Goal: Information Seeking & Learning: Stay updated

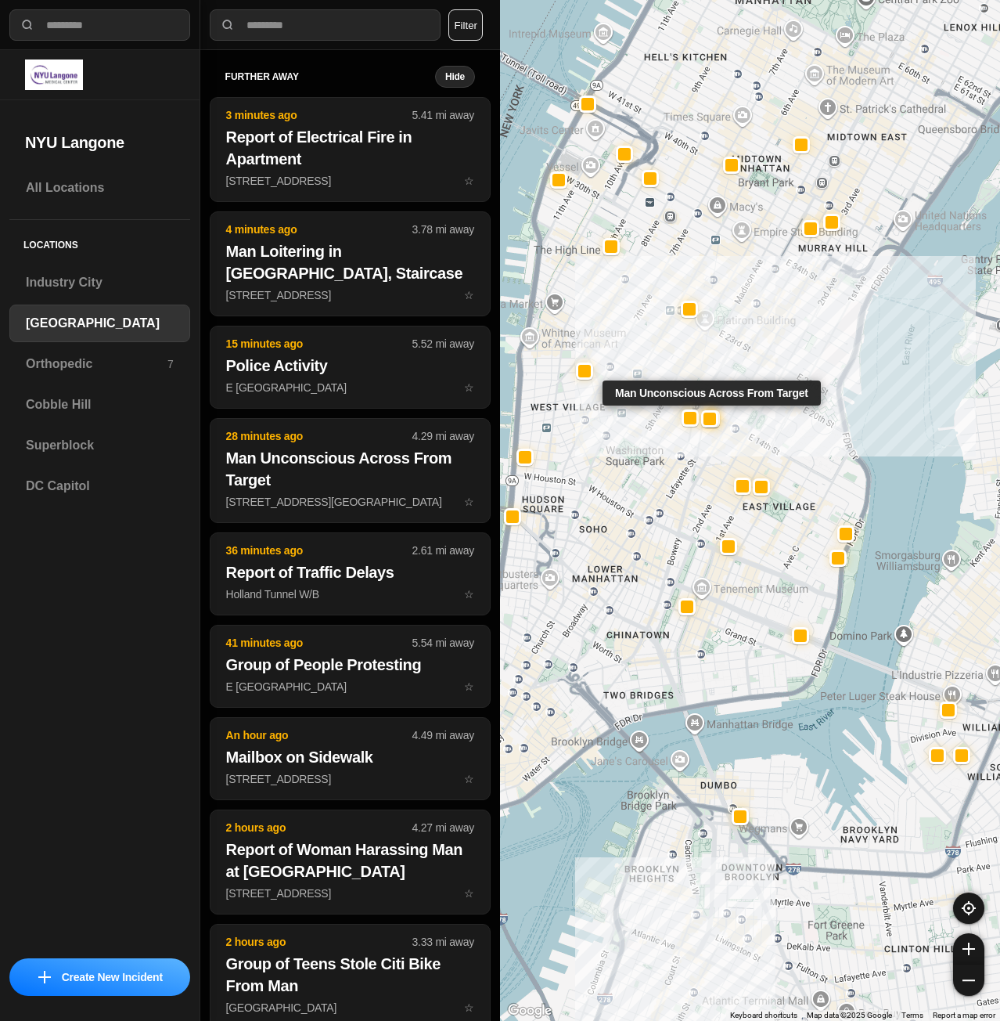
select select "*"
click at [56, 442] on h3 "Superblock" at bounding box center [100, 445] width 148 height 19
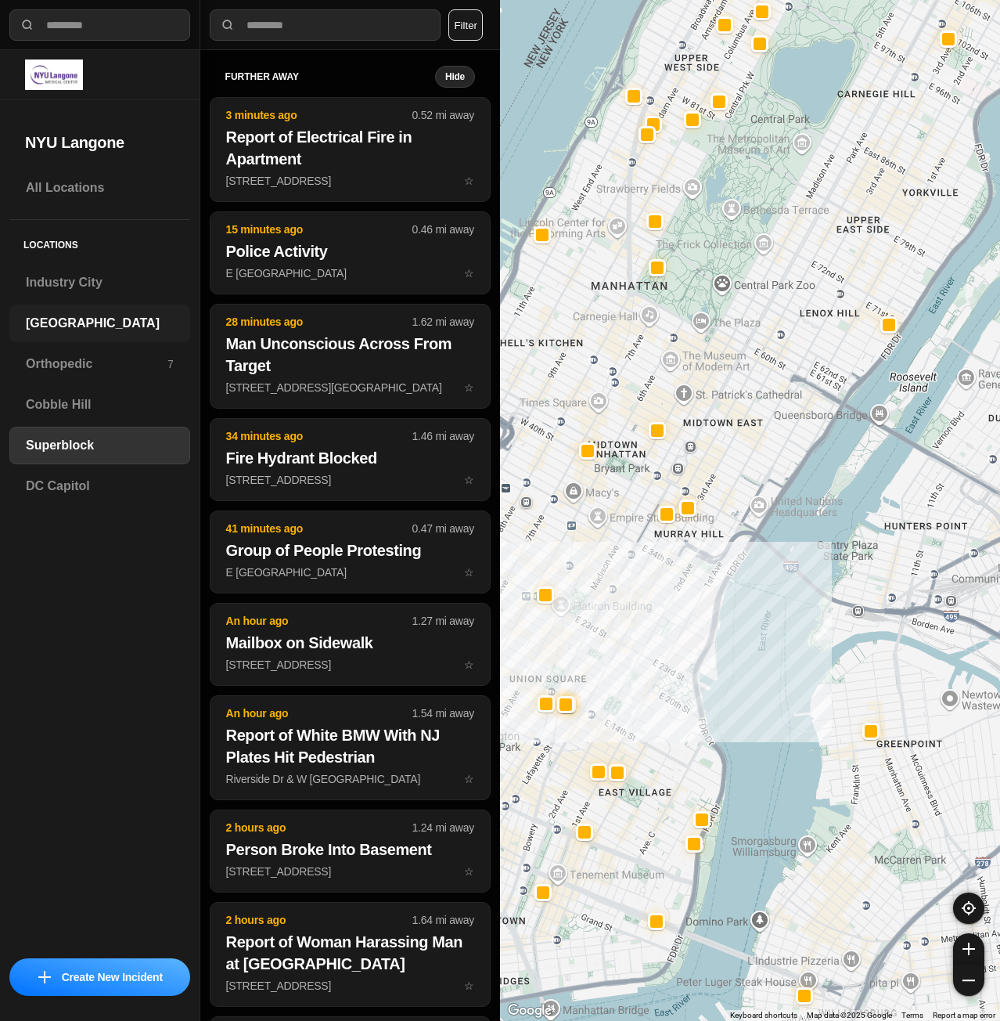
click at [82, 330] on h3 "[GEOGRAPHIC_DATA]" at bounding box center [100, 323] width 148 height 19
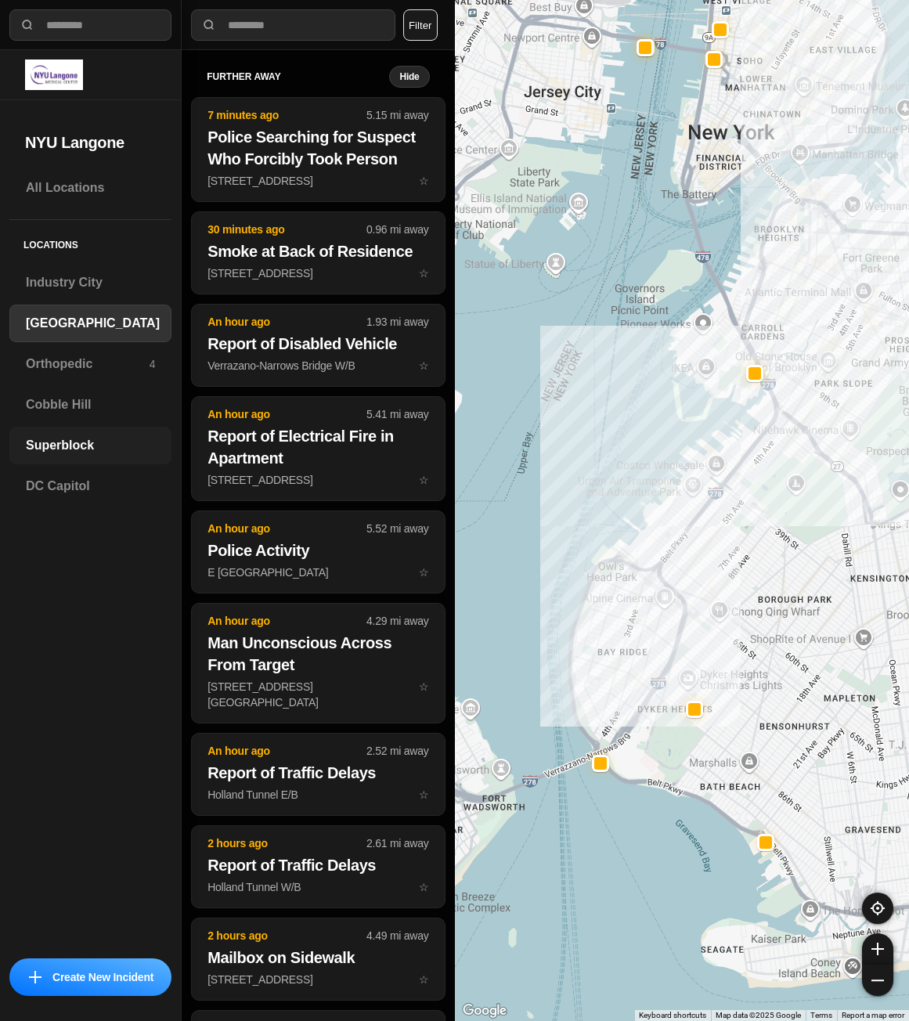
click at [128, 435] on div "Superblock" at bounding box center [90, 446] width 162 height 38
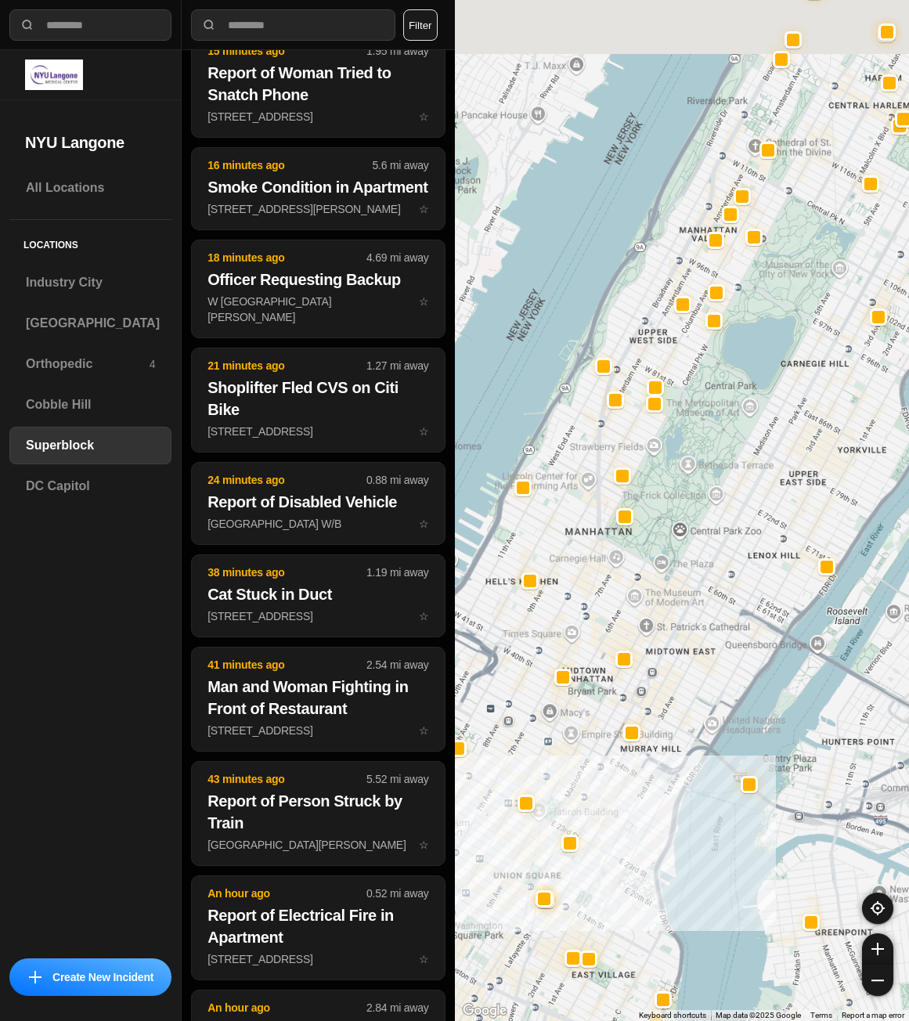
scroll to position [456, 0]
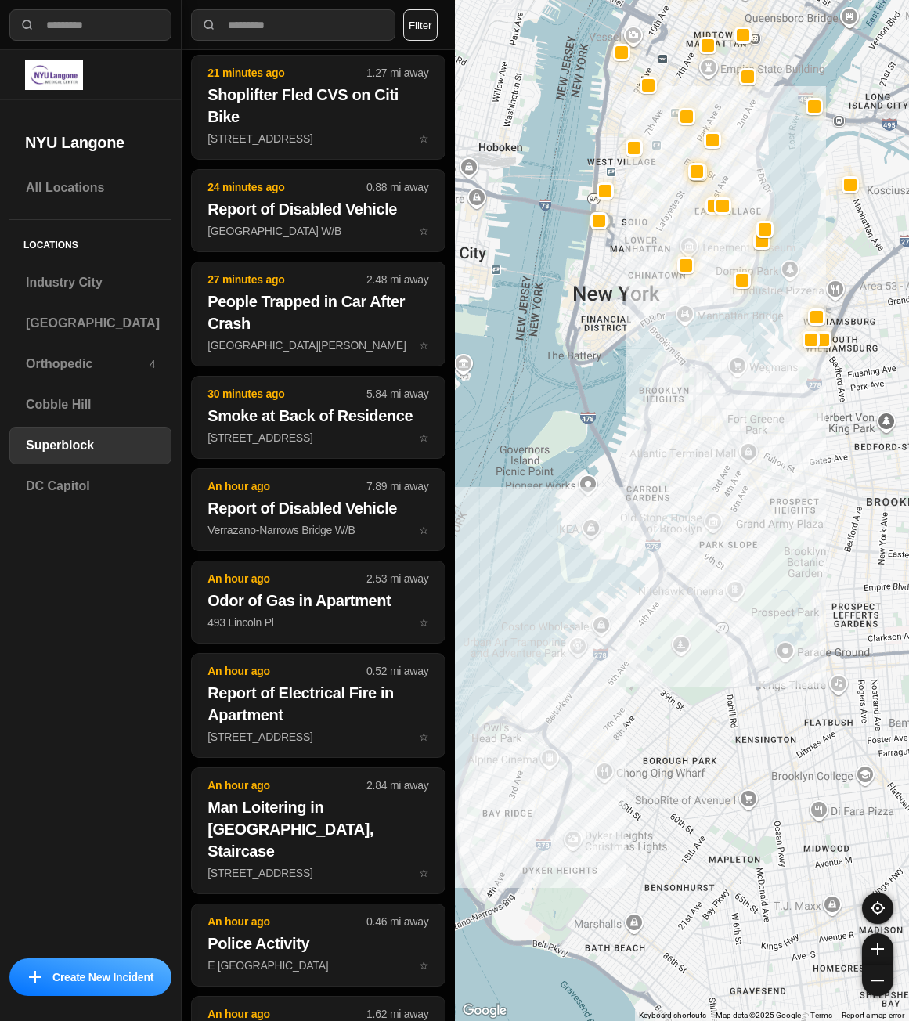
drag, startPoint x: 687, startPoint y: 976, endPoint x: 789, endPoint y: 276, distance: 707.2
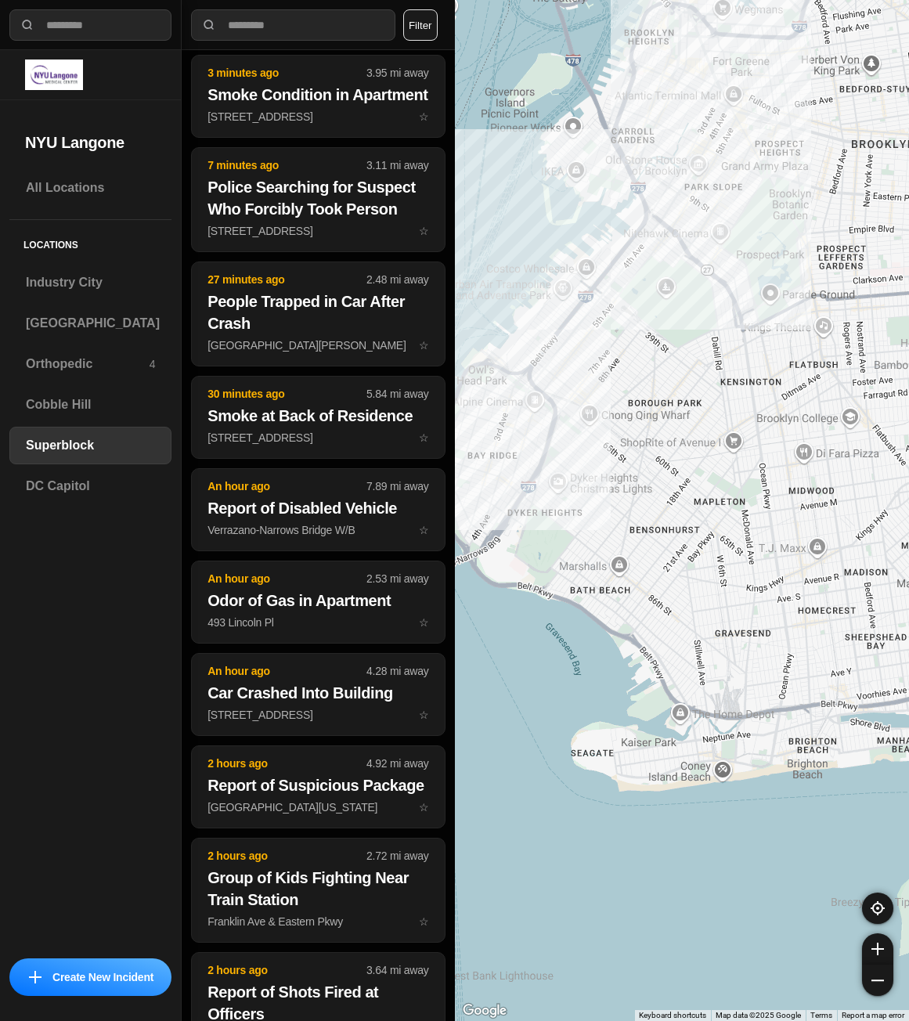
scroll to position [157, 0]
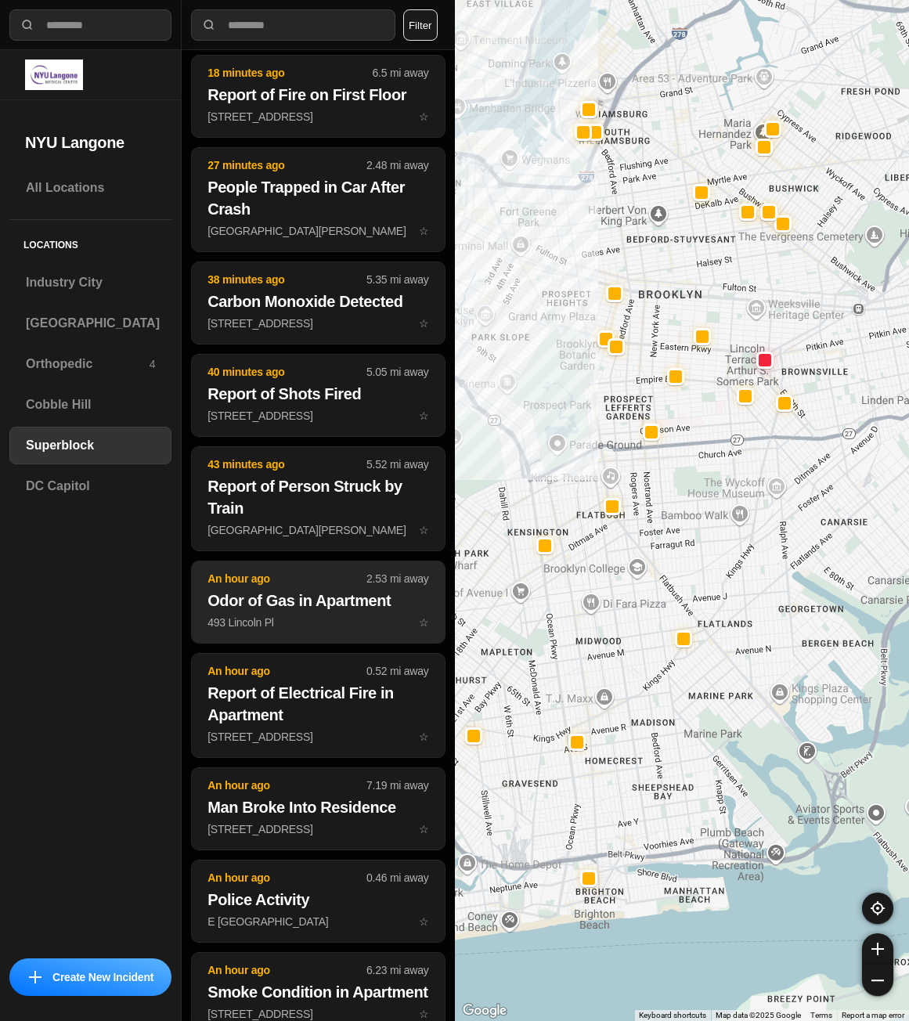
drag, startPoint x: 695, startPoint y: 757, endPoint x: 431, endPoint y: 609, distance: 302.5
click at [431, 609] on div "**********" at bounding box center [454, 510] width 909 height 1021
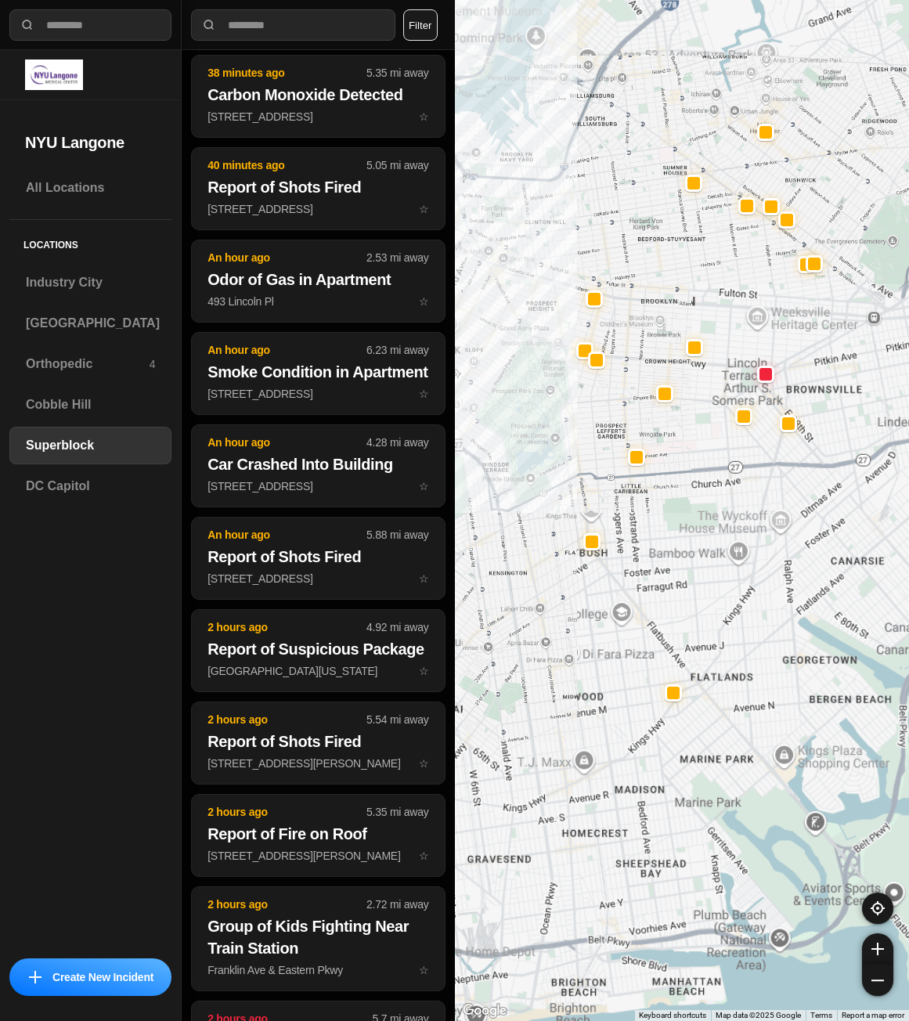
scroll to position [249, 0]
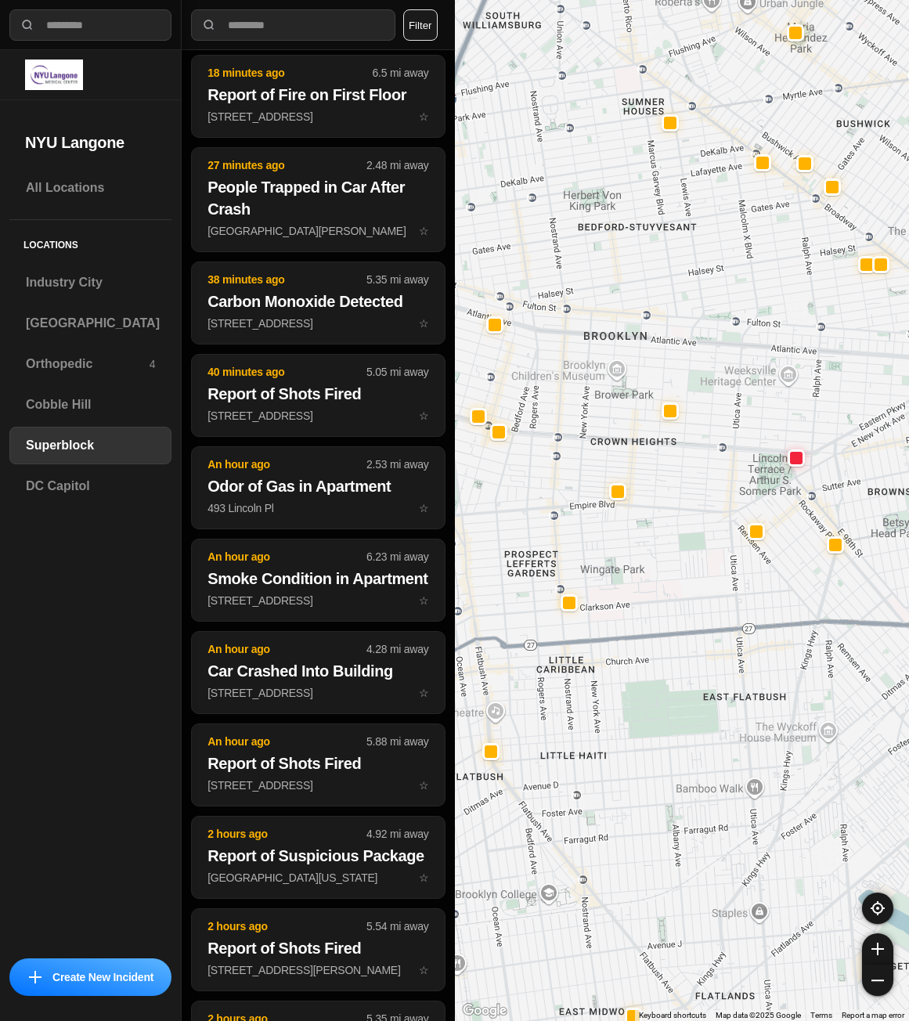
drag, startPoint x: 780, startPoint y: 659, endPoint x: 808, endPoint y: 618, distance: 49.7
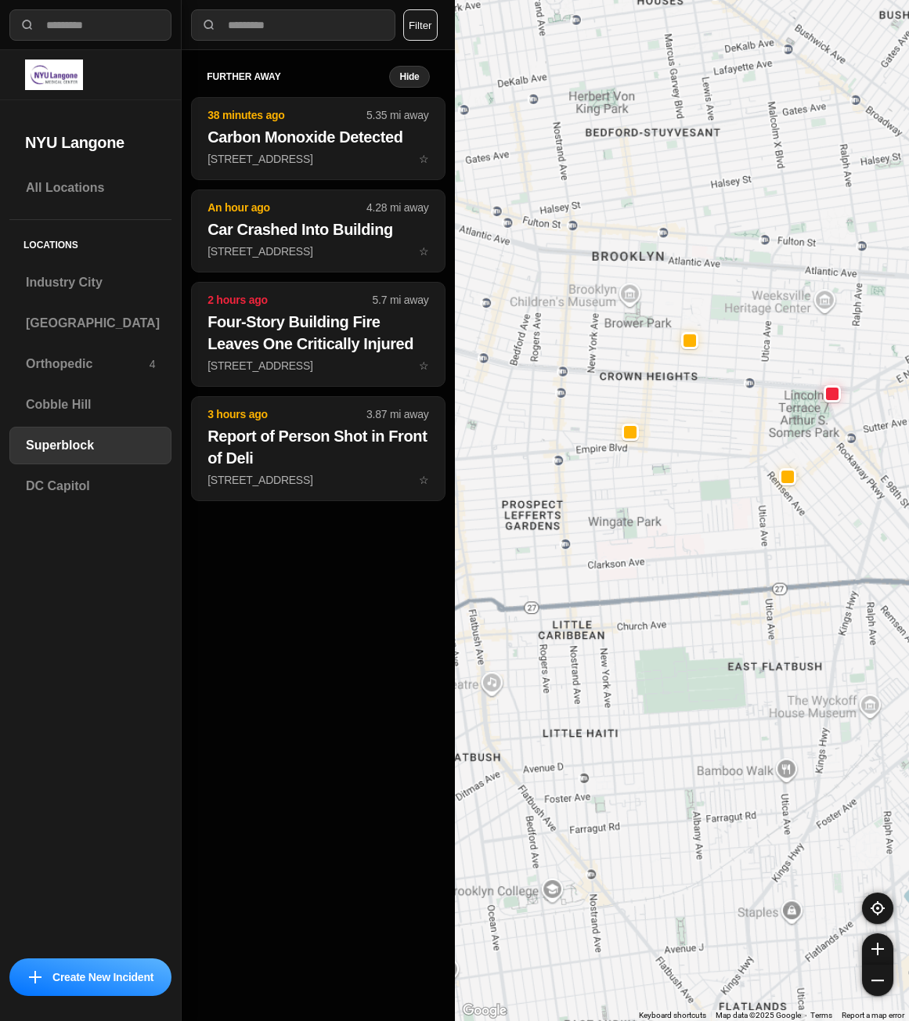
scroll to position [0, 0]
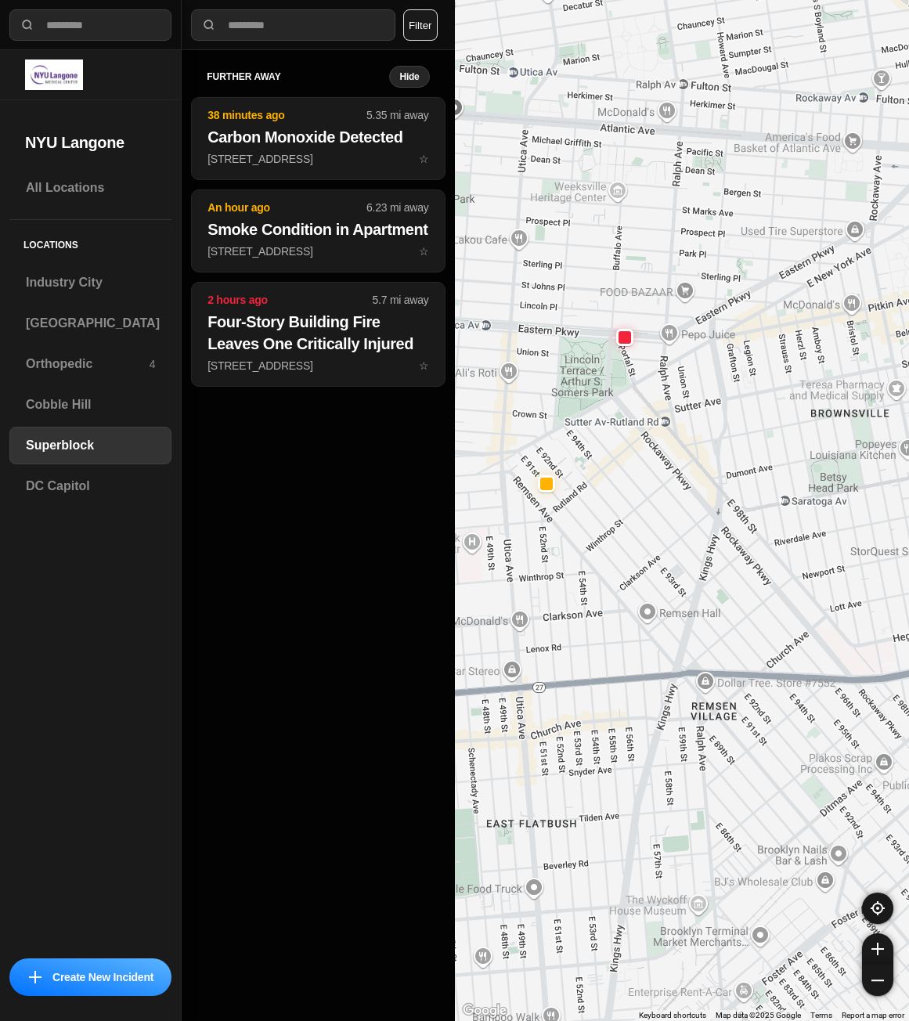
drag, startPoint x: 846, startPoint y: 483, endPoint x: 629, endPoint y: 593, distance: 243.0
click at [629, 593] on div "1453 people" at bounding box center [682, 510] width 455 height 1021
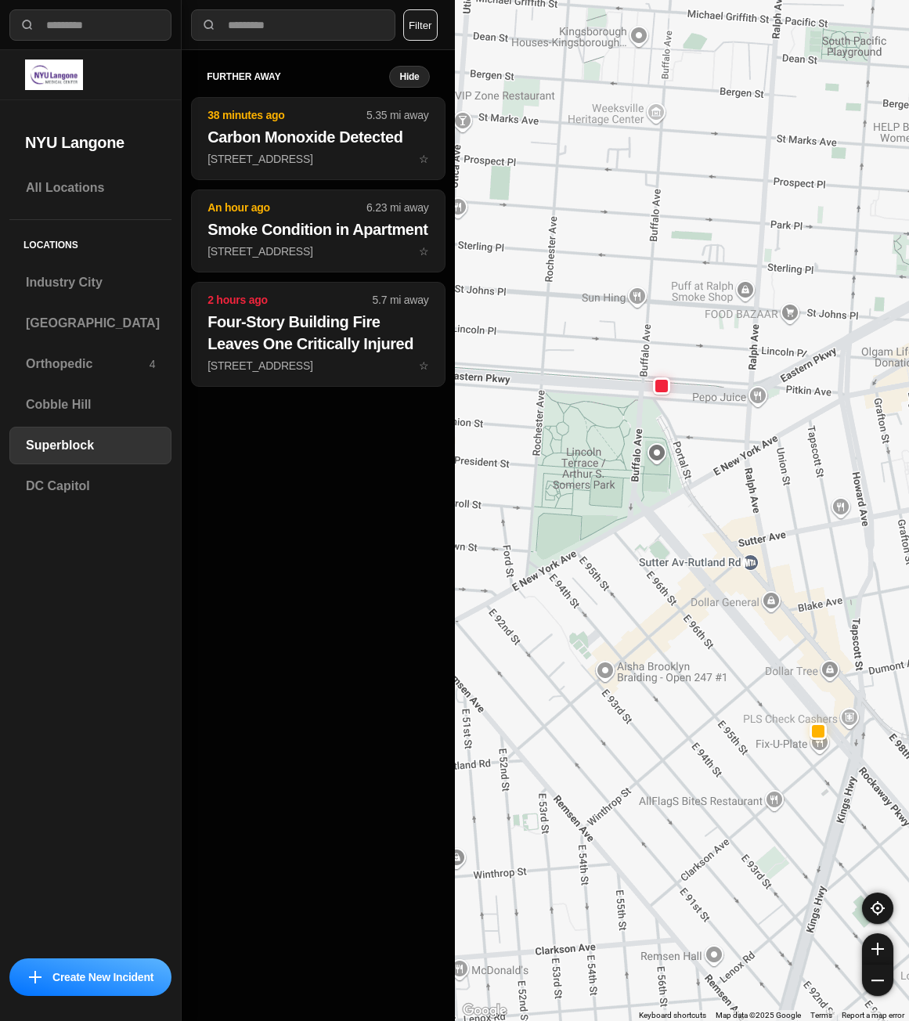
drag, startPoint x: 584, startPoint y: 225, endPoint x: 649, endPoint y: 427, distance: 211.4
click at [649, 427] on div "1453 people" at bounding box center [682, 510] width 455 height 1021
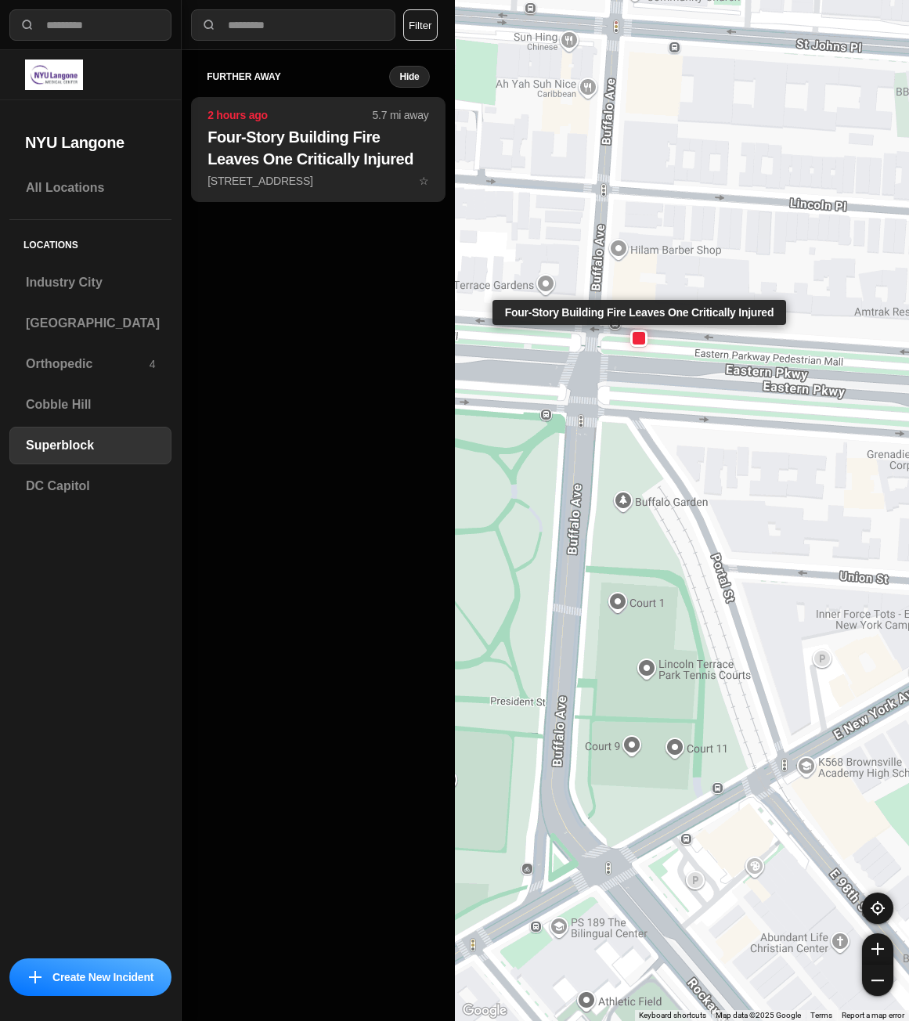
click at [366, 168] on h2 "Four-Story Building Fire Leaves One Critically Injured" at bounding box center [317, 148] width 221 height 44
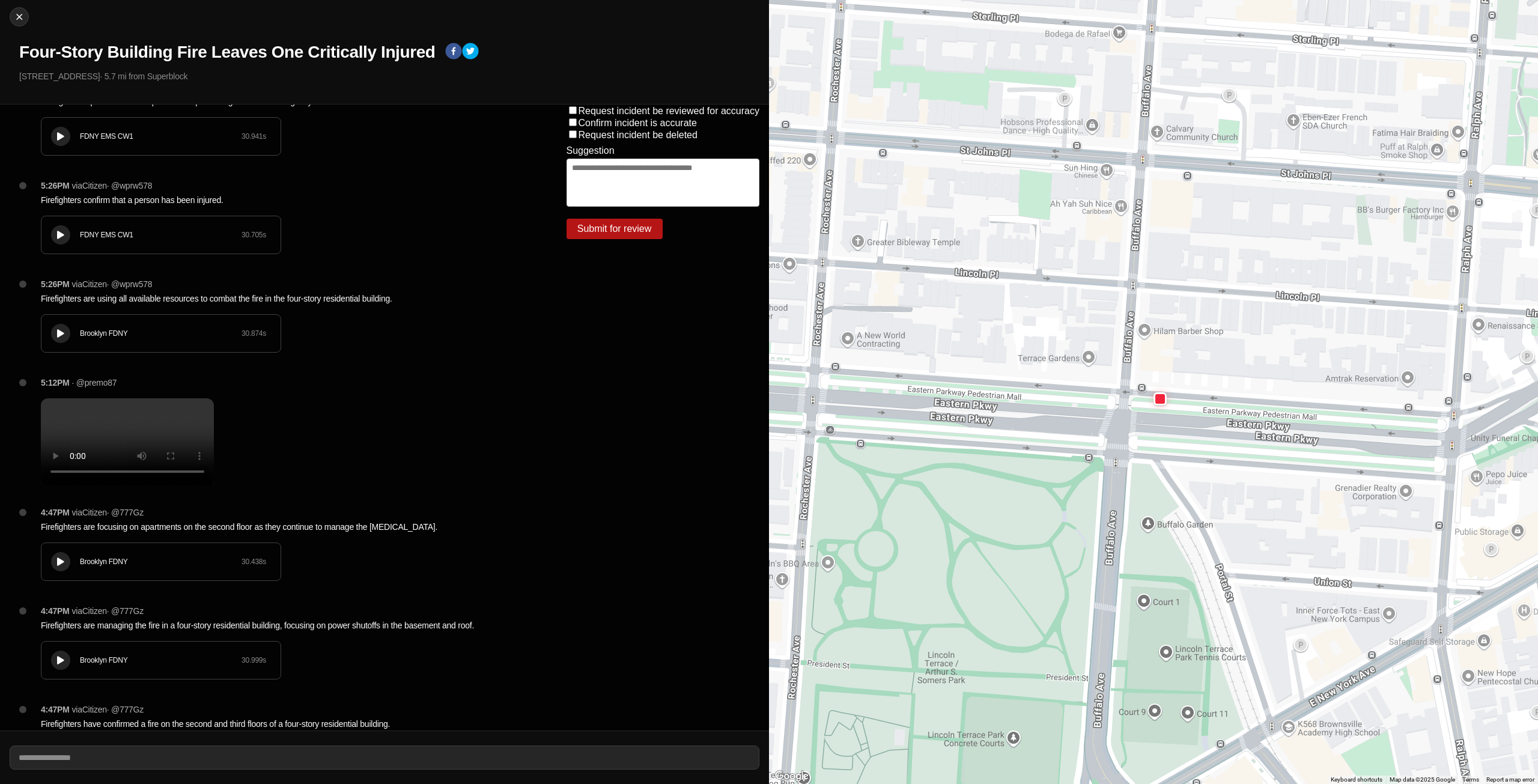
scroll to position [815, 0]
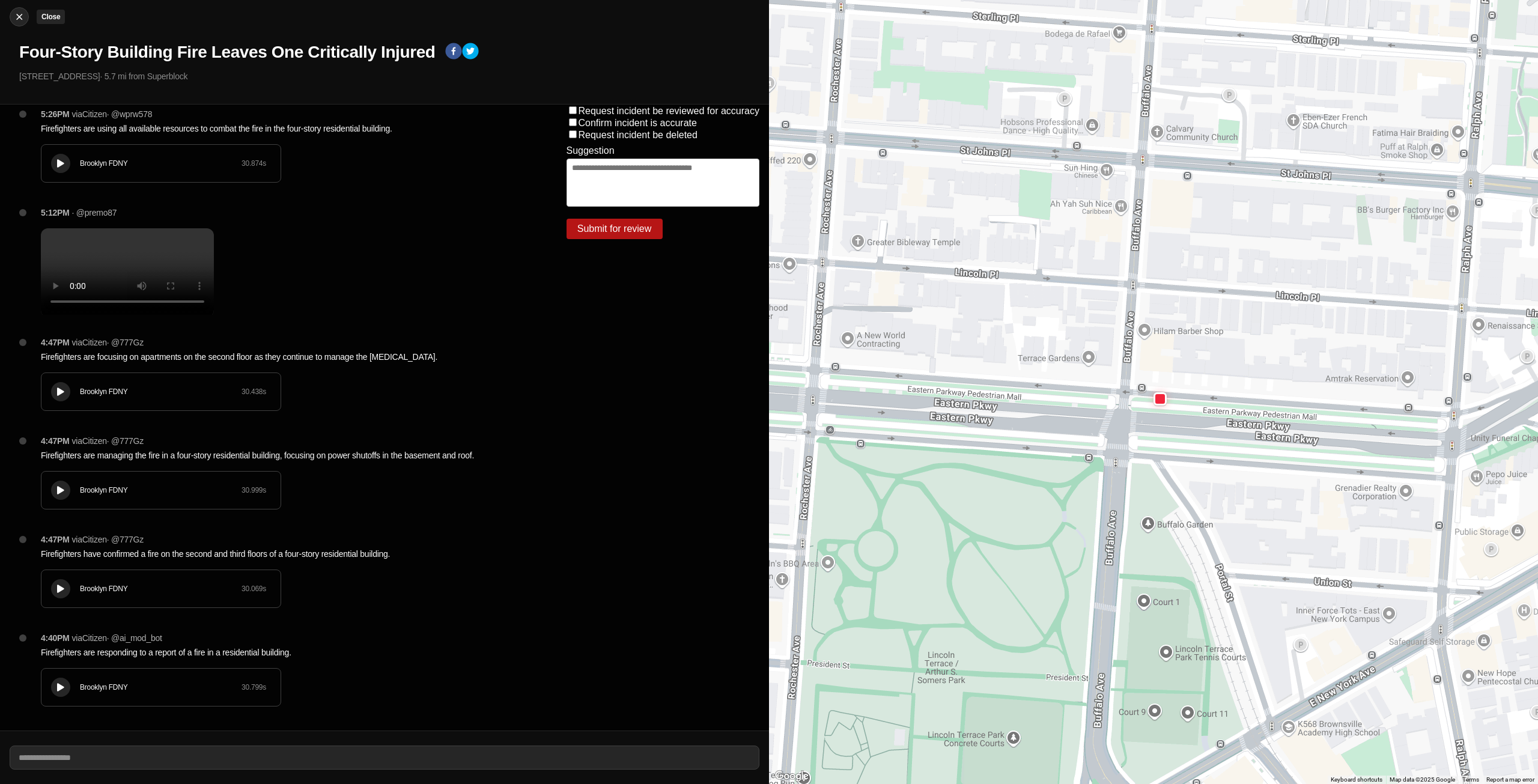
click at [18, 21] on img at bounding box center [19, 17] width 12 height 12
select select "*"
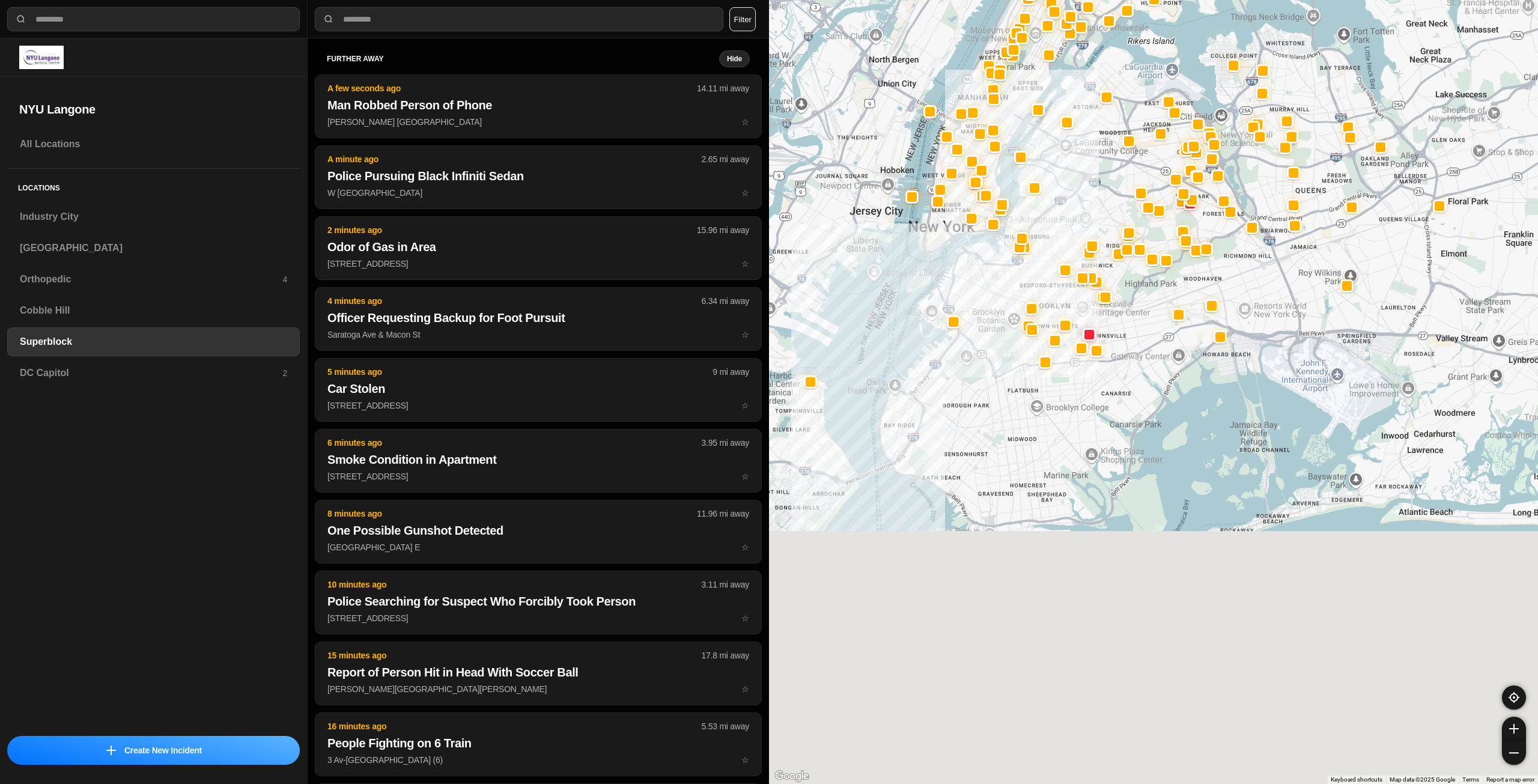
drag, startPoint x: 1128, startPoint y: 686, endPoint x: 1061, endPoint y: 240, distance: 451.0
click at [767, 240] on div at bounding box center [1154, 392] width 769 height 784
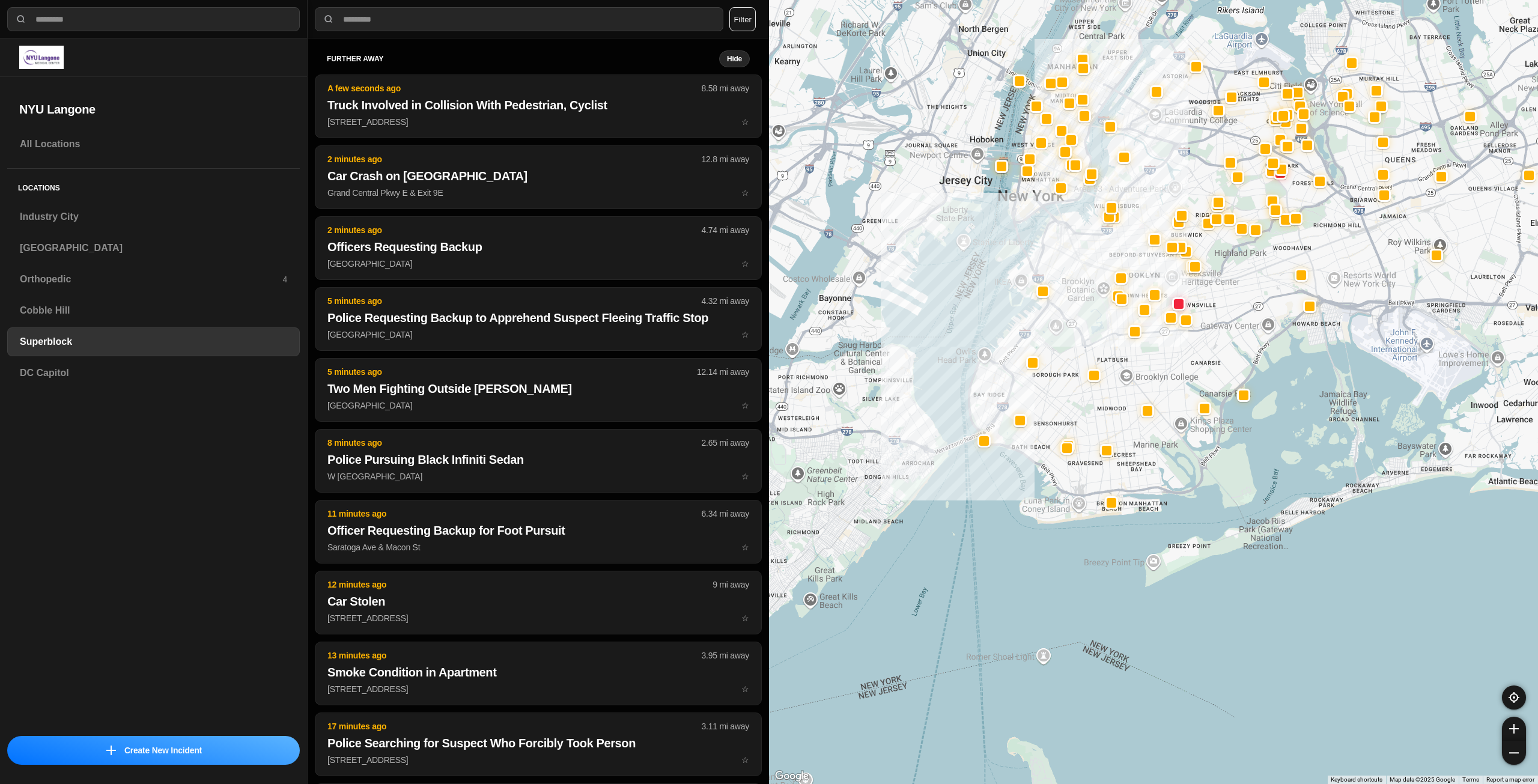
drag, startPoint x: 958, startPoint y: 243, endPoint x: 1081, endPoint y: 289, distance: 131.3
click at [767, 289] on div at bounding box center [1154, 392] width 769 height 784
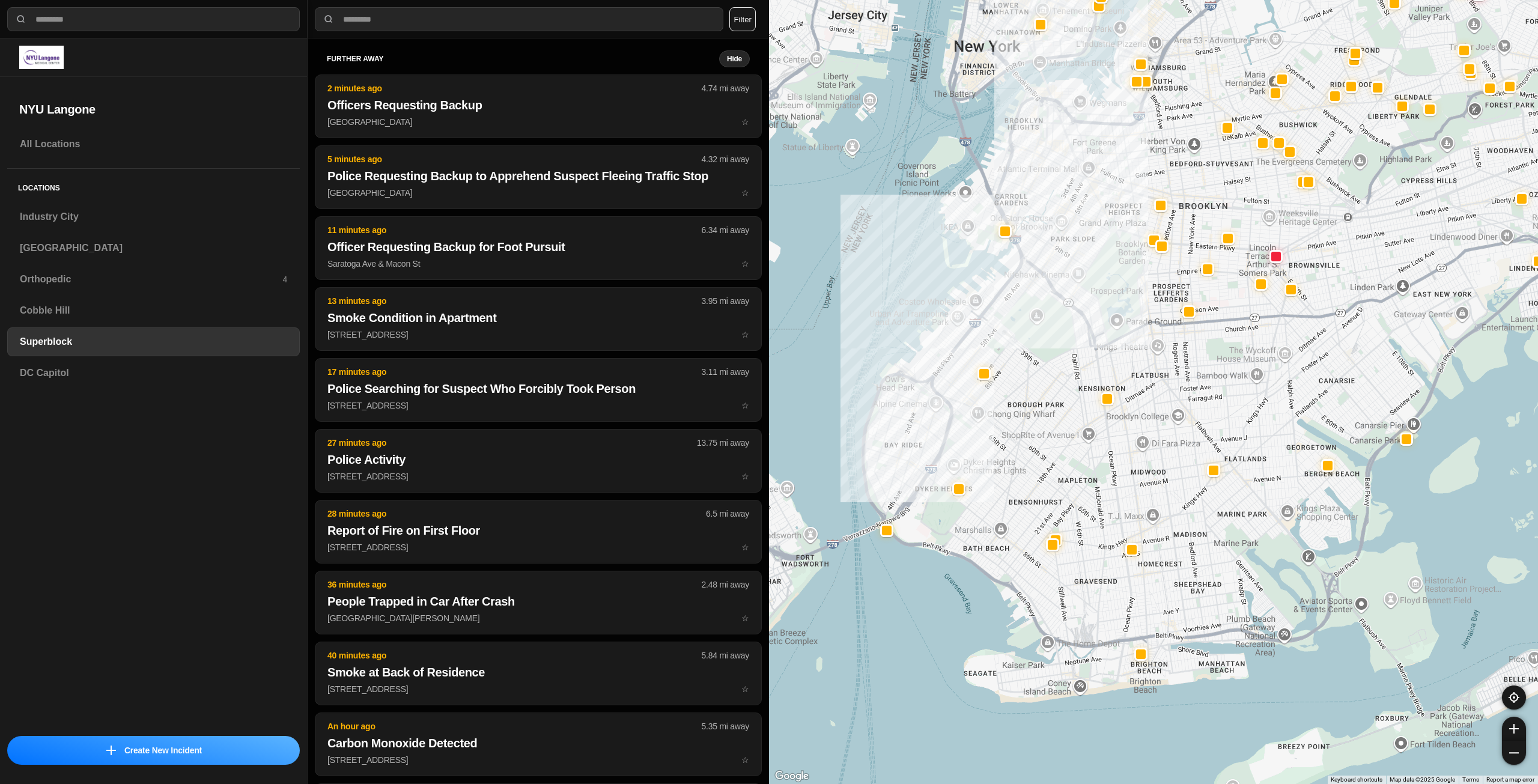
drag, startPoint x: 1067, startPoint y: 427, endPoint x: 1084, endPoint y: 331, distance: 97.5
click at [767, 331] on div at bounding box center [1154, 392] width 769 height 784
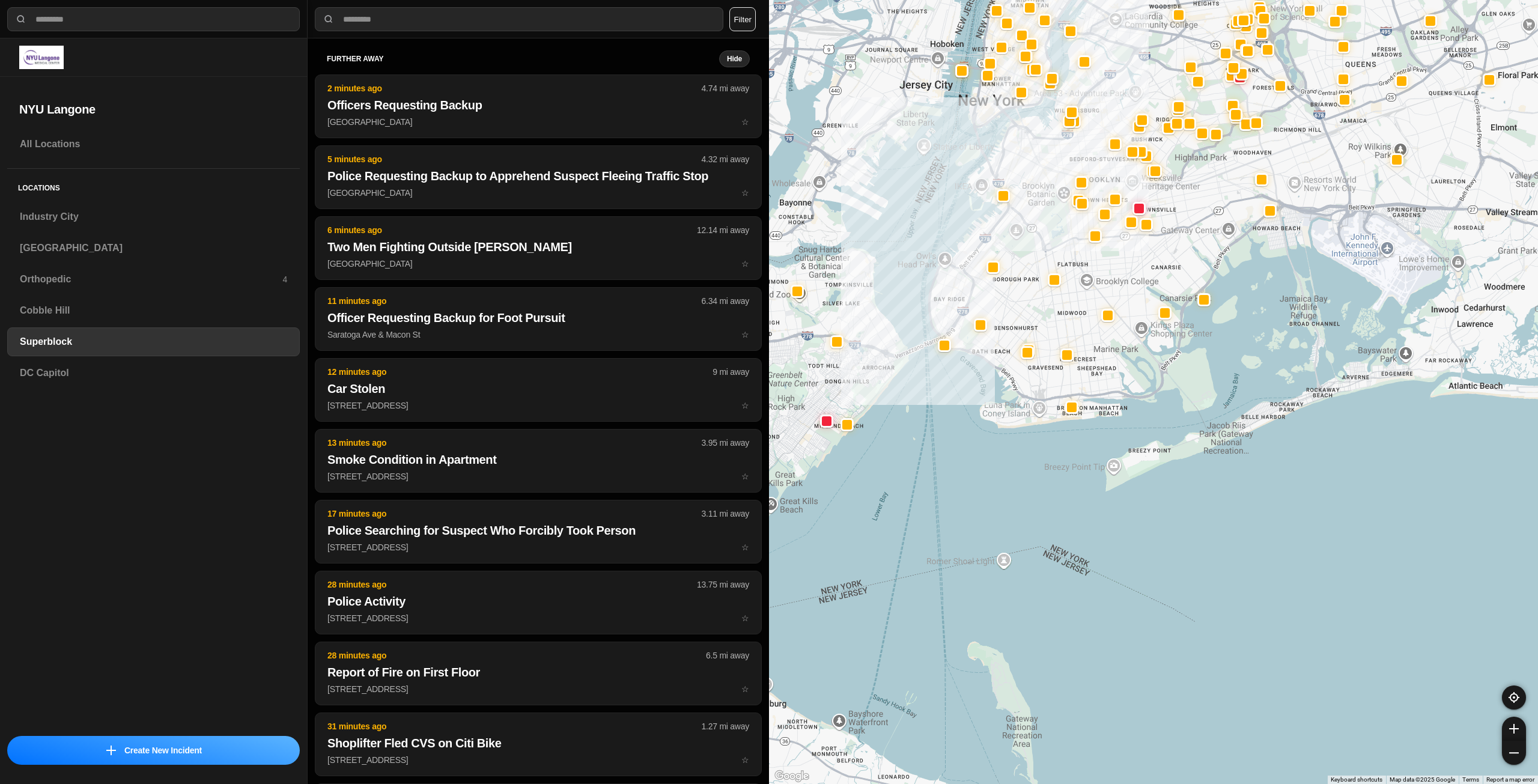
select select "*"
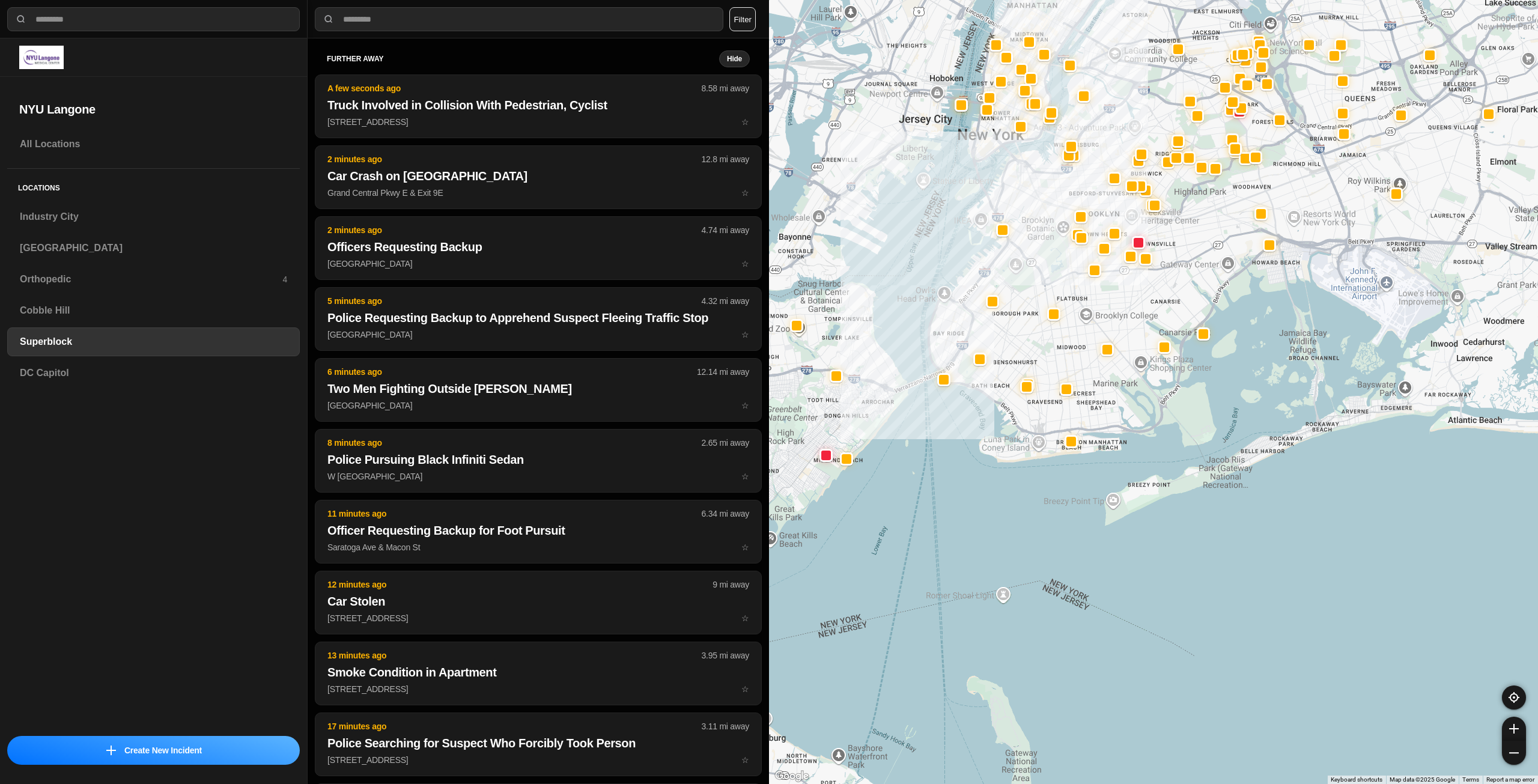
drag, startPoint x: 1116, startPoint y: 261, endPoint x: 1124, endPoint y: 293, distance: 33.0
click at [1114, 298] on div at bounding box center [1154, 392] width 769 height 784
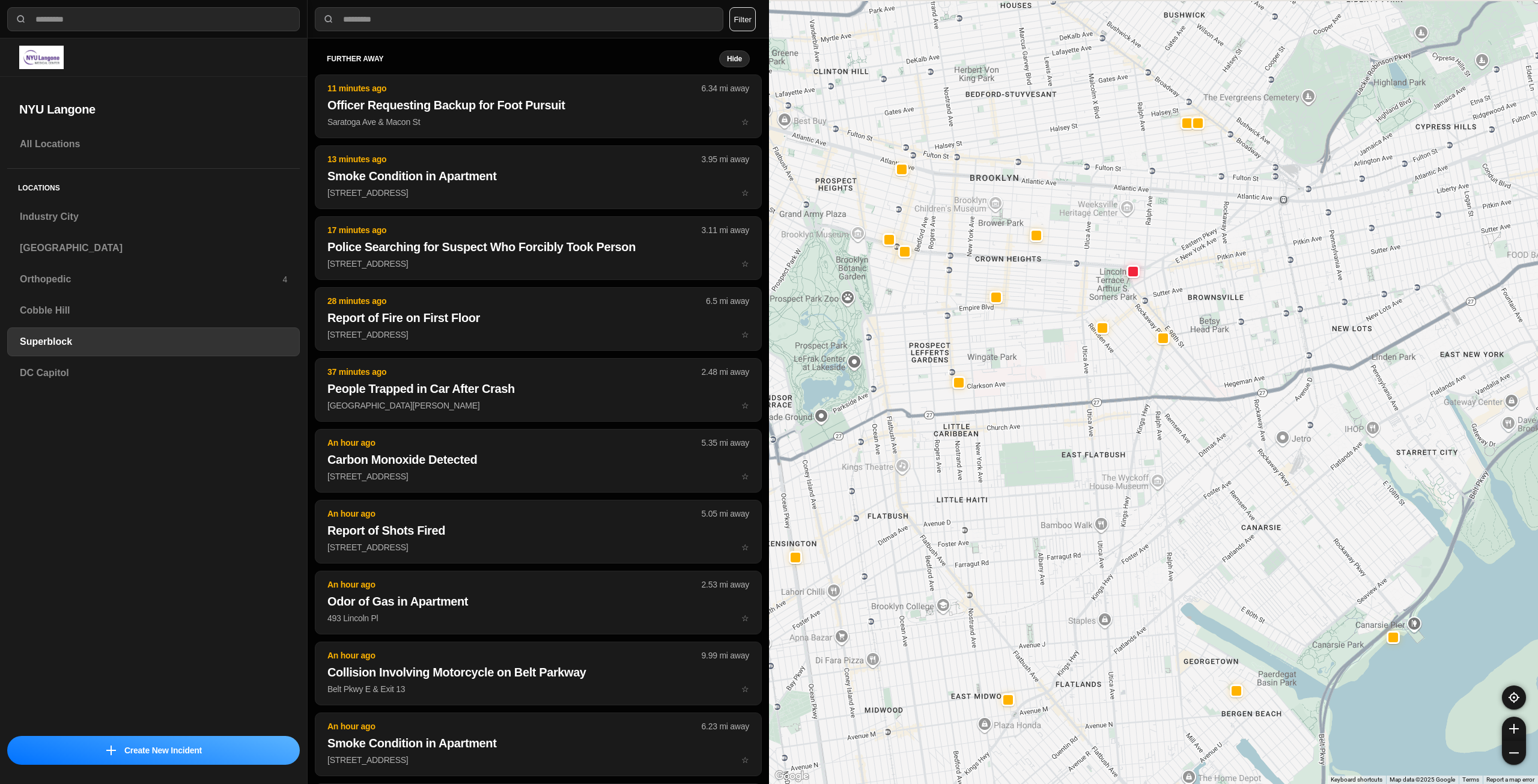
drag, startPoint x: 1076, startPoint y: 212, endPoint x: 1094, endPoint y: 344, distance: 133.2
click at [1094, 344] on div at bounding box center [1154, 392] width 769 height 784
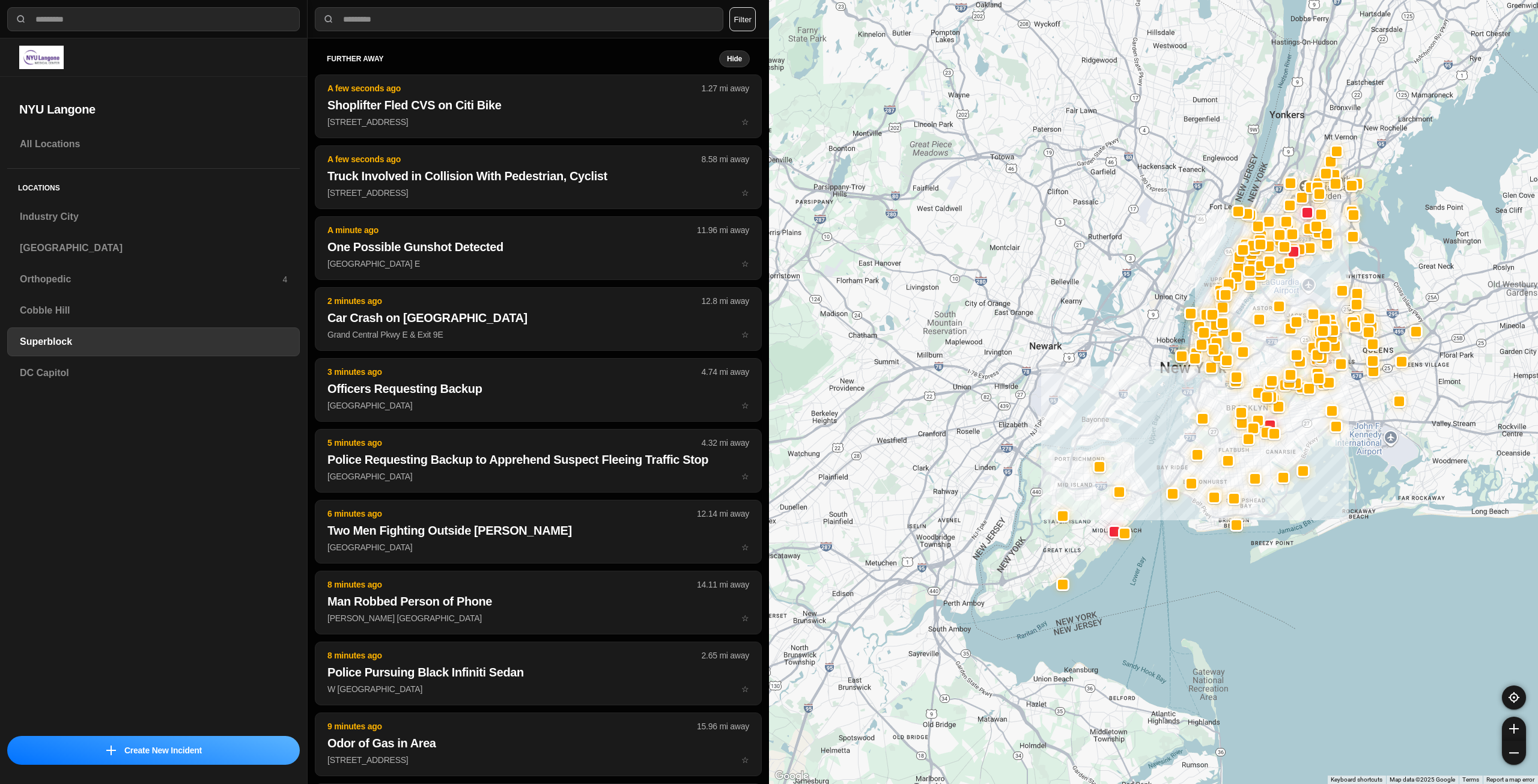
drag, startPoint x: 1434, startPoint y: 535, endPoint x: 1312, endPoint y: 444, distance: 152.2
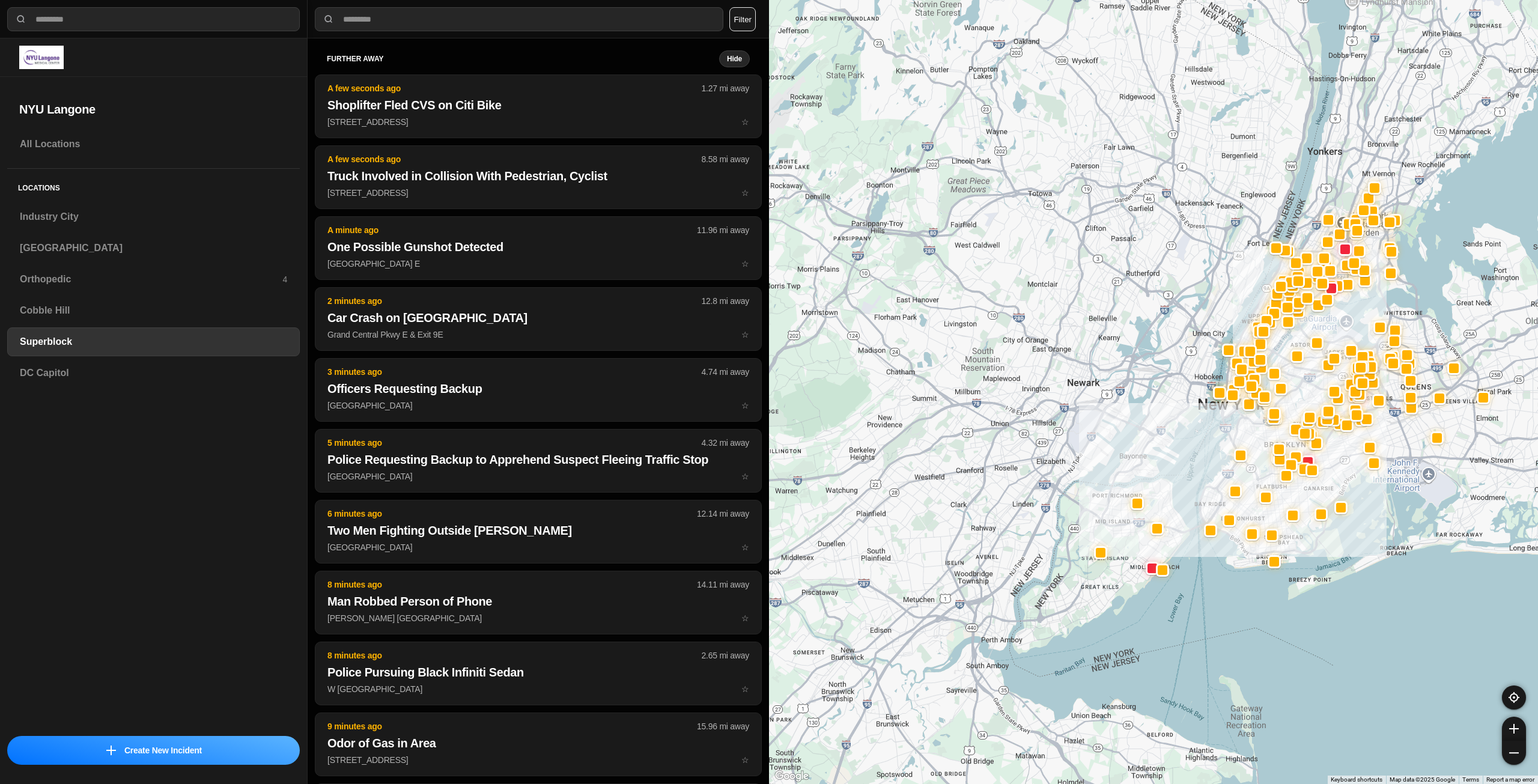
drag, startPoint x: 1364, startPoint y: 734, endPoint x: 1276, endPoint y: 541, distance: 212.1
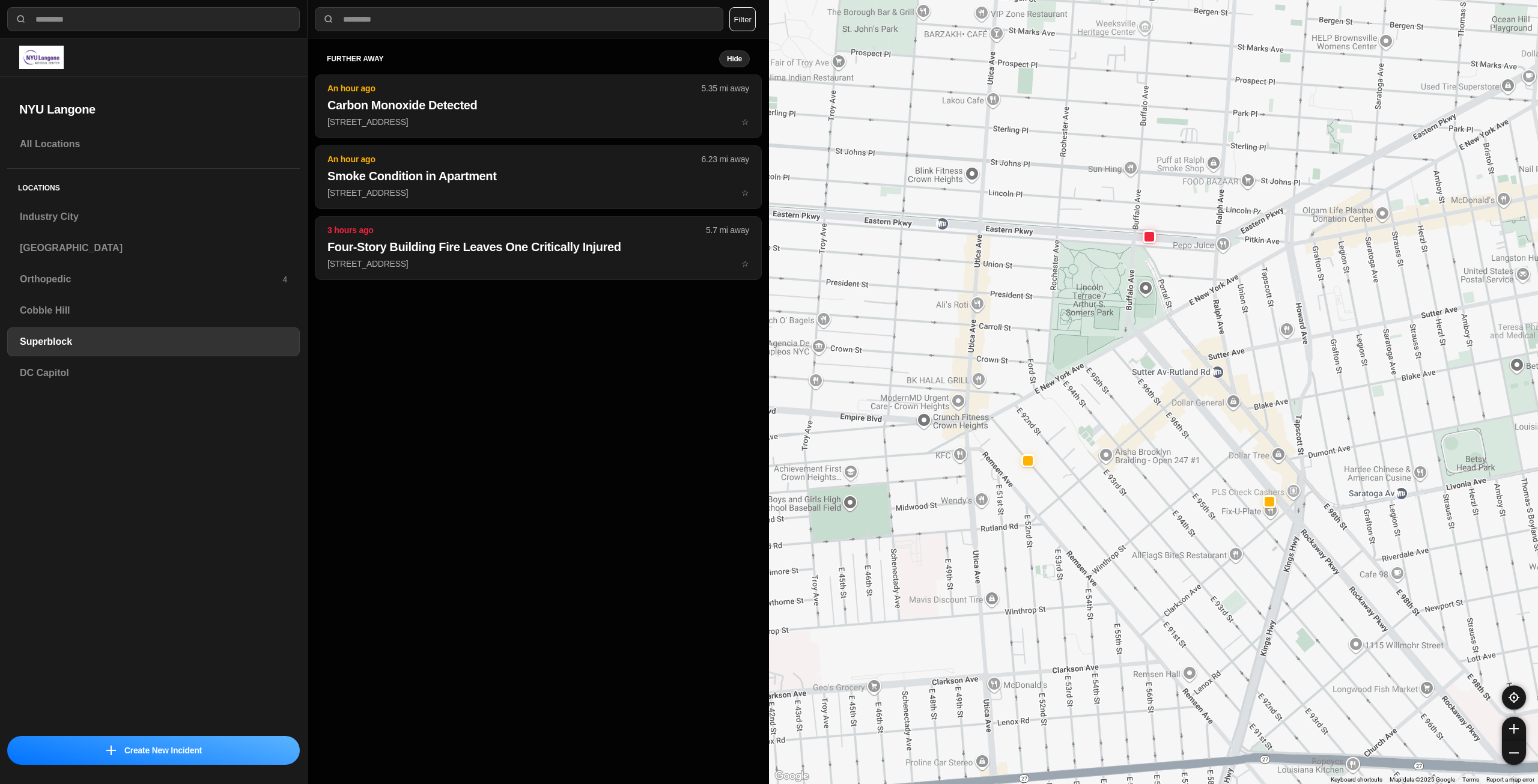
drag, startPoint x: 1376, startPoint y: 233, endPoint x: 1243, endPoint y: 459, distance: 262.2
click at [1255, 440] on div "1453 people" at bounding box center [1154, 392] width 769 height 784
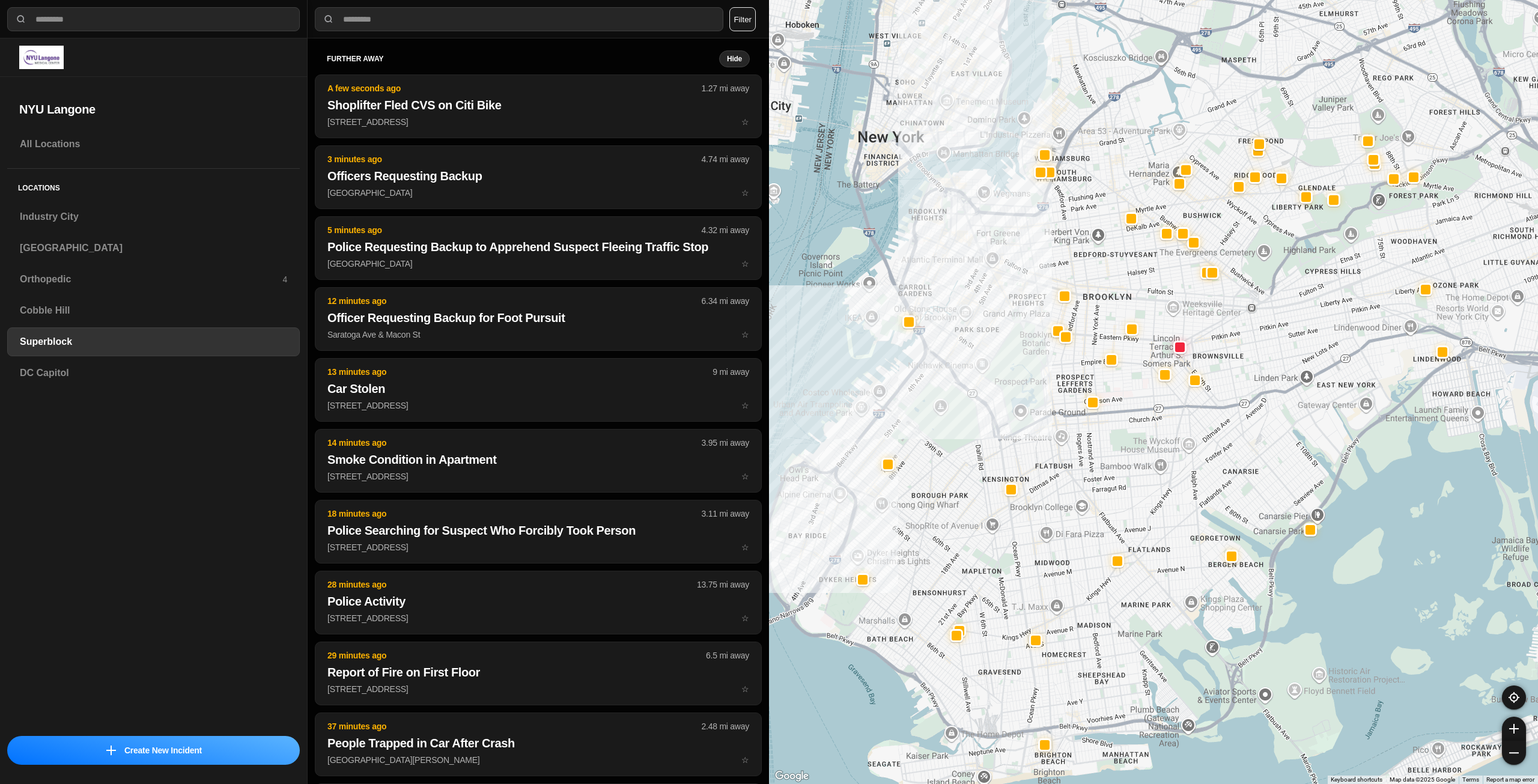
drag, startPoint x: 1126, startPoint y: 383, endPoint x: 1178, endPoint y: 548, distance: 173.0
click at [1178, 548] on div at bounding box center [1154, 392] width 769 height 784
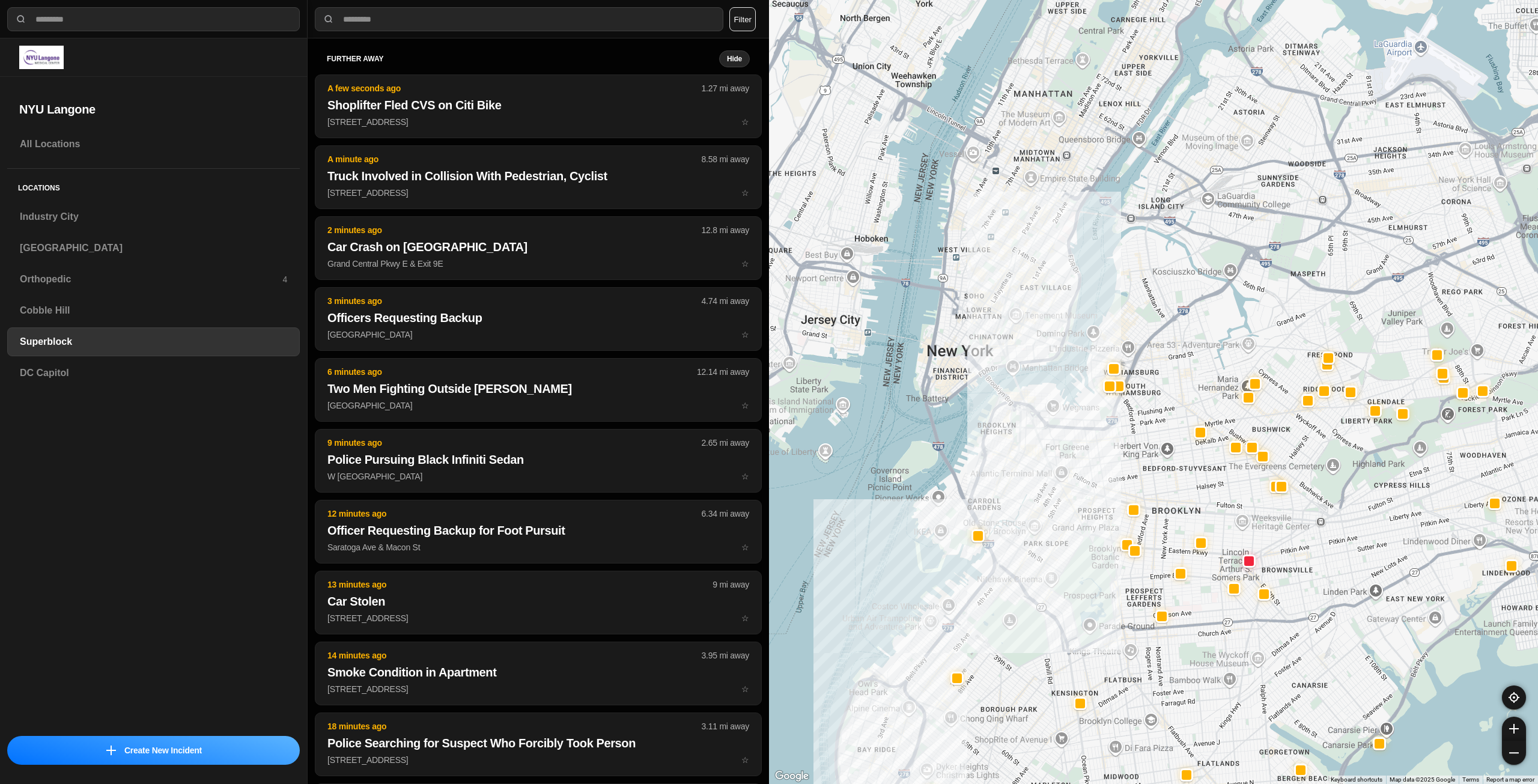
drag, startPoint x: 998, startPoint y: 262, endPoint x: 1050, endPoint y: 469, distance: 213.4
click at [1050, 468] on div at bounding box center [1154, 392] width 769 height 784
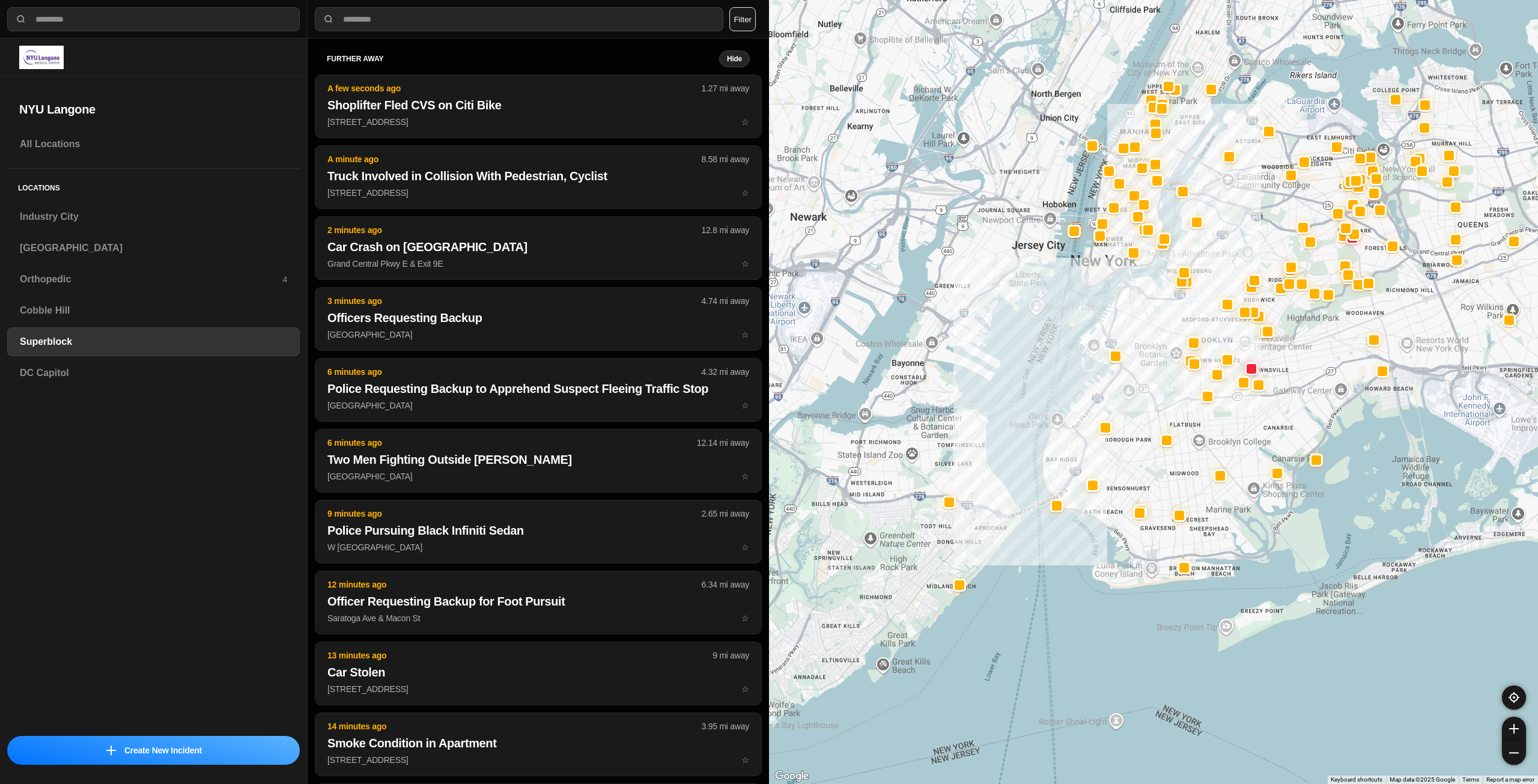
drag, startPoint x: 1159, startPoint y: 520, endPoint x: 1353, endPoint y: 624, distance: 220.1
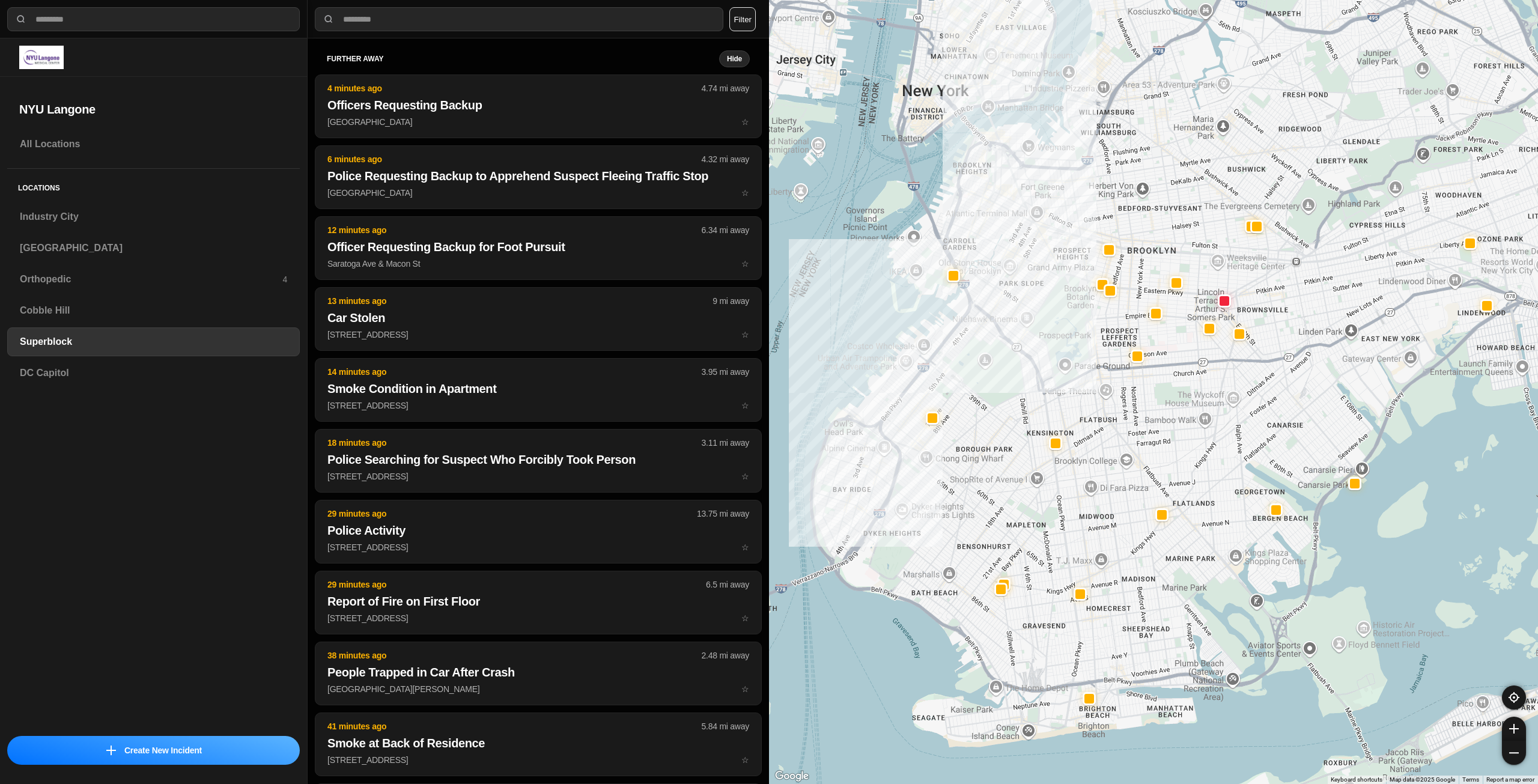
drag, startPoint x: 905, startPoint y: 91, endPoint x: 1051, endPoint y: 298, distance: 253.3
click at [1051, 295] on div at bounding box center [1154, 392] width 769 height 784
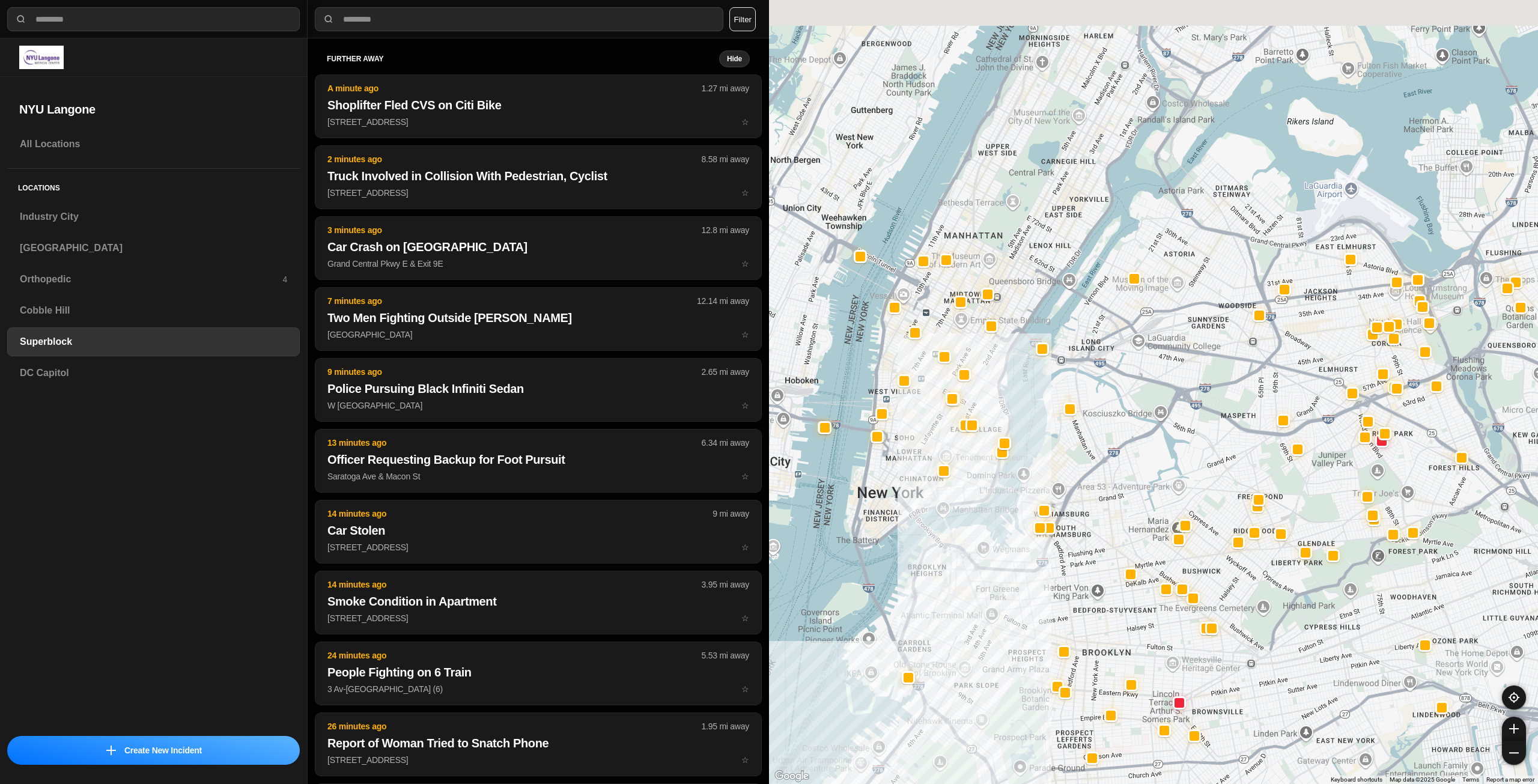
drag, startPoint x: 1022, startPoint y: 187, endPoint x: 1071, endPoint y: 496, distance: 312.9
click at [1071, 496] on div at bounding box center [1154, 392] width 769 height 784
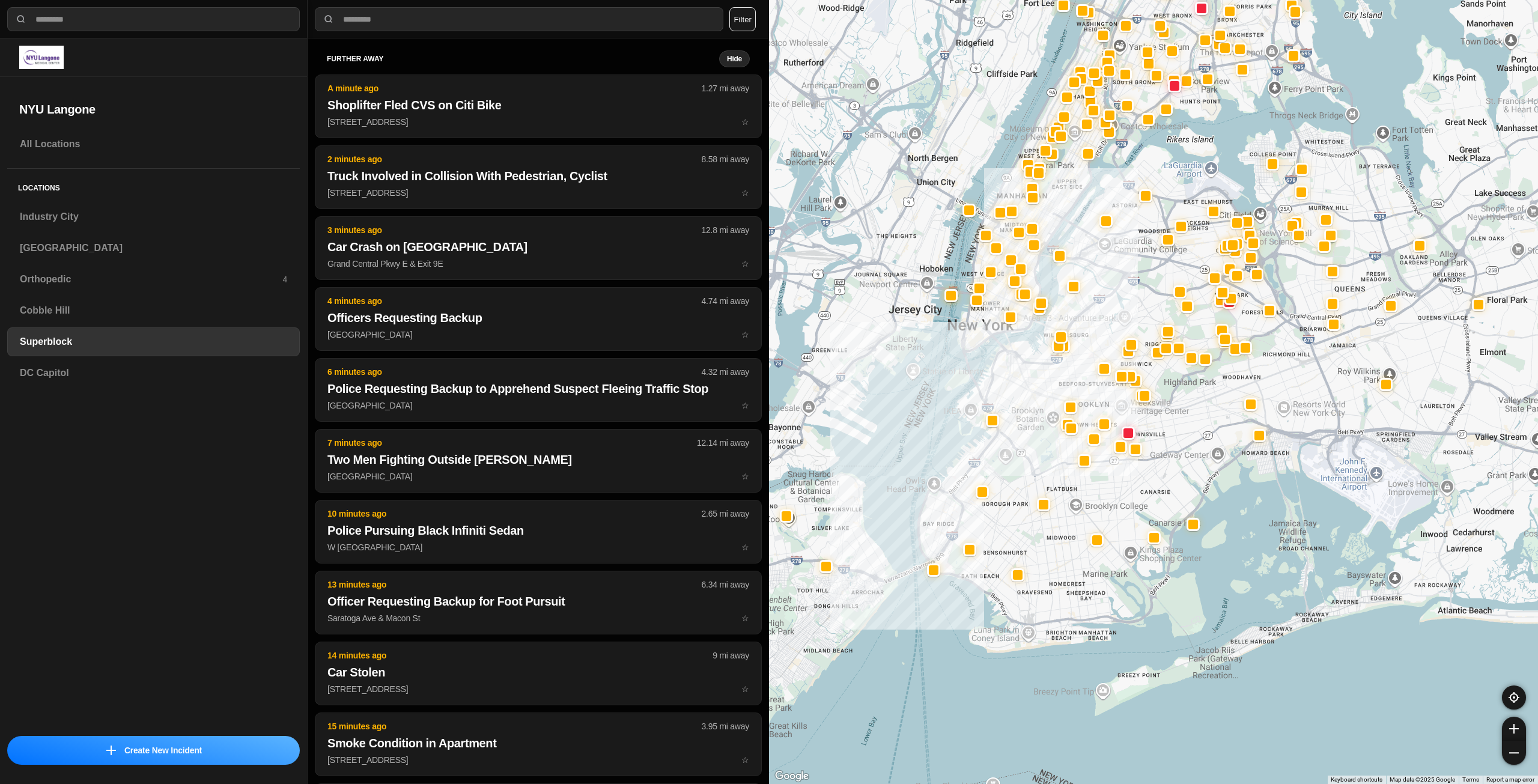
drag, startPoint x: 1201, startPoint y: 719, endPoint x: 1130, endPoint y: 464, distance: 264.7
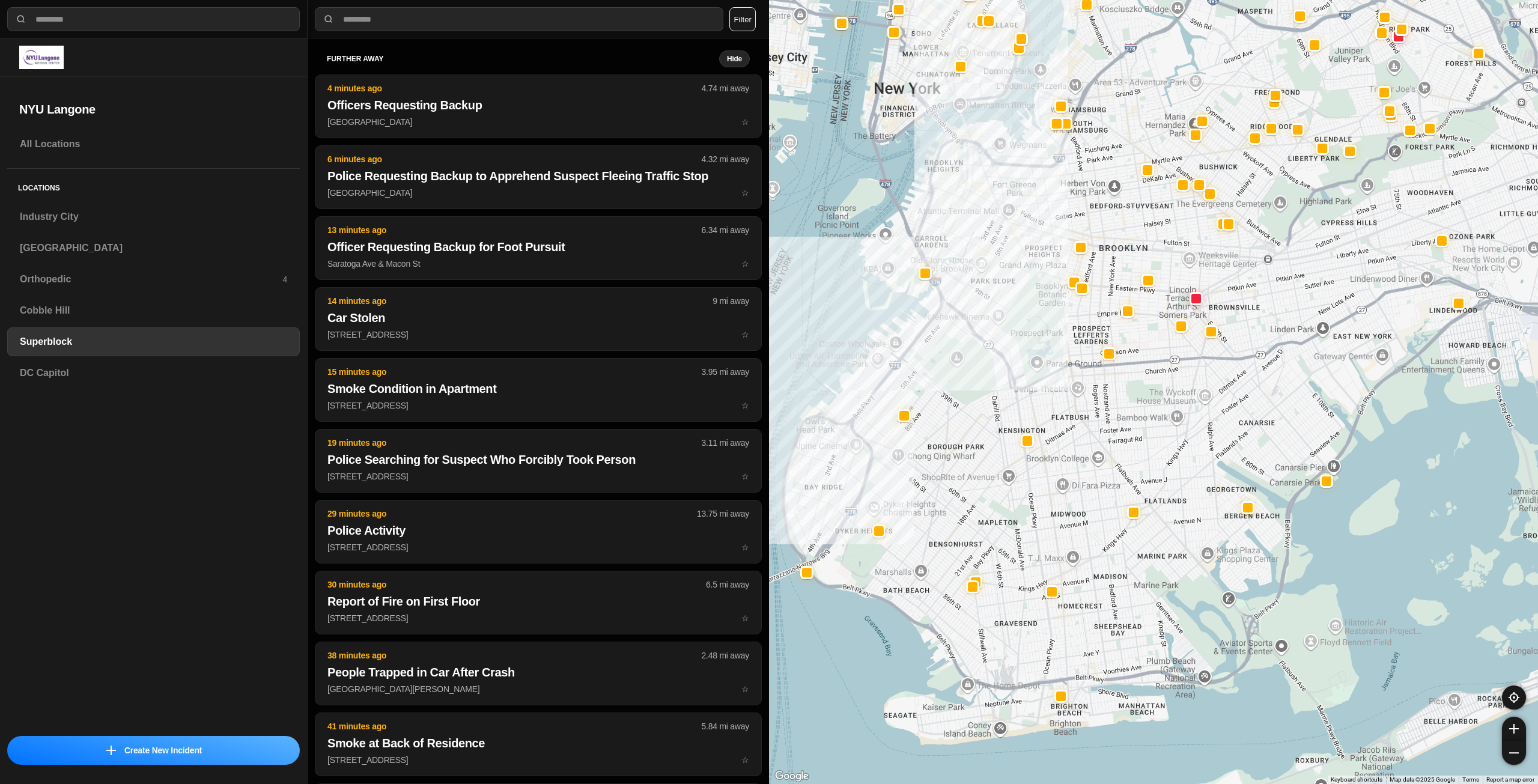
drag, startPoint x: 1277, startPoint y: 549, endPoint x: 1219, endPoint y: 466, distance: 101.3
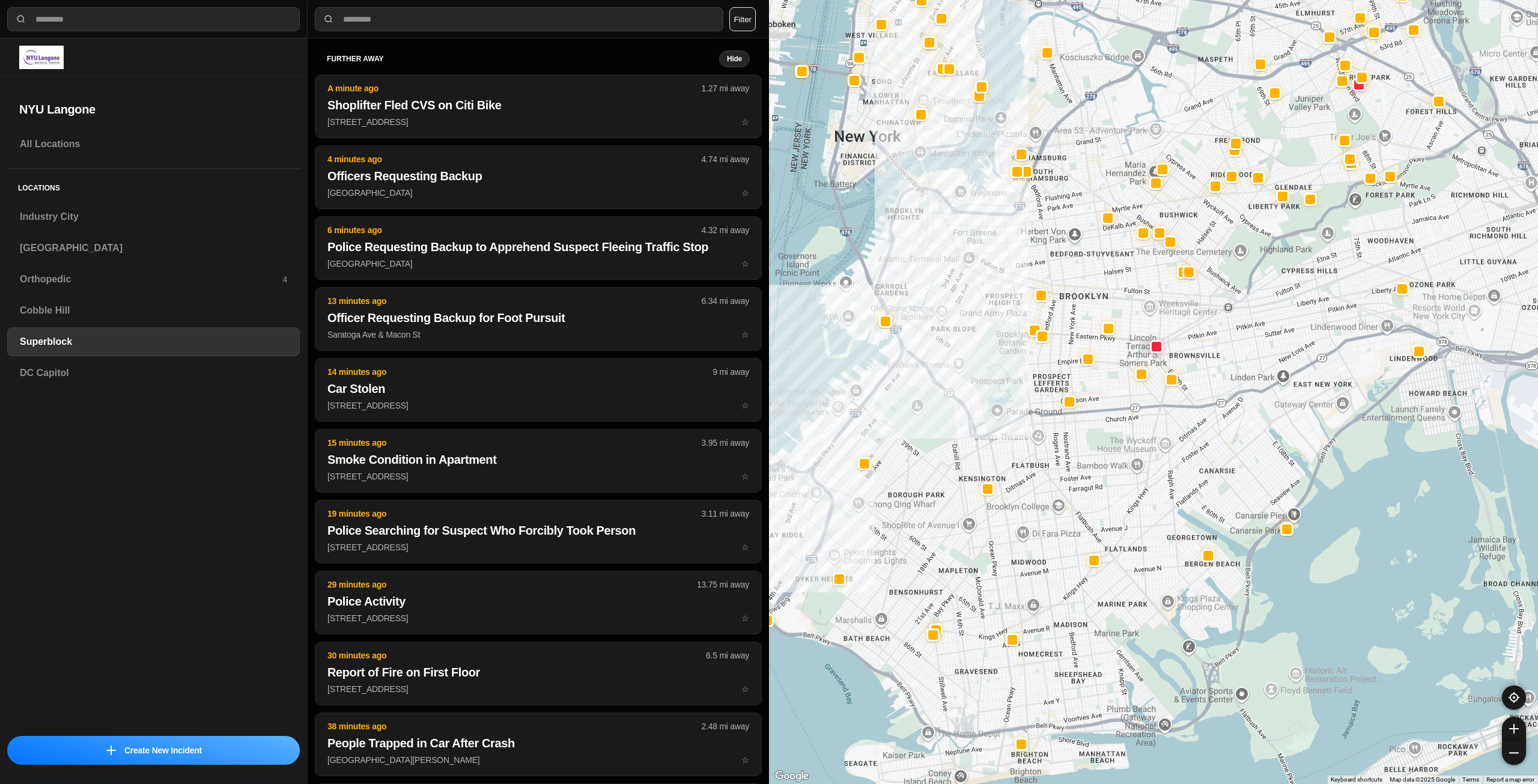
drag, startPoint x: 1355, startPoint y: 527, endPoint x: 1325, endPoint y: 575, distance: 56.6
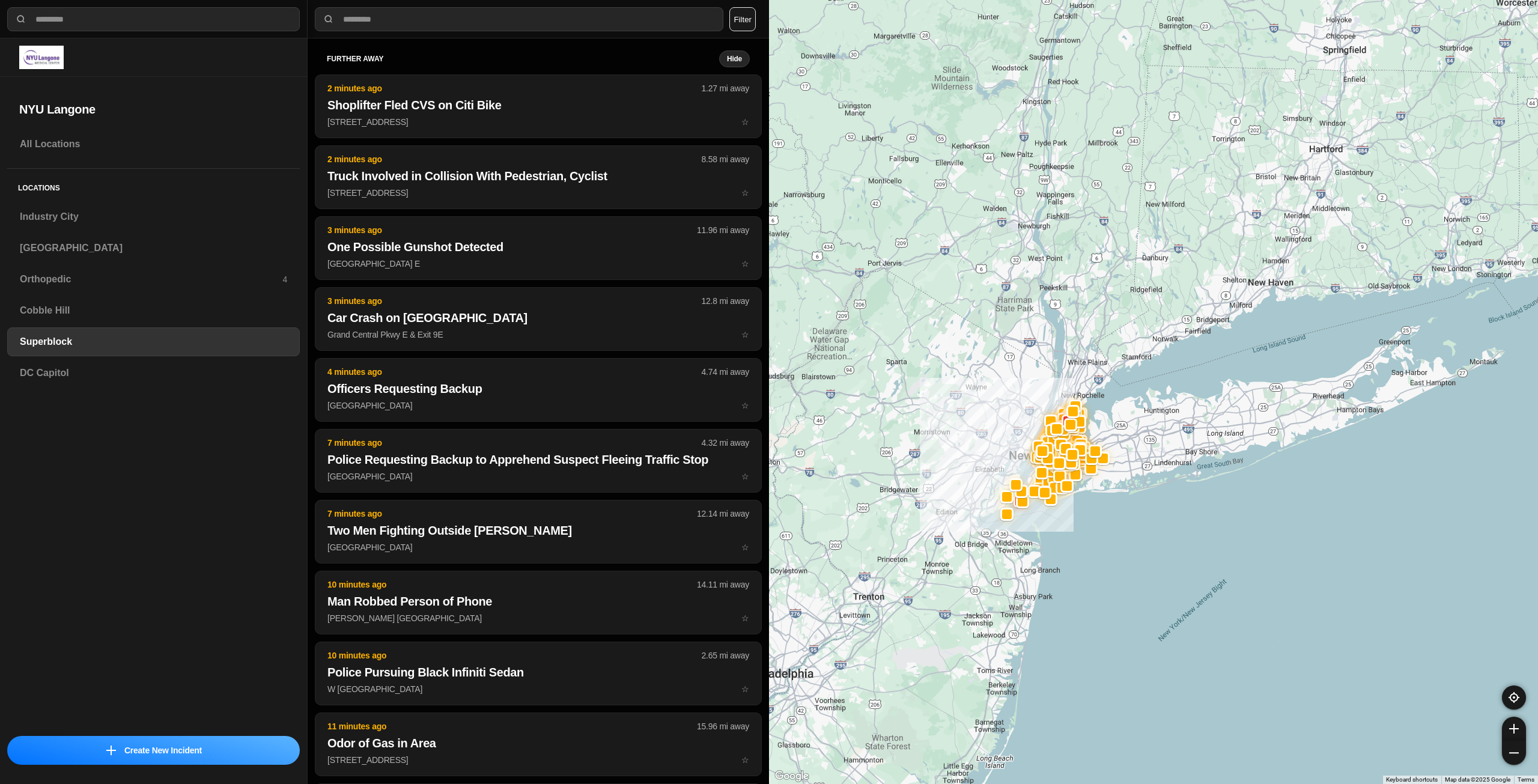
drag, startPoint x: 985, startPoint y: 463, endPoint x: 1080, endPoint y: 510, distance: 106.0
click at [1080, 510] on div at bounding box center [1154, 392] width 769 height 784
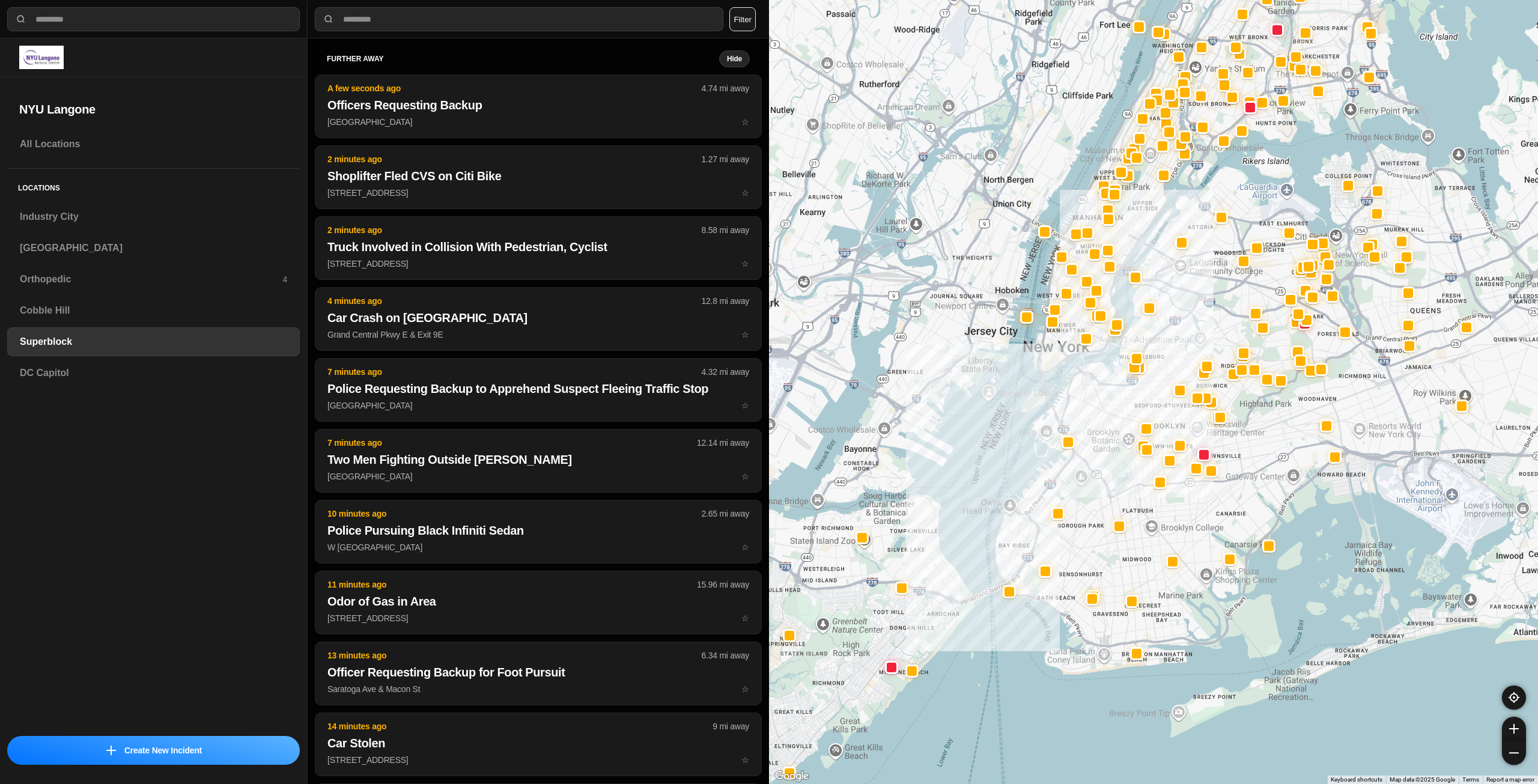
drag, startPoint x: 1375, startPoint y: 508, endPoint x: 1315, endPoint y: 492, distance: 62.1
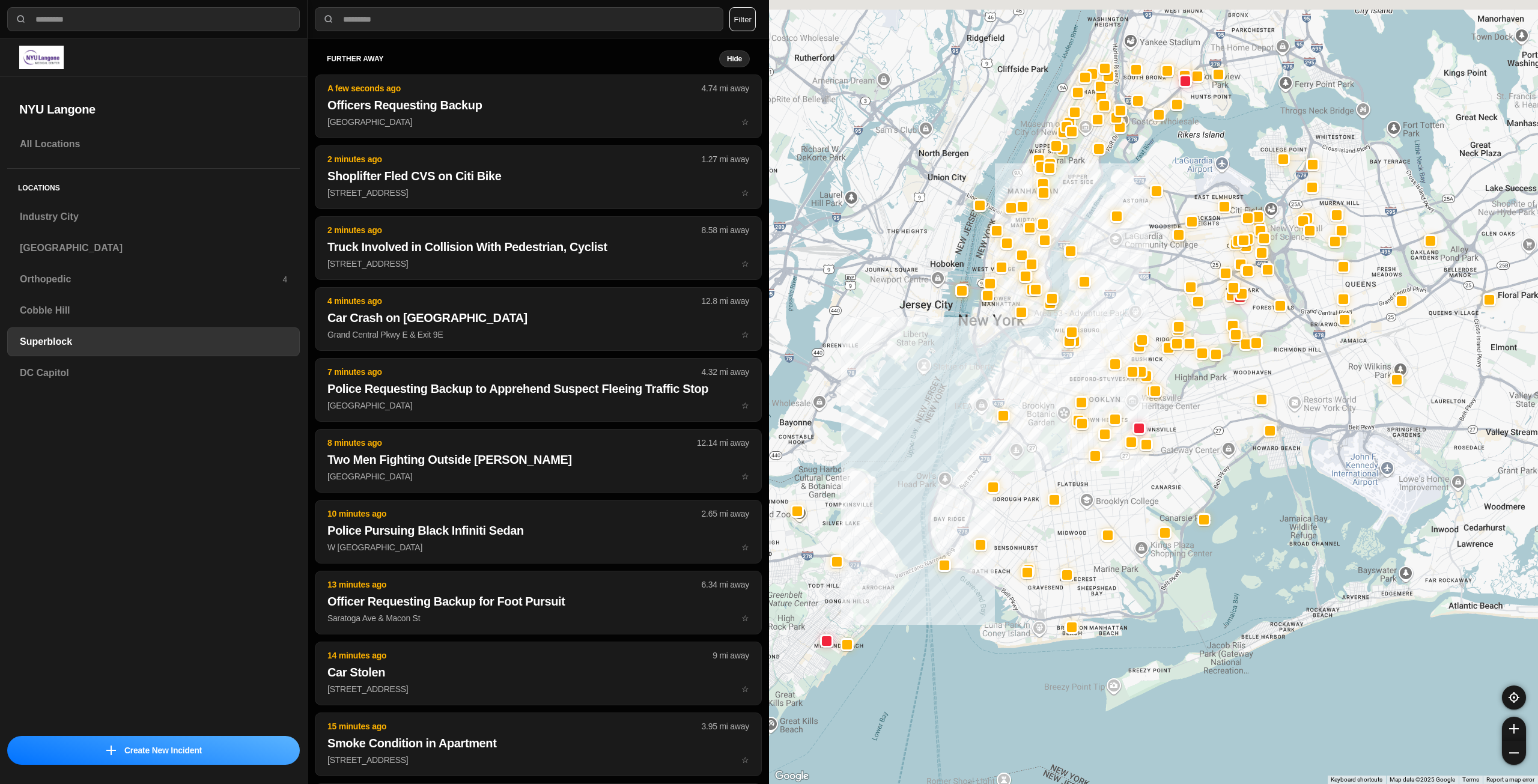
drag, startPoint x: 1153, startPoint y: 486, endPoint x: 1178, endPoint y: 565, distance: 82.9
click at [1178, 565] on div at bounding box center [1154, 392] width 769 height 784
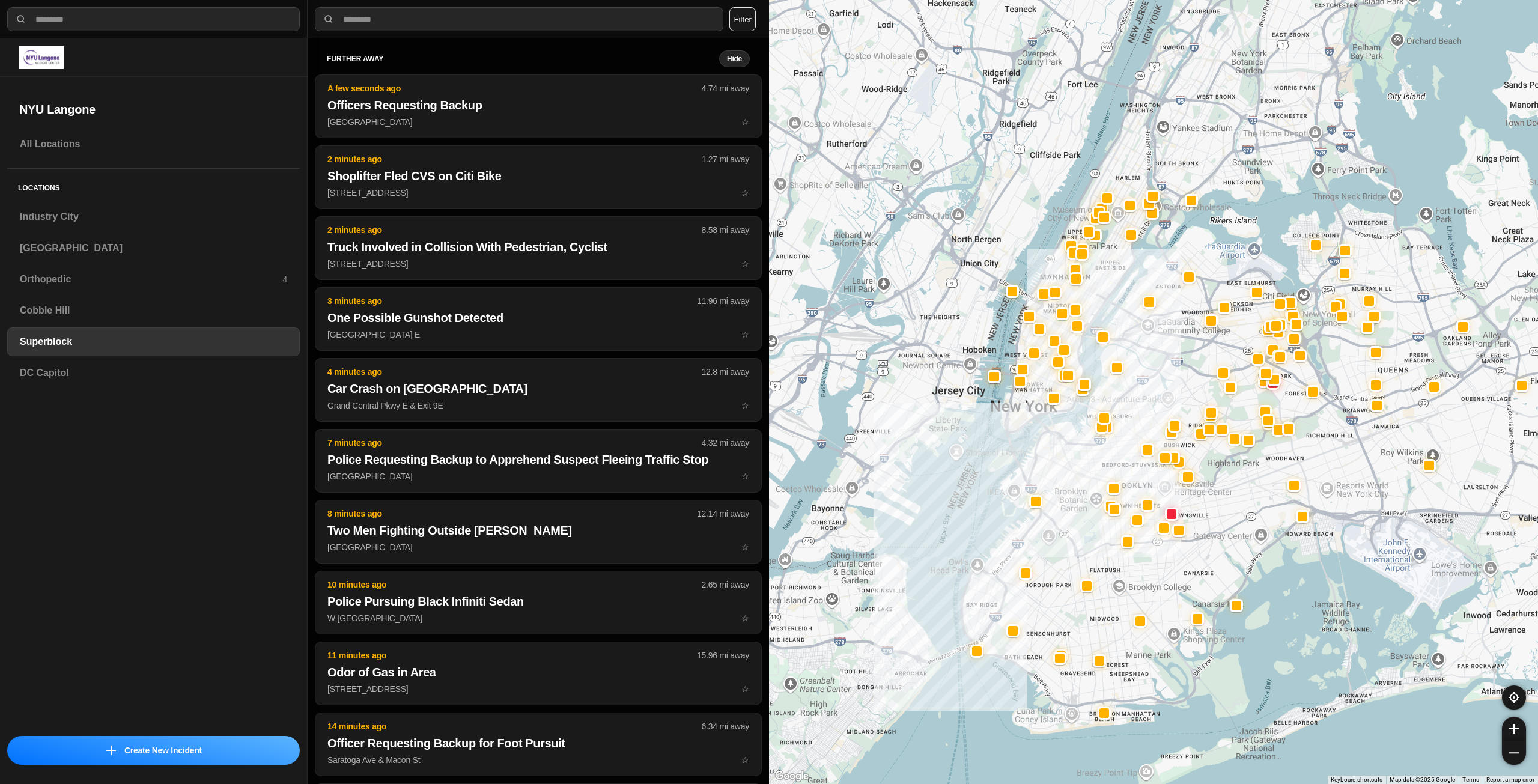
drag, startPoint x: 1087, startPoint y: 406, endPoint x: 1233, endPoint y: 601, distance: 243.6
click at [1233, 603] on div at bounding box center [1154, 392] width 769 height 784
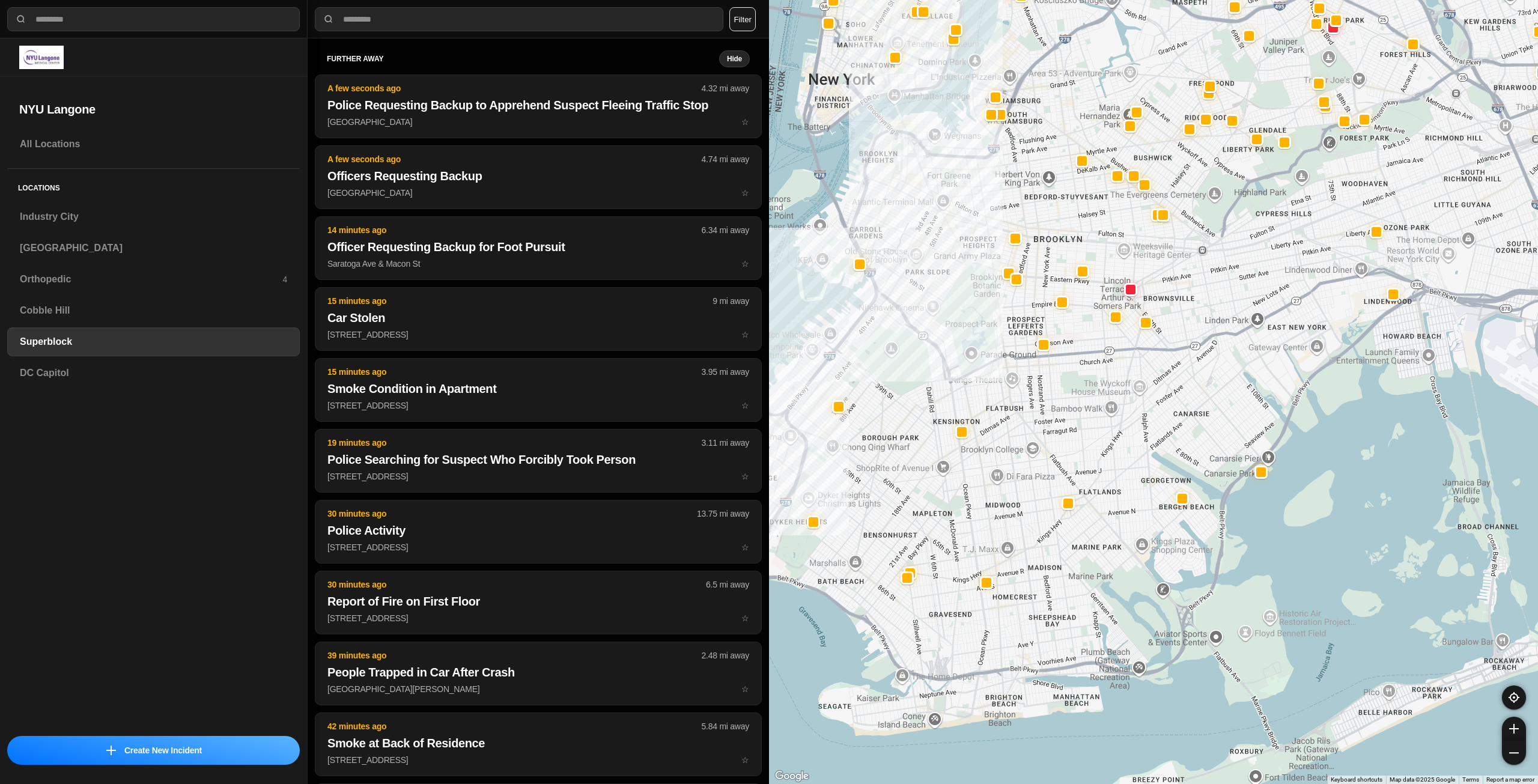
drag, startPoint x: 1119, startPoint y: 486, endPoint x: 1137, endPoint y: 386, distance: 101.6
click at [1137, 386] on div at bounding box center [1154, 392] width 769 height 784
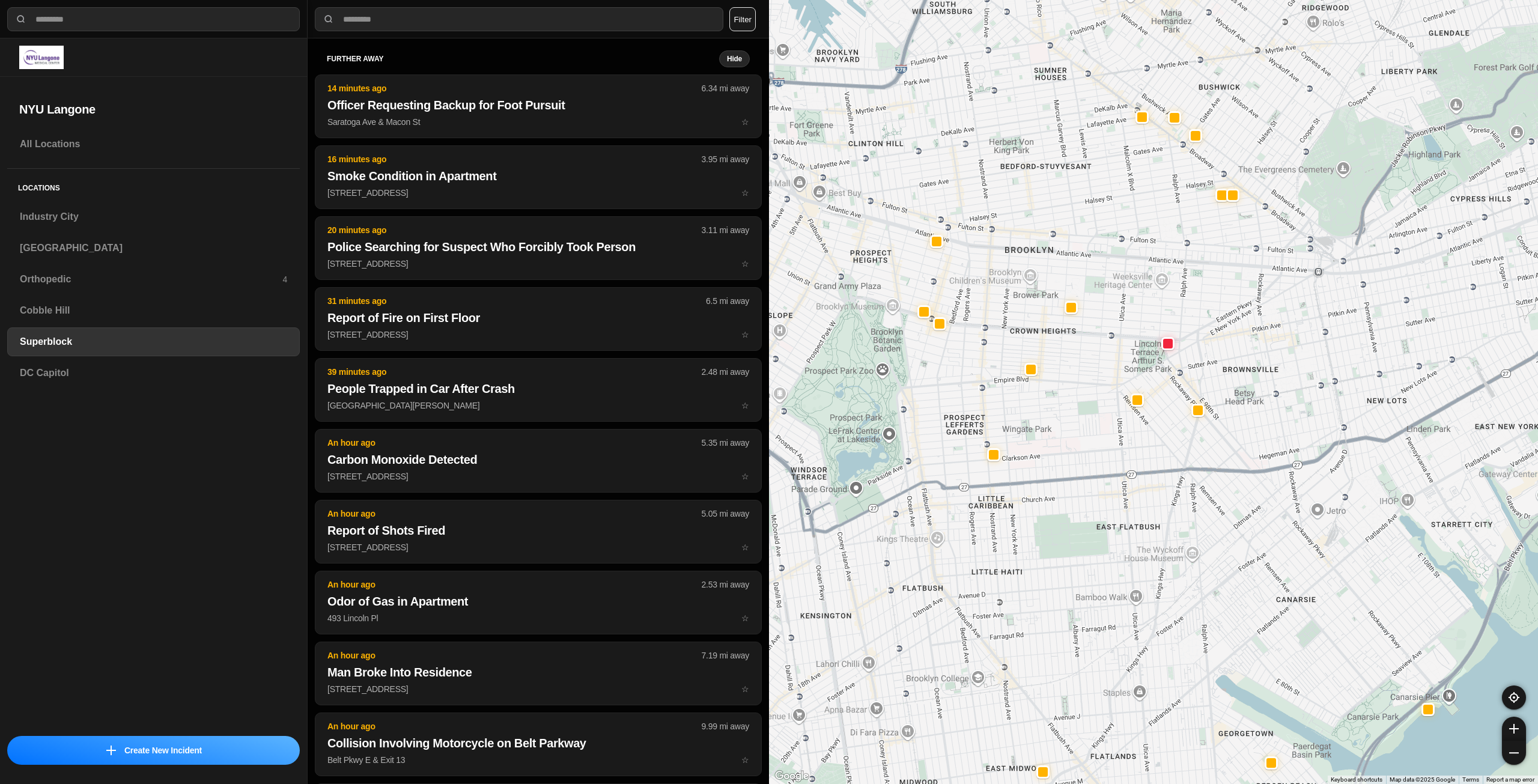
drag, startPoint x: 1033, startPoint y: 420, endPoint x: 1100, endPoint y: 486, distance: 94.0
click at [1100, 486] on div at bounding box center [1154, 392] width 769 height 784
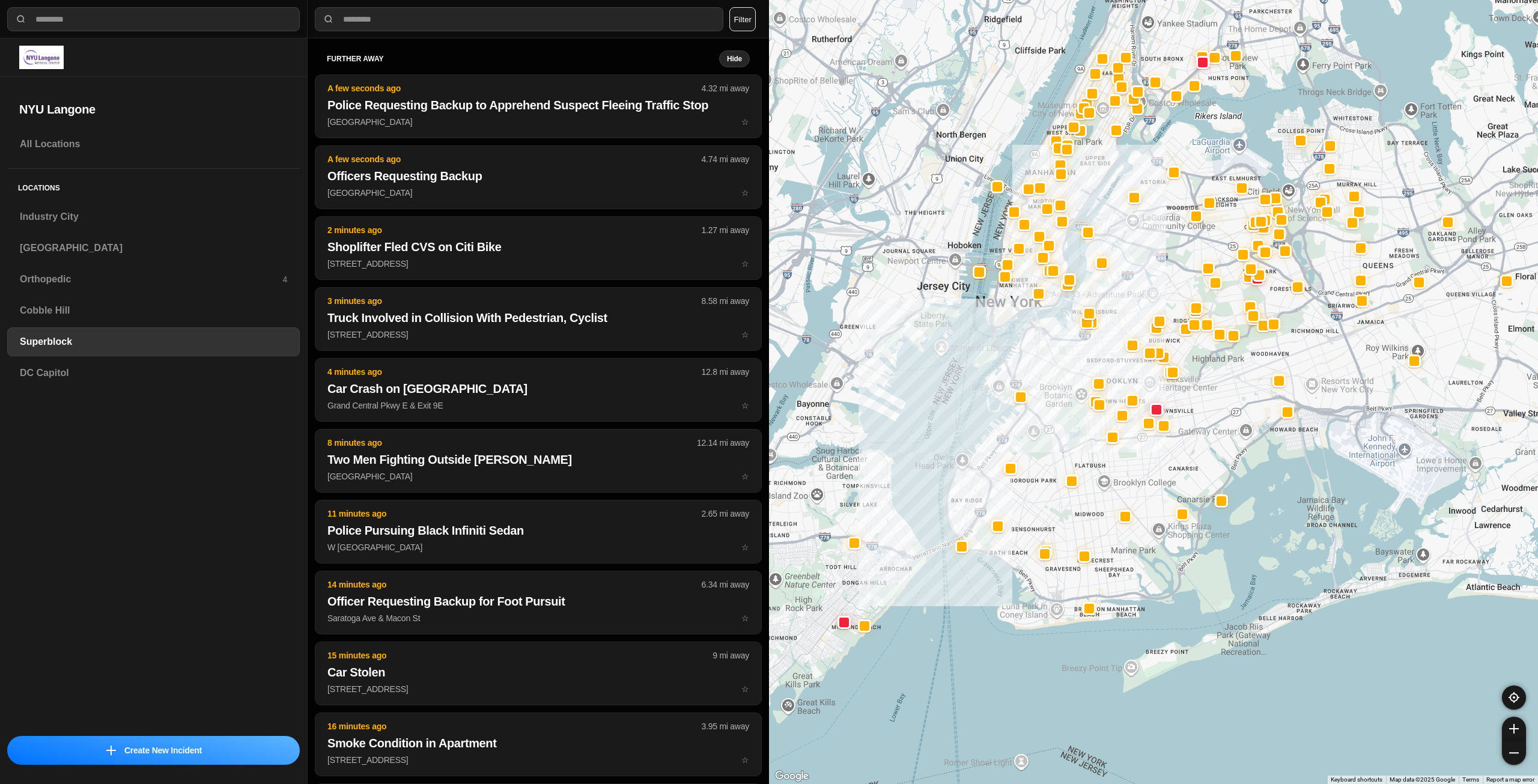
drag, startPoint x: 1072, startPoint y: 417, endPoint x: 1115, endPoint y: 470, distance: 68.2
click at [1115, 469] on div at bounding box center [1154, 392] width 769 height 784
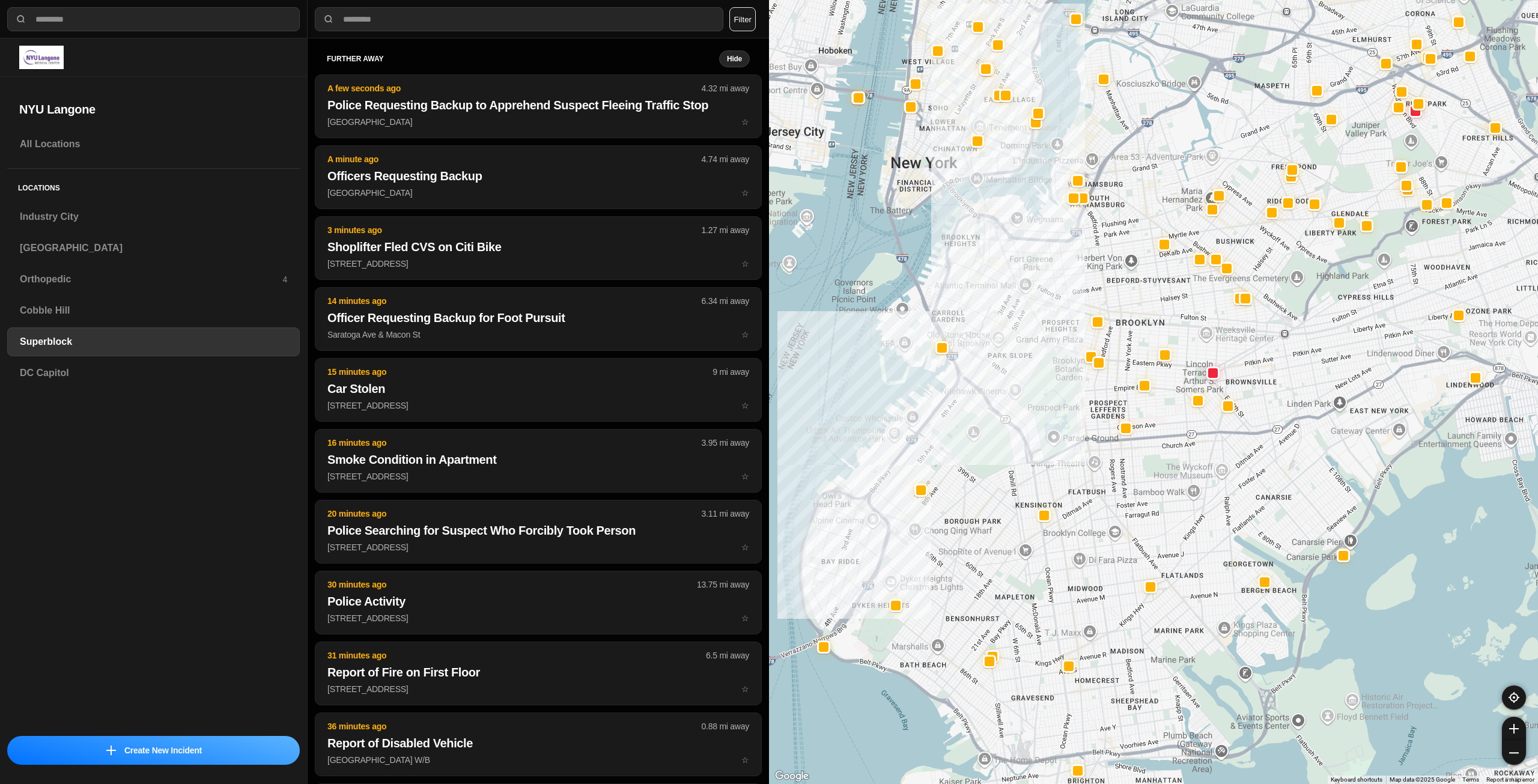
drag, startPoint x: 1197, startPoint y: 431, endPoint x: 1181, endPoint y: 479, distance: 50.6
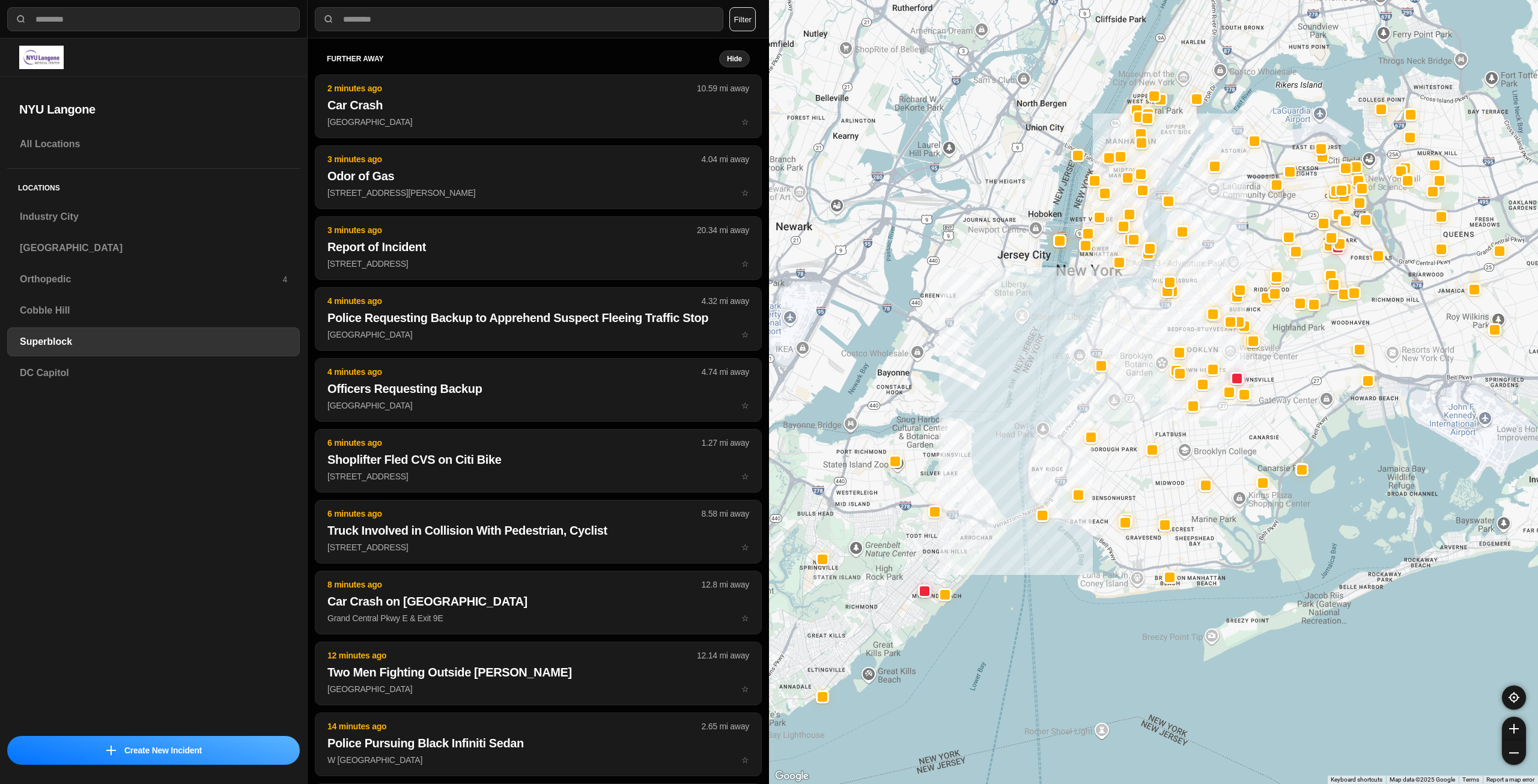
drag, startPoint x: 1229, startPoint y: 433, endPoint x: 1206, endPoint y: 516, distance: 86.1
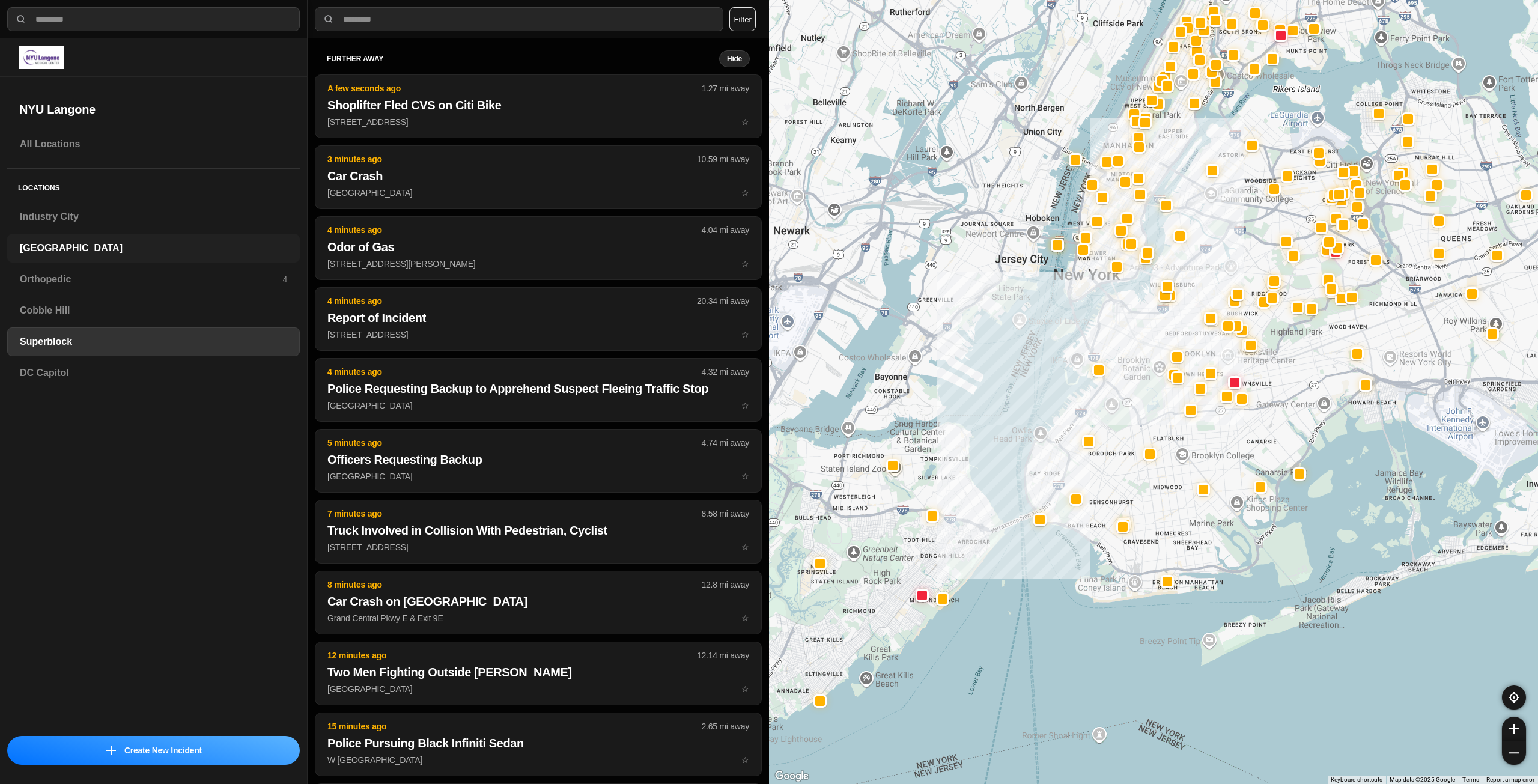
click at [84, 242] on h3 "[GEOGRAPHIC_DATA]" at bounding box center [153, 248] width 267 height 15
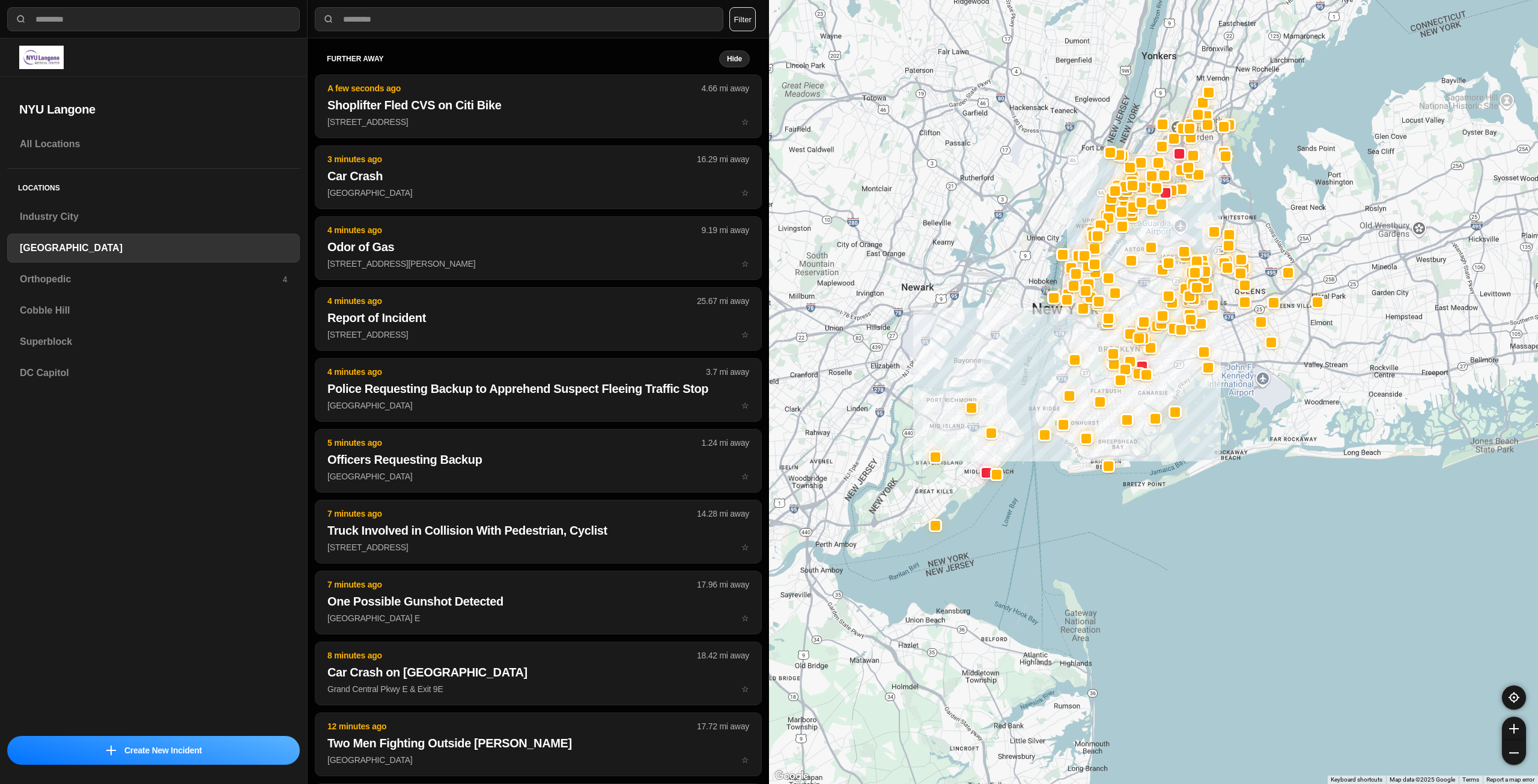
drag, startPoint x: 946, startPoint y: 413, endPoint x: 986, endPoint y: 474, distance: 72.9
click at [986, 474] on div at bounding box center [1154, 392] width 769 height 784
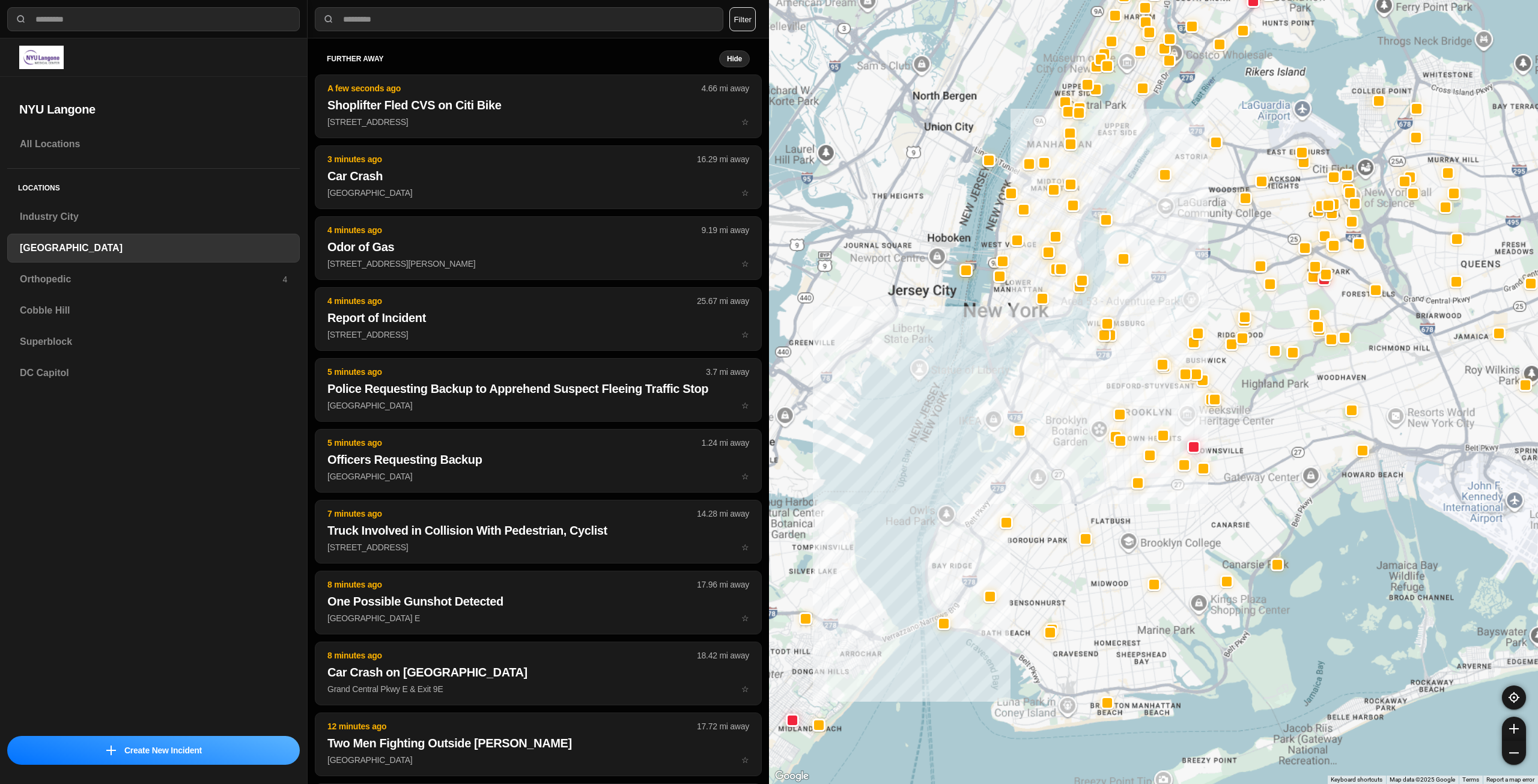
select select "*"
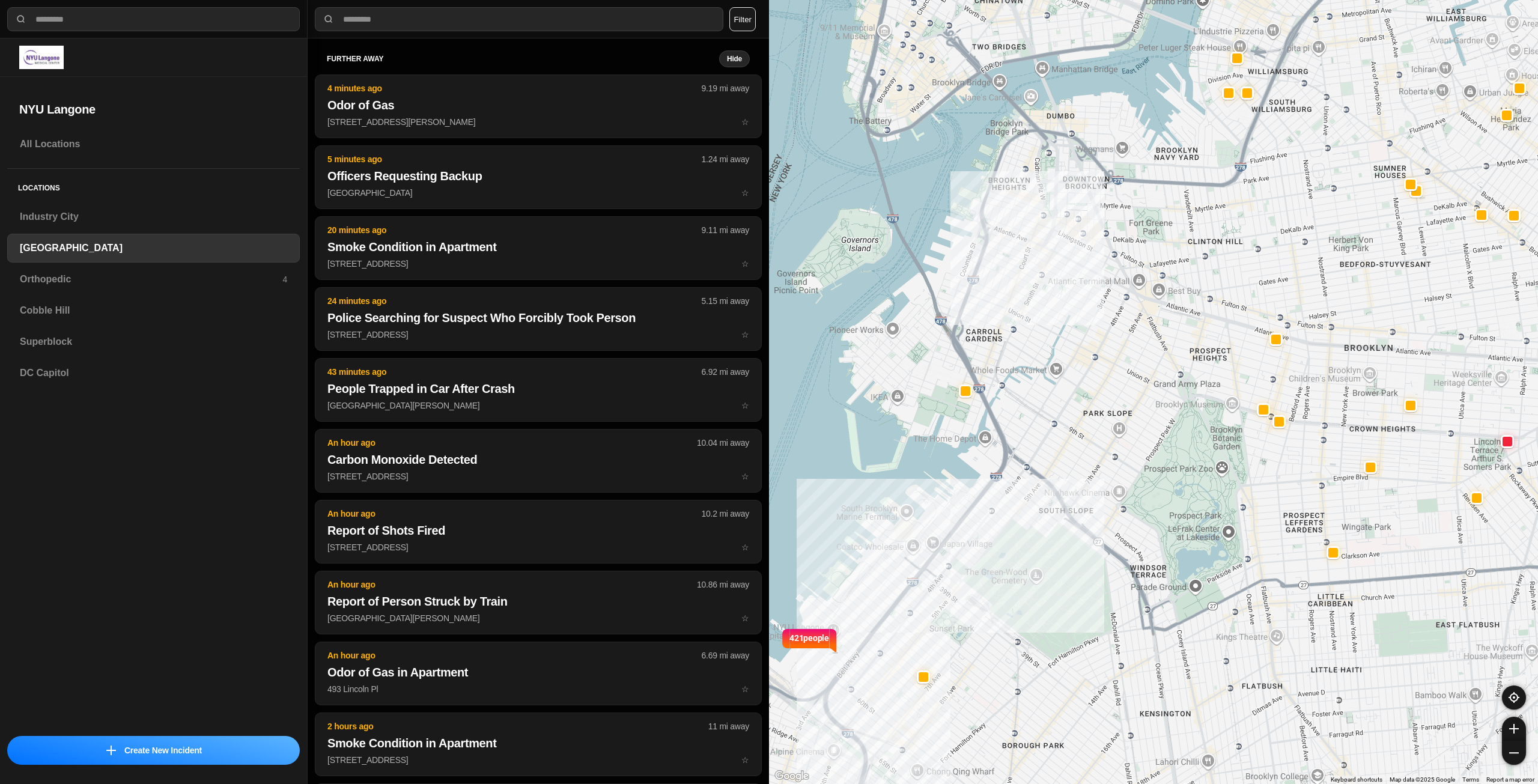
drag, startPoint x: 1081, startPoint y: 367, endPoint x: 1077, endPoint y: 343, distance: 24.3
click at [1077, 346] on div "421 people" at bounding box center [1154, 392] width 769 height 784
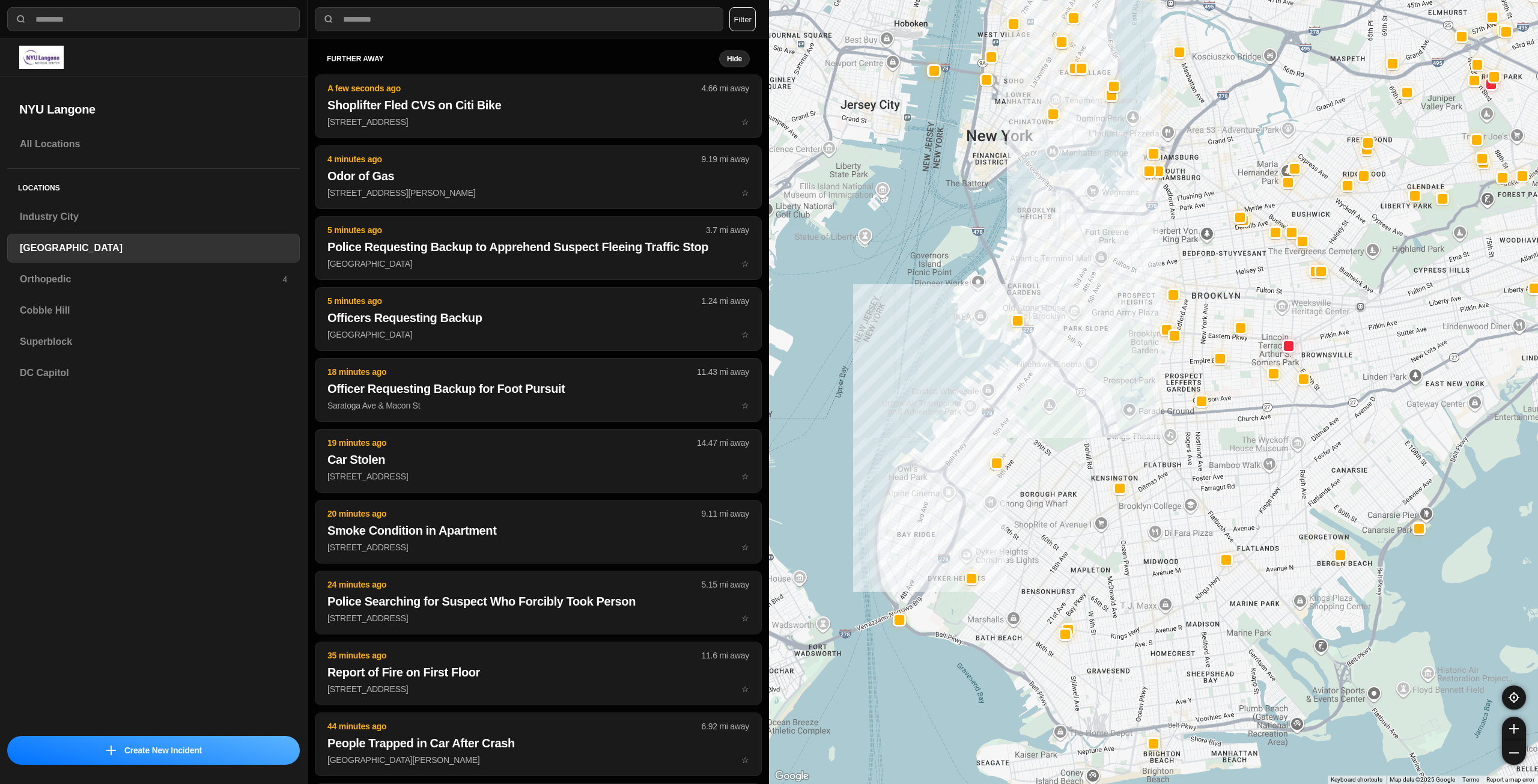
drag, startPoint x: 1160, startPoint y: 541, endPoint x: 1127, endPoint y: 471, distance: 77.4
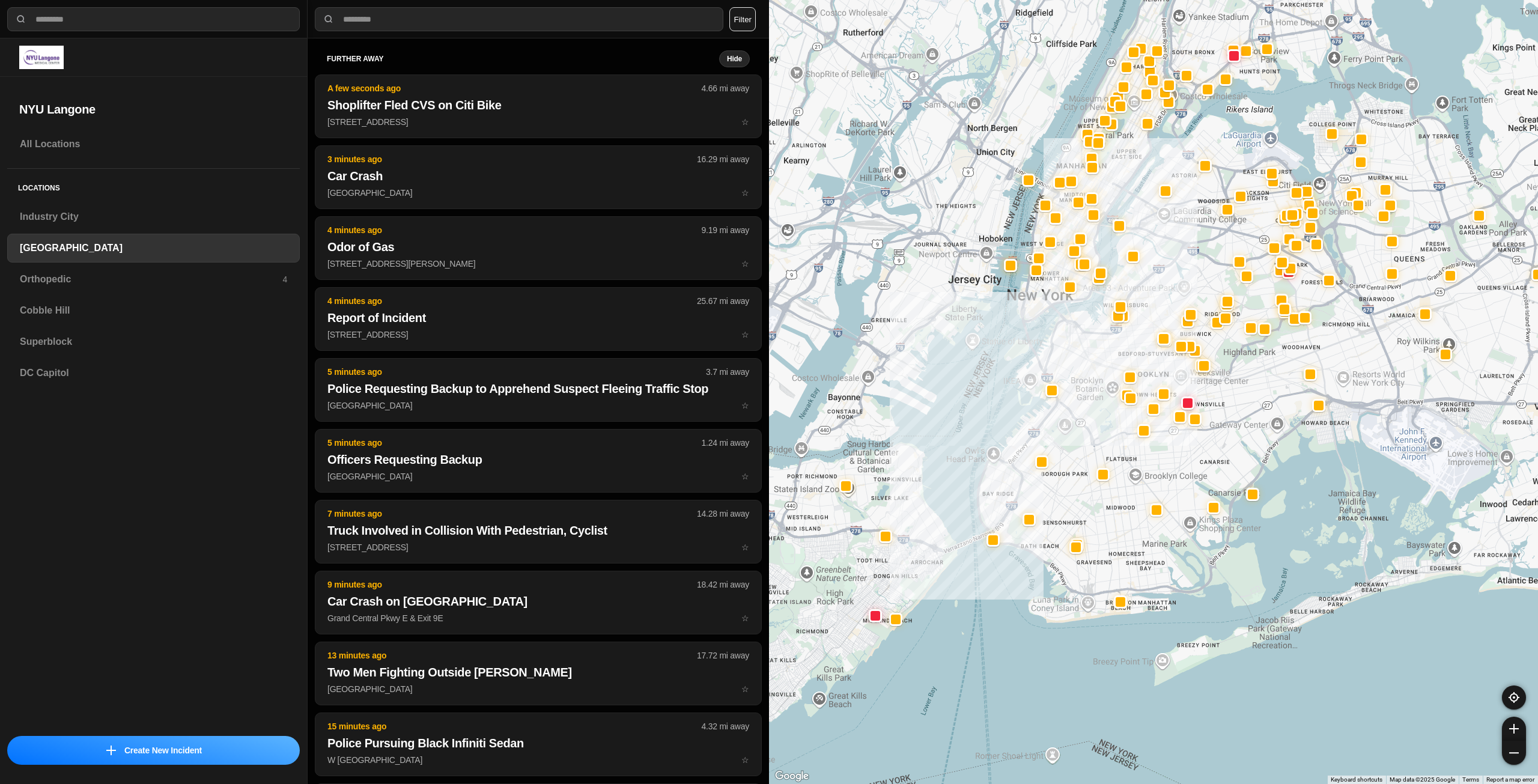
drag, startPoint x: 1095, startPoint y: 374, endPoint x: 1095, endPoint y: 404, distance: 30.0
click at [1095, 404] on div at bounding box center [1154, 392] width 769 height 784
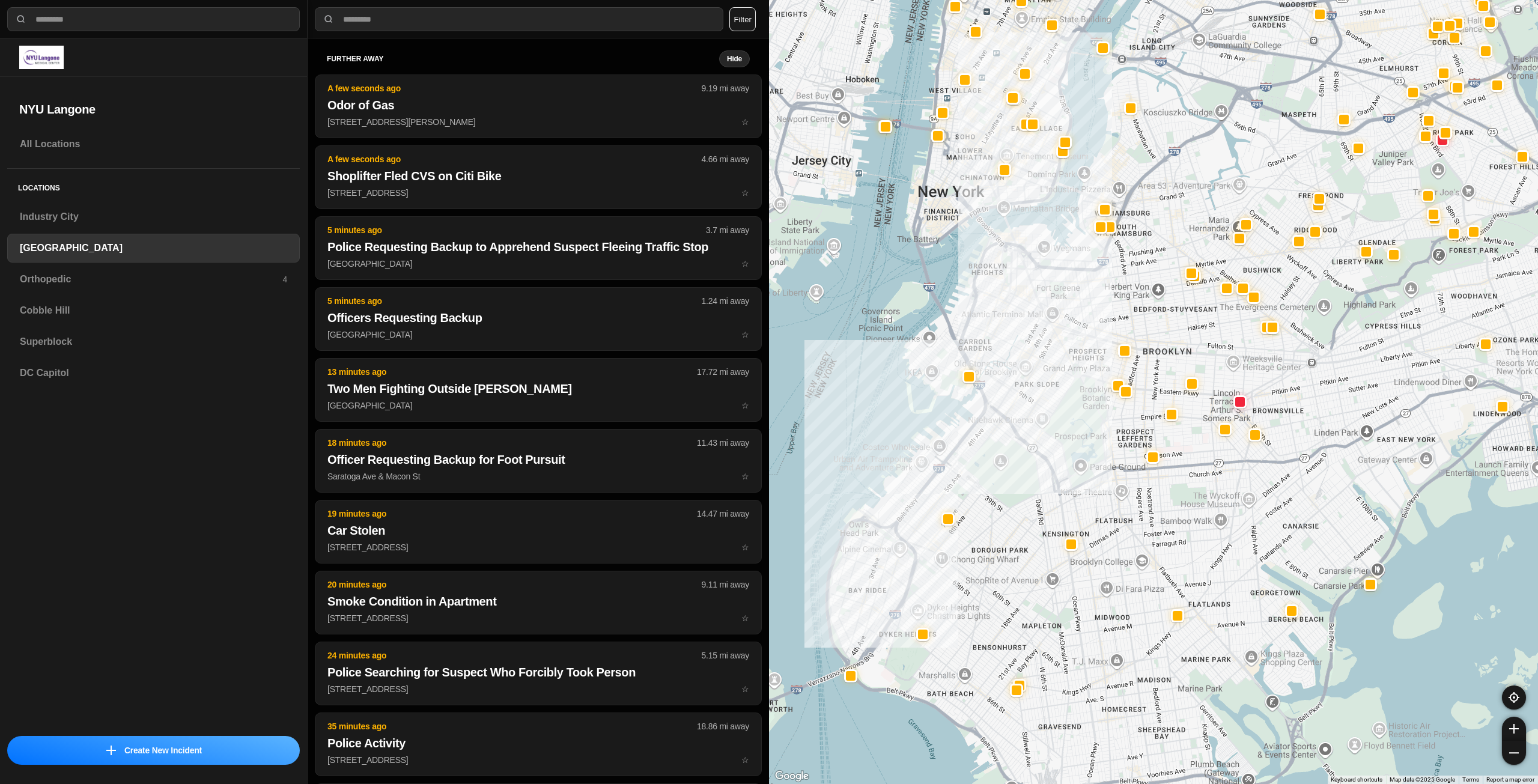
drag, startPoint x: 1103, startPoint y: 505, endPoint x: 1081, endPoint y: 415, distance: 92.6
click at [1081, 417] on div at bounding box center [1154, 392] width 769 height 784
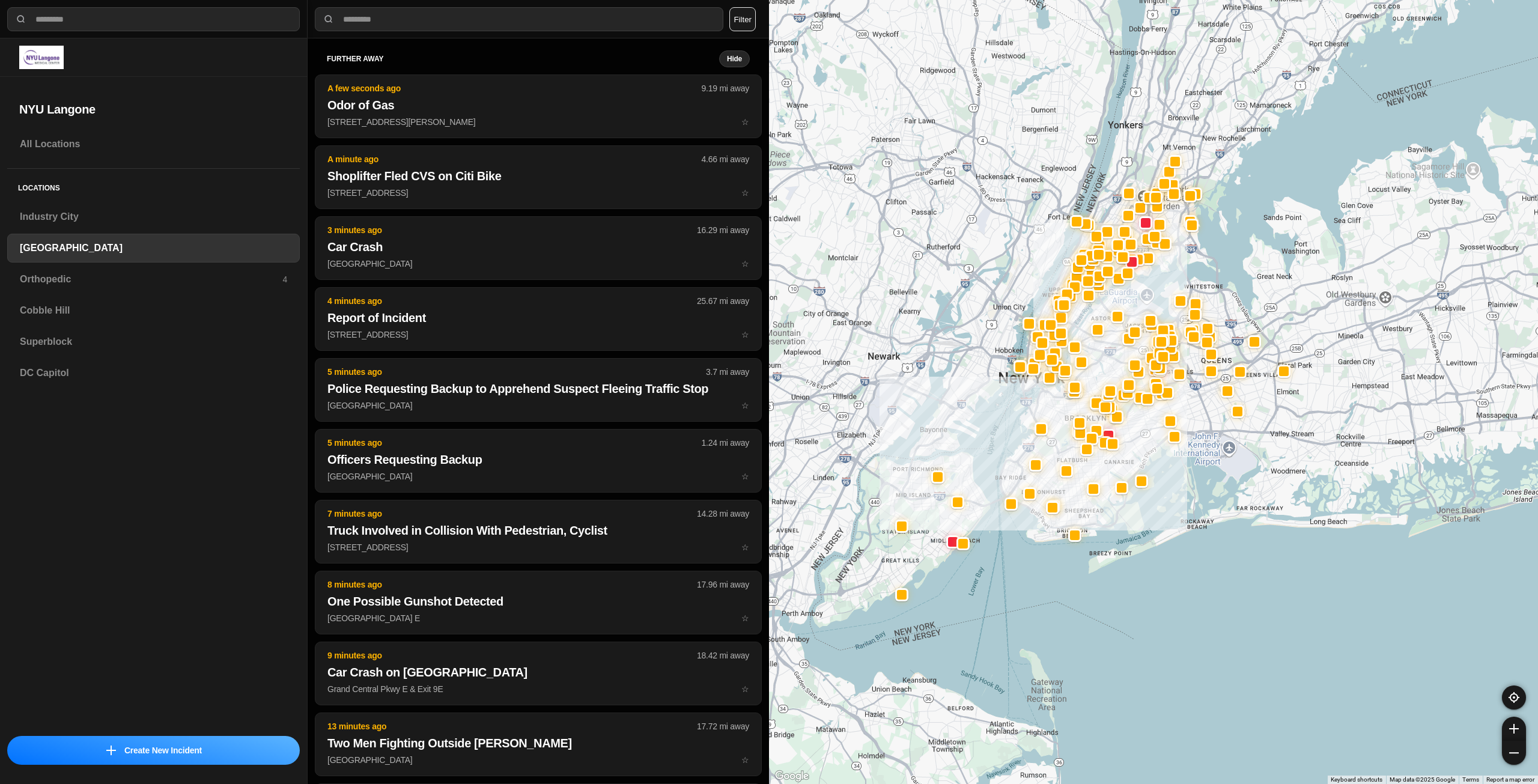
drag, startPoint x: 1074, startPoint y: 413, endPoint x: 1072, endPoint y: 425, distance: 12.2
click at [1072, 425] on div at bounding box center [1154, 392] width 769 height 784
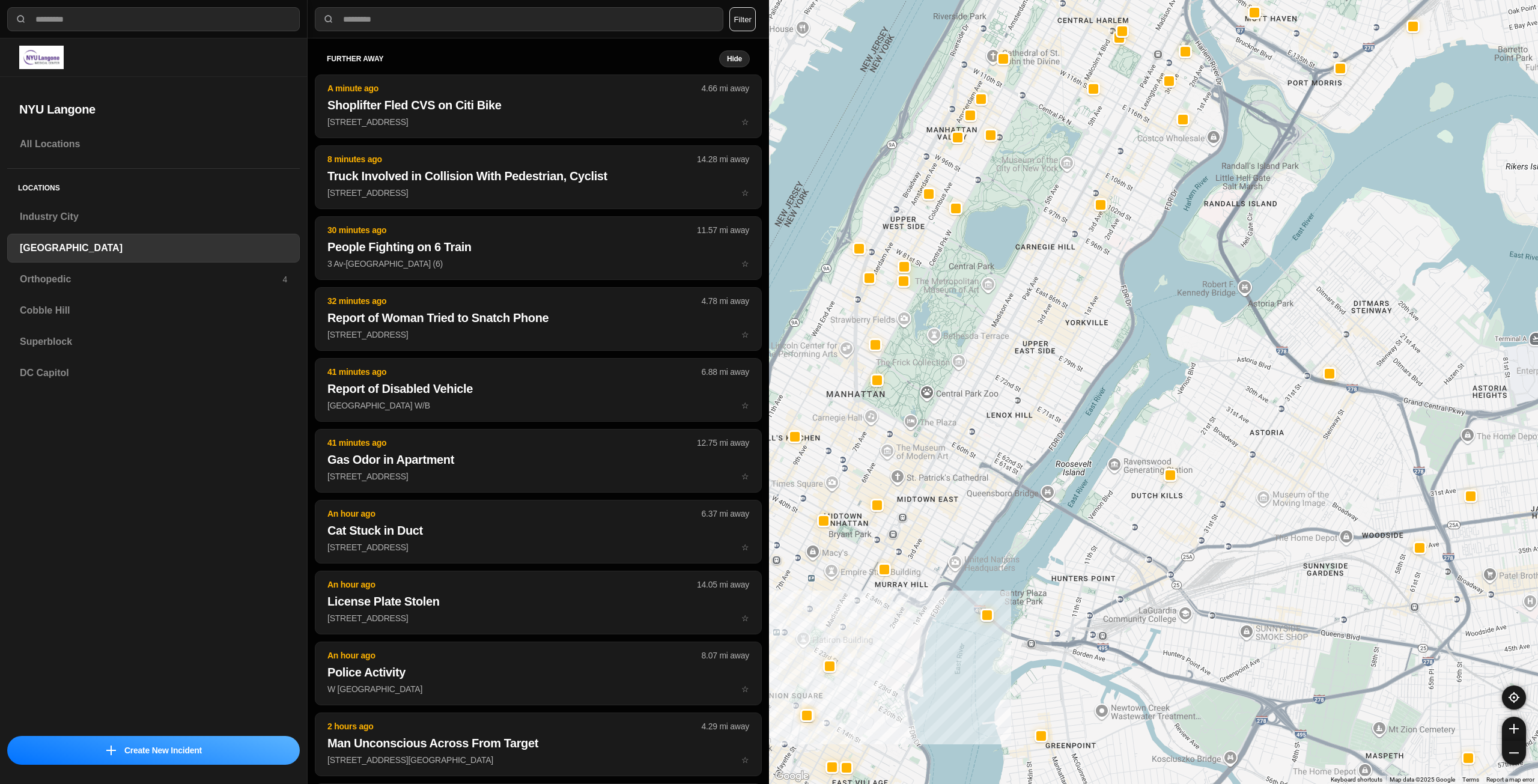
drag, startPoint x: 1138, startPoint y: 654, endPoint x: 1177, endPoint y: 473, distance: 185.2
click at [1177, 473] on div "421 people" at bounding box center [1154, 392] width 769 height 784
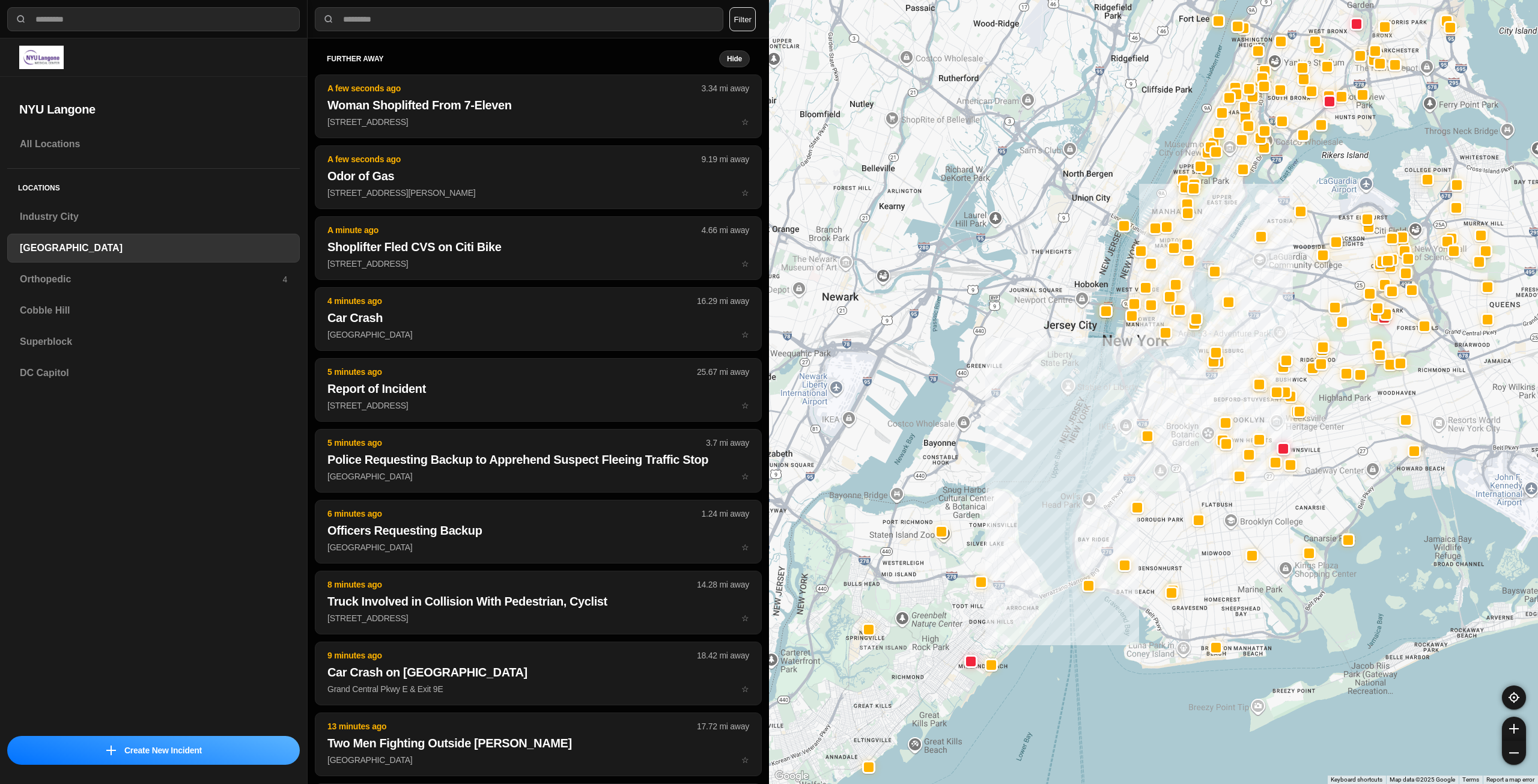
drag, startPoint x: 1219, startPoint y: 519, endPoint x: 1174, endPoint y: 529, distance: 46.1
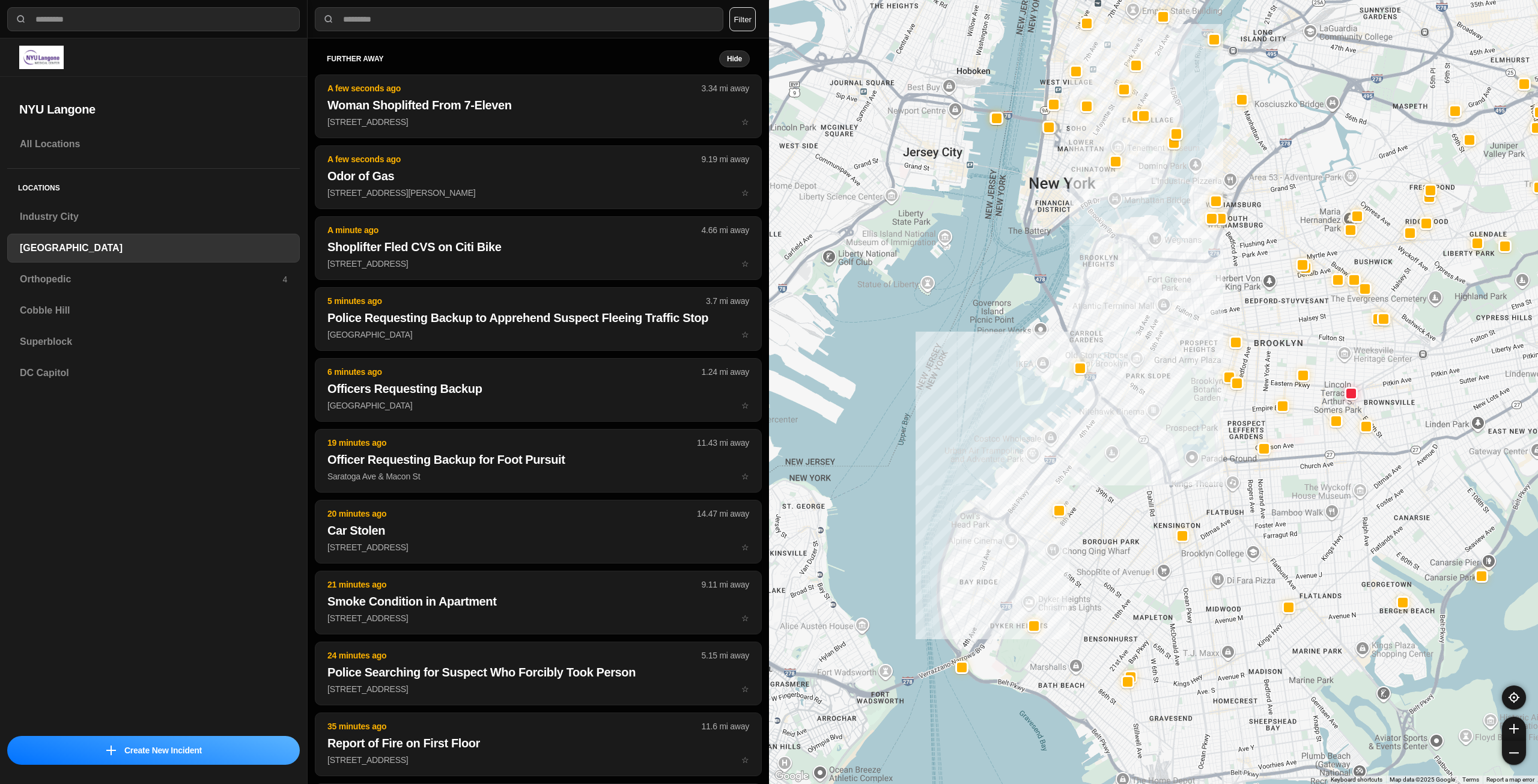
drag, startPoint x: 1243, startPoint y: 631, endPoint x: 1216, endPoint y: 522, distance: 112.3
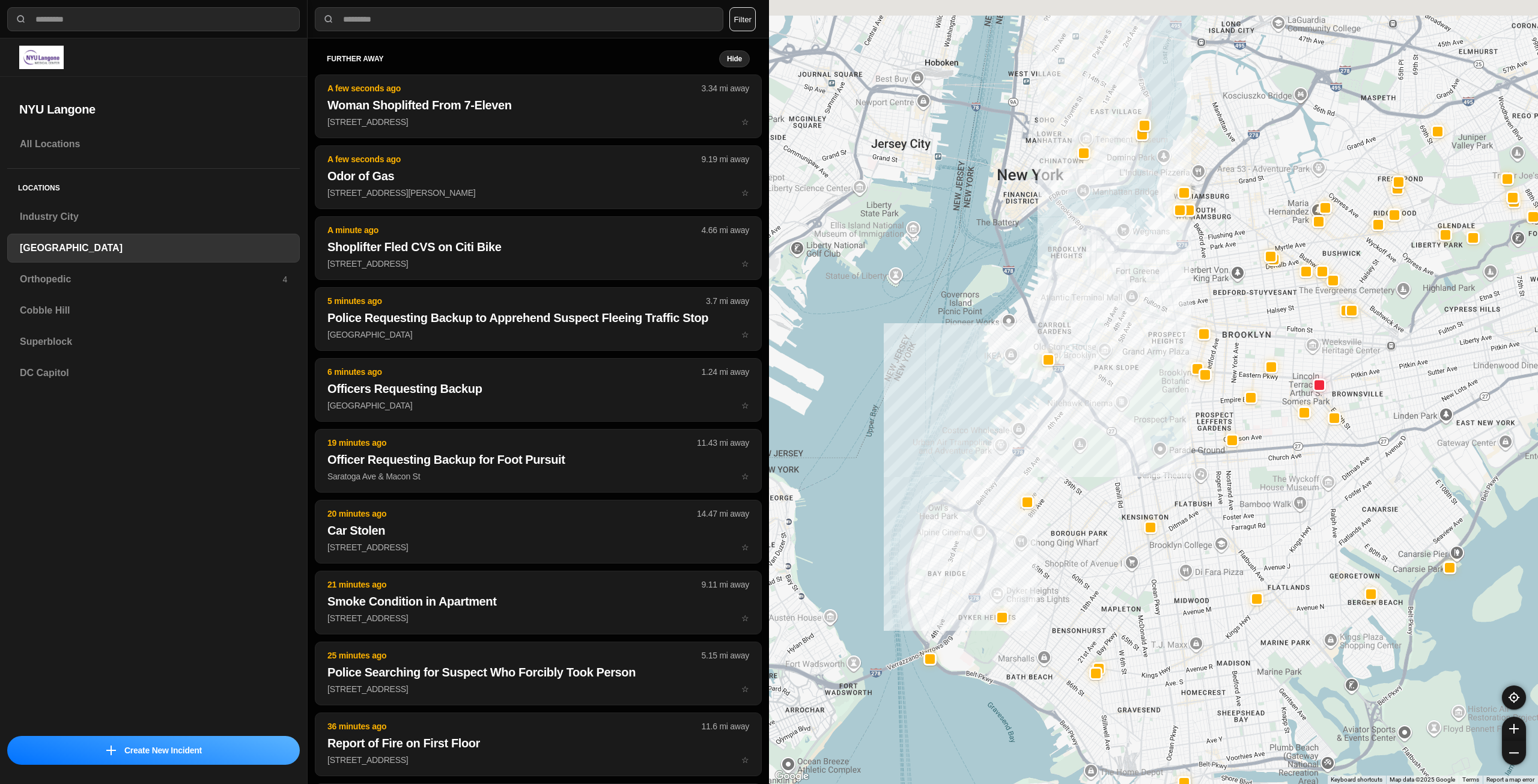
drag, startPoint x: 1206, startPoint y: 440, endPoint x: 1216, endPoint y: 498, distance: 58.9
click at [1216, 498] on div at bounding box center [1154, 392] width 769 height 784
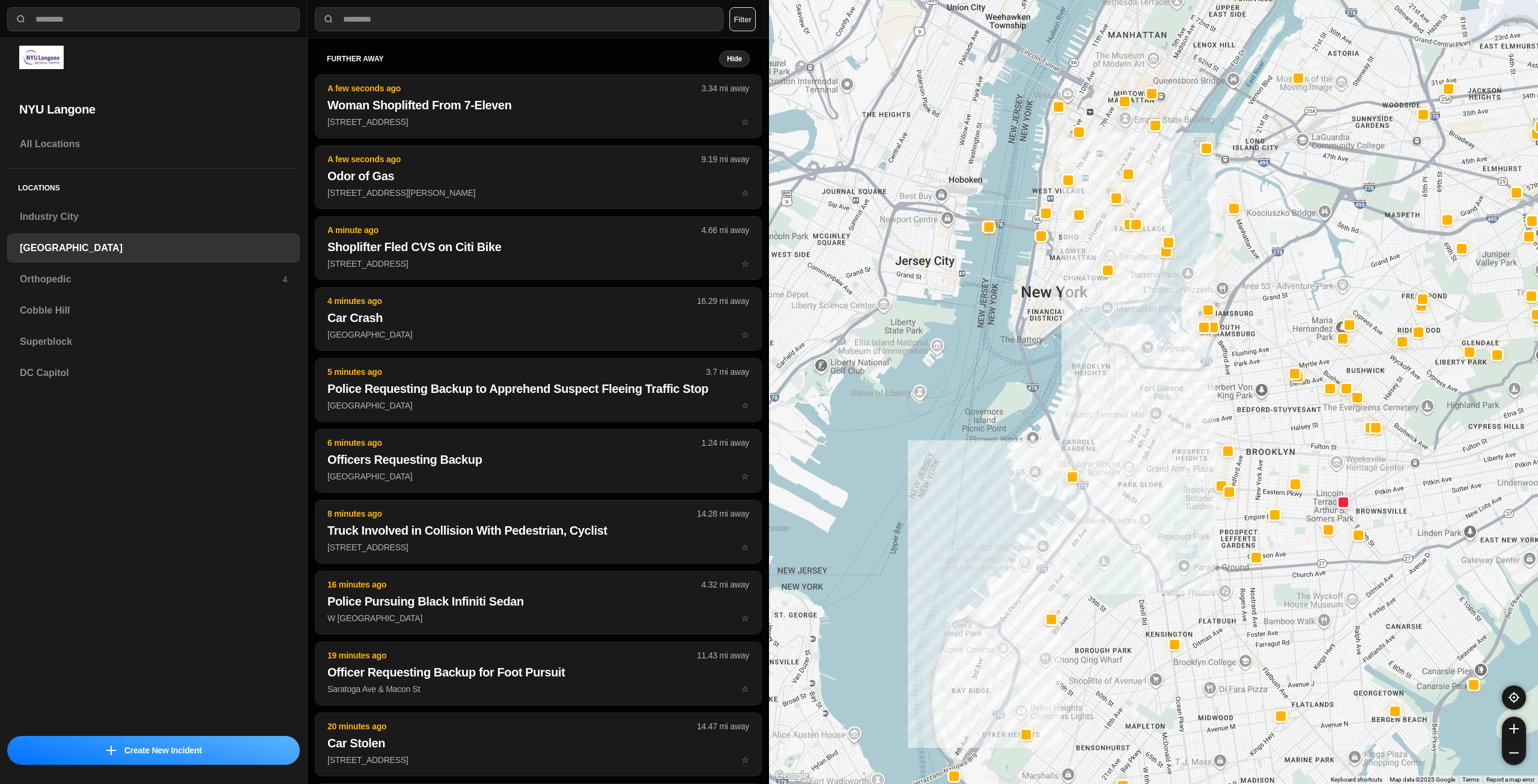
drag, startPoint x: 1116, startPoint y: 282, endPoint x: 1121, endPoint y: 304, distance: 22.6
click at [1117, 308] on div at bounding box center [1154, 392] width 769 height 784
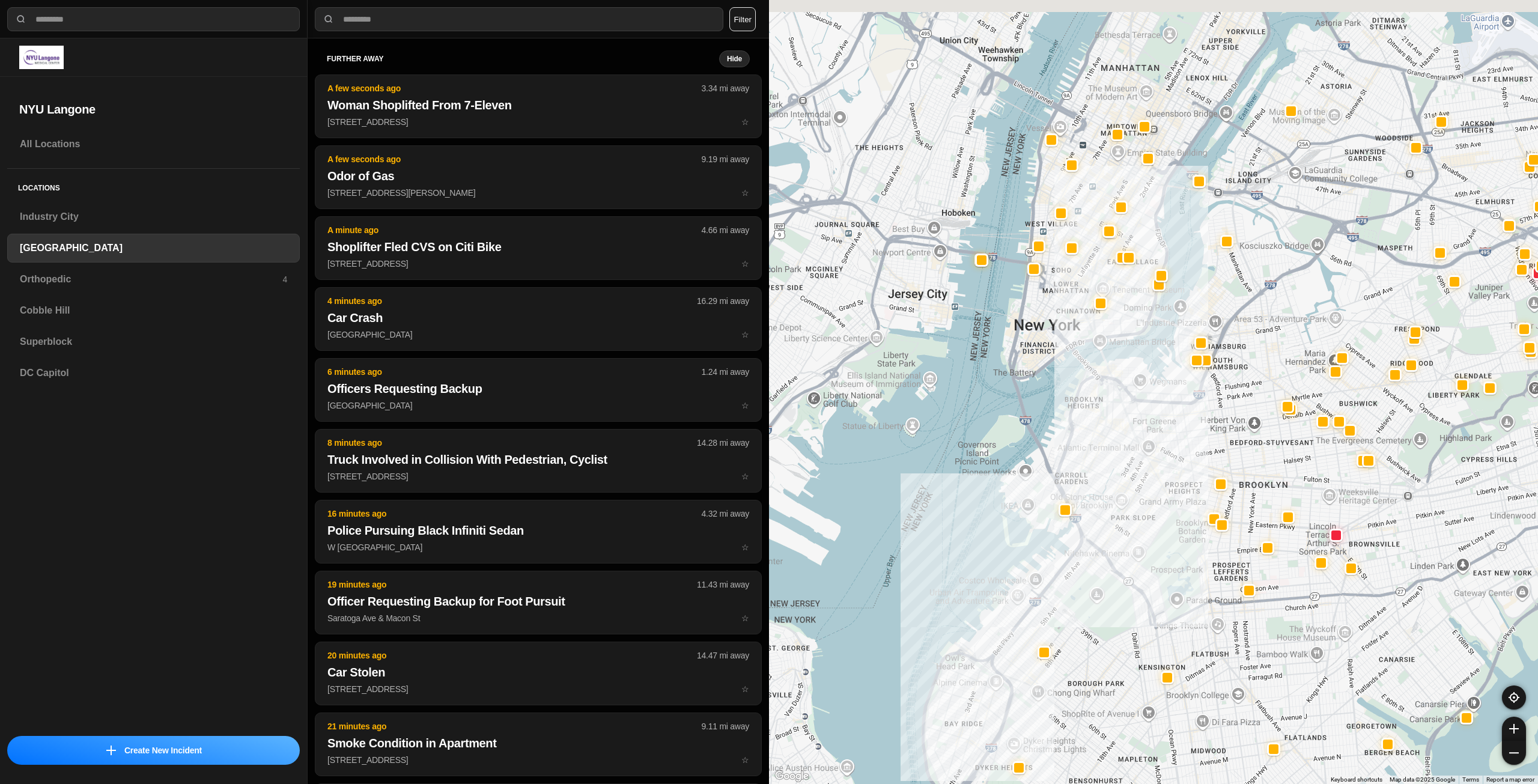
drag, startPoint x: 1167, startPoint y: 305, endPoint x: 1120, endPoint y: 341, distance: 59.2
click at [1147, 353] on div at bounding box center [1154, 392] width 769 height 784
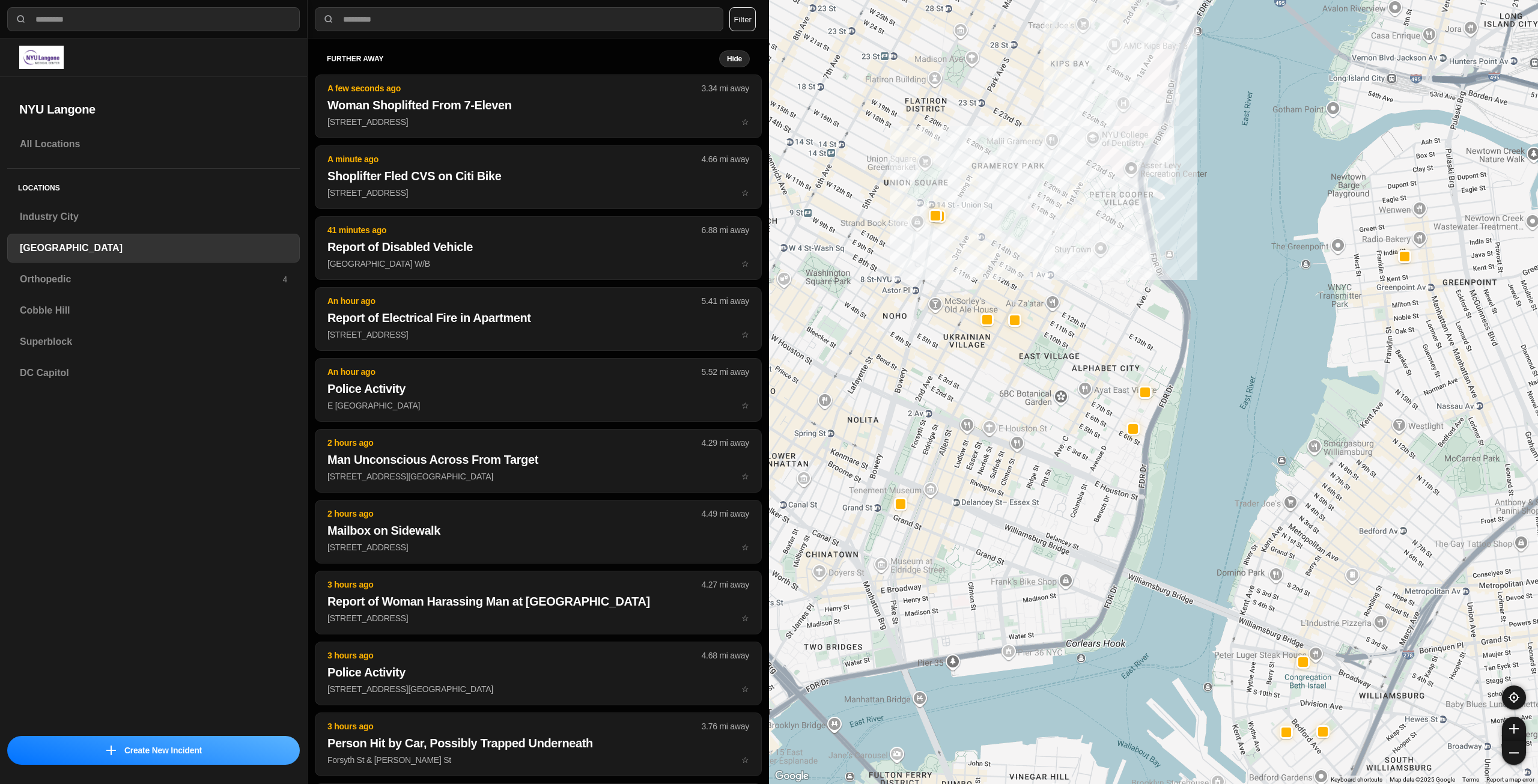
drag, startPoint x: 1078, startPoint y: 239, endPoint x: 1130, endPoint y: 395, distance: 164.4
click at [1127, 397] on div "421 people" at bounding box center [1154, 392] width 769 height 784
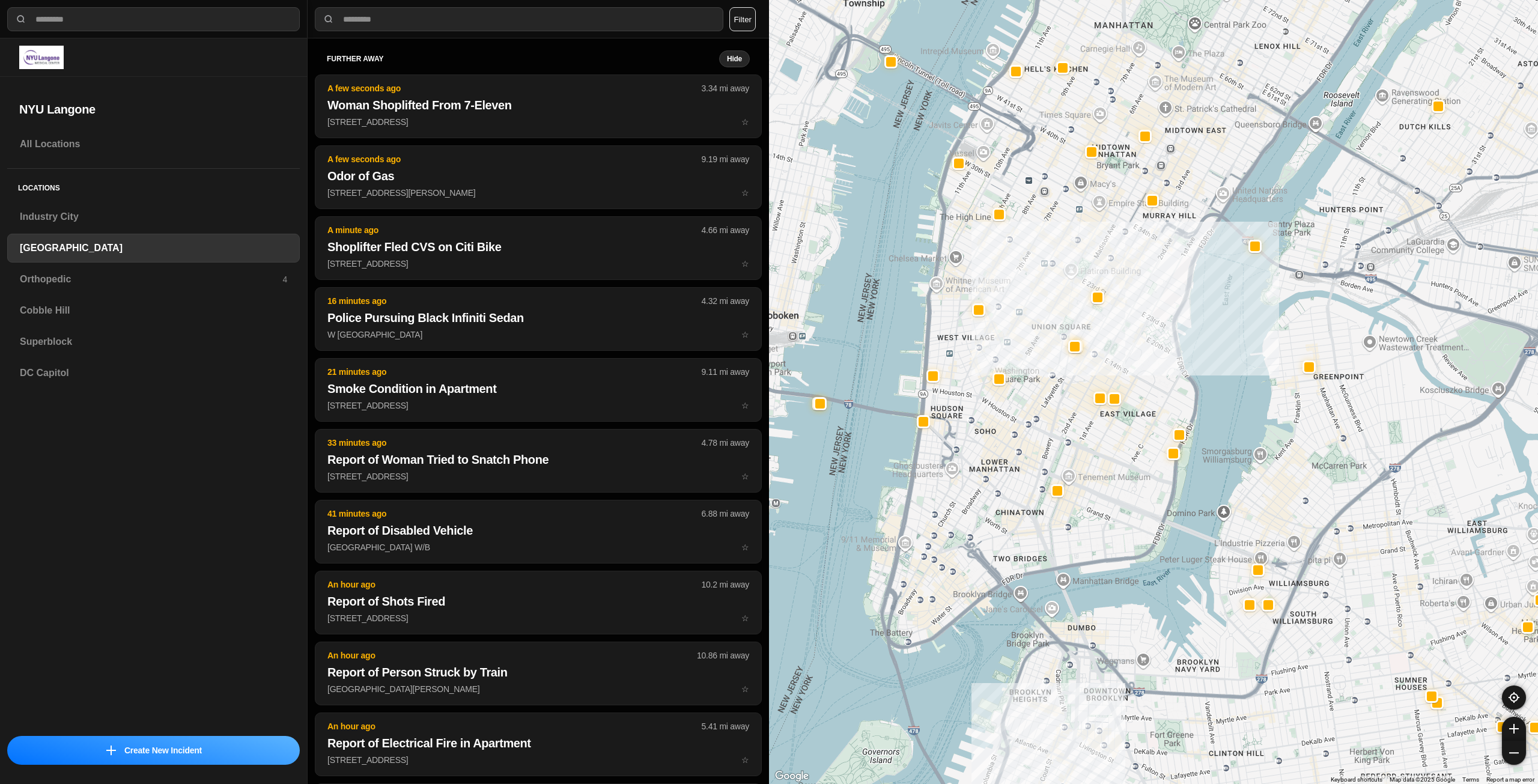
drag, startPoint x: 1156, startPoint y: 303, endPoint x: 1150, endPoint y: 388, distance: 85.2
click at [1150, 388] on div "421 people" at bounding box center [1154, 392] width 769 height 784
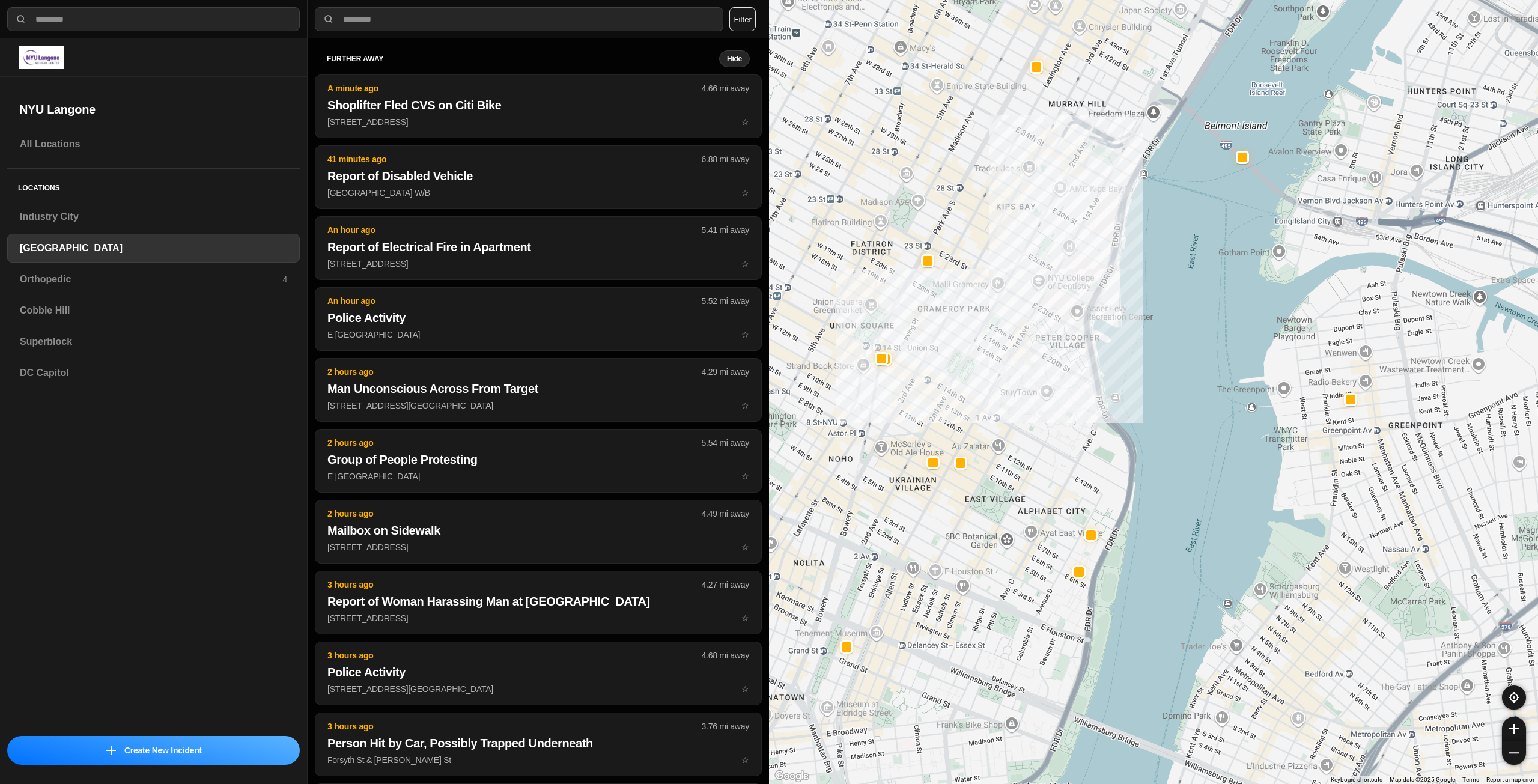
drag, startPoint x: 1223, startPoint y: 493, endPoint x: 1296, endPoint y: 447, distance: 86.3
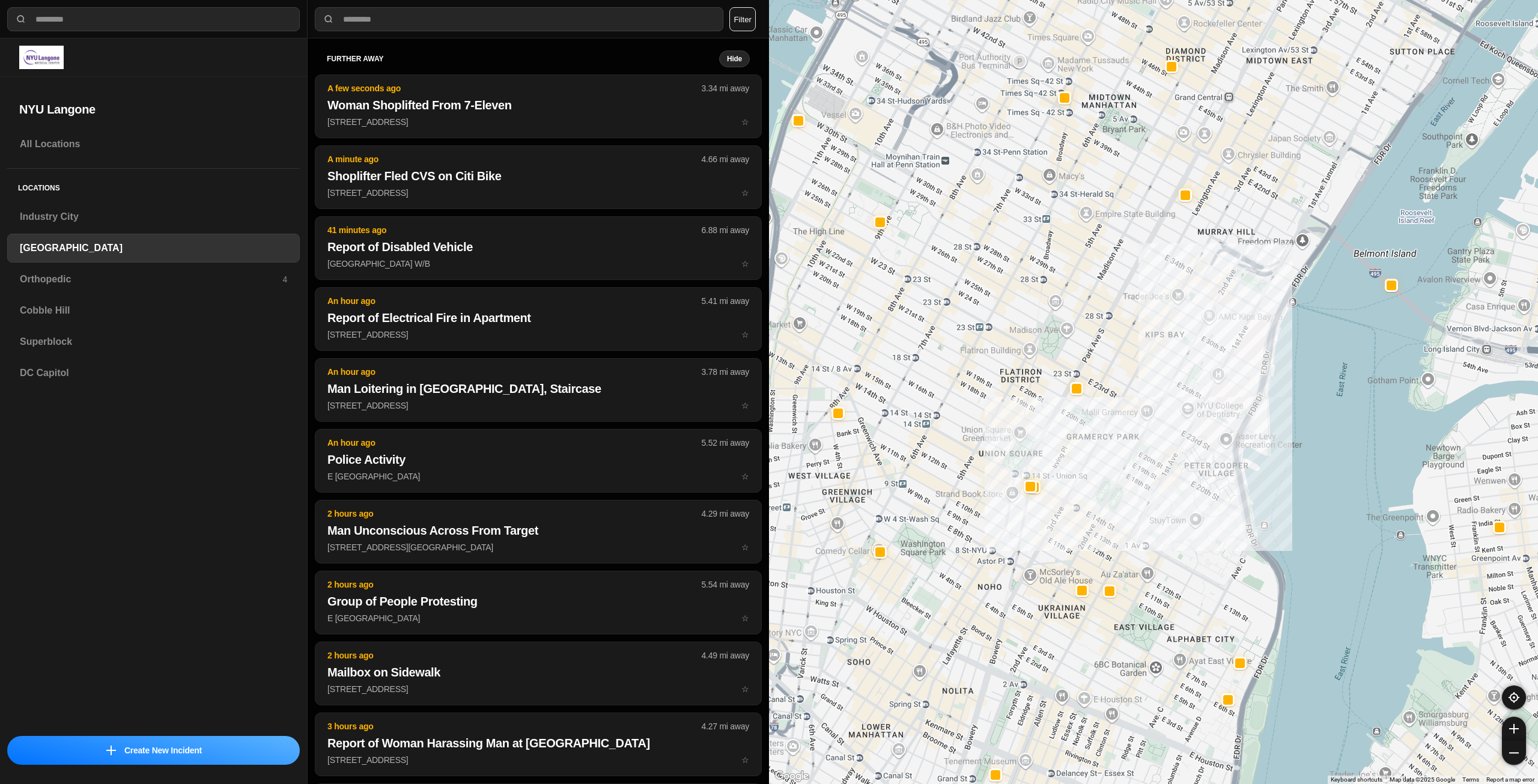
drag, startPoint x: 1334, startPoint y: 253, endPoint x: 1328, endPoint y: 361, distance: 108.2
click at [1328, 361] on div "421 people" at bounding box center [1154, 392] width 769 height 784
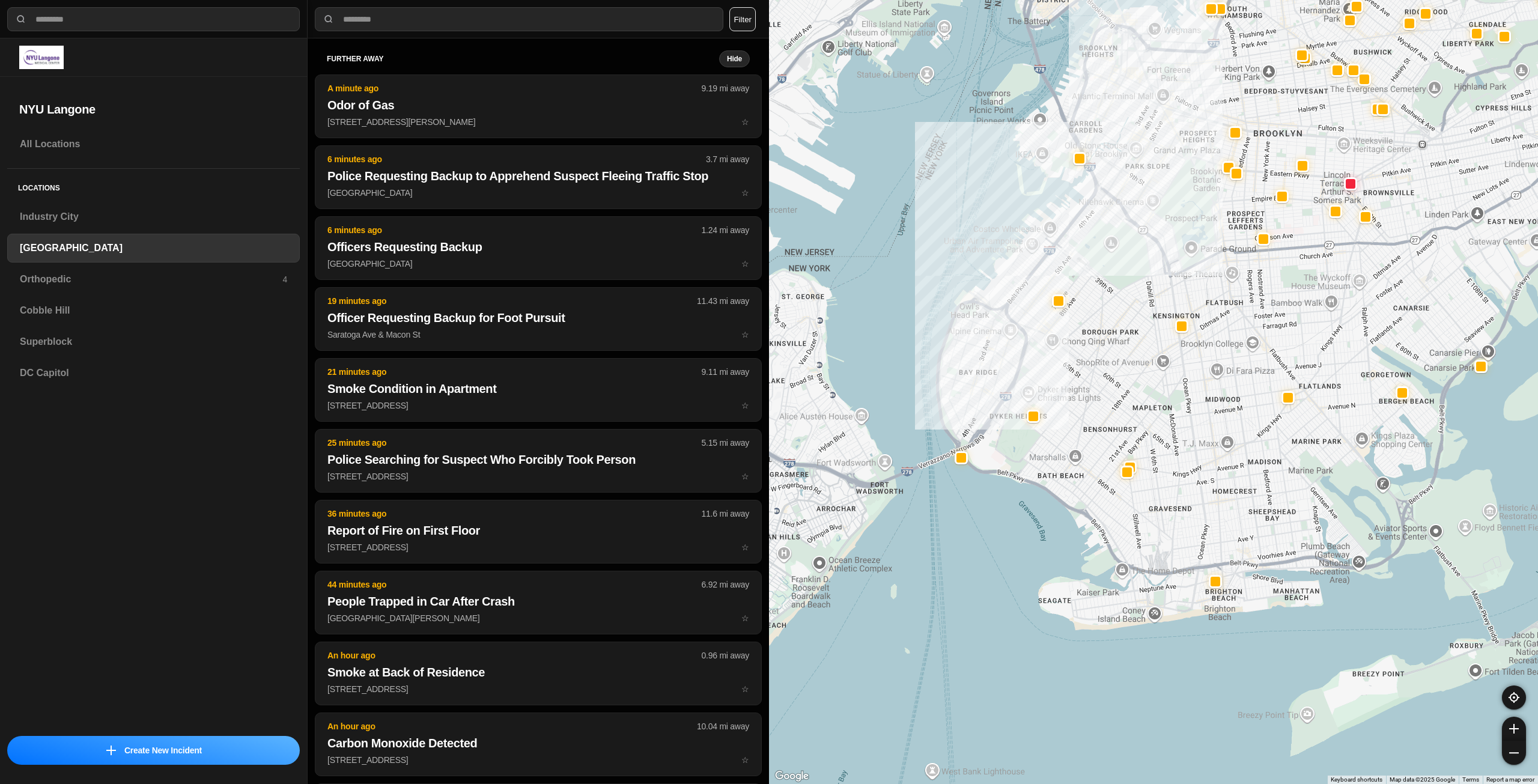
drag, startPoint x: 1229, startPoint y: 563, endPoint x: 1245, endPoint y: 460, distance: 104.2
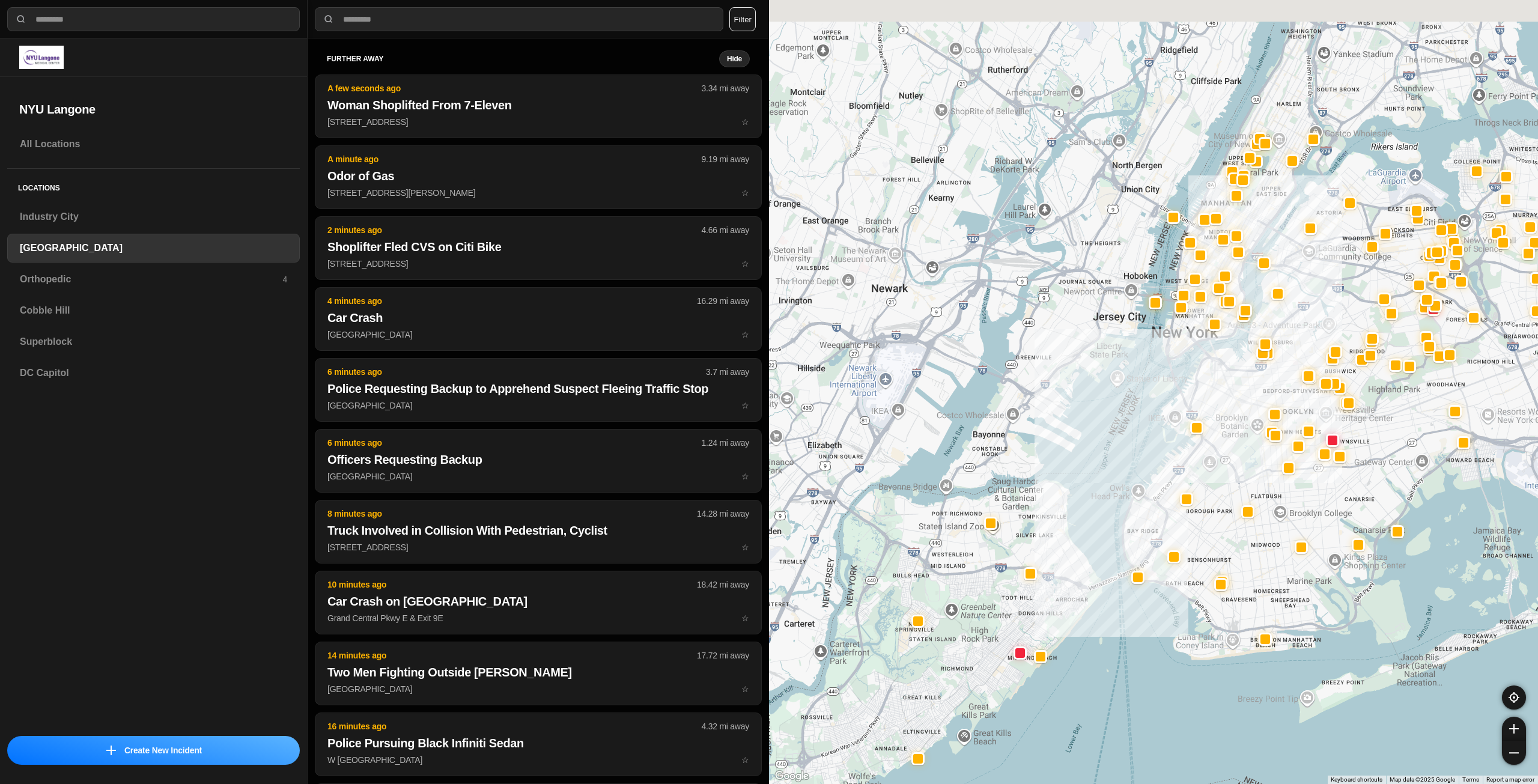
drag, startPoint x: 1183, startPoint y: 261, endPoint x: 1213, endPoint y: 370, distance: 113.1
click at [1213, 370] on div at bounding box center [1154, 392] width 769 height 784
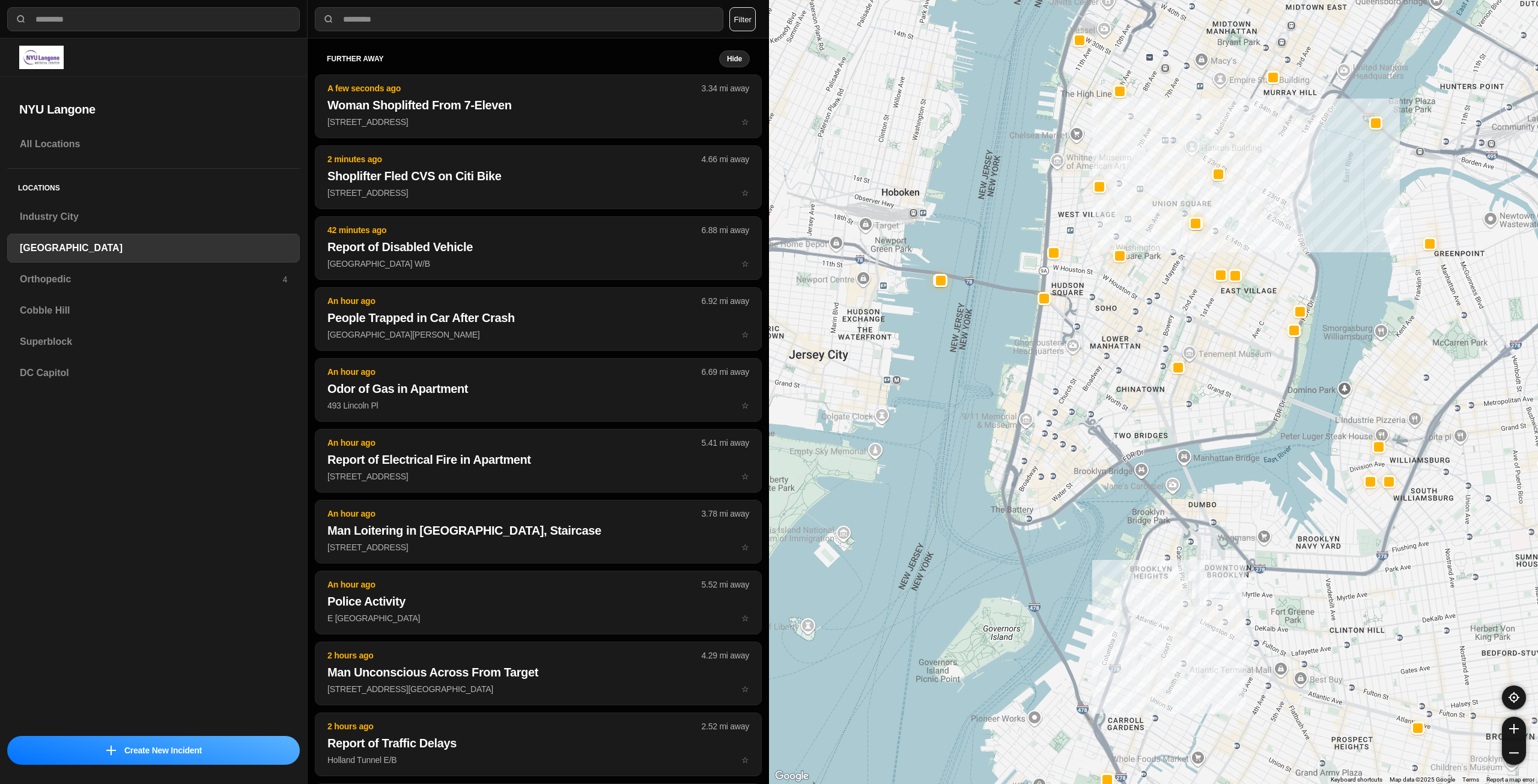
drag, startPoint x: 1296, startPoint y: 238, endPoint x: 1269, endPoint y: 319, distance: 85.4
click at [1269, 319] on div "421 people" at bounding box center [1154, 392] width 769 height 784
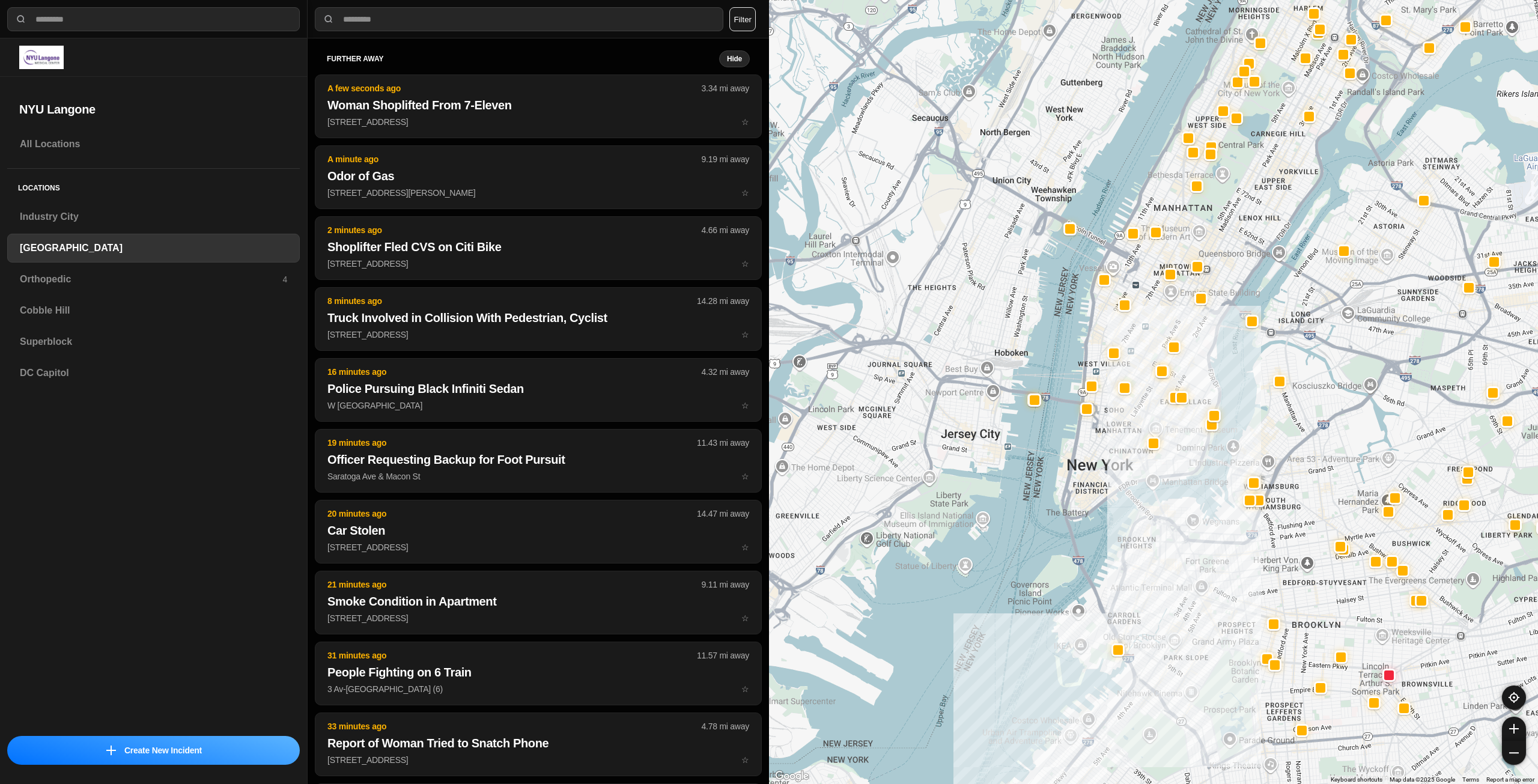
drag, startPoint x: 968, startPoint y: 450, endPoint x: 1097, endPoint y: 427, distance: 131.0
click at [1097, 429] on div at bounding box center [1154, 392] width 769 height 784
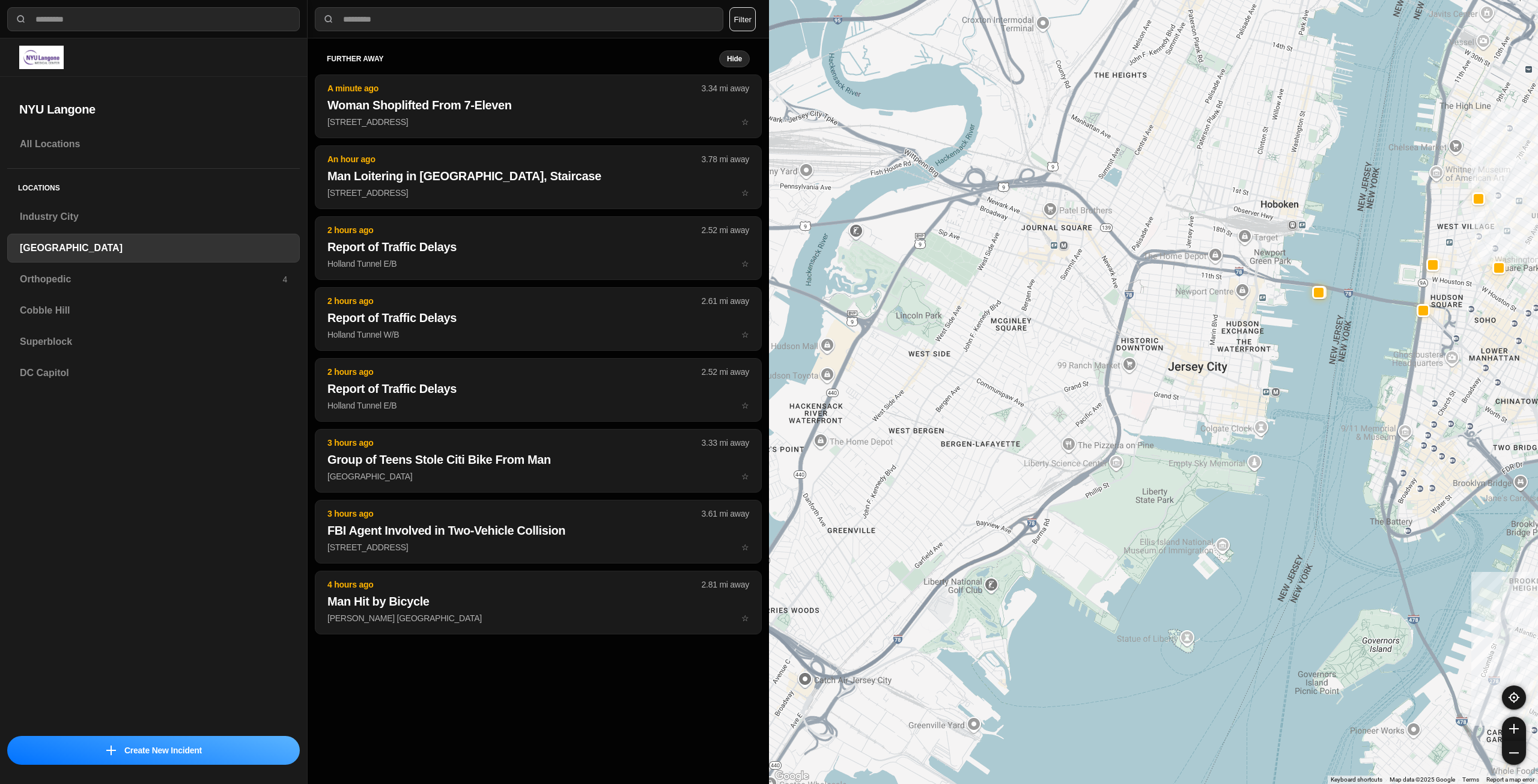
drag, startPoint x: 1196, startPoint y: 336, endPoint x: 1156, endPoint y: 458, distance: 128.4
click at [1156, 458] on div "421 people" at bounding box center [1154, 392] width 769 height 784
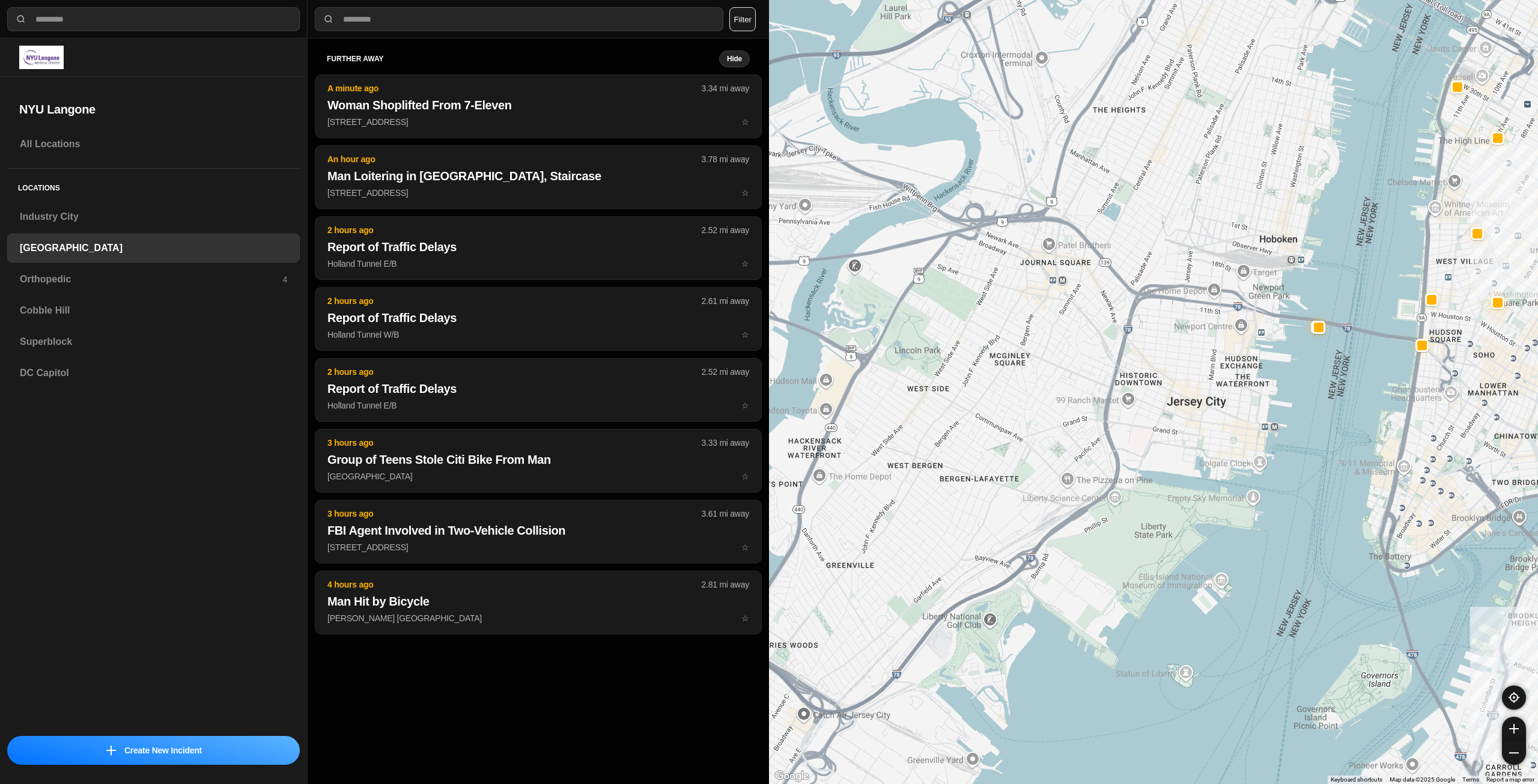
drag, startPoint x: 1215, startPoint y: 357, endPoint x: 1180, endPoint y: 453, distance: 102.2
click at [1180, 453] on div "421 people" at bounding box center [1154, 392] width 769 height 784
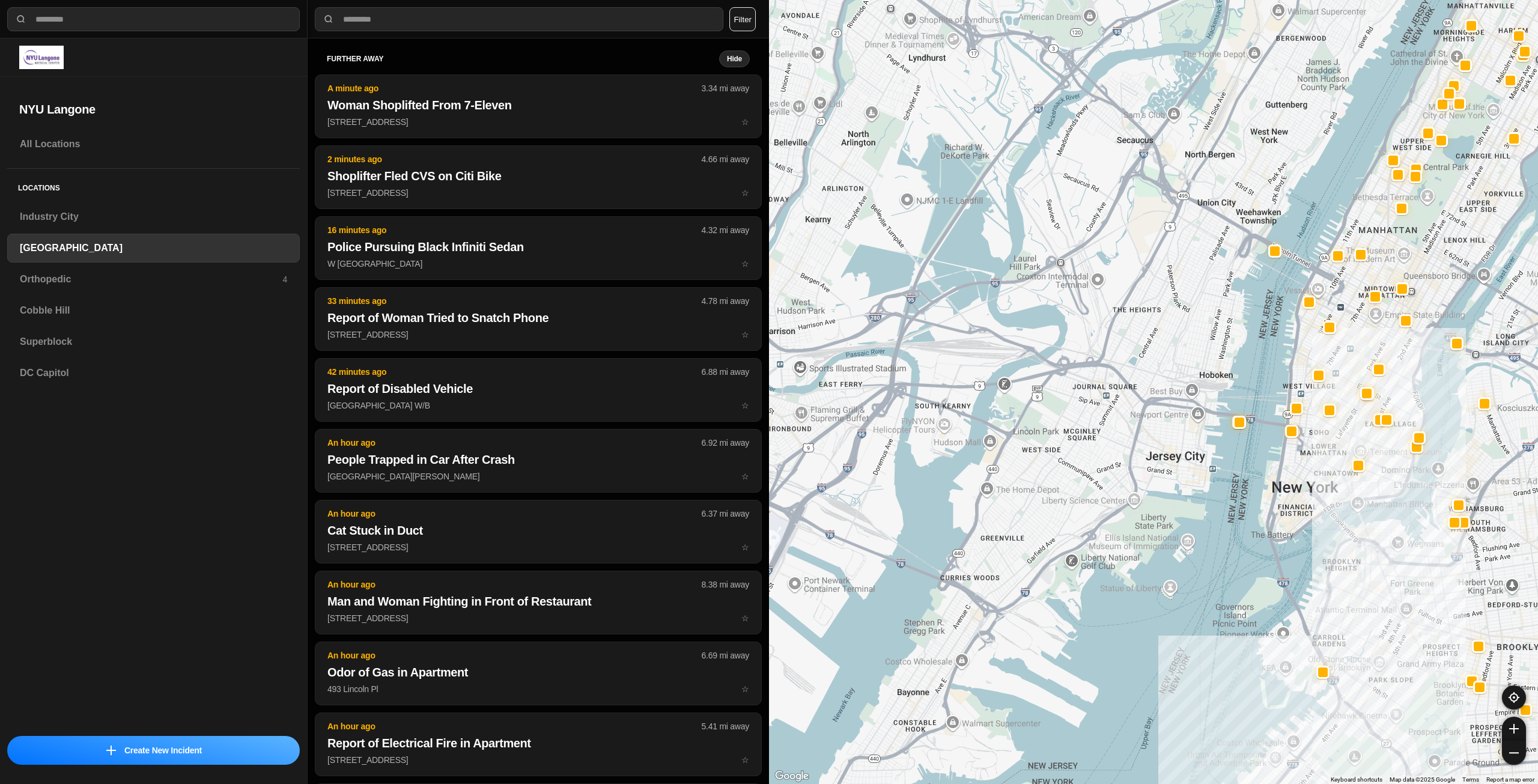
drag, startPoint x: 1223, startPoint y: 233, endPoint x: 1198, endPoint y: 333, distance: 103.1
click at [1198, 333] on div at bounding box center [1154, 392] width 769 height 784
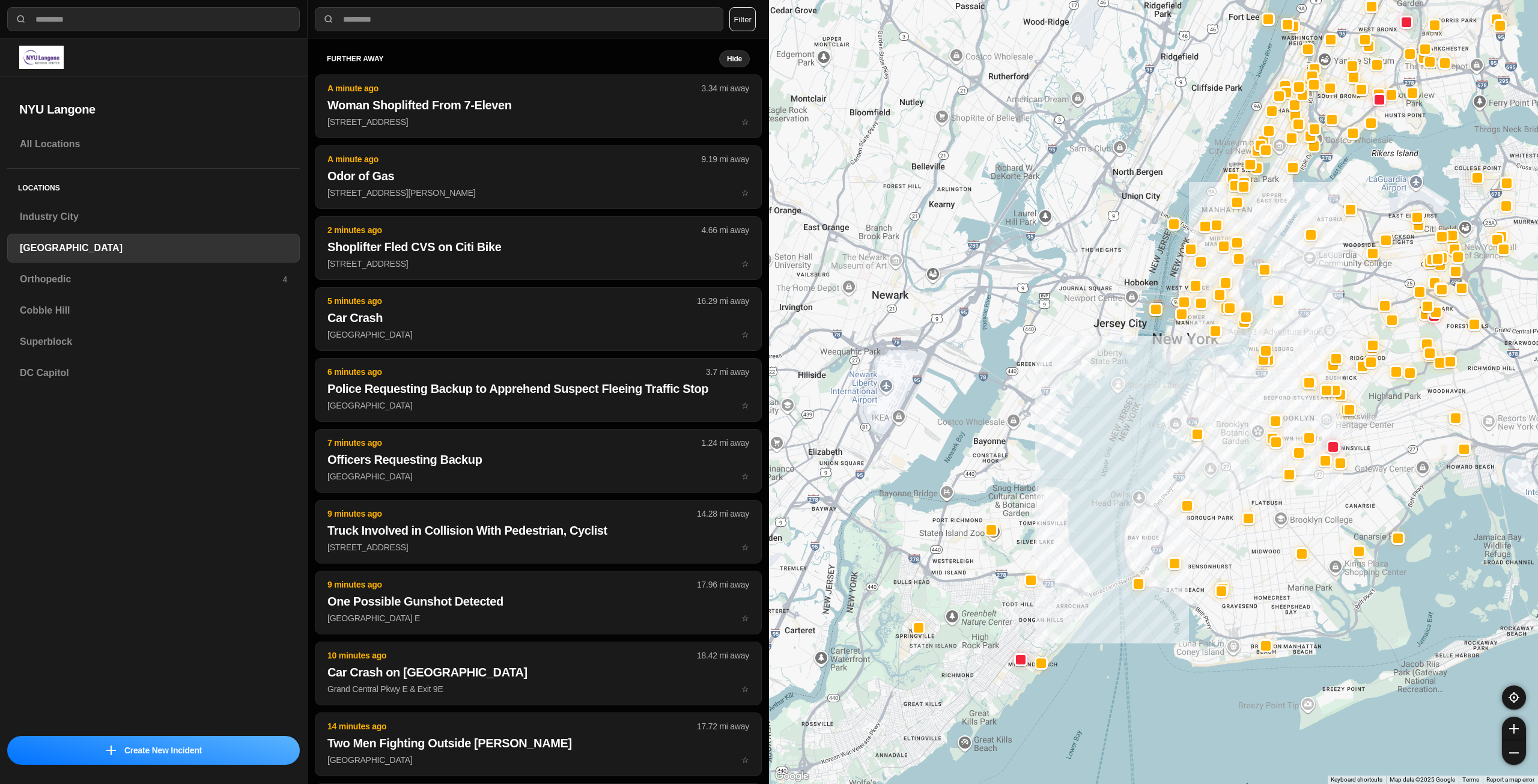
drag, startPoint x: 1460, startPoint y: 637, endPoint x: 1384, endPoint y: 570, distance: 101.3
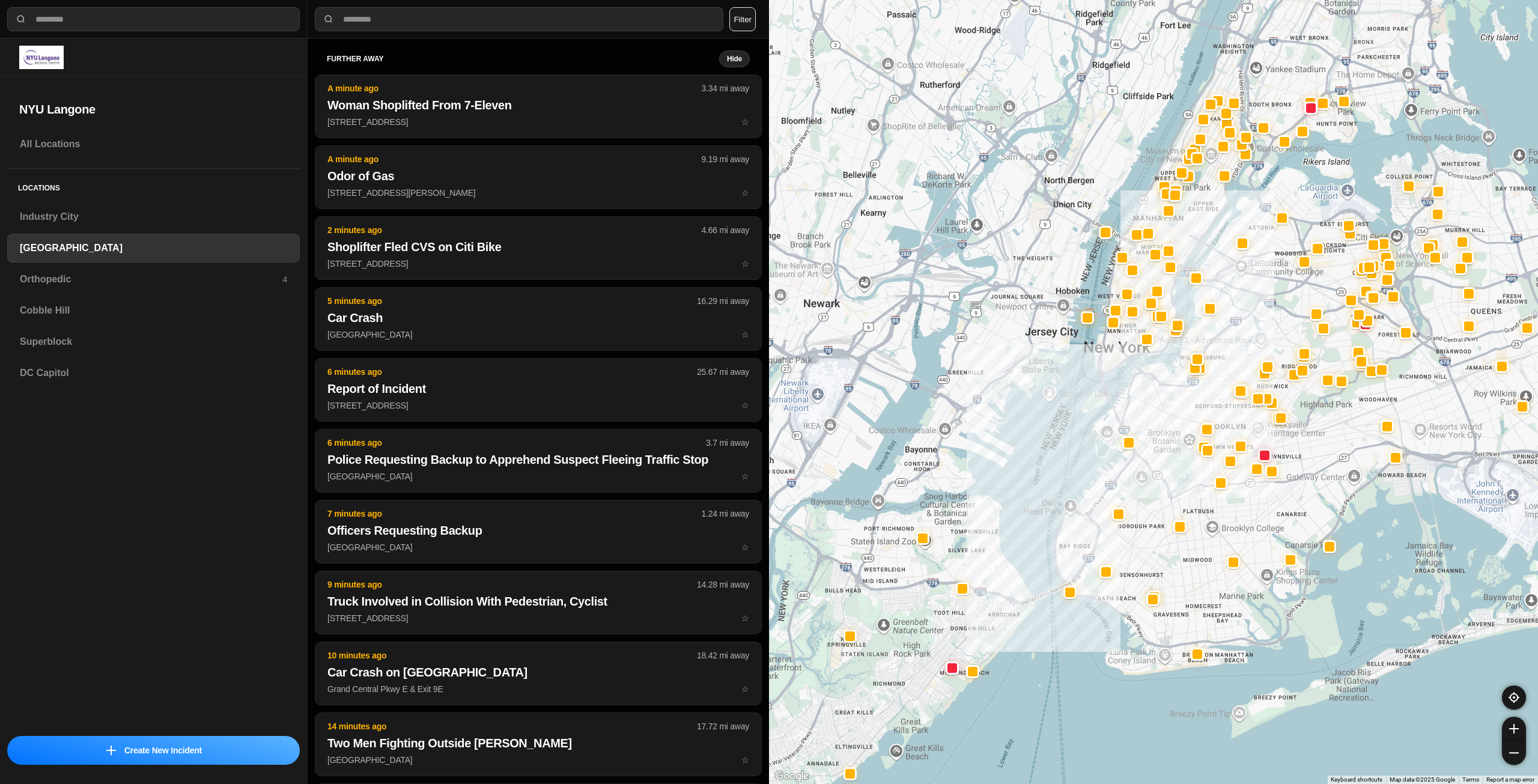
drag, startPoint x: 1216, startPoint y: 388, endPoint x: 1223, endPoint y: 391, distance: 7.6
click at [1217, 393] on div at bounding box center [1154, 392] width 769 height 784
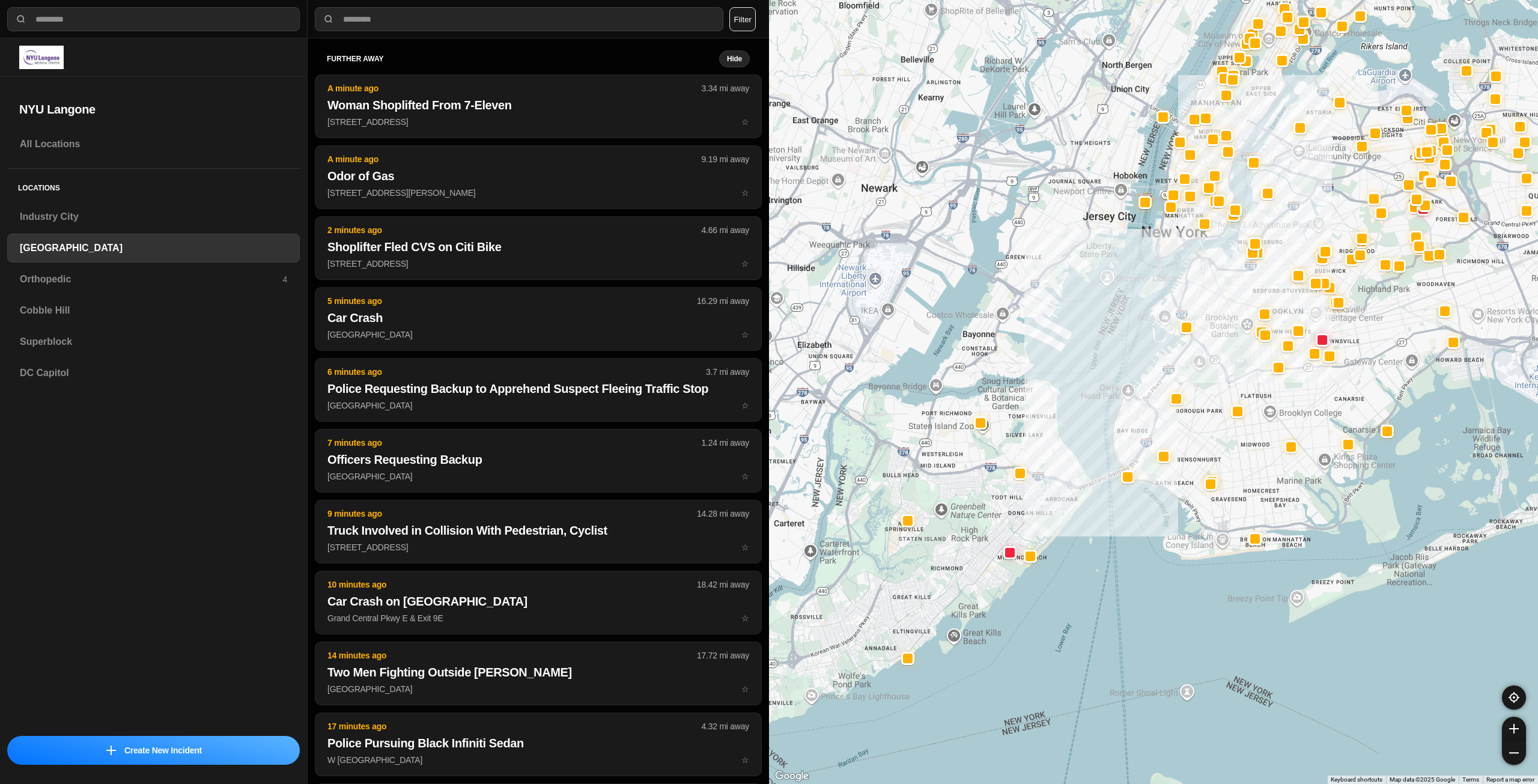
drag, startPoint x: 1357, startPoint y: 513, endPoint x: 1341, endPoint y: 551, distance: 41.2
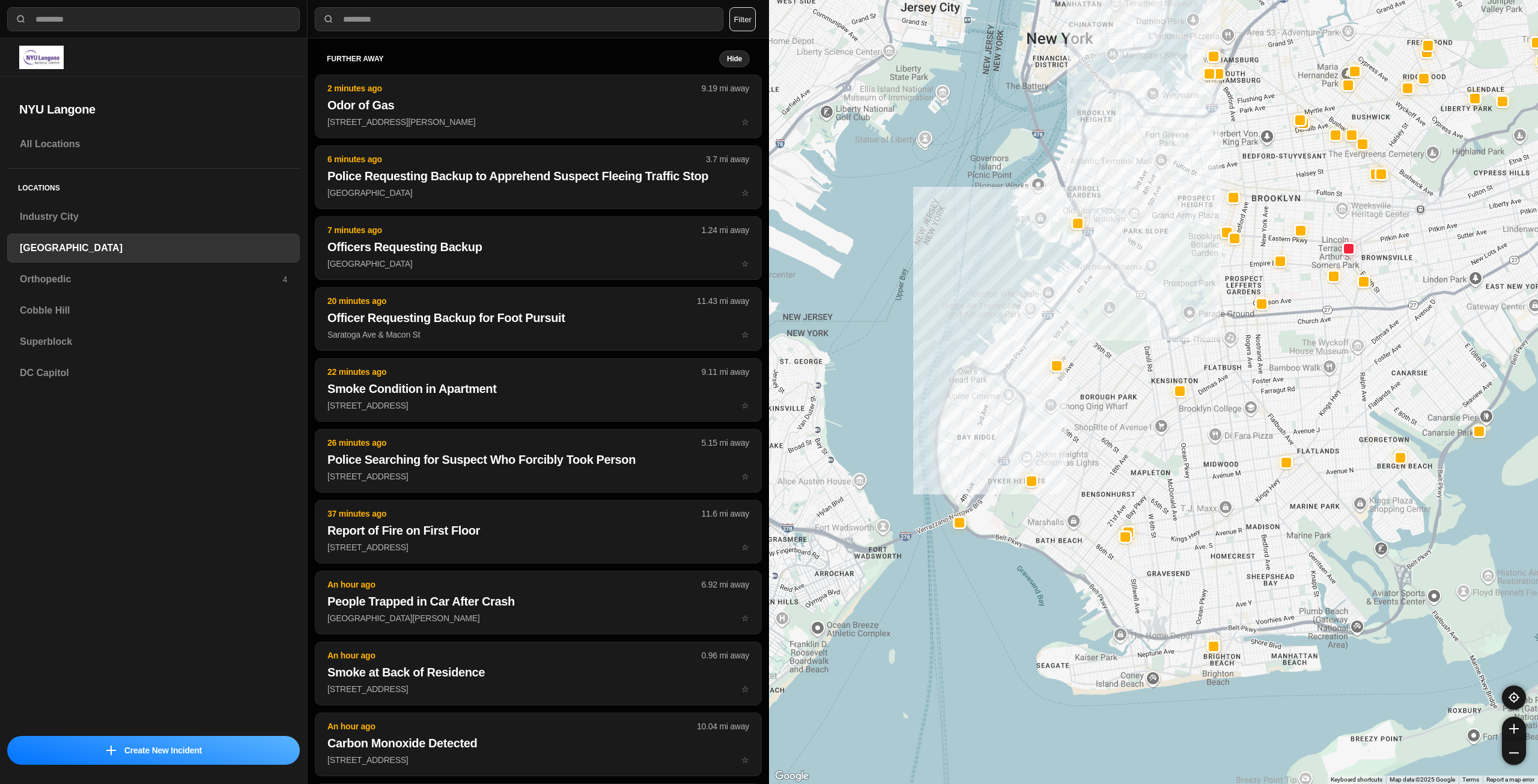
drag, startPoint x: 1282, startPoint y: 560, endPoint x: 1355, endPoint y: 580, distance: 75.7
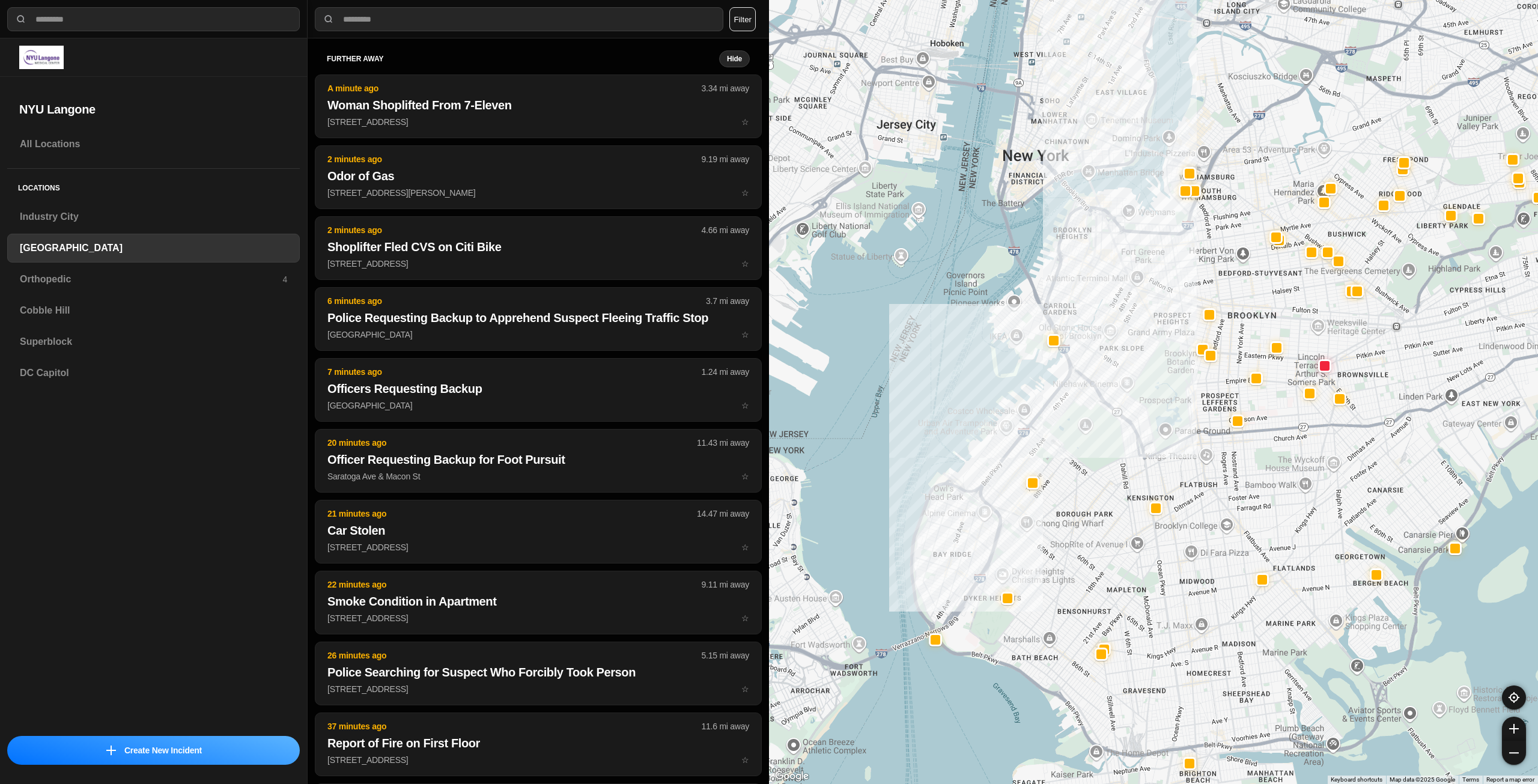
drag, startPoint x: 1167, startPoint y: 283, endPoint x: 1150, endPoint y: 390, distance: 108.3
click at [1150, 390] on div at bounding box center [1154, 392] width 769 height 784
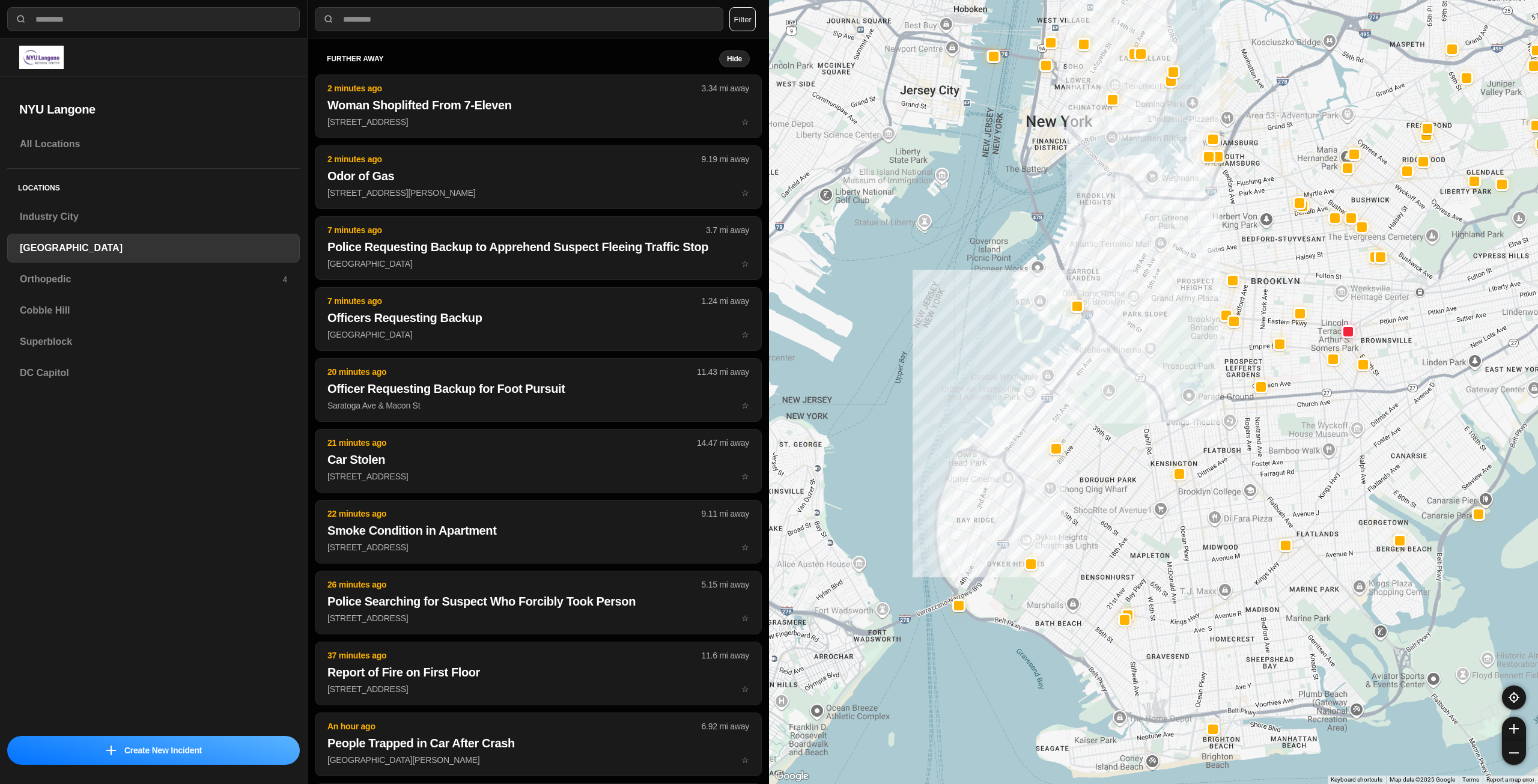
drag, startPoint x: 1046, startPoint y: 394, endPoint x: 1100, endPoint y: 421, distance: 60.4
click at [1100, 421] on div at bounding box center [1154, 392] width 769 height 784
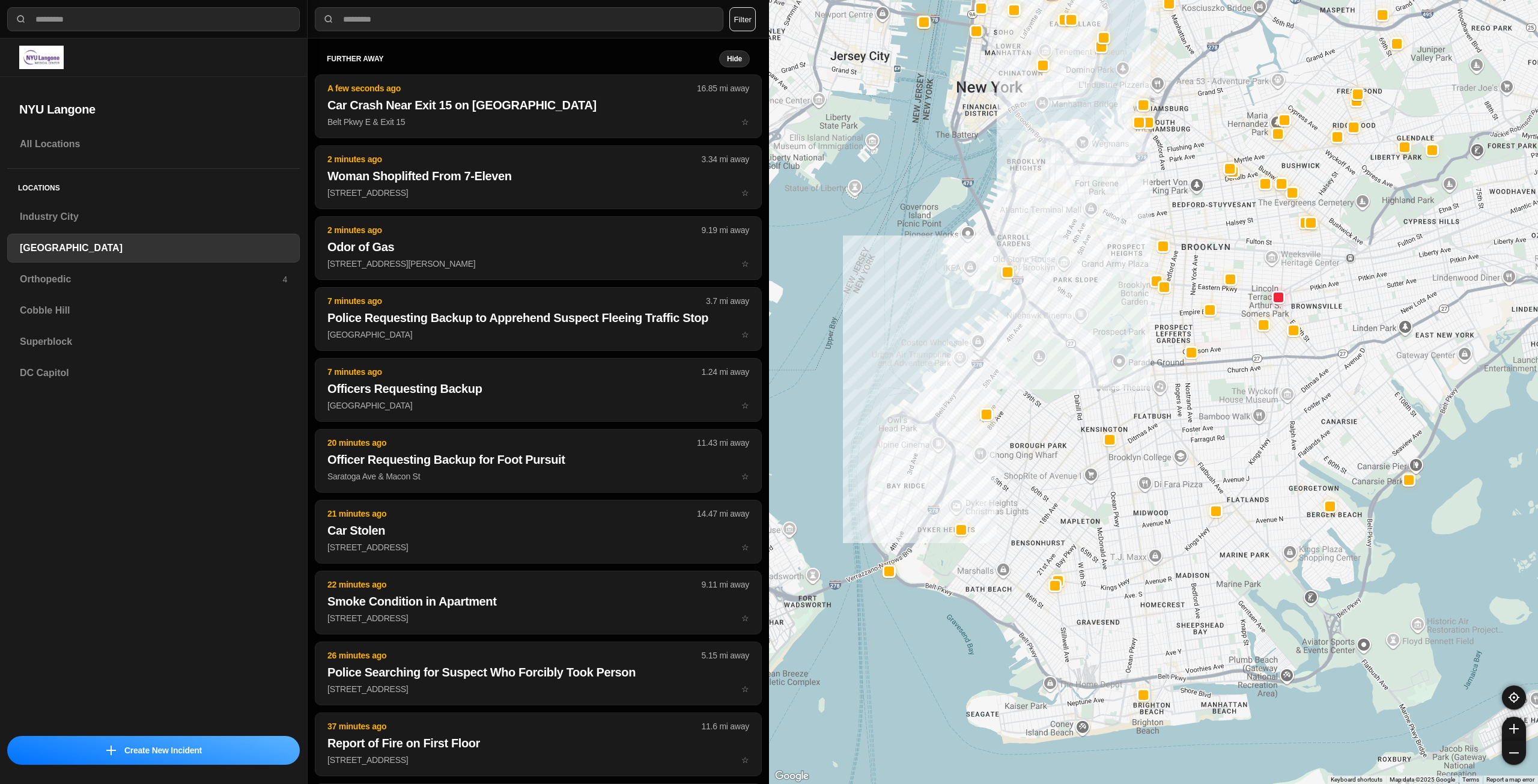
drag, startPoint x: 1336, startPoint y: 524, endPoint x: 1229, endPoint y: 473, distance: 118.5
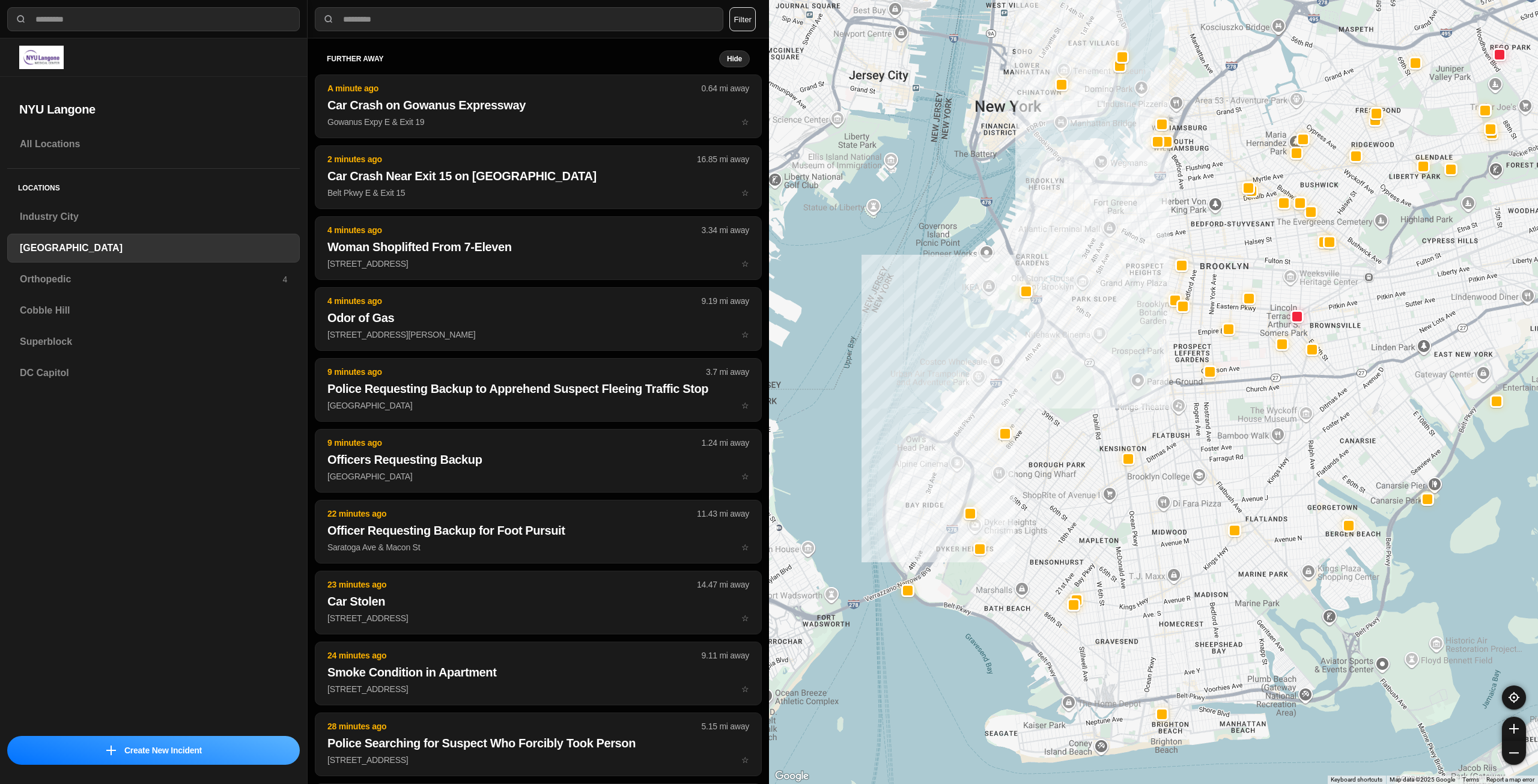
drag, startPoint x: 1266, startPoint y: 374, endPoint x: 1229, endPoint y: 417, distance: 56.7
click at [1229, 417] on div at bounding box center [1154, 392] width 769 height 784
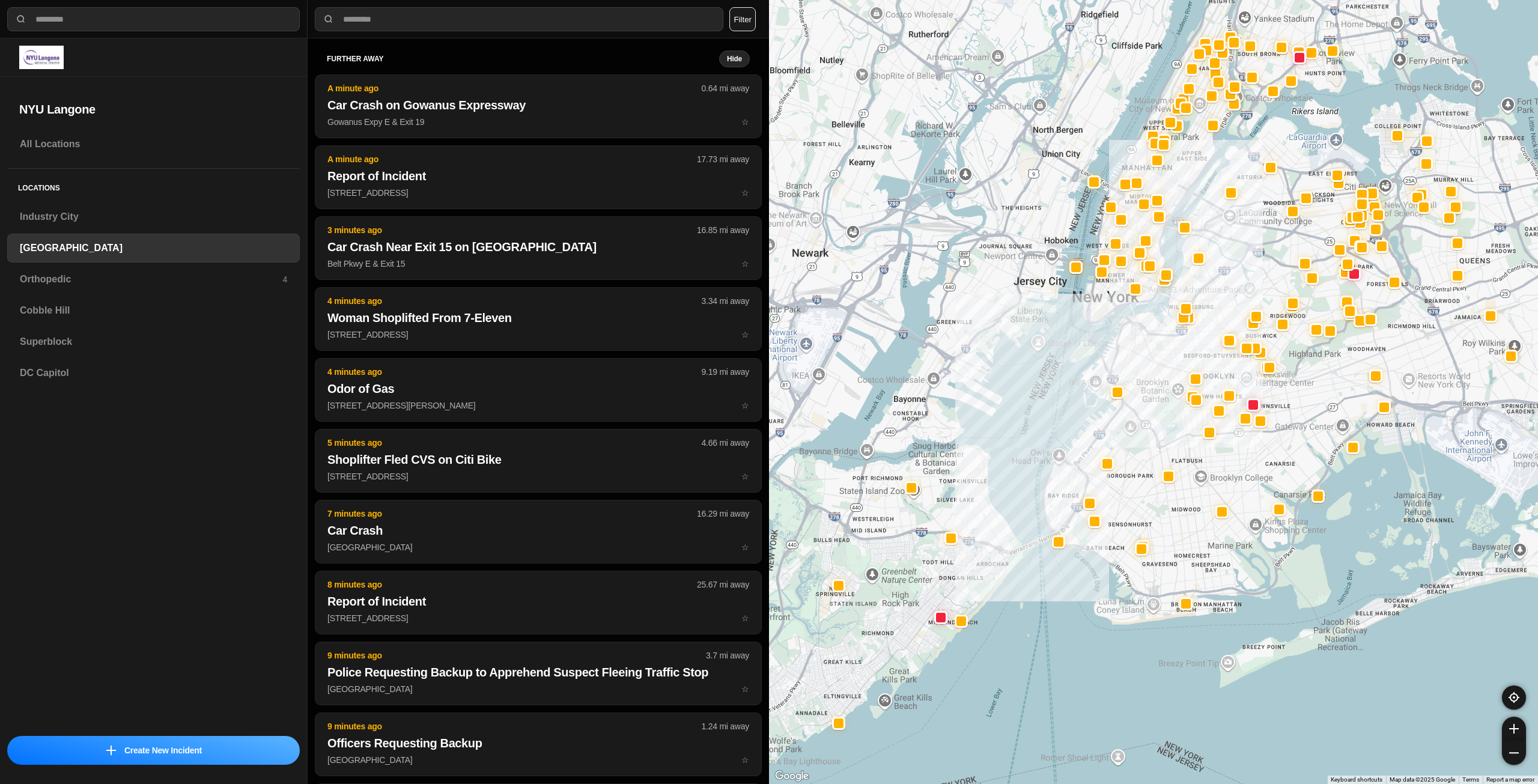
drag, startPoint x: 1200, startPoint y: 522, endPoint x: 1178, endPoint y: 541, distance: 29.1
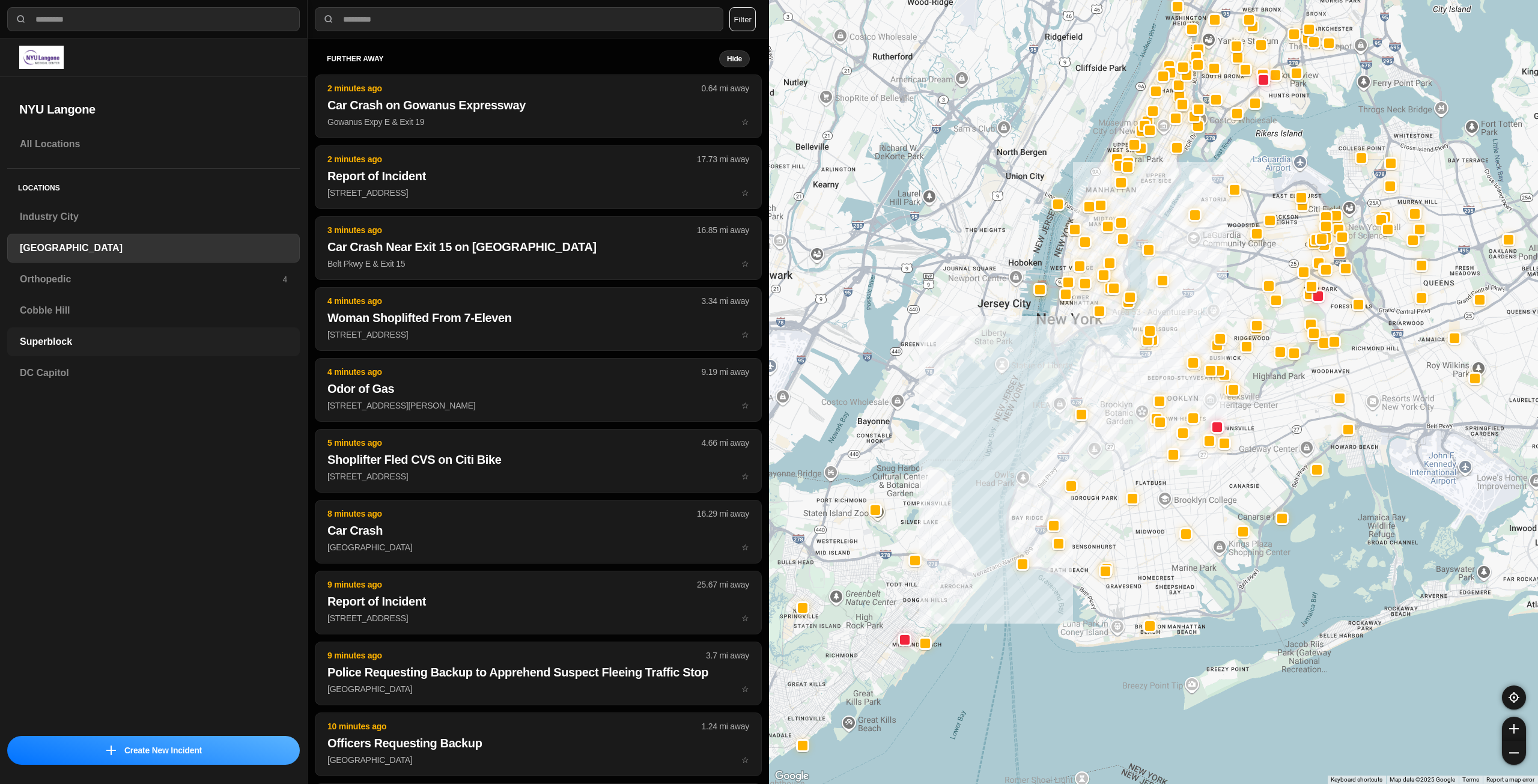
click at [58, 336] on h3 "Superblock" at bounding box center [153, 341] width 267 height 15
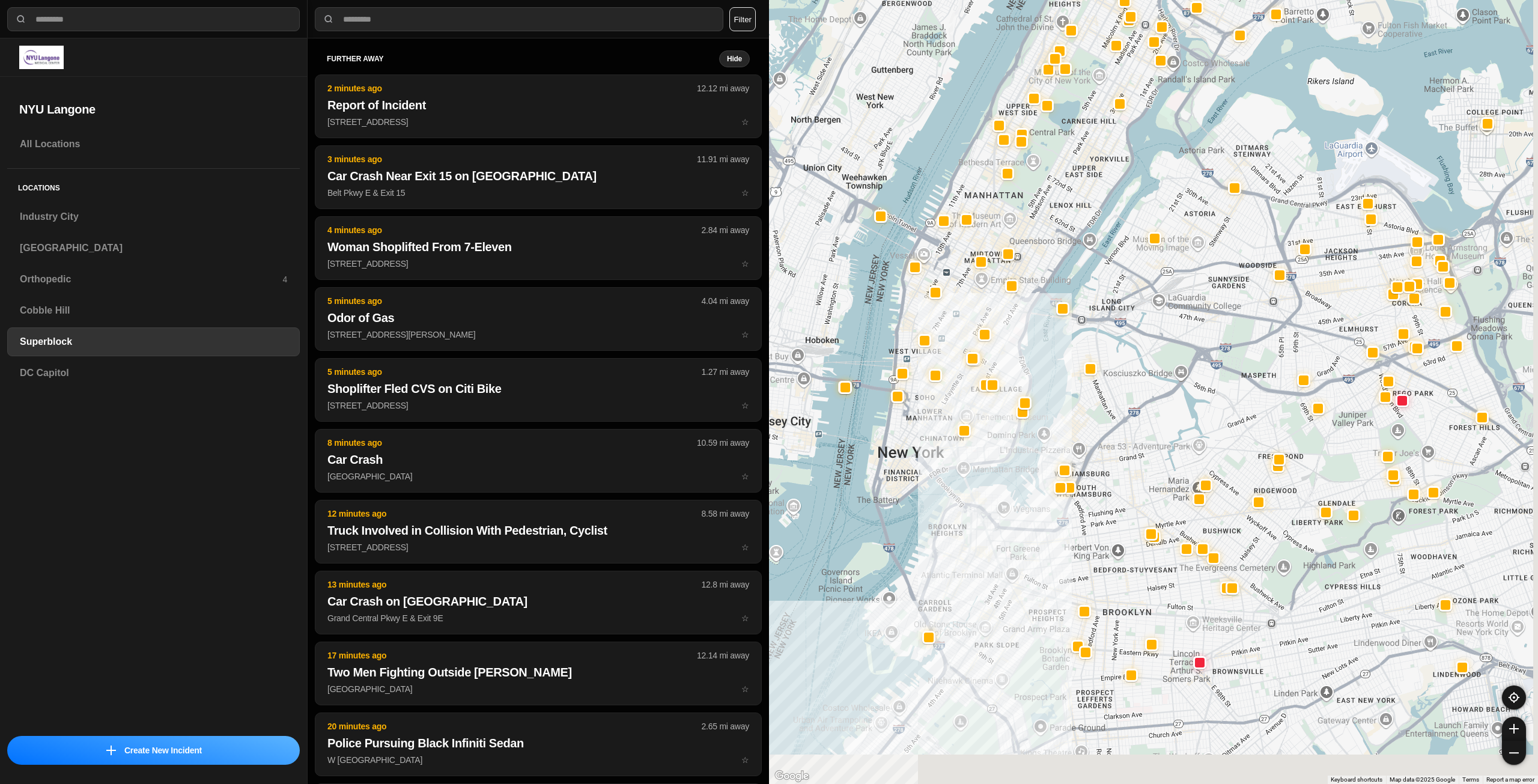
drag, startPoint x: 1111, startPoint y: 431, endPoint x: 1103, endPoint y: 401, distance: 31.0
click at [1100, 405] on div at bounding box center [1154, 392] width 769 height 784
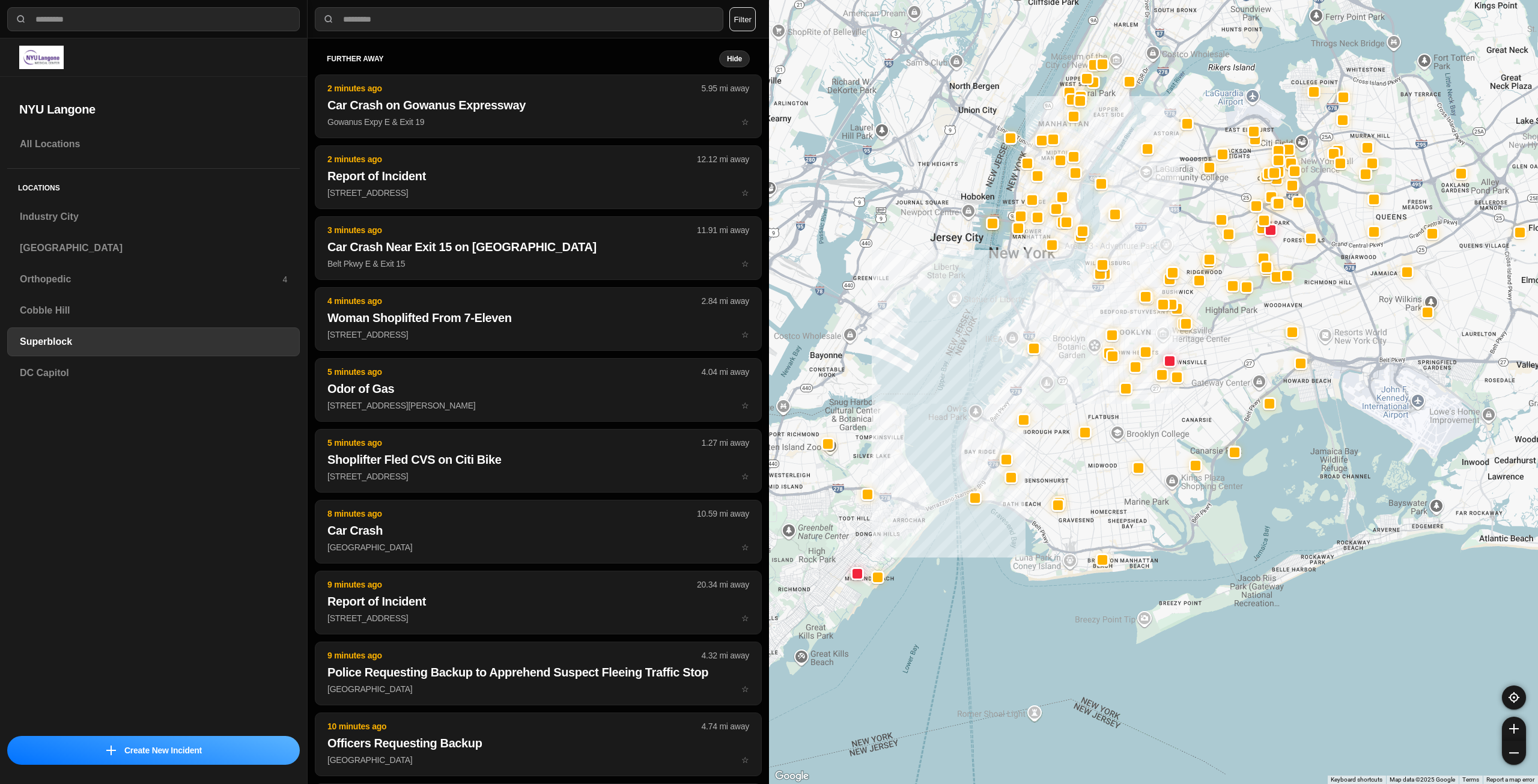
drag, startPoint x: 1023, startPoint y: 436, endPoint x: 1018, endPoint y: 477, distance: 41.3
click at [1018, 477] on div at bounding box center [1154, 392] width 769 height 784
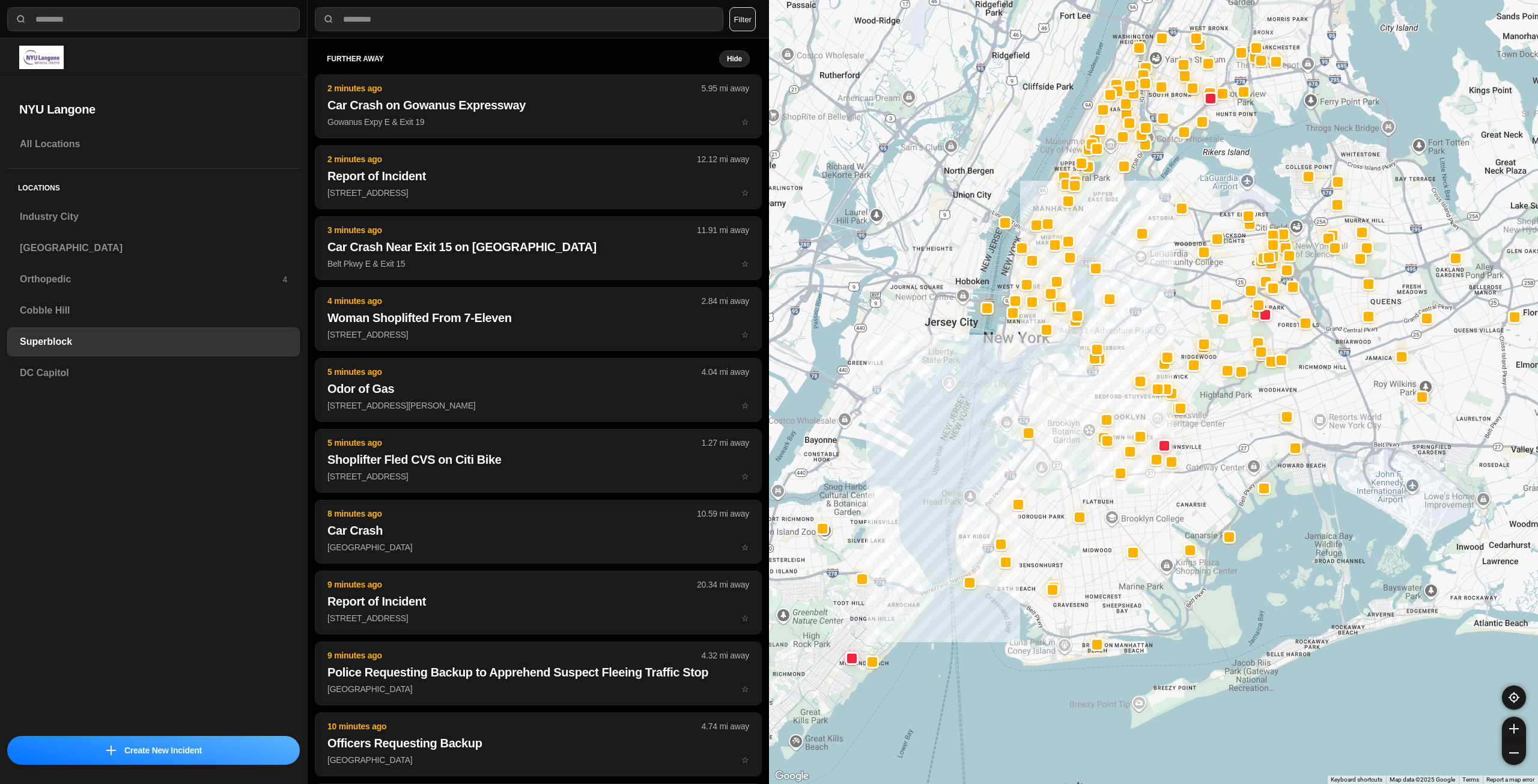
drag, startPoint x: 1065, startPoint y: 426, endPoint x: 1068, endPoint y: 473, distance: 47.1
click at [1068, 478] on div at bounding box center [1154, 392] width 769 height 784
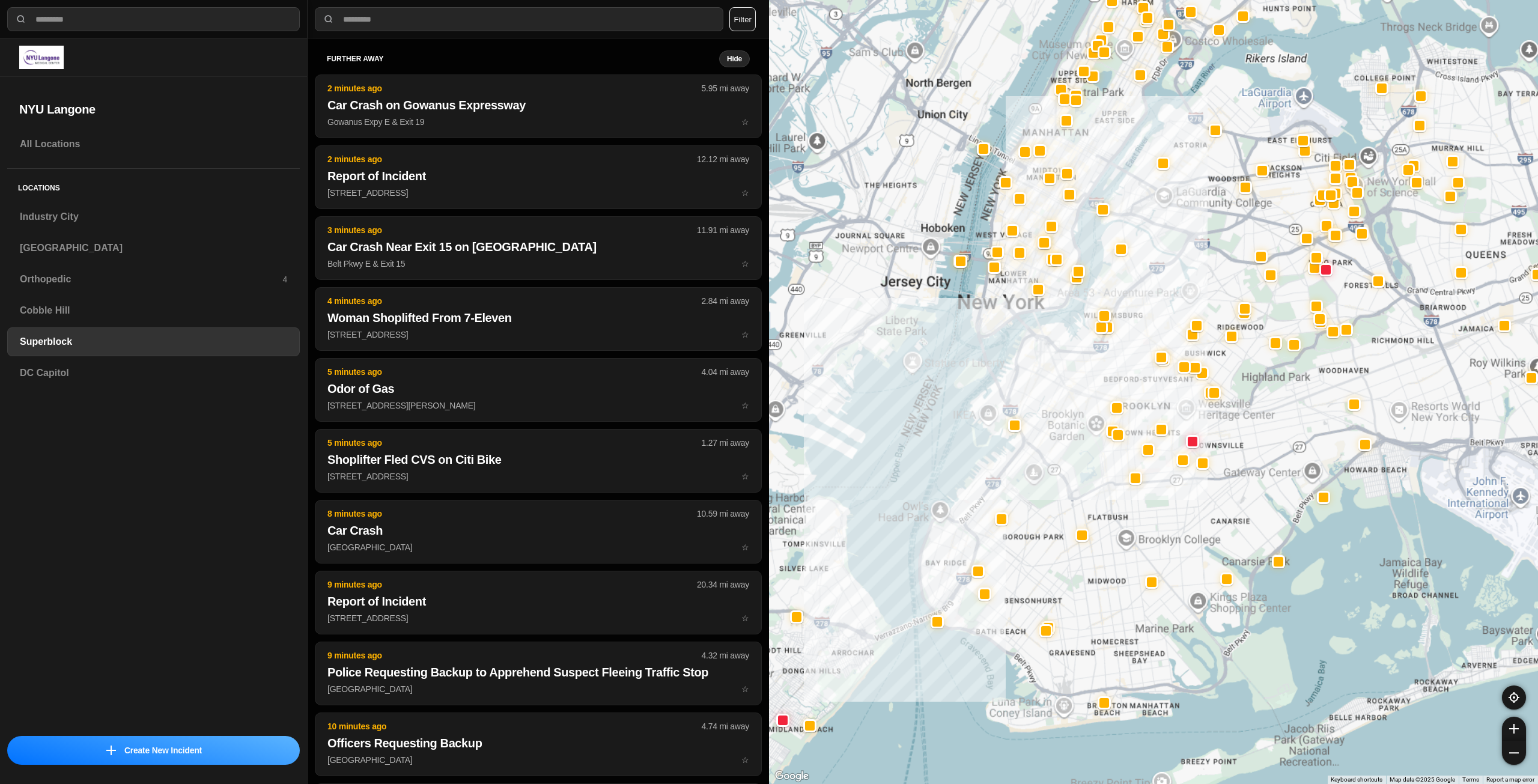
select select "*"
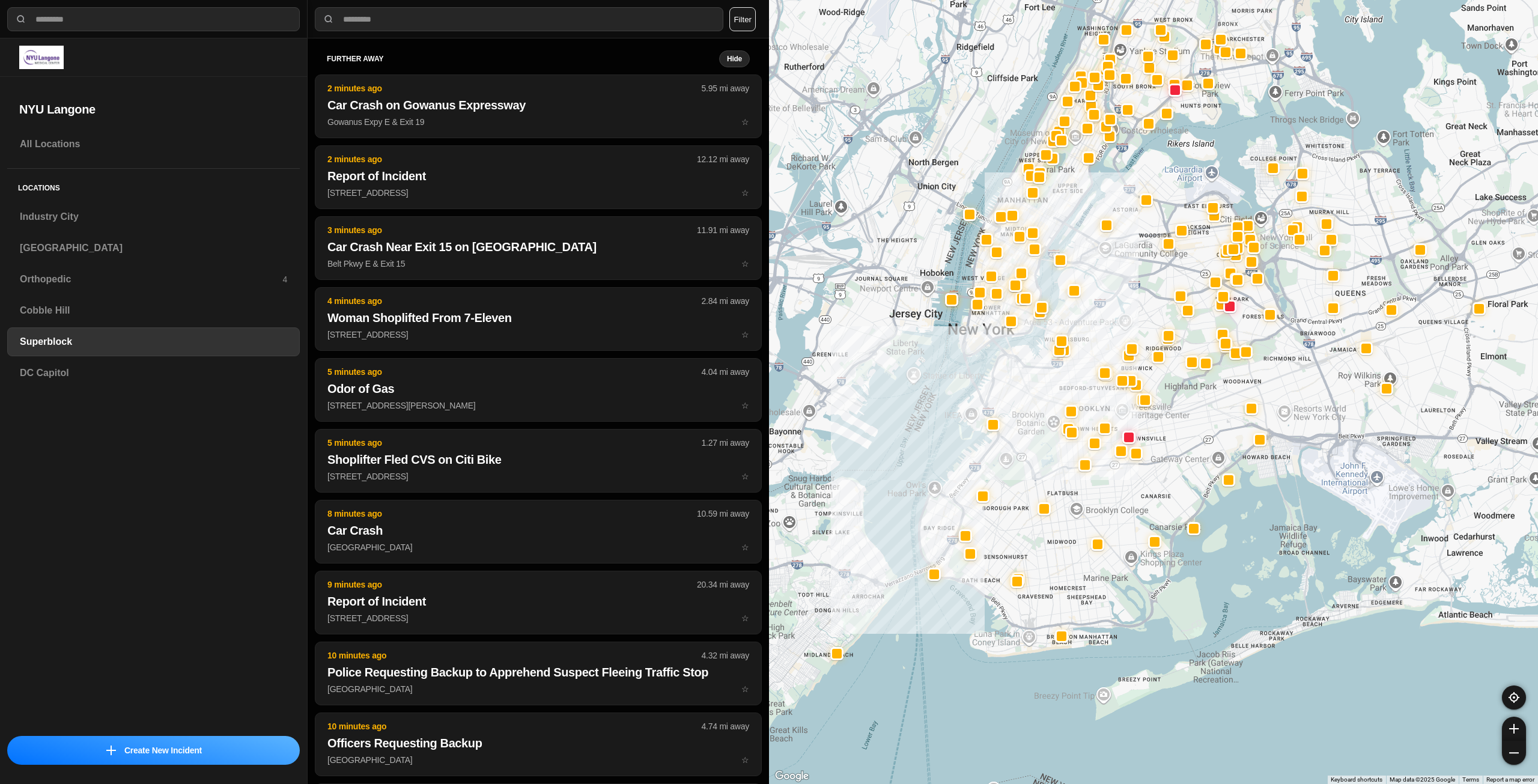
drag, startPoint x: 1050, startPoint y: 458, endPoint x: 1105, endPoint y: 472, distance: 56.8
click at [1105, 472] on div at bounding box center [1154, 392] width 769 height 784
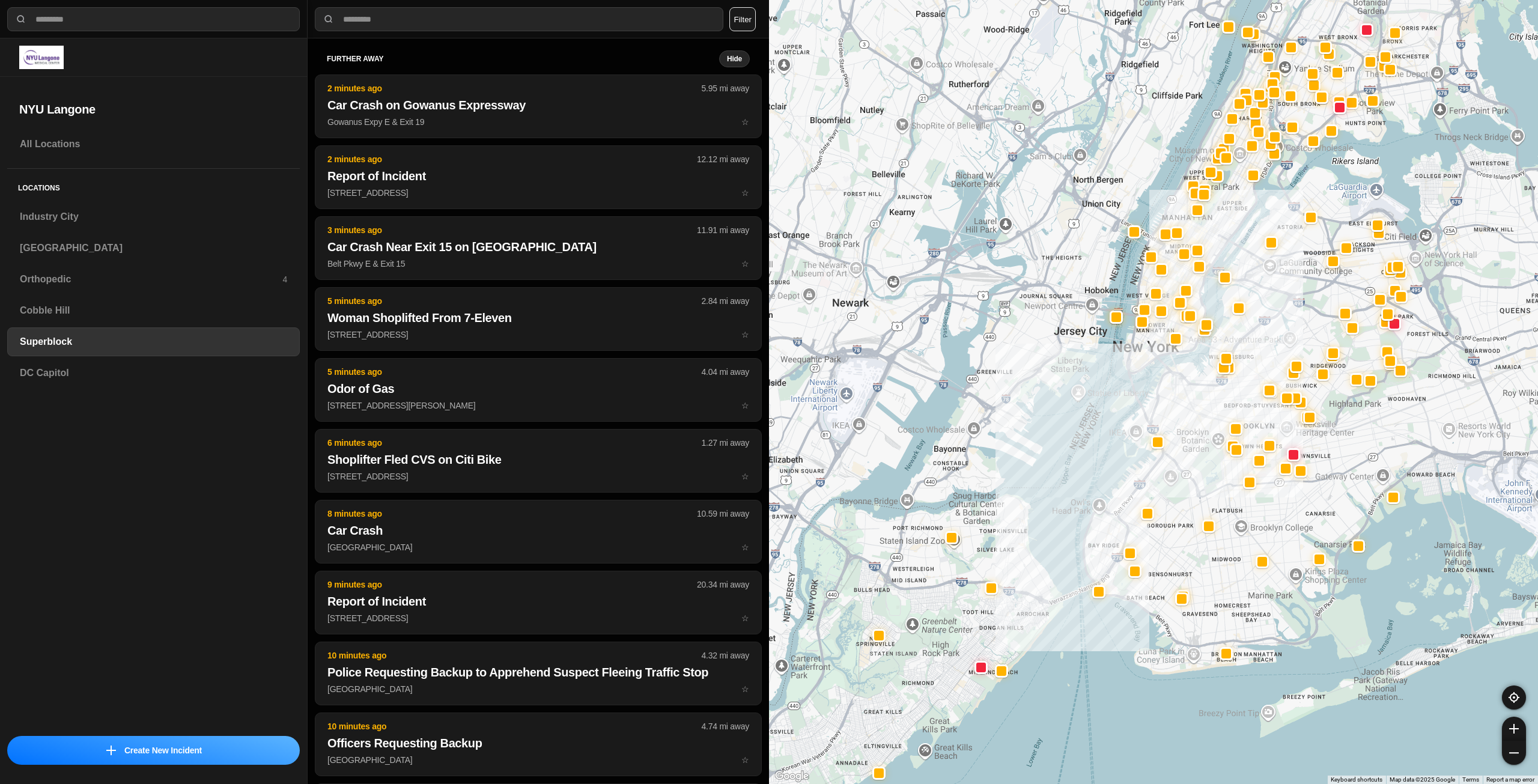
drag, startPoint x: 1179, startPoint y: 495, endPoint x: 1144, endPoint y: 496, distance: 35.0
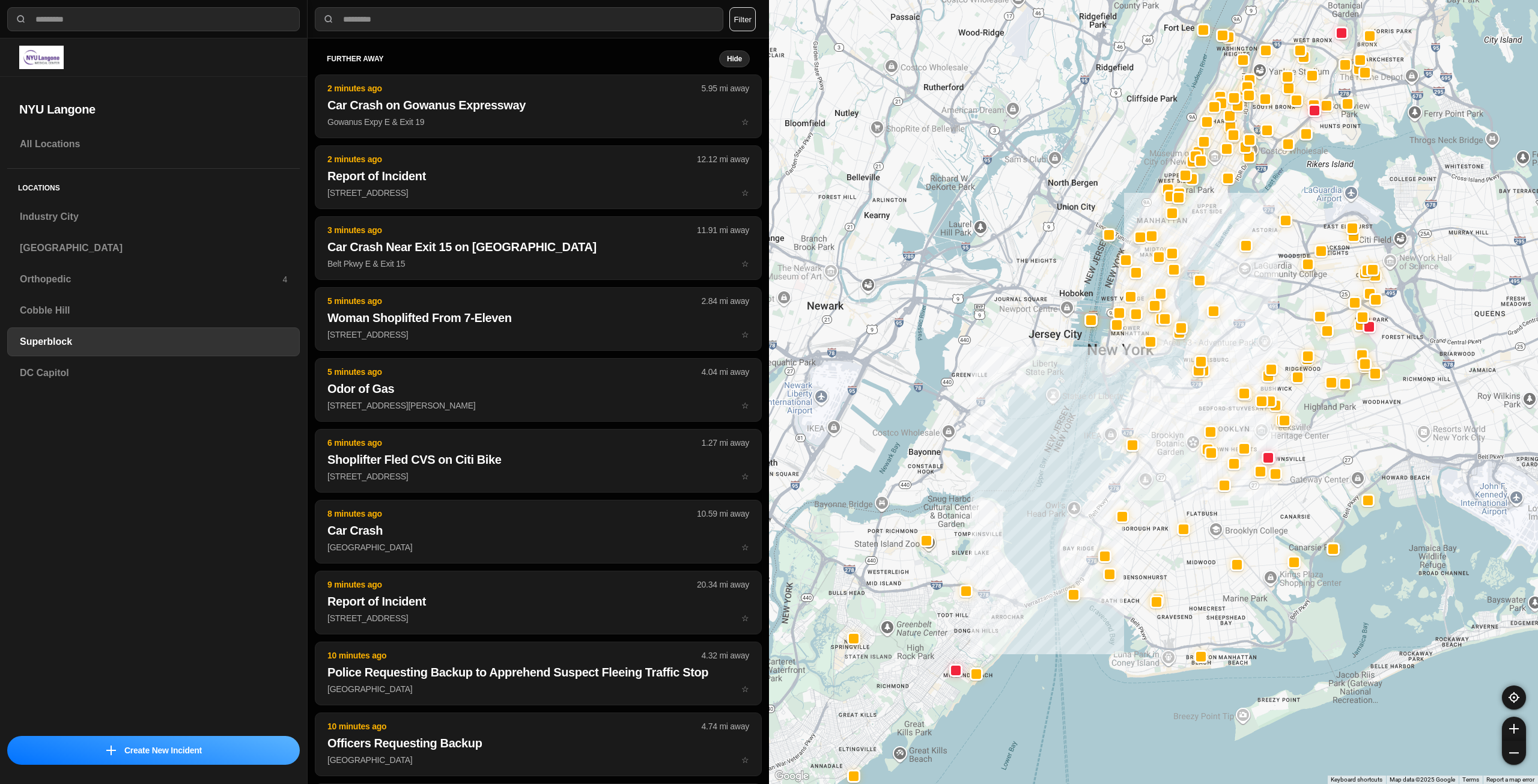
drag, startPoint x: 1322, startPoint y: 552, endPoint x: 1232, endPoint y: 548, distance: 90.1
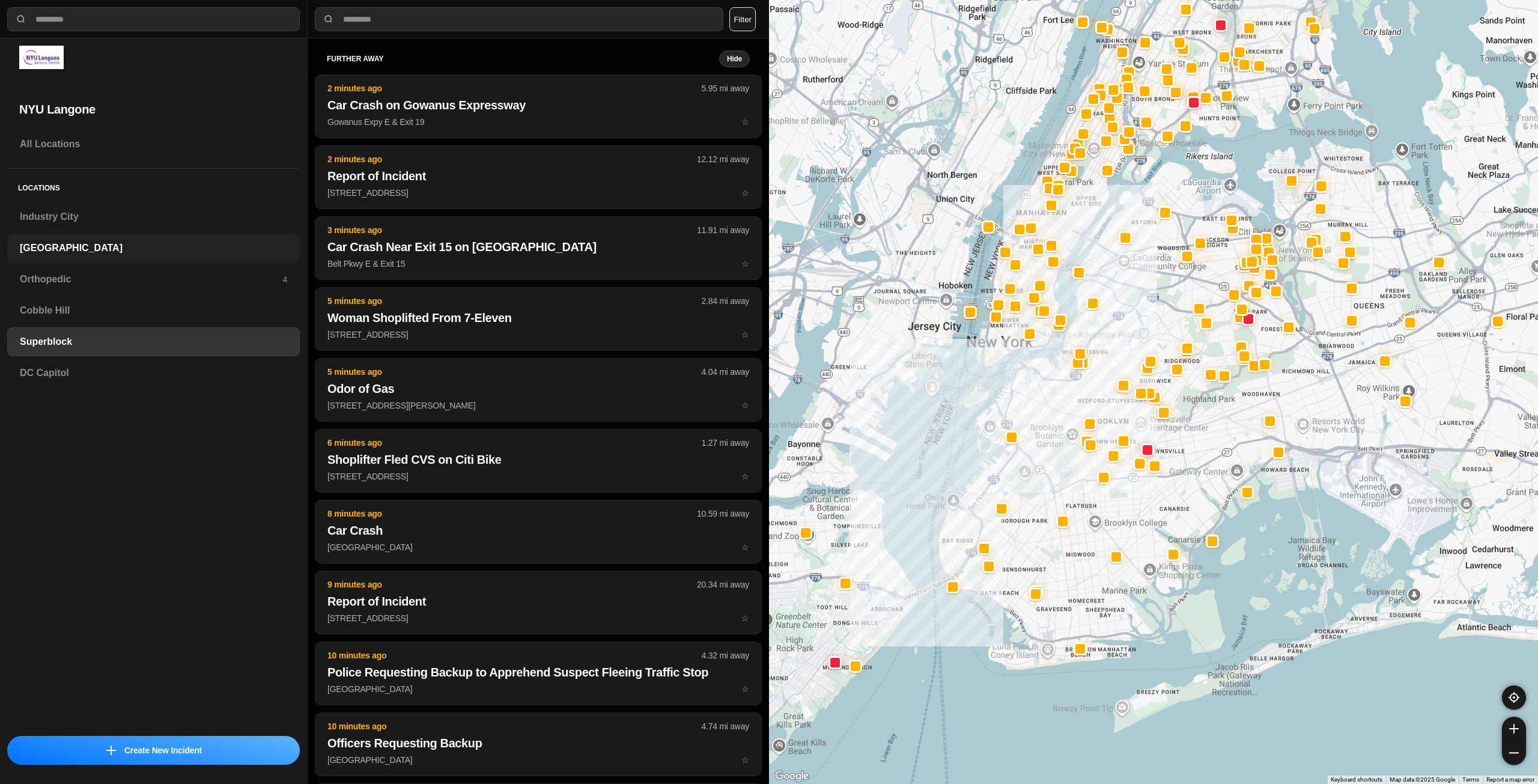
click at [119, 251] on h3 "[GEOGRAPHIC_DATA]" at bounding box center [153, 248] width 267 height 15
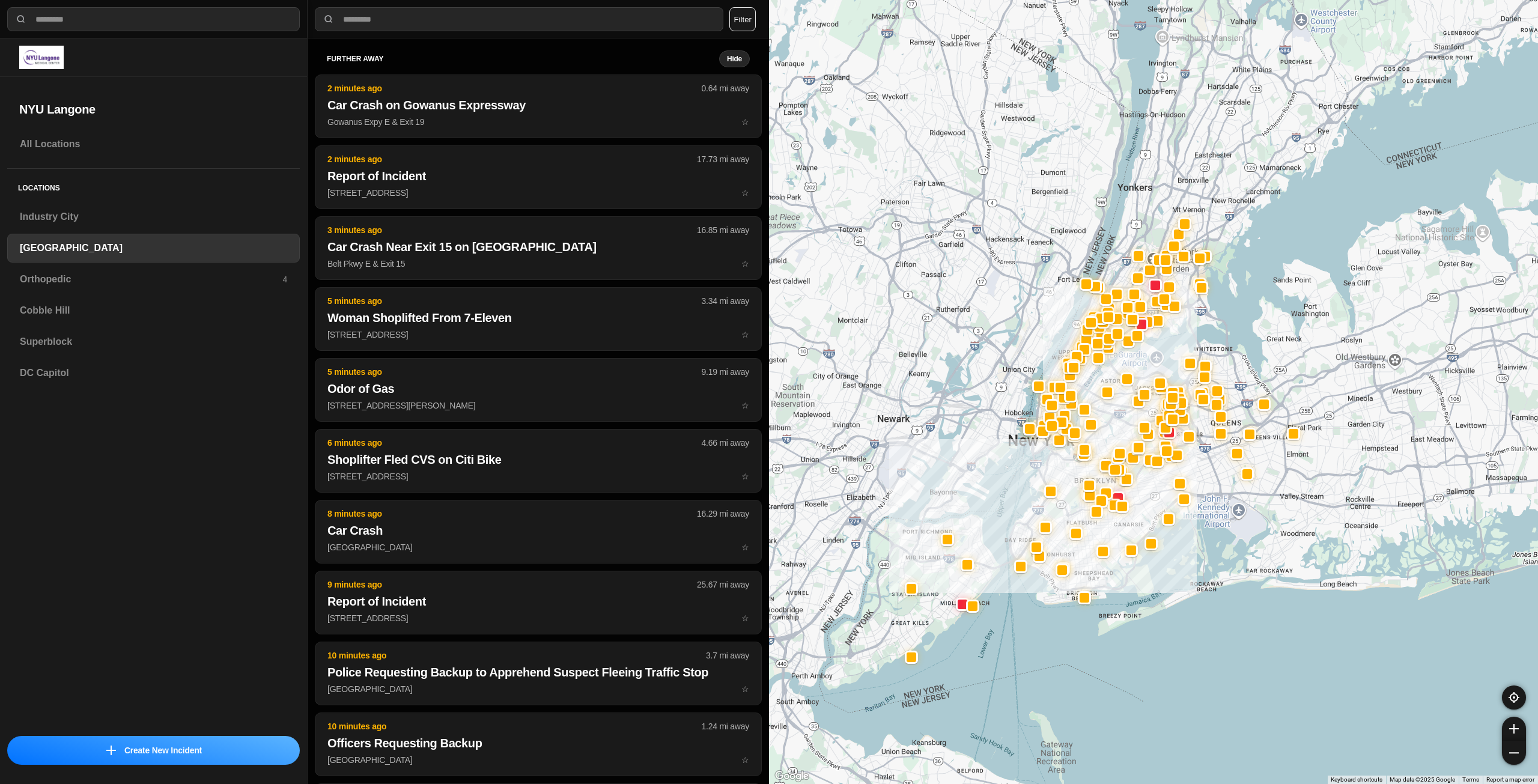
drag, startPoint x: 1180, startPoint y: 556, endPoint x: 1130, endPoint y: 571, distance: 52.2
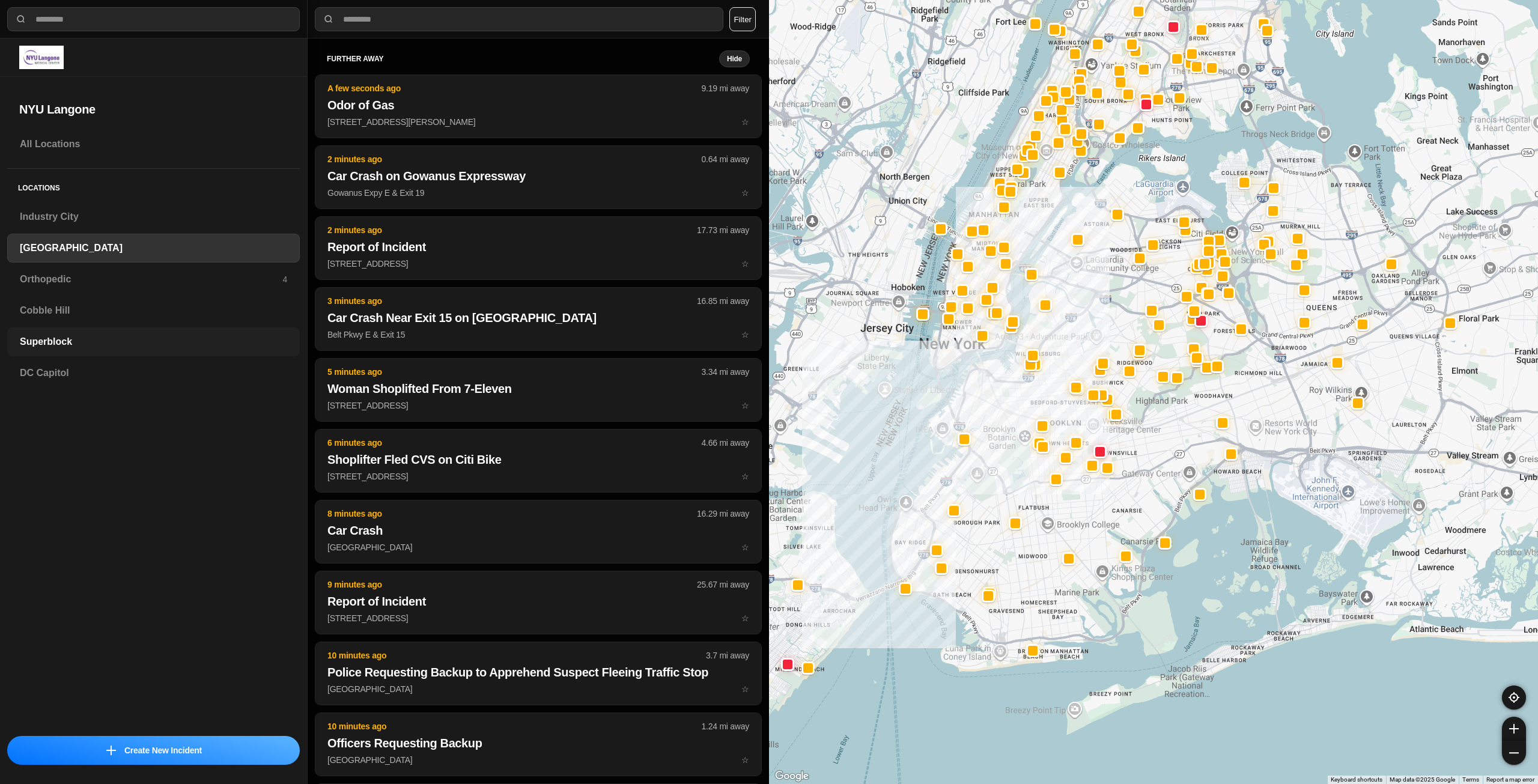
click at [92, 348] on div "Superblock" at bounding box center [153, 342] width 292 height 29
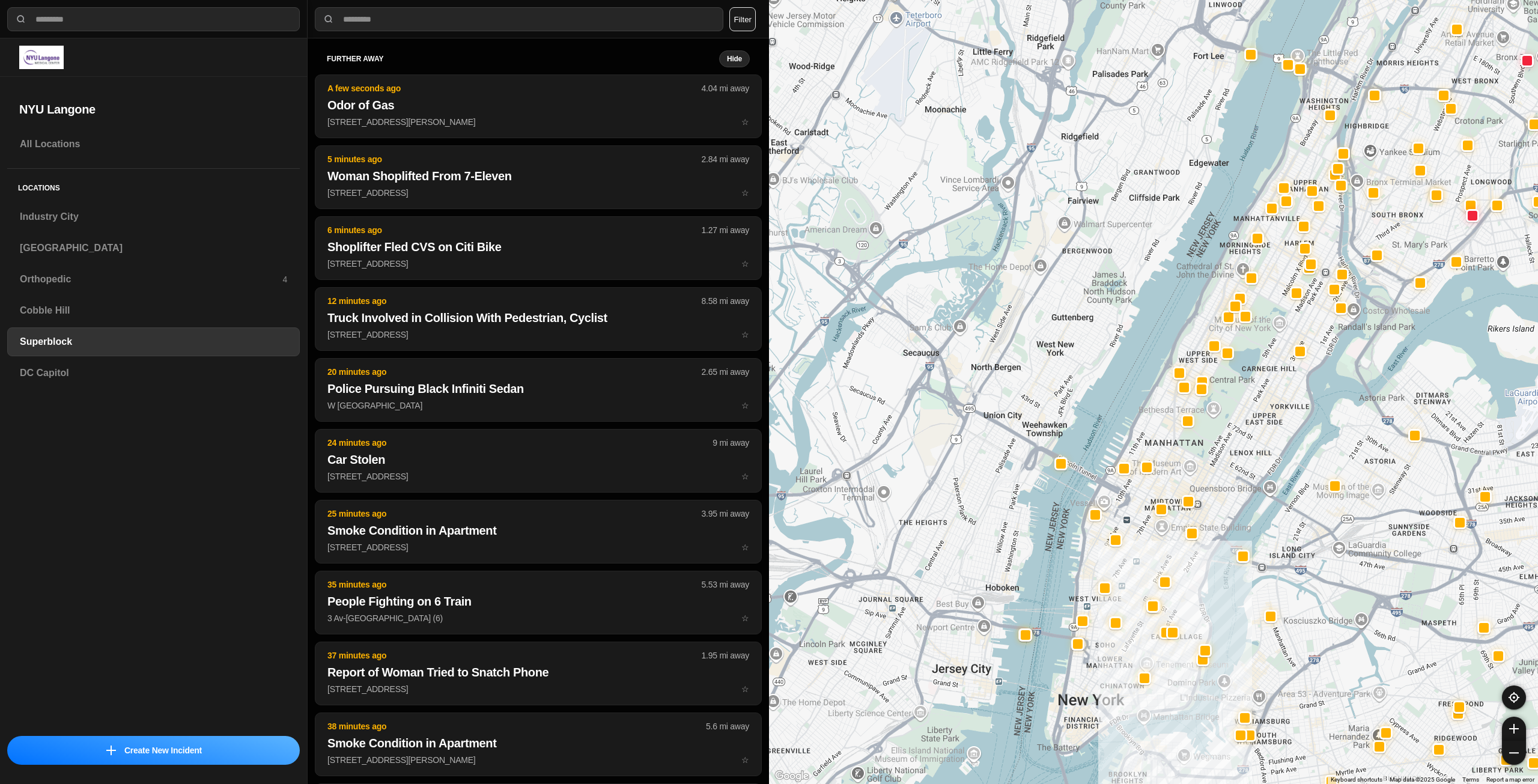
drag, startPoint x: 1304, startPoint y: 618, endPoint x: 1060, endPoint y: 454, distance: 294.0
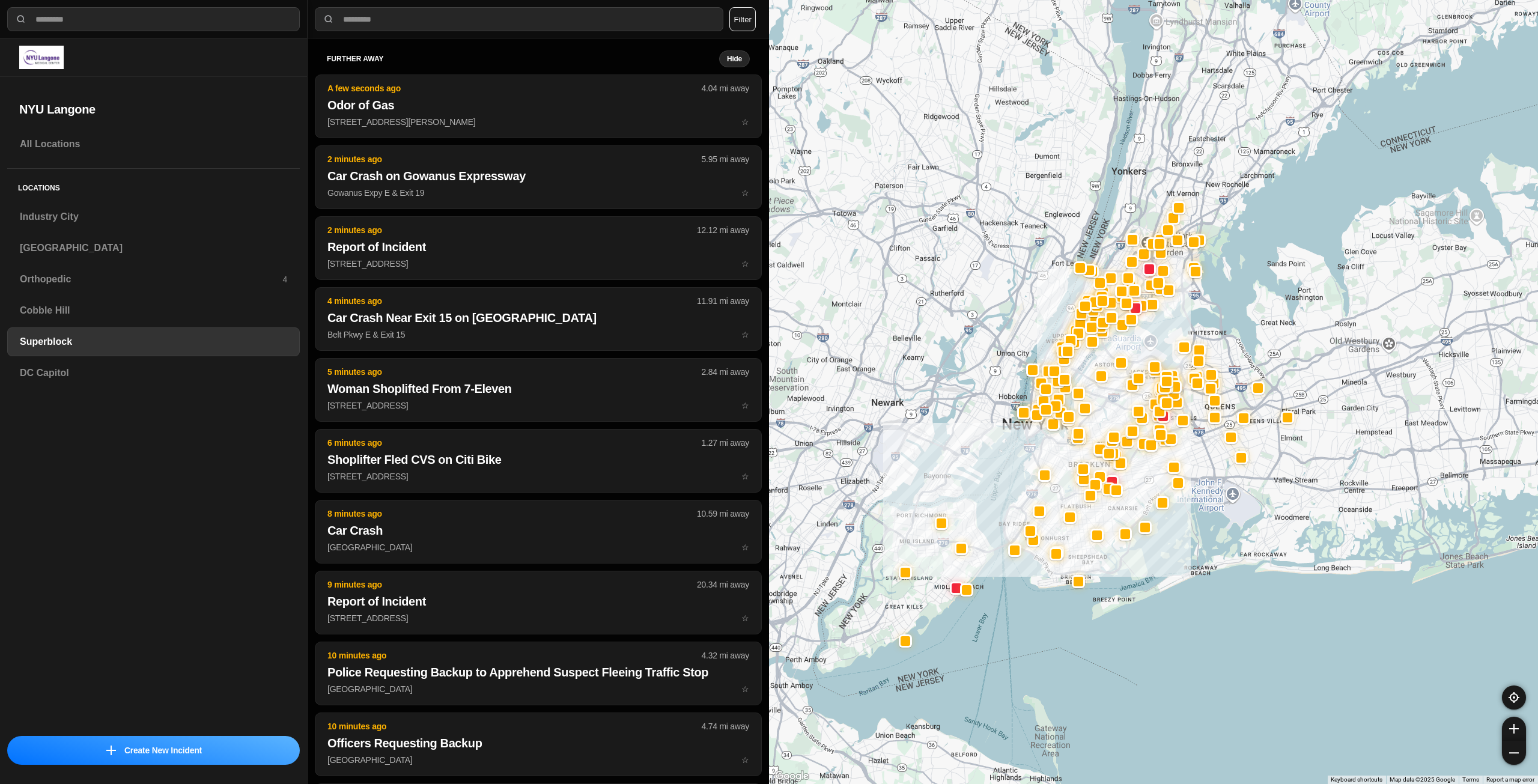
drag, startPoint x: 949, startPoint y: 619, endPoint x: 1054, endPoint y: 576, distance: 113.5
click at [1054, 576] on div at bounding box center [1154, 392] width 769 height 784
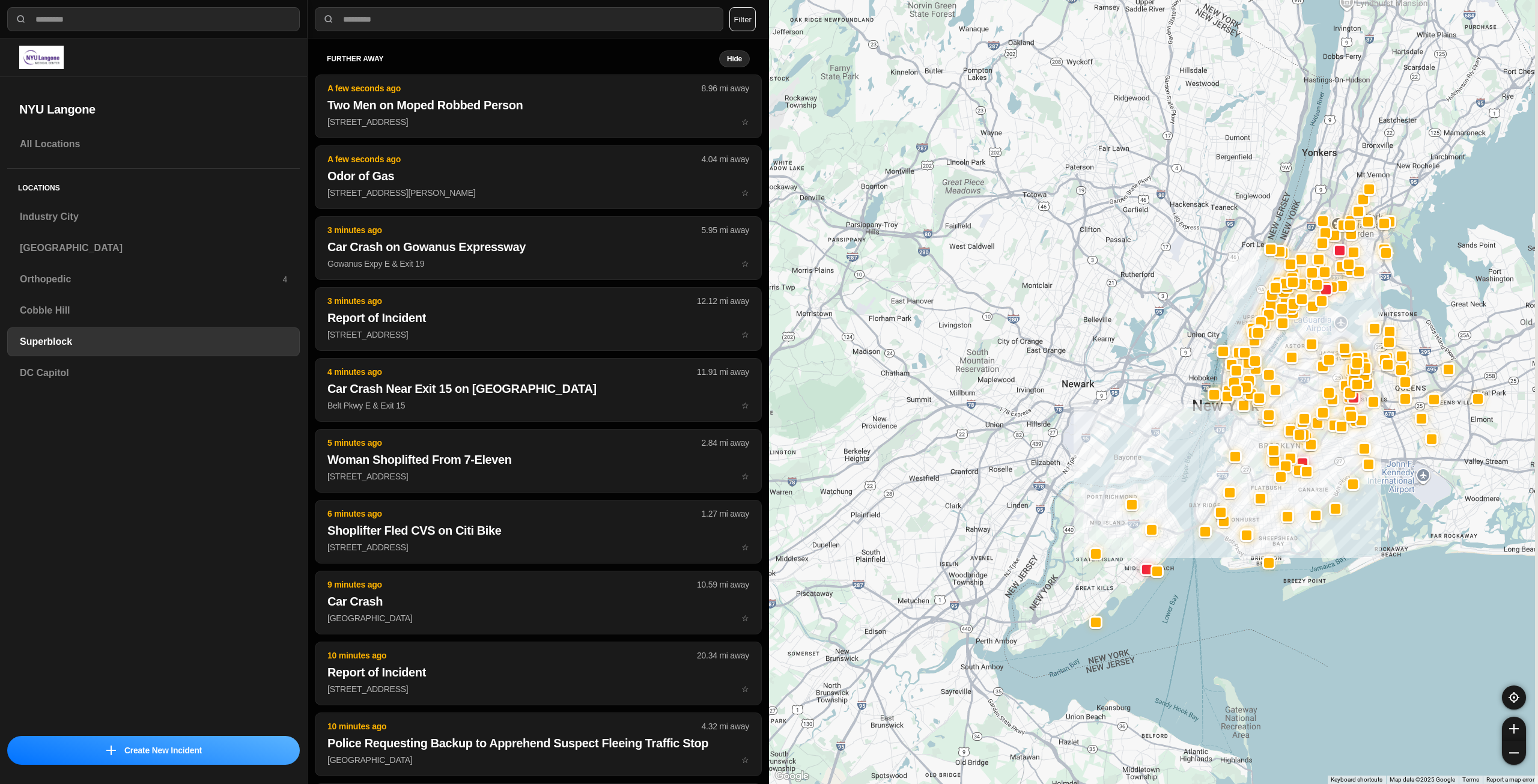
drag, startPoint x: 1372, startPoint y: 574, endPoint x: 1302, endPoint y: 569, distance: 70.2
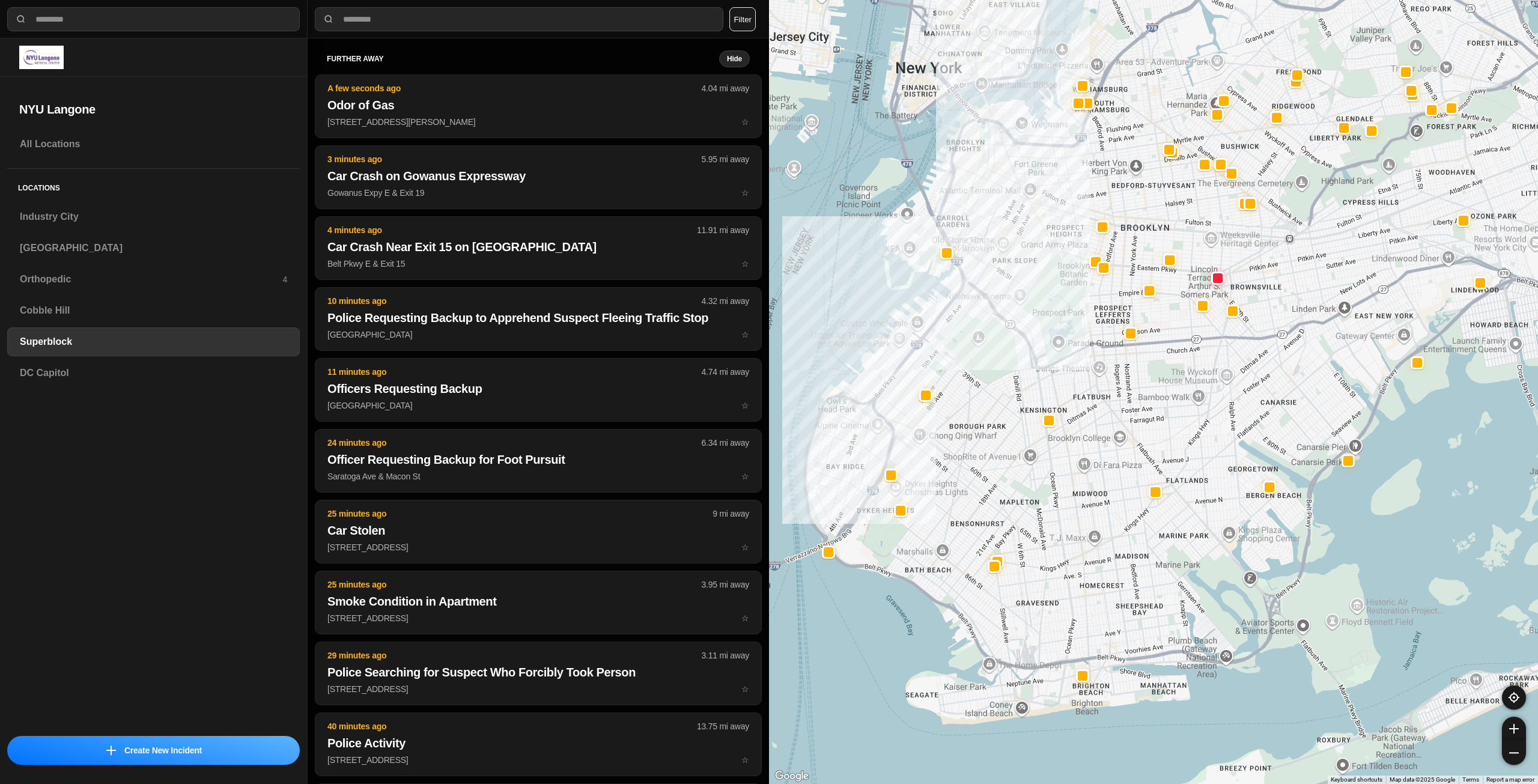
drag, startPoint x: 1196, startPoint y: 477, endPoint x: 1210, endPoint y: 522, distance: 47.1
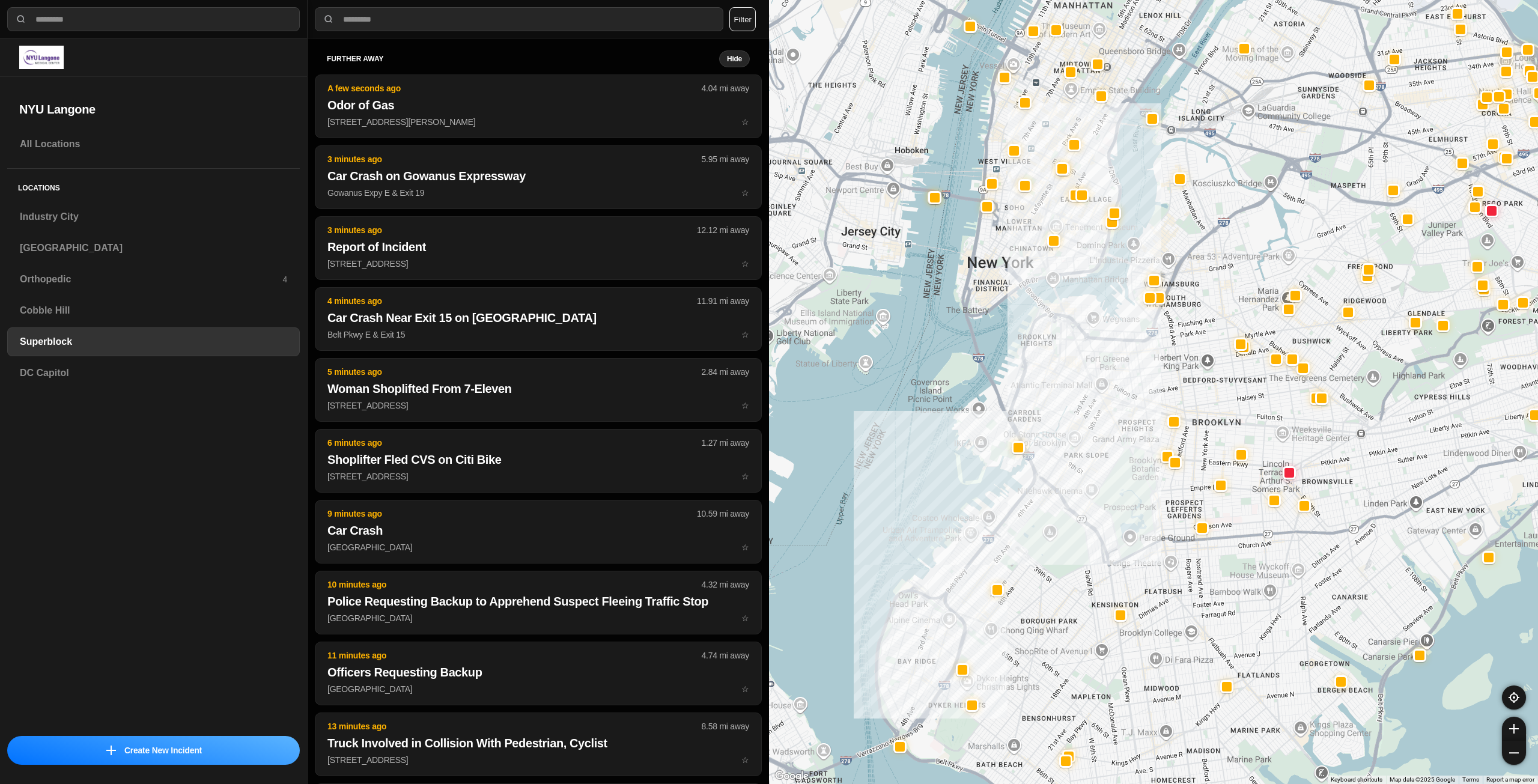
drag, startPoint x: 1361, startPoint y: 533, endPoint x: 1289, endPoint y: 420, distance: 134.0
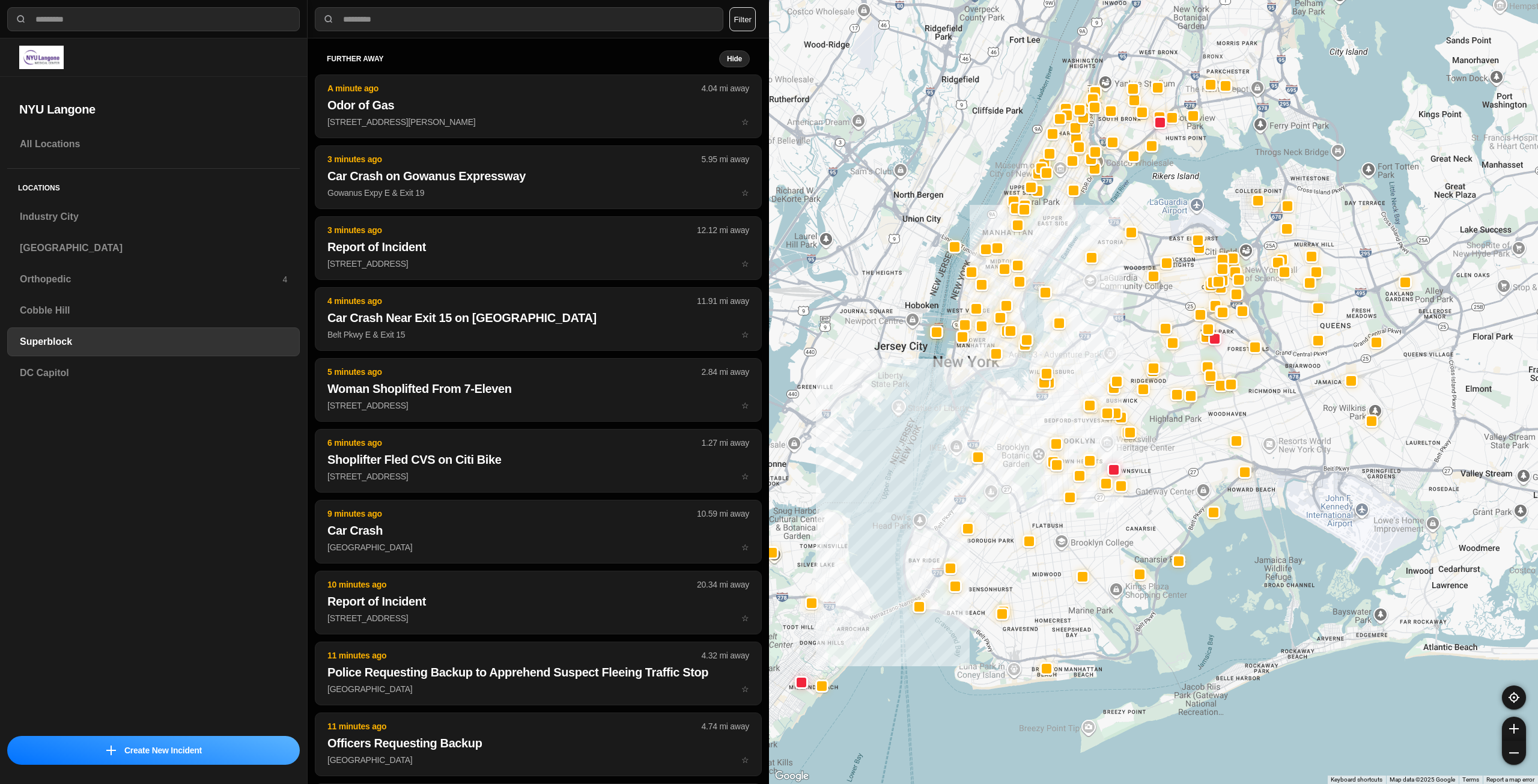
drag, startPoint x: 1193, startPoint y: 481, endPoint x: 1124, endPoint y: 520, distance: 79.3
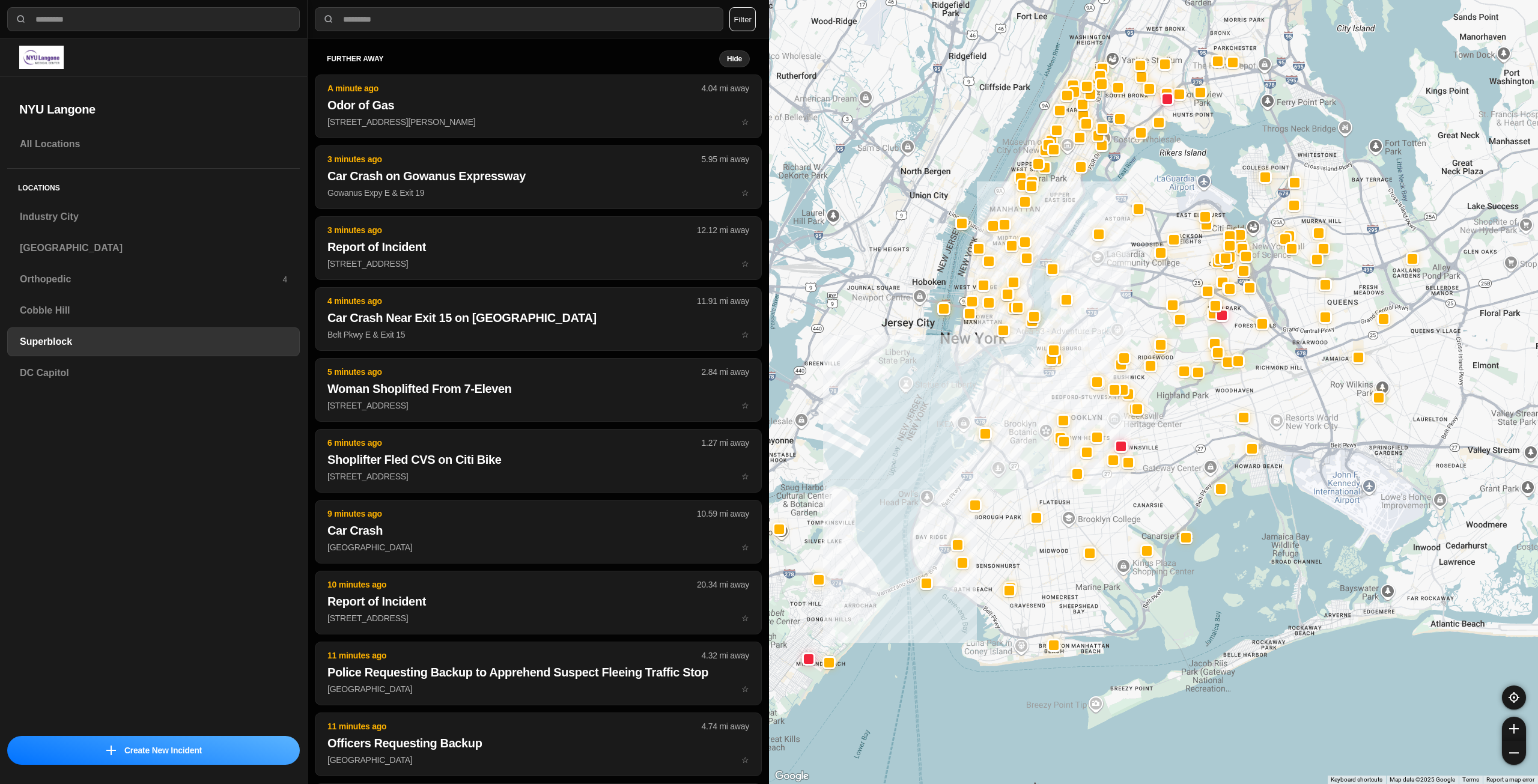
drag, startPoint x: 1083, startPoint y: 549, endPoint x: 1127, endPoint y: 502, distance: 64.4
click at [1127, 503] on div at bounding box center [1154, 392] width 769 height 784
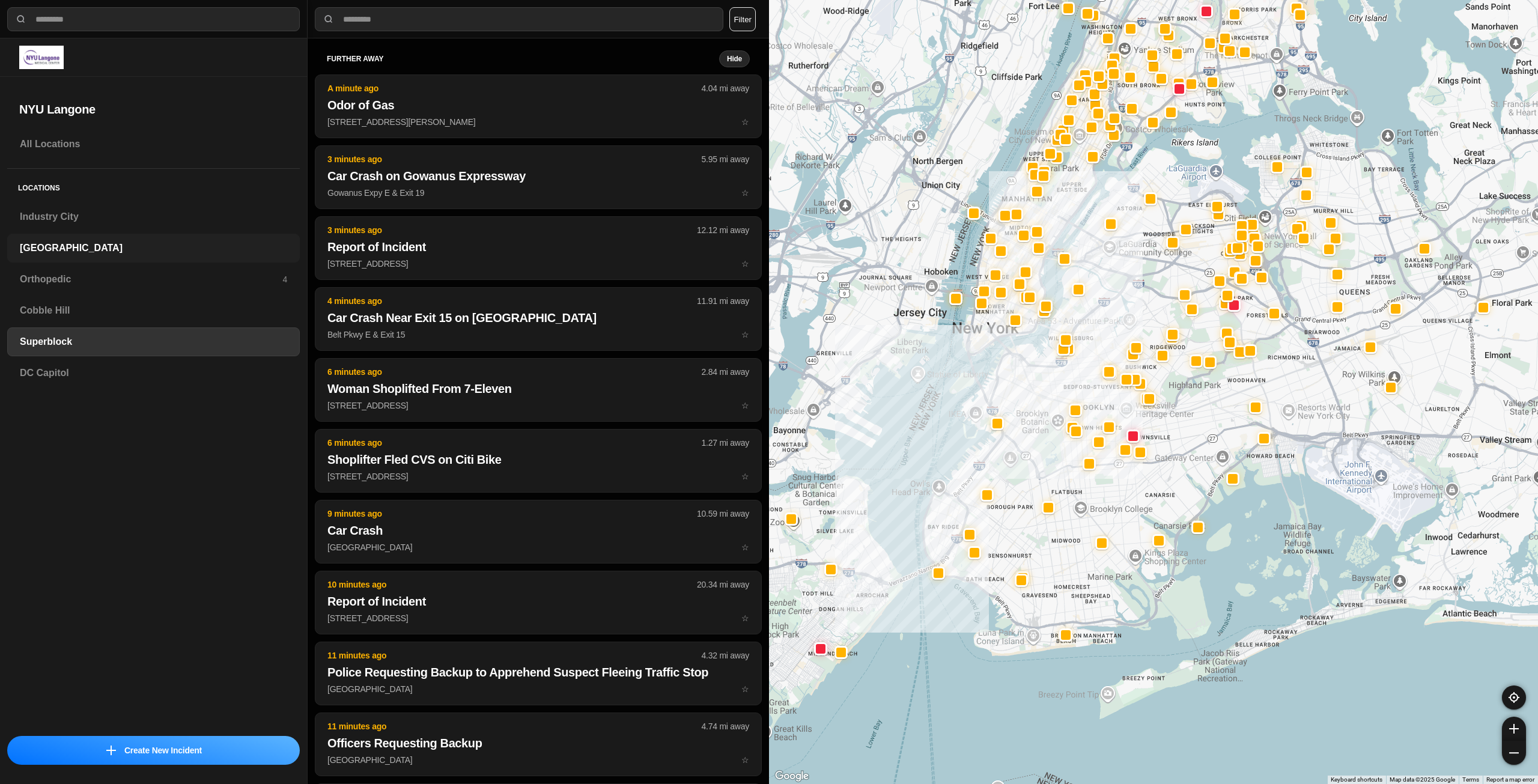
click at [87, 252] on h3 "[GEOGRAPHIC_DATA]" at bounding box center [153, 248] width 267 height 15
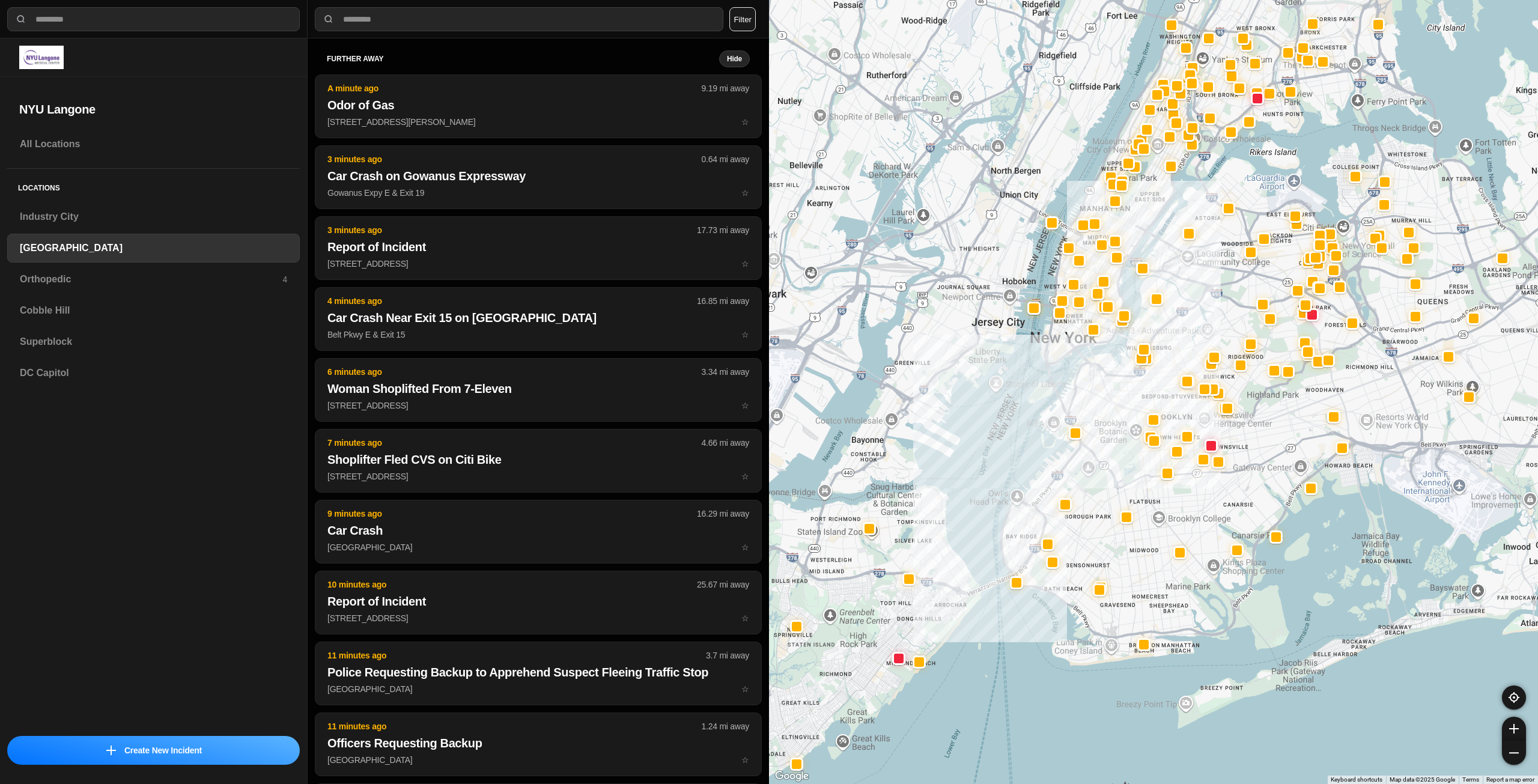
drag, startPoint x: 1309, startPoint y: 472, endPoint x: 1273, endPoint y: 507, distance: 50.2
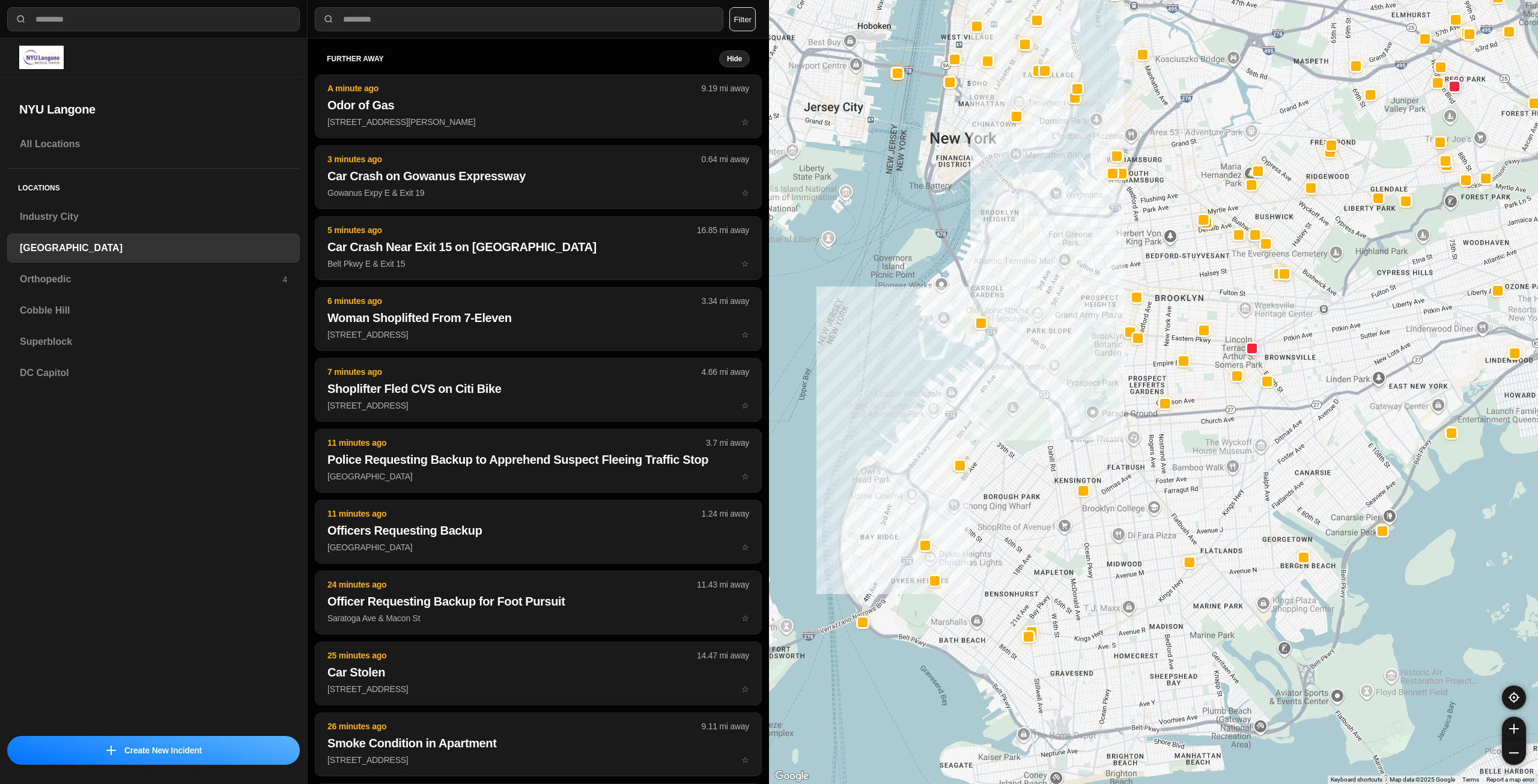
drag, startPoint x: 1309, startPoint y: 703, endPoint x: 1302, endPoint y: 591, distance: 112.2
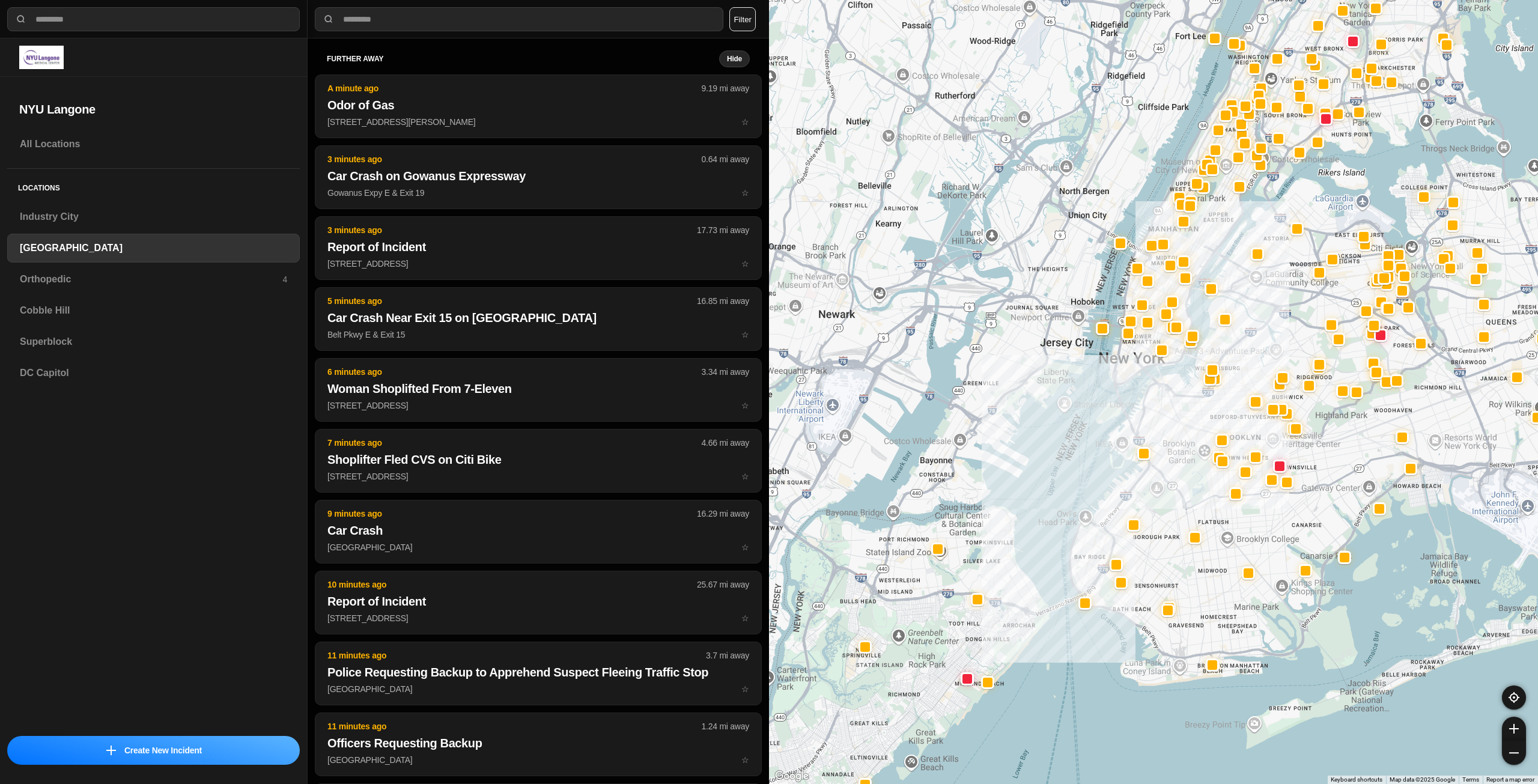
drag, startPoint x: 1443, startPoint y: 538, endPoint x: 1361, endPoint y: 563, distance: 85.7
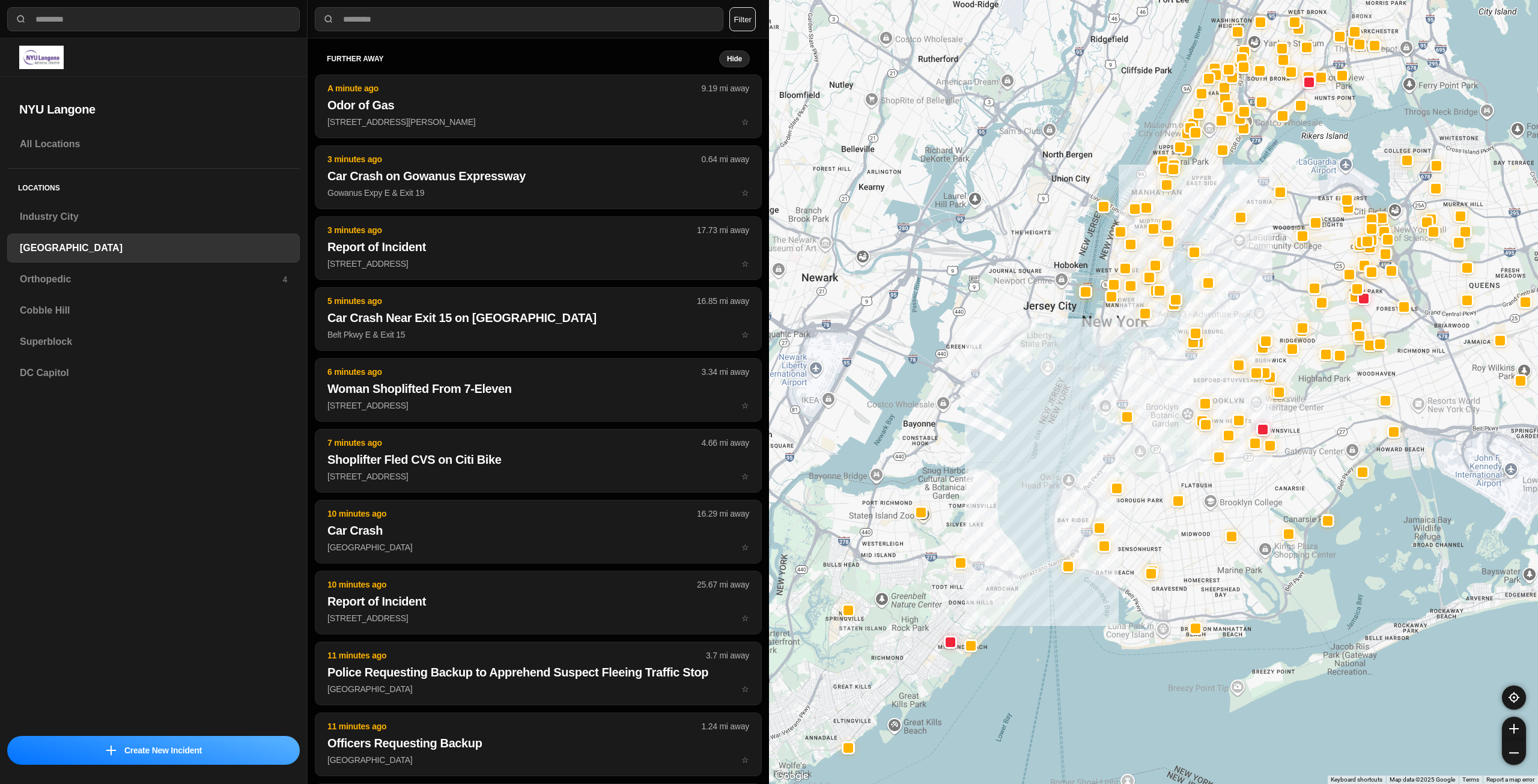
drag, startPoint x: 1385, startPoint y: 562, endPoint x: 1310, endPoint y: 577, distance: 76.5
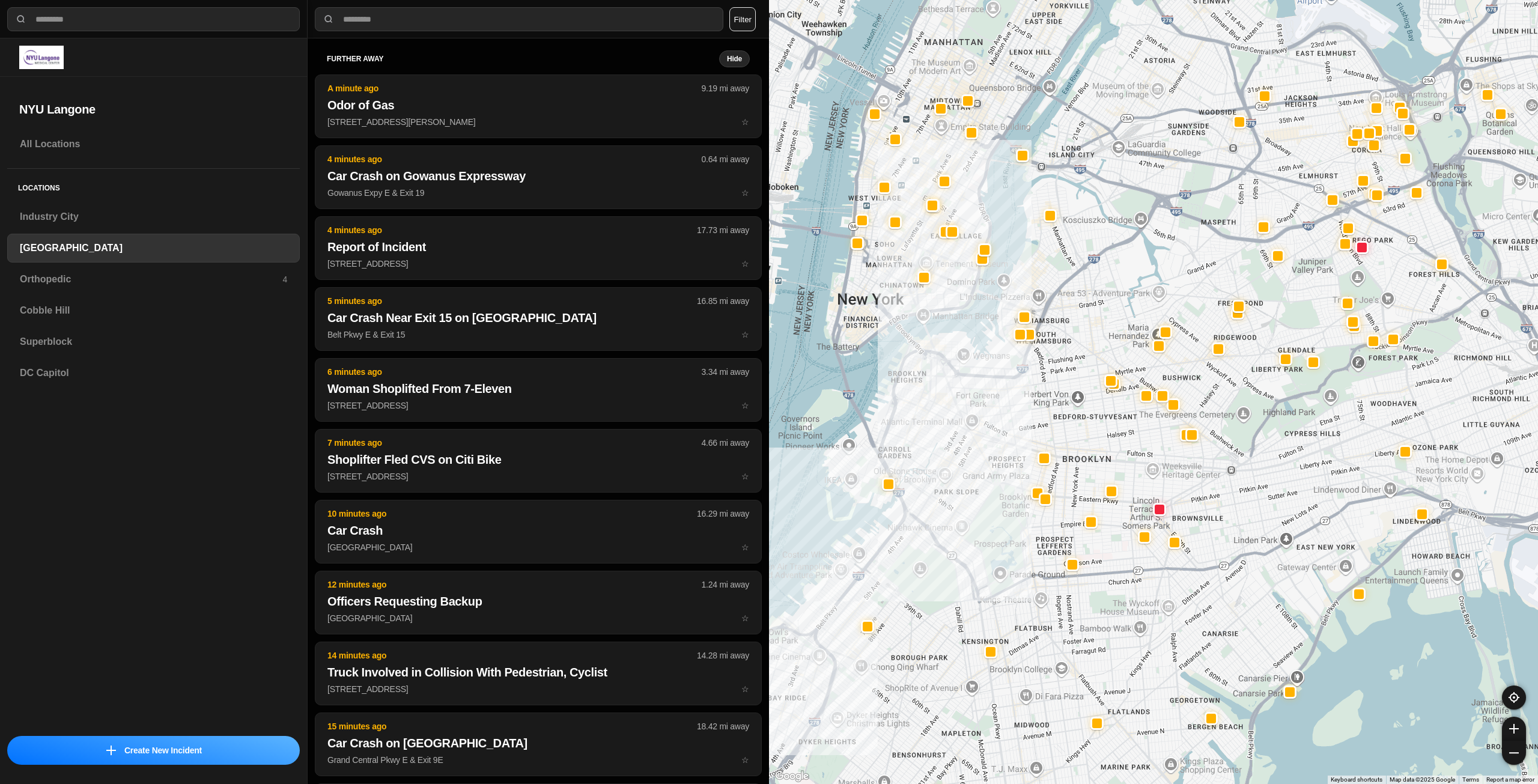
drag, startPoint x: 1167, startPoint y: 409, endPoint x: 1237, endPoint y: 495, distance: 110.9
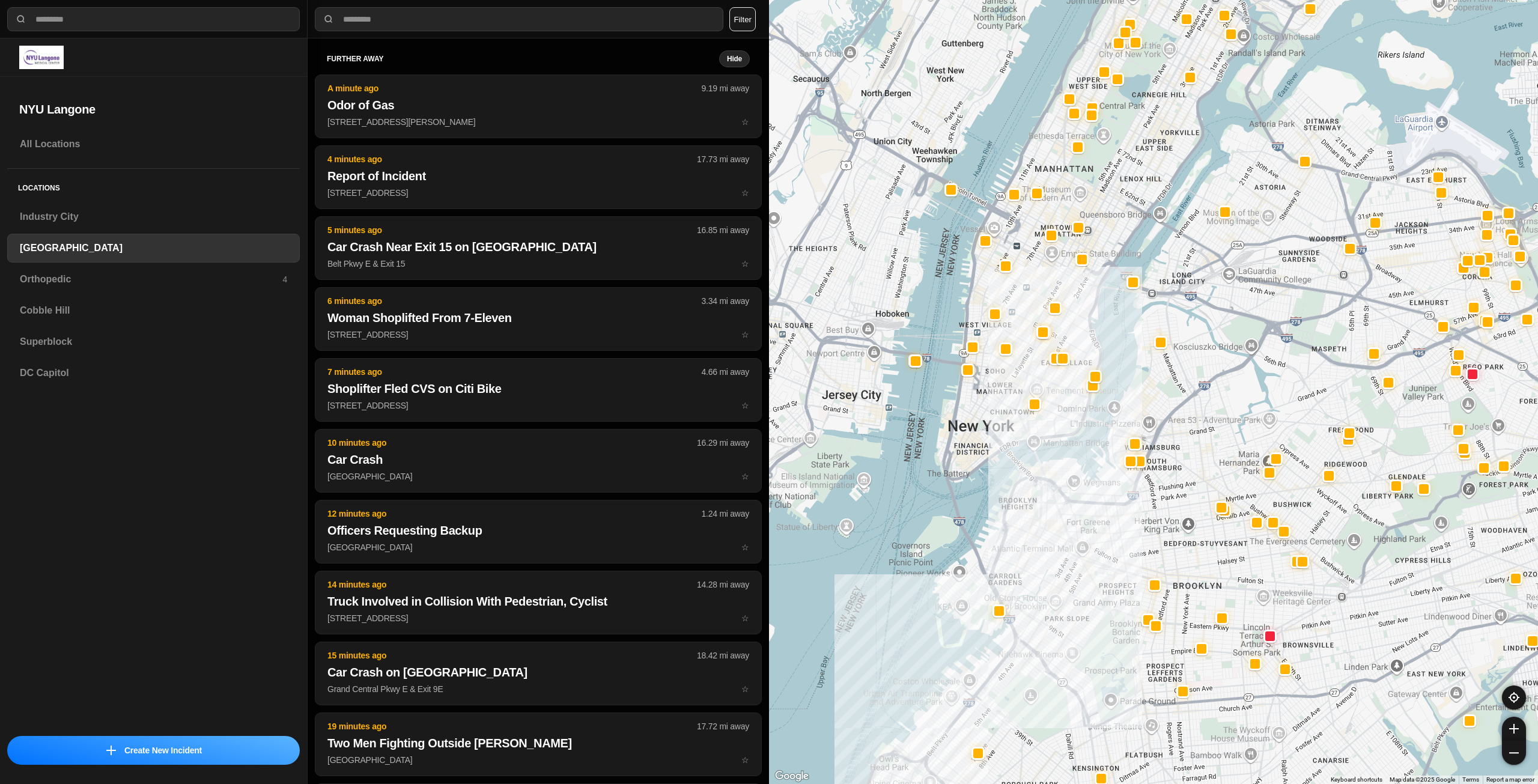
drag, startPoint x: 1346, startPoint y: 466, endPoint x: 1338, endPoint y: 486, distance: 21.5
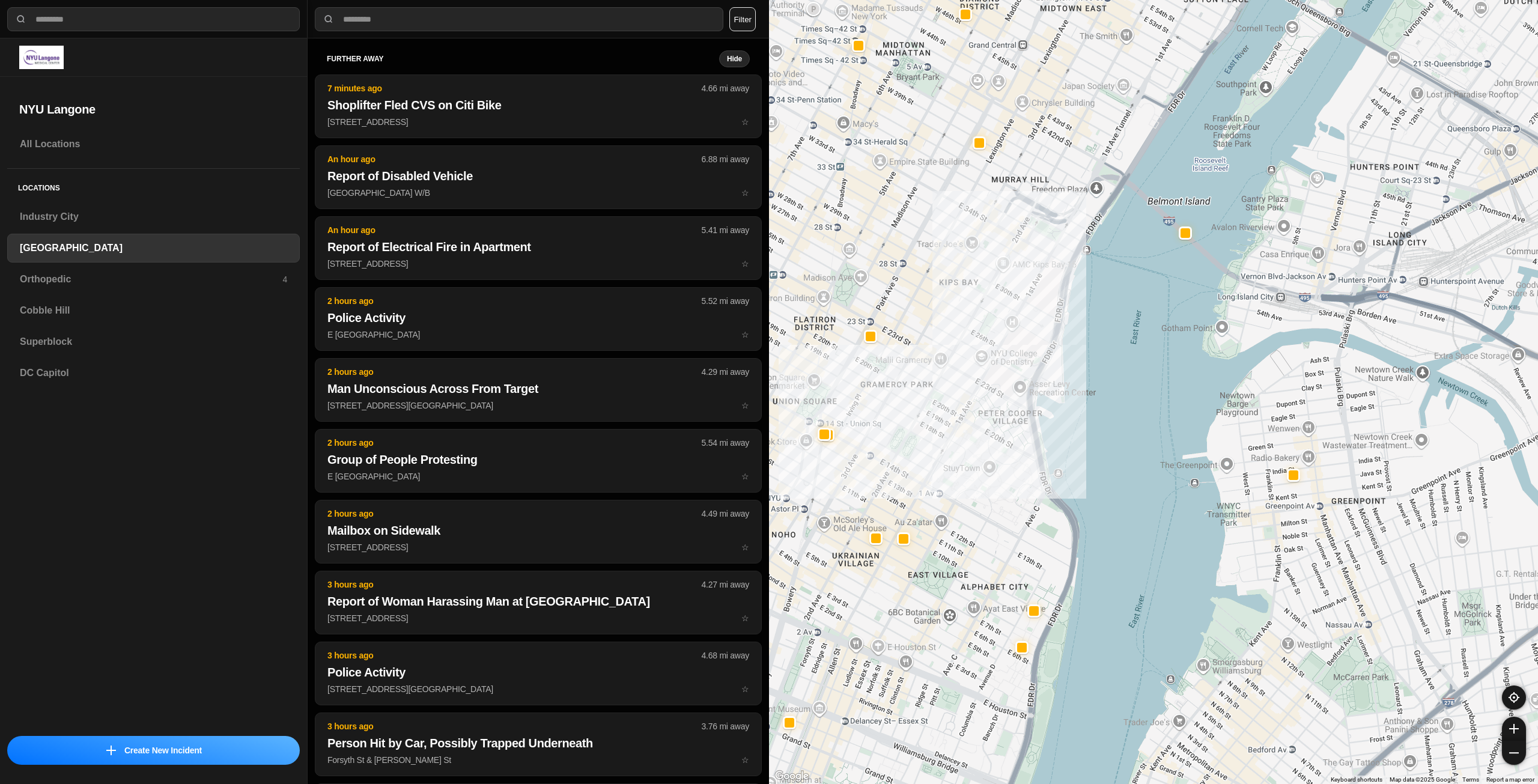
drag, startPoint x: 1074, startPoint y: 412, endPoint x: 1196, endPoint y: 485, distance: 142.2
click at [1196, 485] on div "421 people" at bounding box center [1154, 392] width 769 height 784
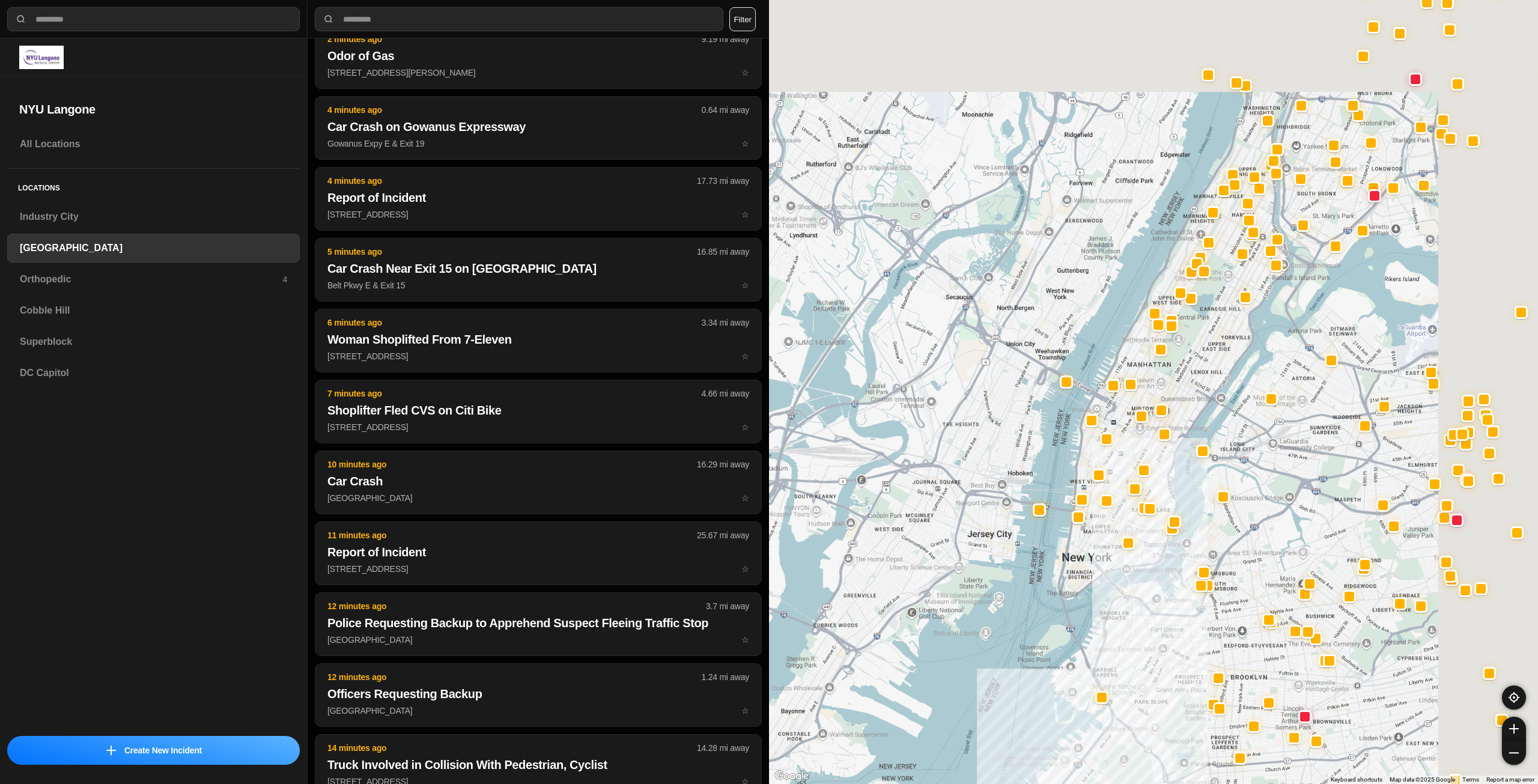
scroll to position [404, 0]
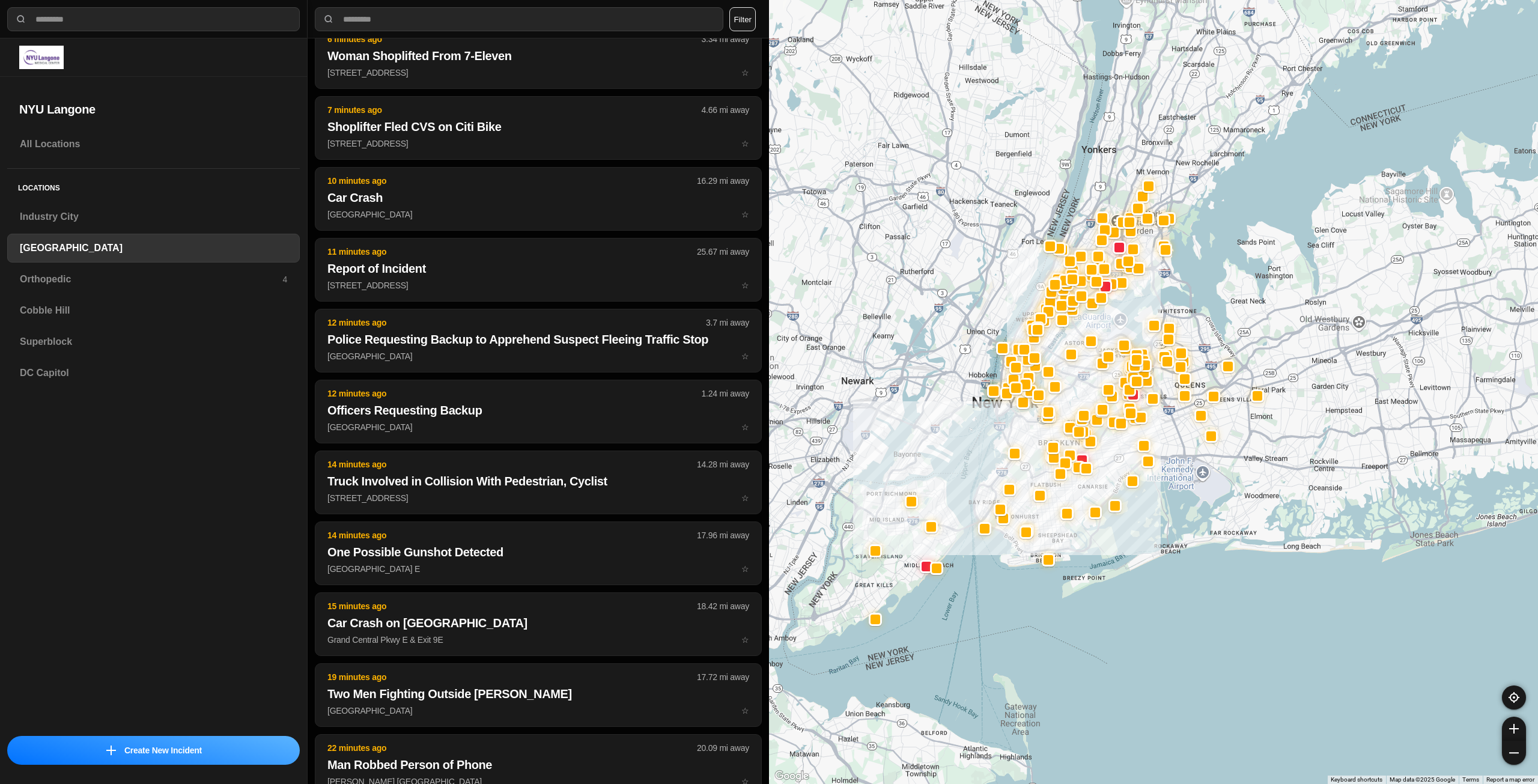
drag, startPoint x: 1077, startPoint y: 647, endPoint x: 1077, endPoint y: 605, distance: 42.0
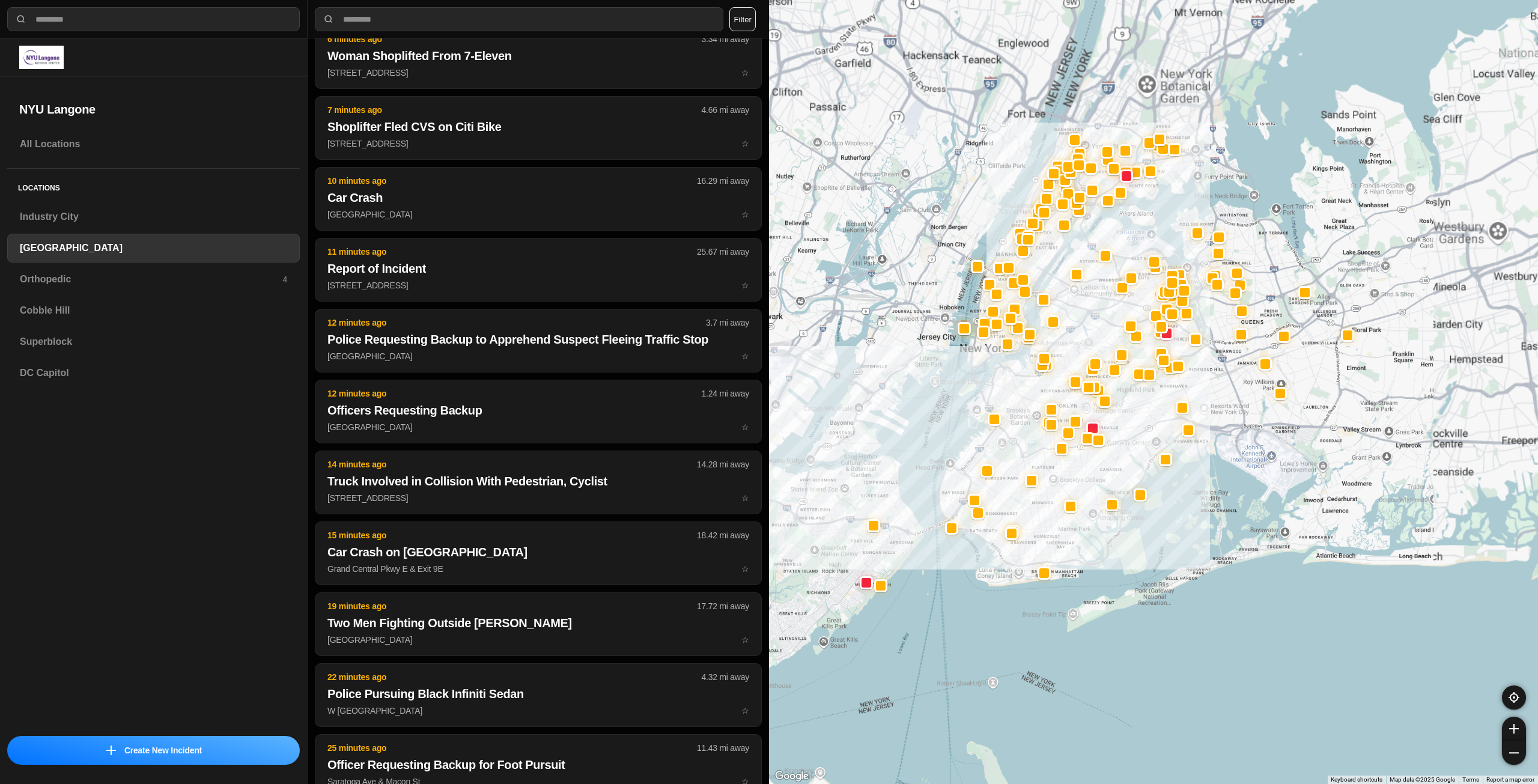
scroll to position [262, 0]
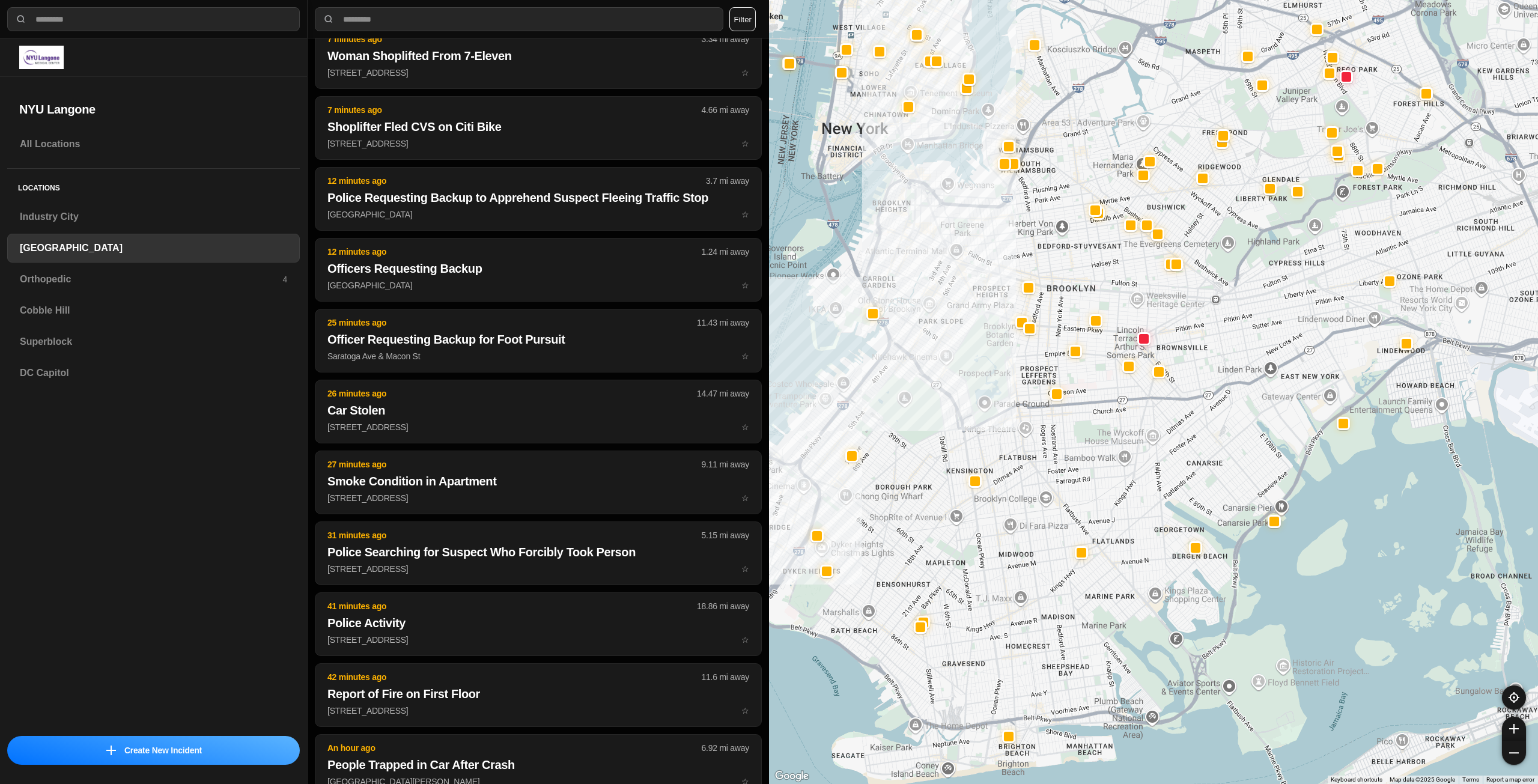
drag, startPoint x: 1313, startPoint y: 614, endPoint x: 1313, endPoint y: 630, distance: 16.0
click at [65, 344] on h3 "Superblock" at bounding box center [153, 341] width 267 height 15
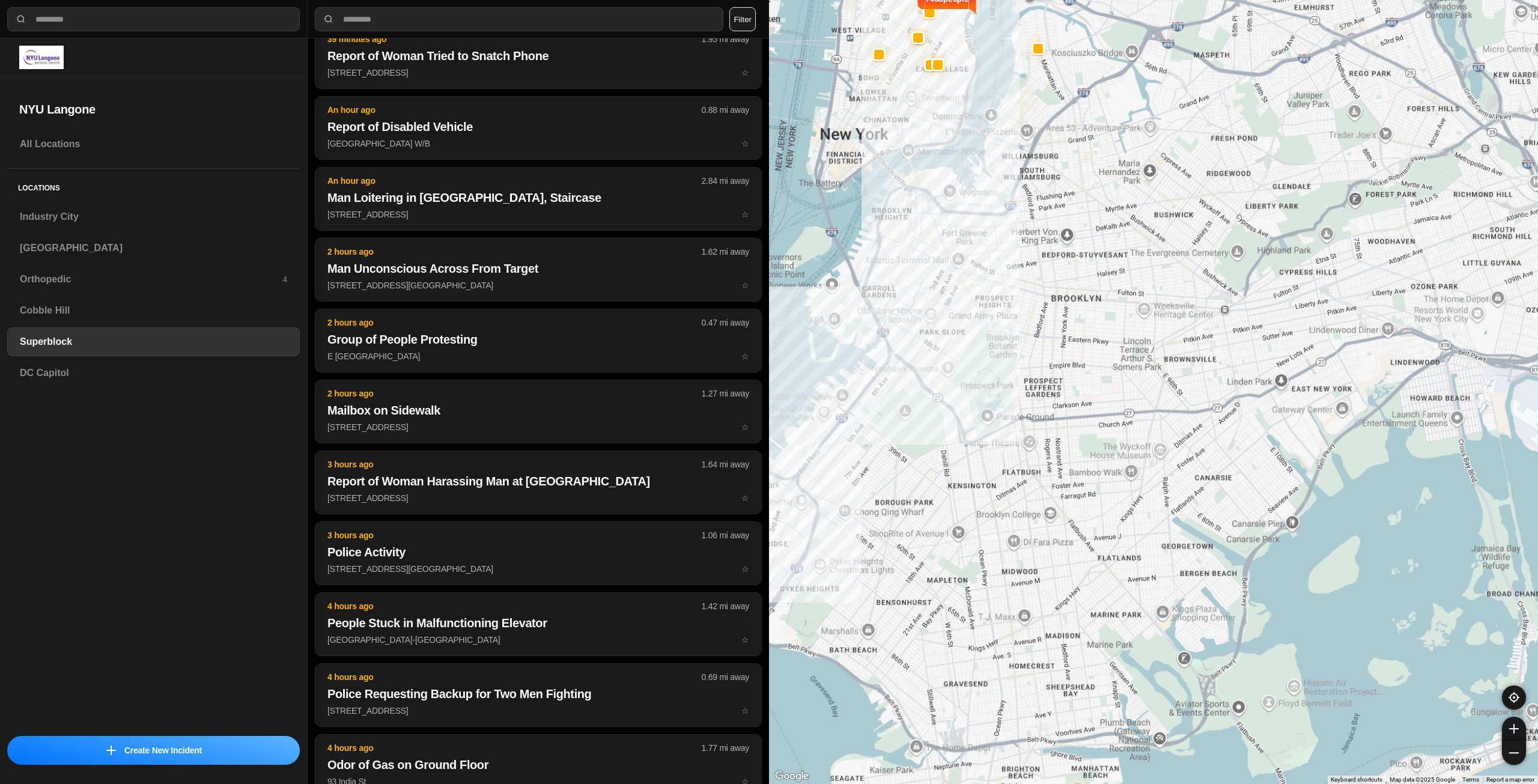
scroll to position [49, 0]
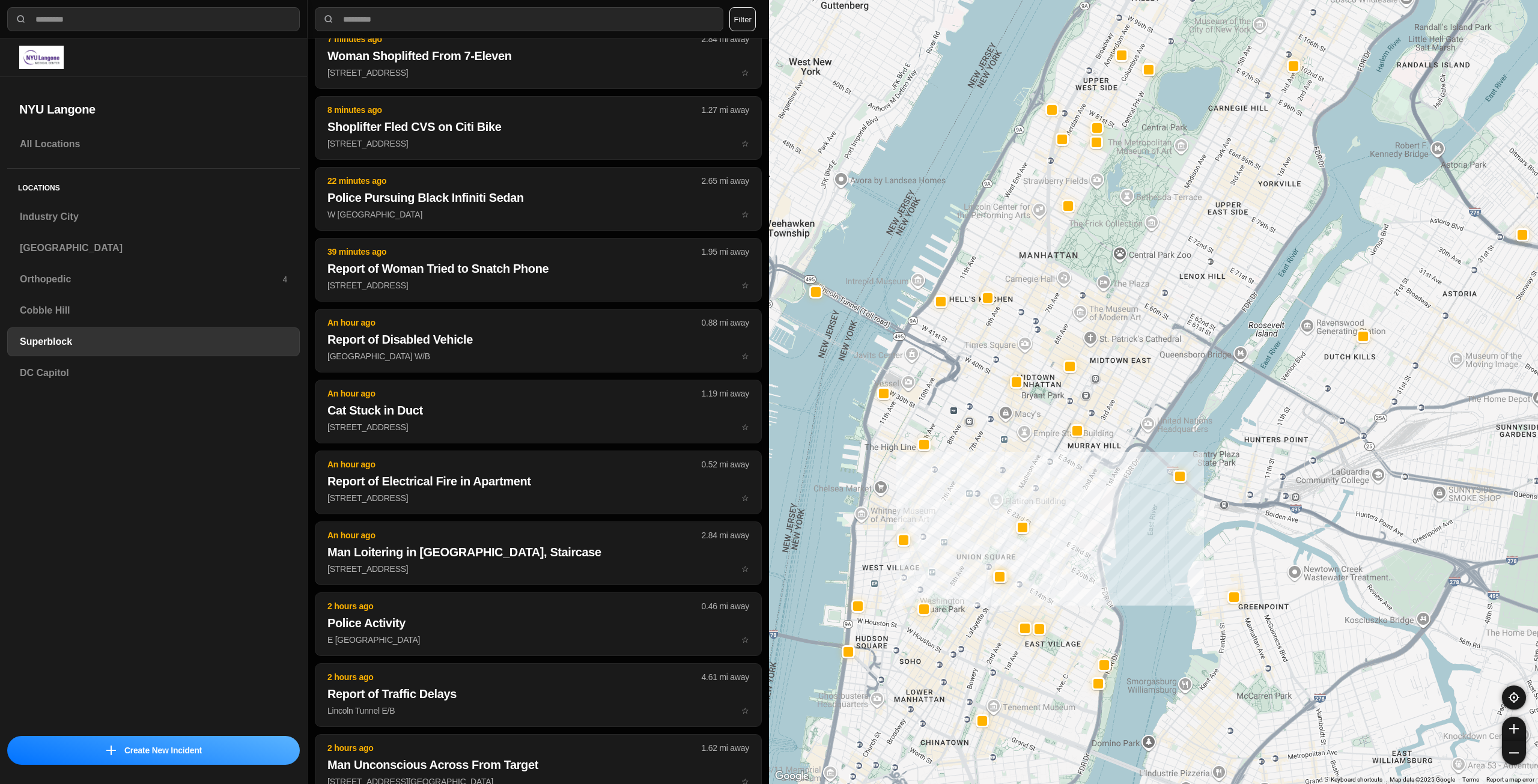
drag, startPoint x: 1150, startPoint y: 572, endPoint x: 1156, endPoint y: 483, distance: 89.2
click at [1156, 483] on div at bounding box center [1154, 392] width 769 height 784
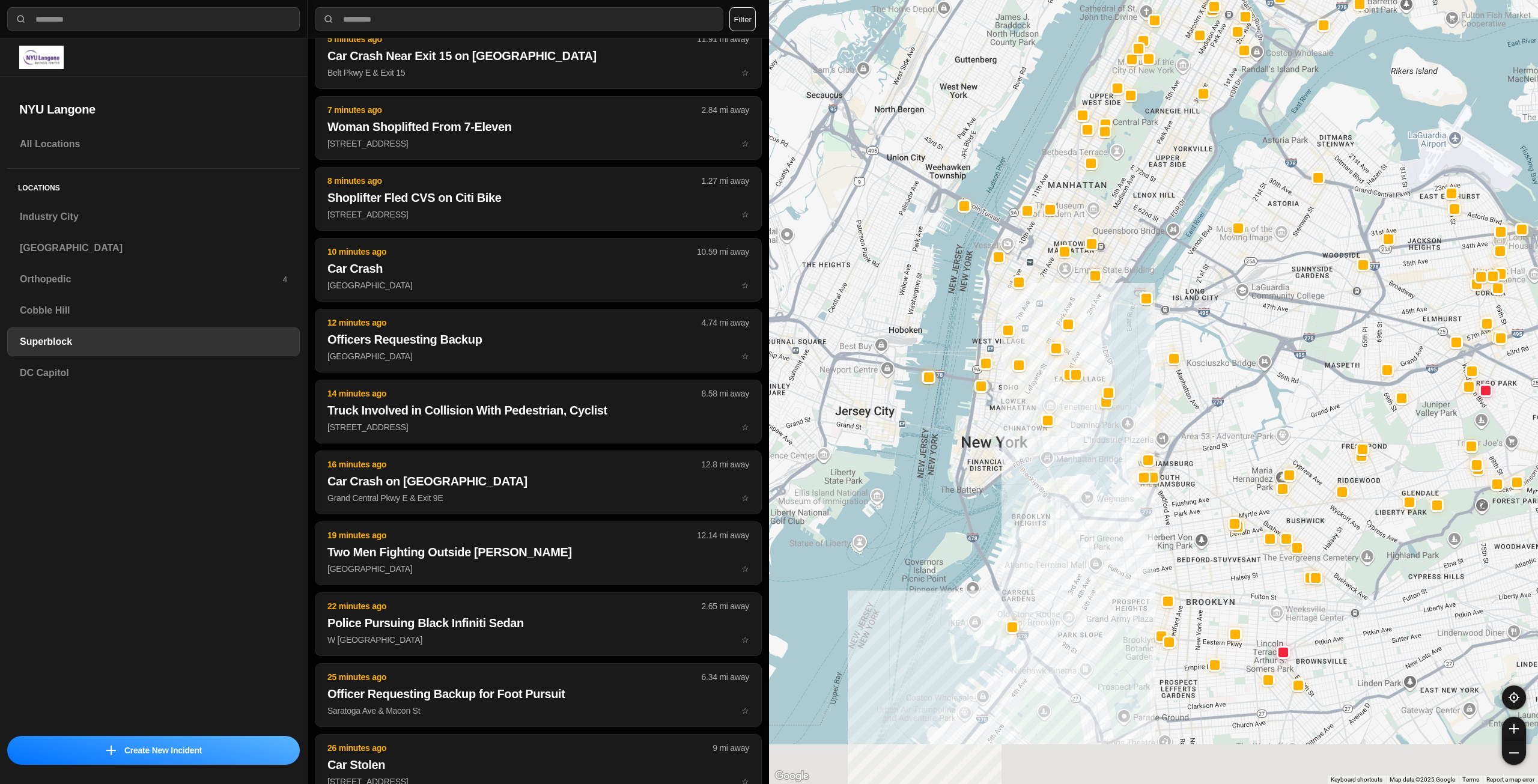
drag, startPoint x: 1163, startPoint y: 570, endPoint x: 1155, endPoint y: 506, distance: 64.5
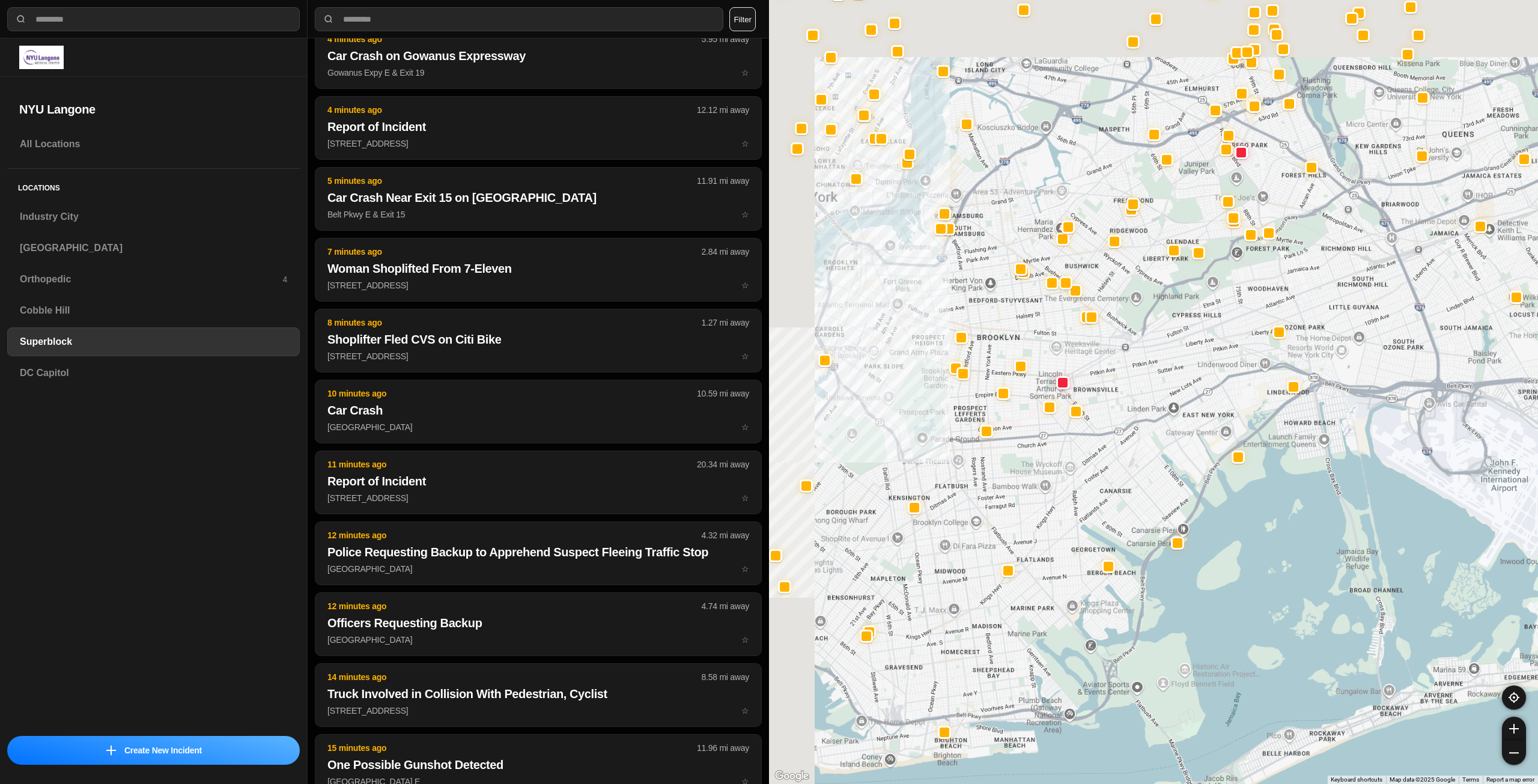
scroll to position [404, 0]
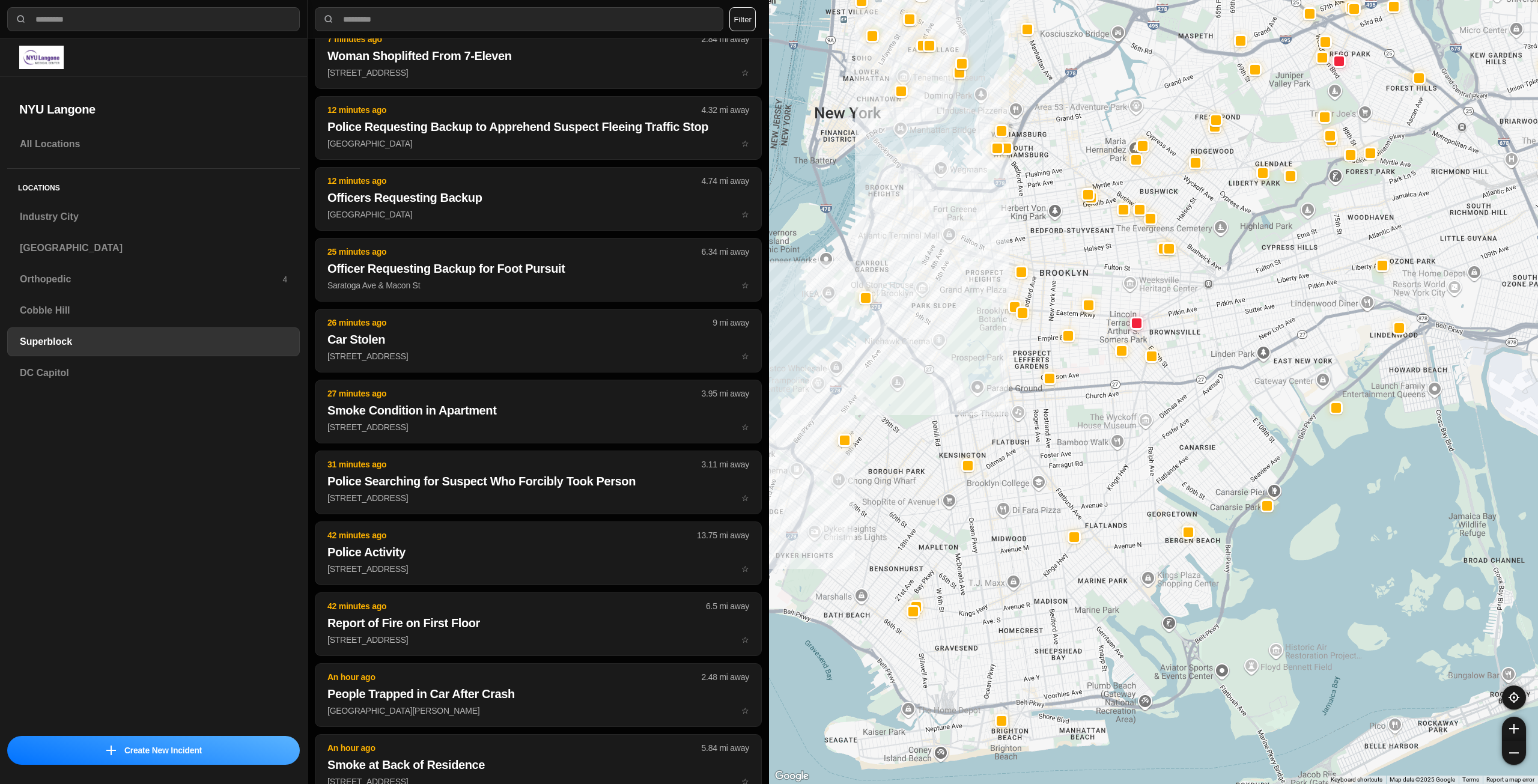
drag, startPoint x: 1111, startPoint y: 654, endPoint x: 1186, endPoint y: 615, distance: 84.5
click at [1179, 621] on div at bounding box center [1154, 392] width 769 height 784
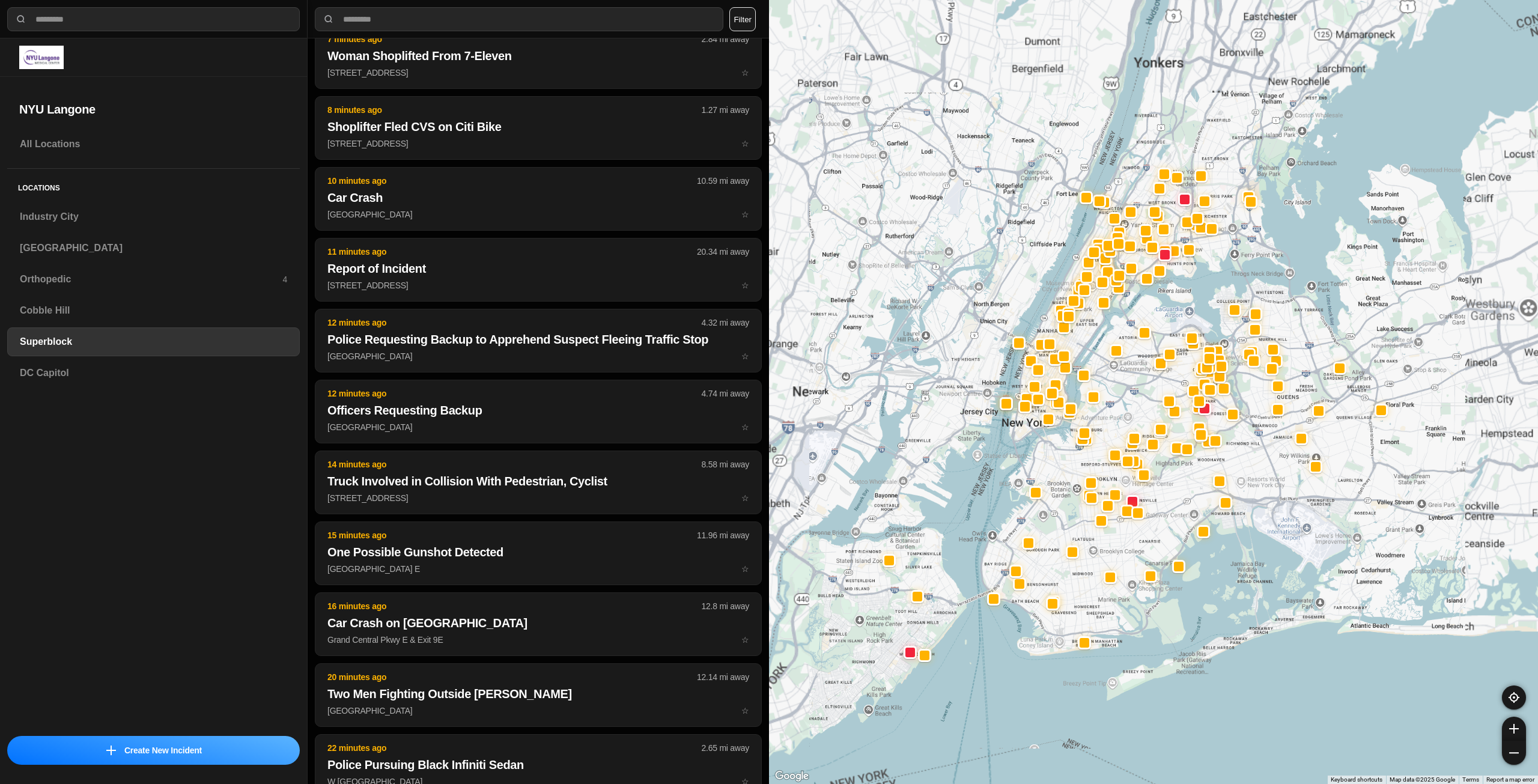
scroll to position [262, 0]
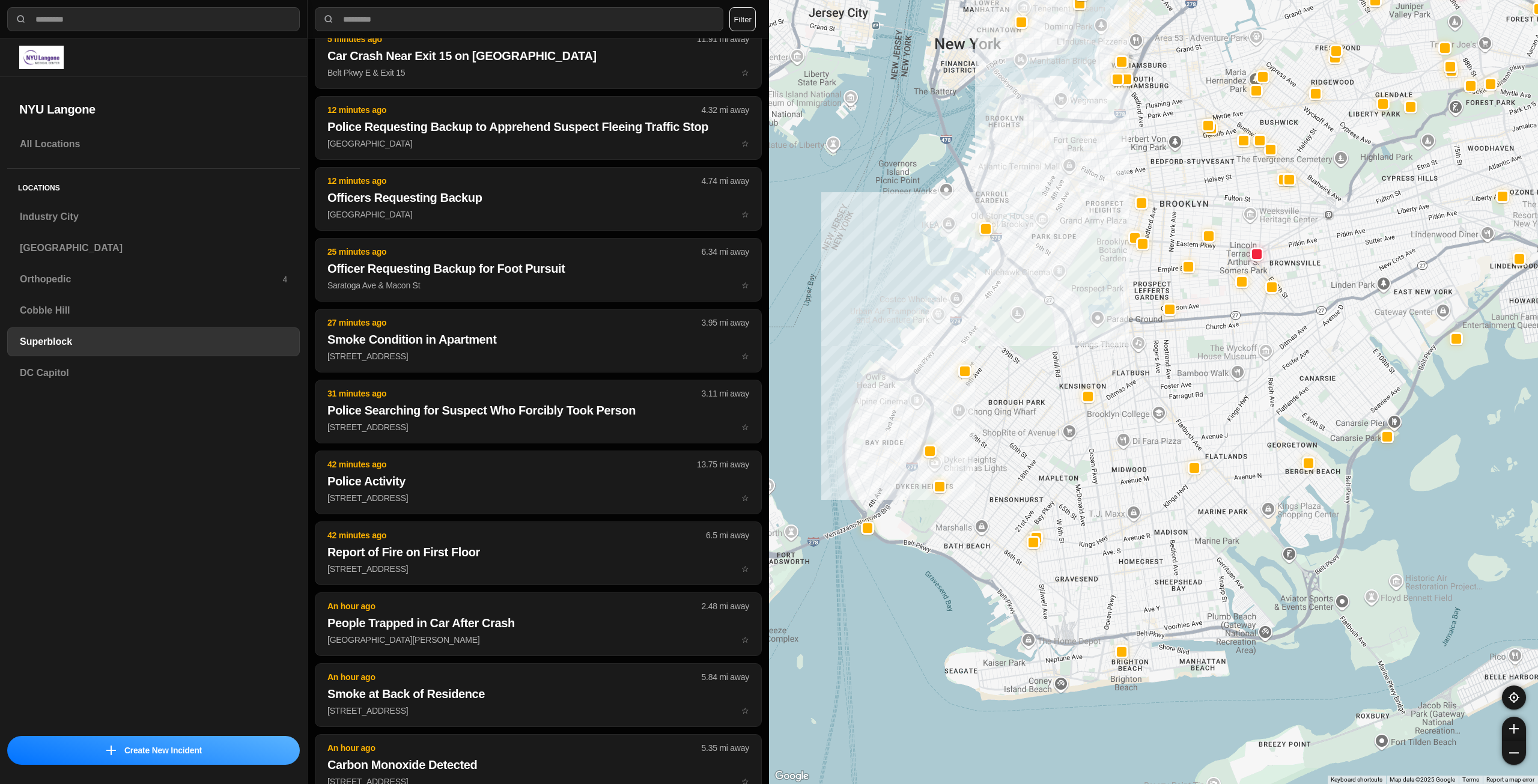
drag, startPoint x: 1120, startPoint y: 722, endPoint x: 1118, endPoint y: 610, distance: 112.0
click at [1124, 612] on div at bounding box center [1154, 392] width 769 height 784
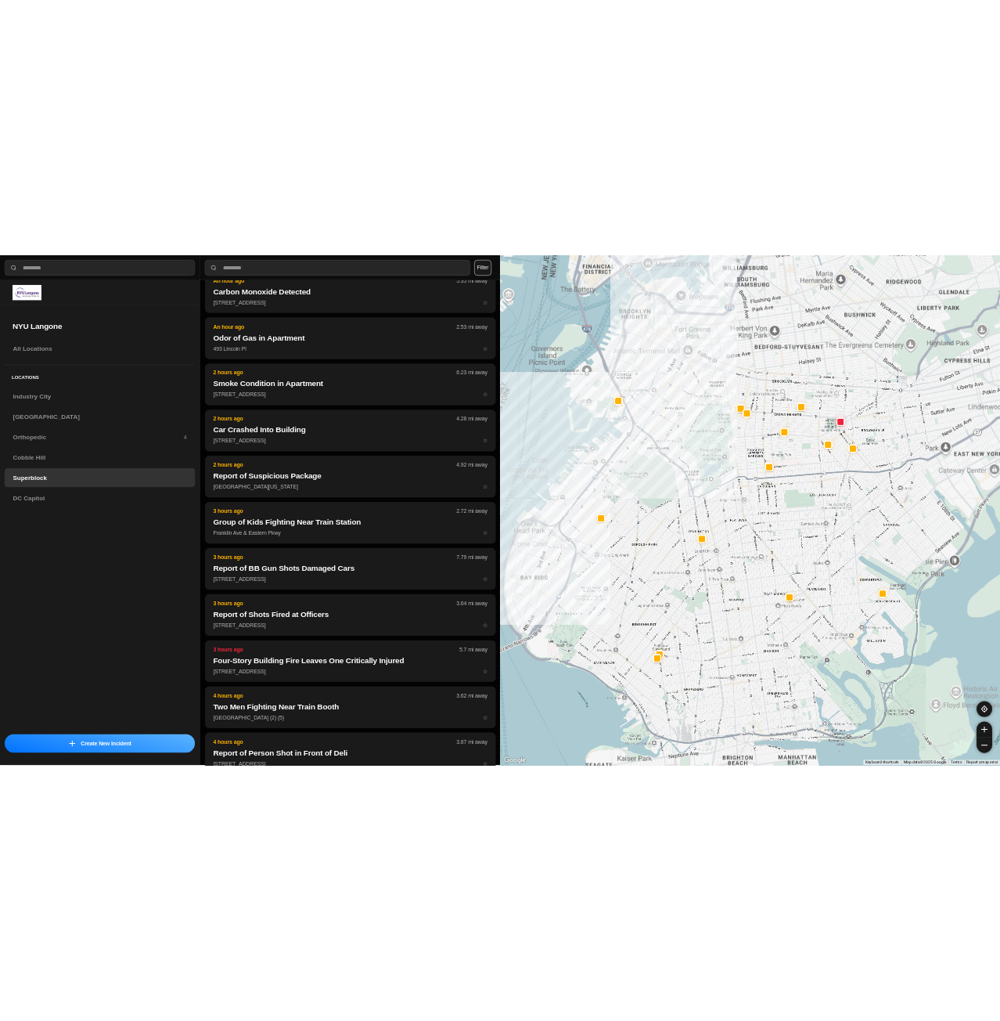
scroll to position [0, 0]
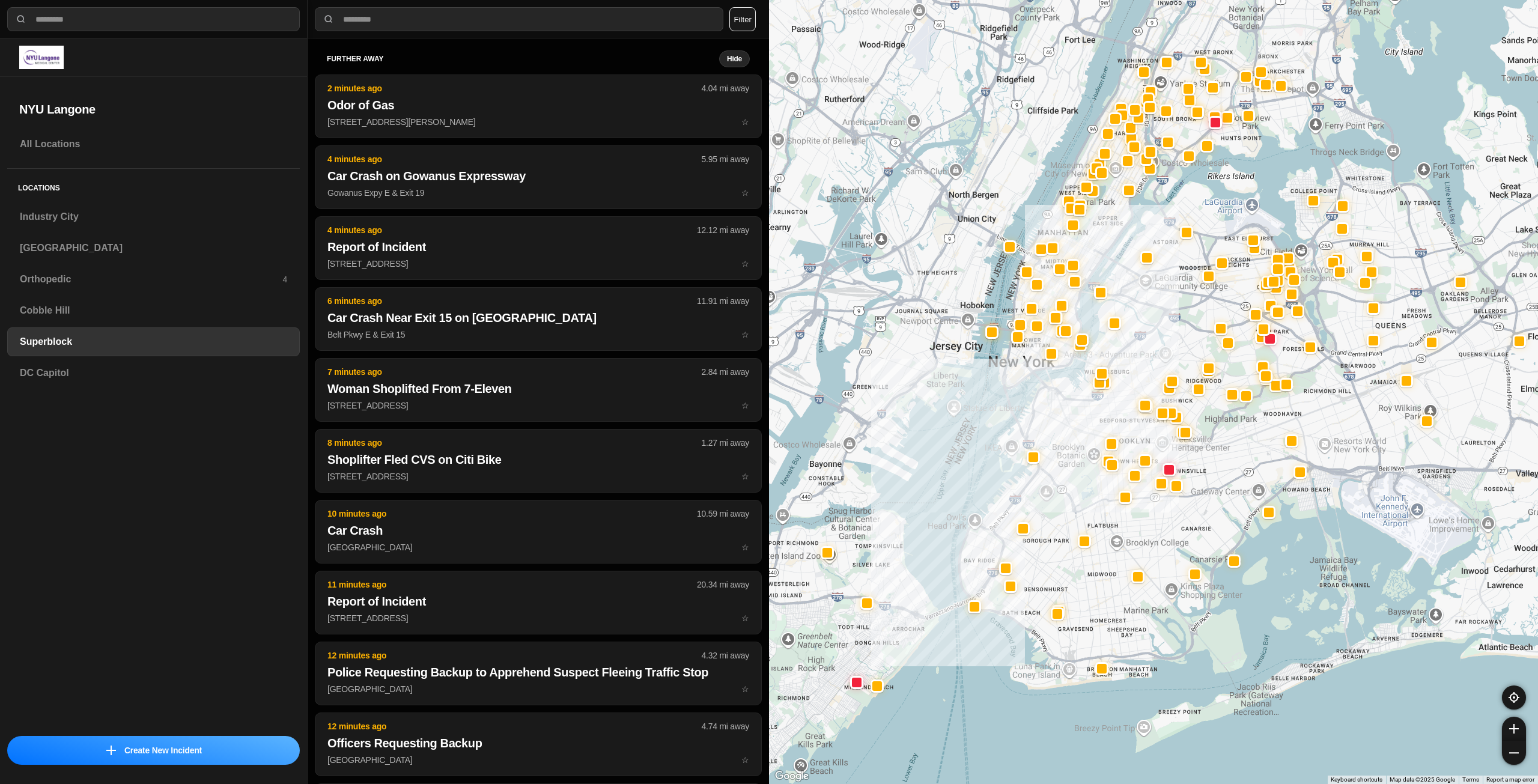
drag, startPoint x: 1111, startPoint y: 398, endPoint x: 1094, endPoint y: 433, distance: 38.9
click at [1094, 433] on div at bounding box center [1154, 392] width 769 height 784
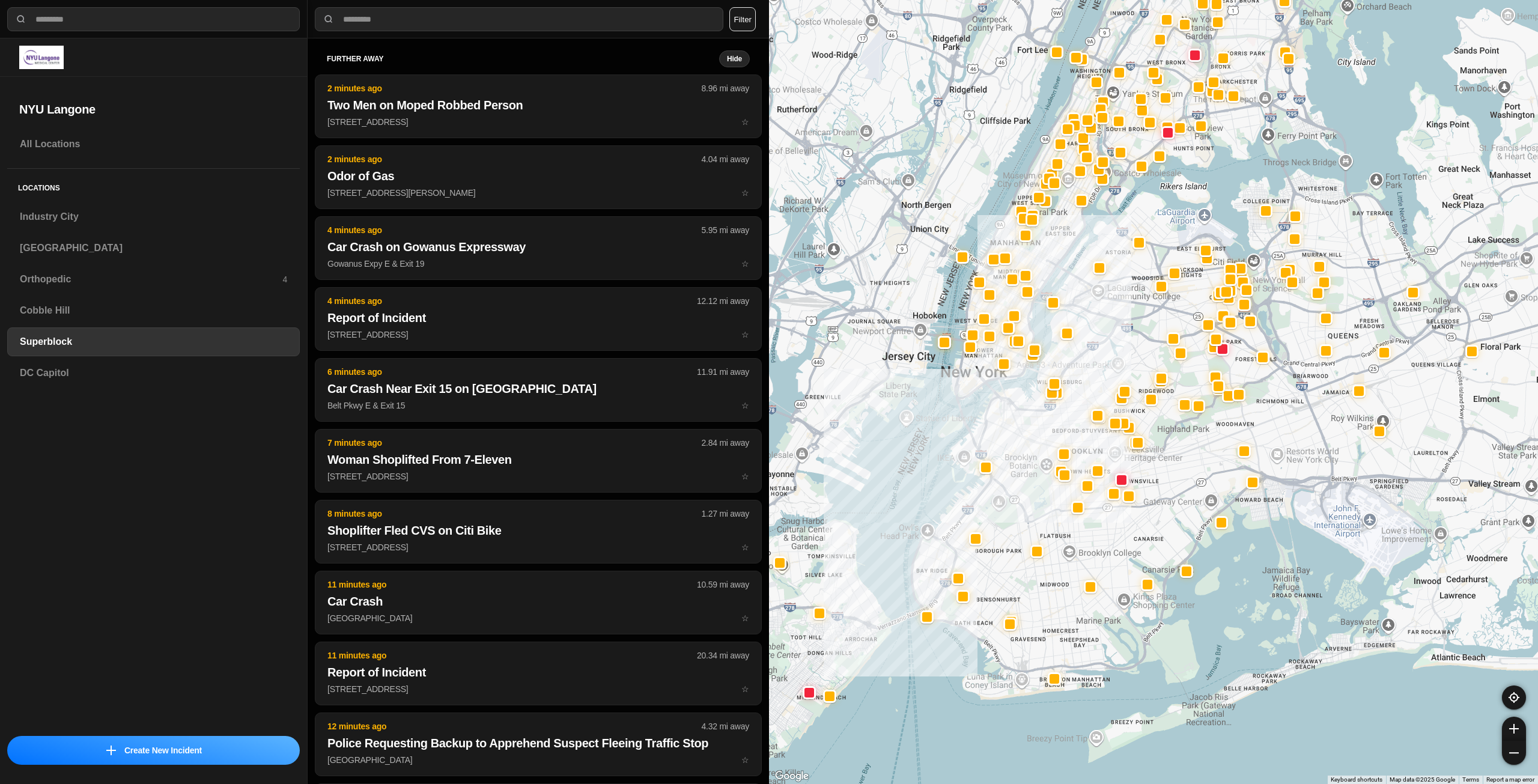
drag, startPoint x: 1239, startPoint y: 561, endPoint x: 1210, endPoint y: 557, distance: 29.3
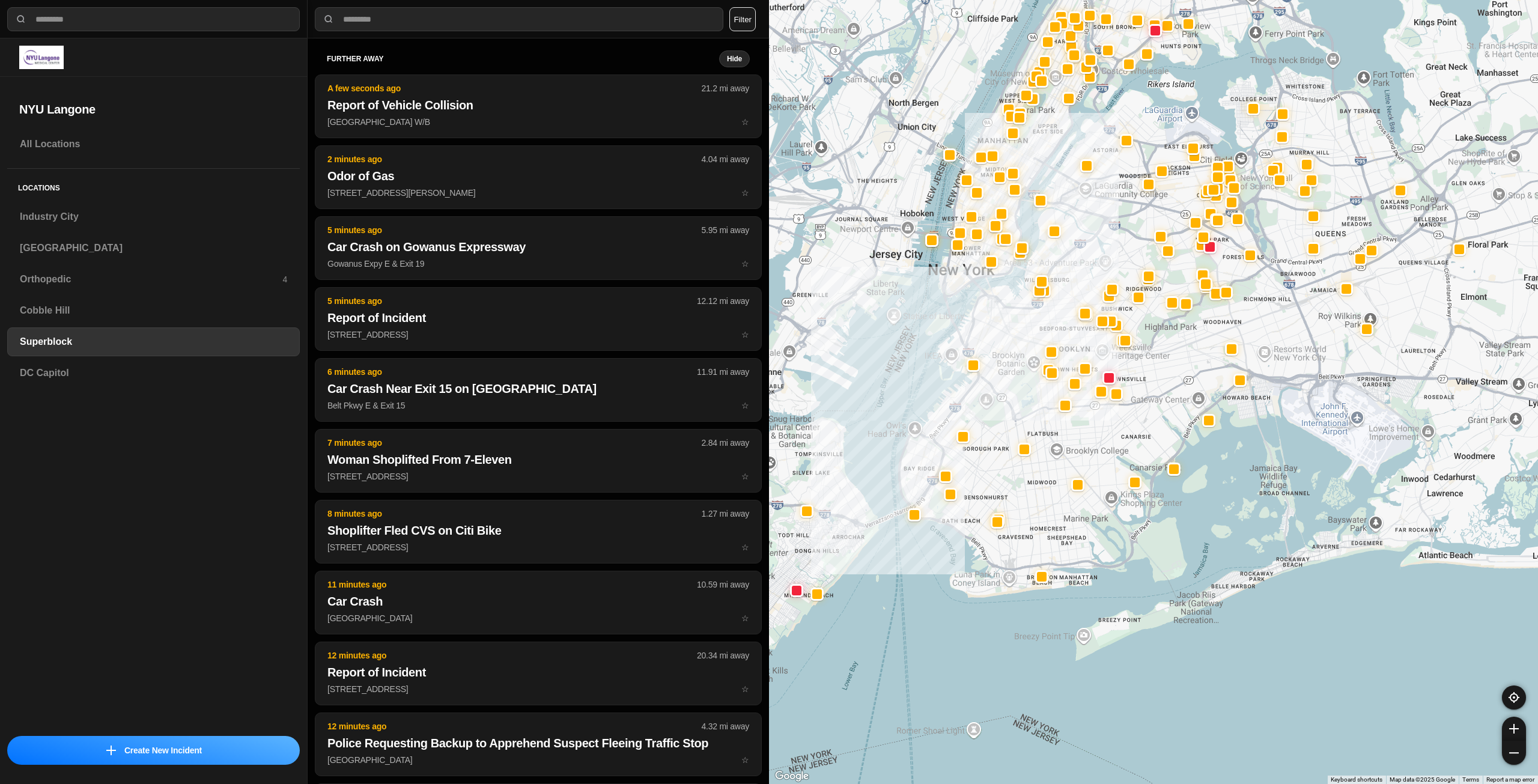
drag, startPoint x: 1074, startPoint y: 433, endPoint x: 1105, endPoint y: 447, distance: 34.0
click at [1104, 447] on div at bounding box center [1154, 392] width 769 height 784
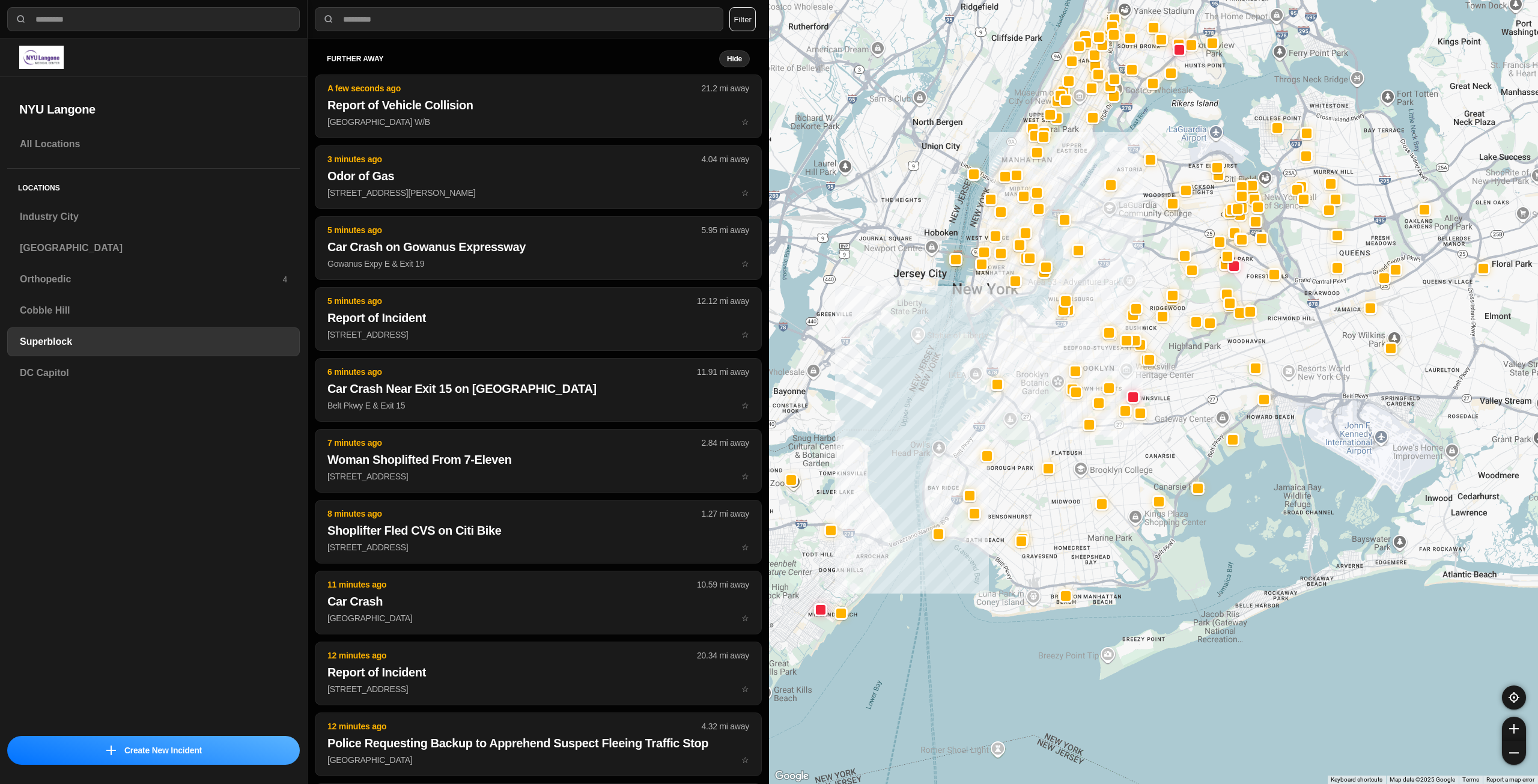
drag, startPoint x: 1095, startPoint y: 458, endPoint x: 1105, endPoint y: 463, distance: 11.2
click at [1104, 463] on div at bounding box center [1154, 392] width 769 height 784
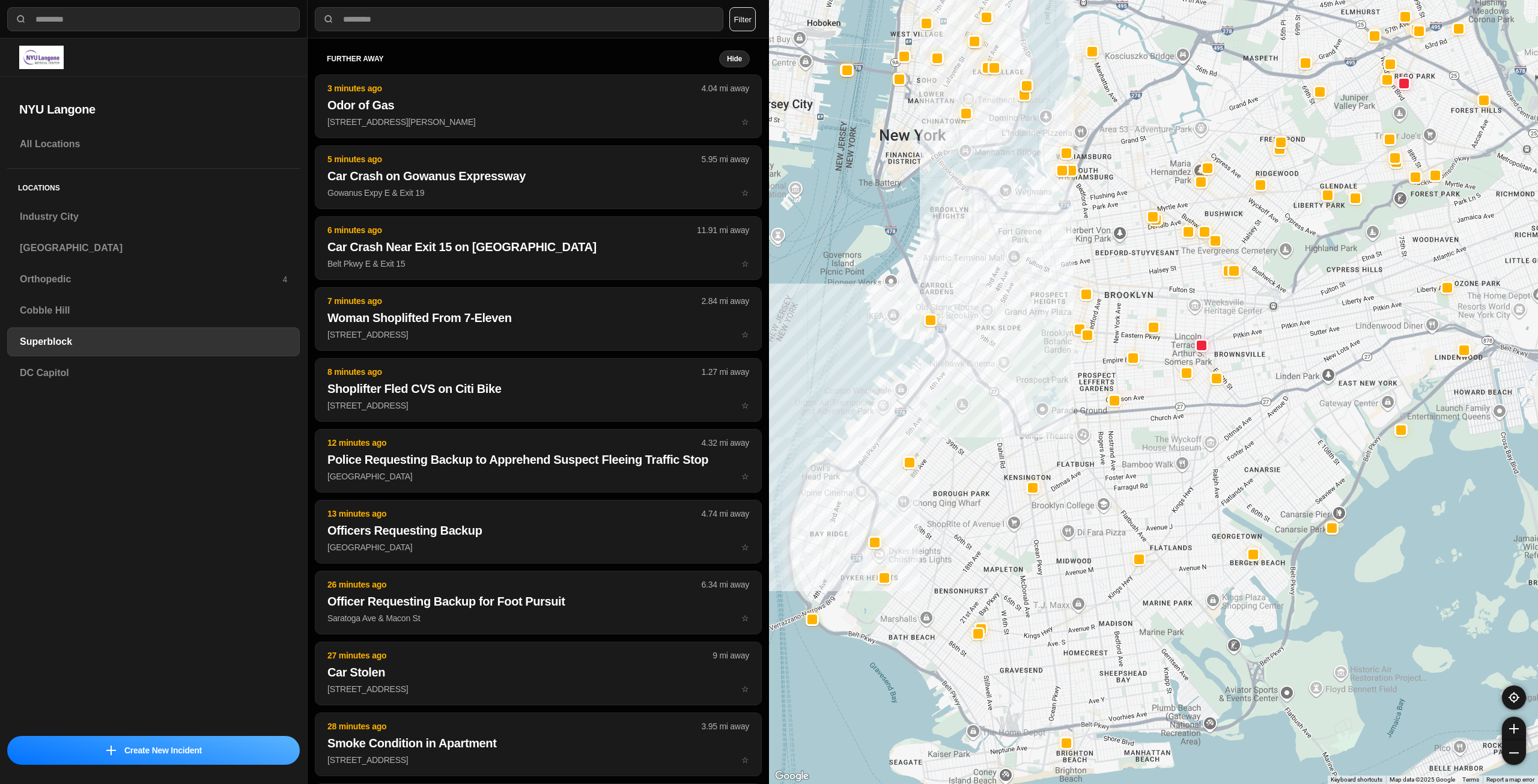
drag, startPoint x: 966, startPoint y: 394, endPoint x: 990, endPoint y: 397, distance: 24.2
click at [990, 397] on div at bounding box center [1154, 392] width 769 height 784
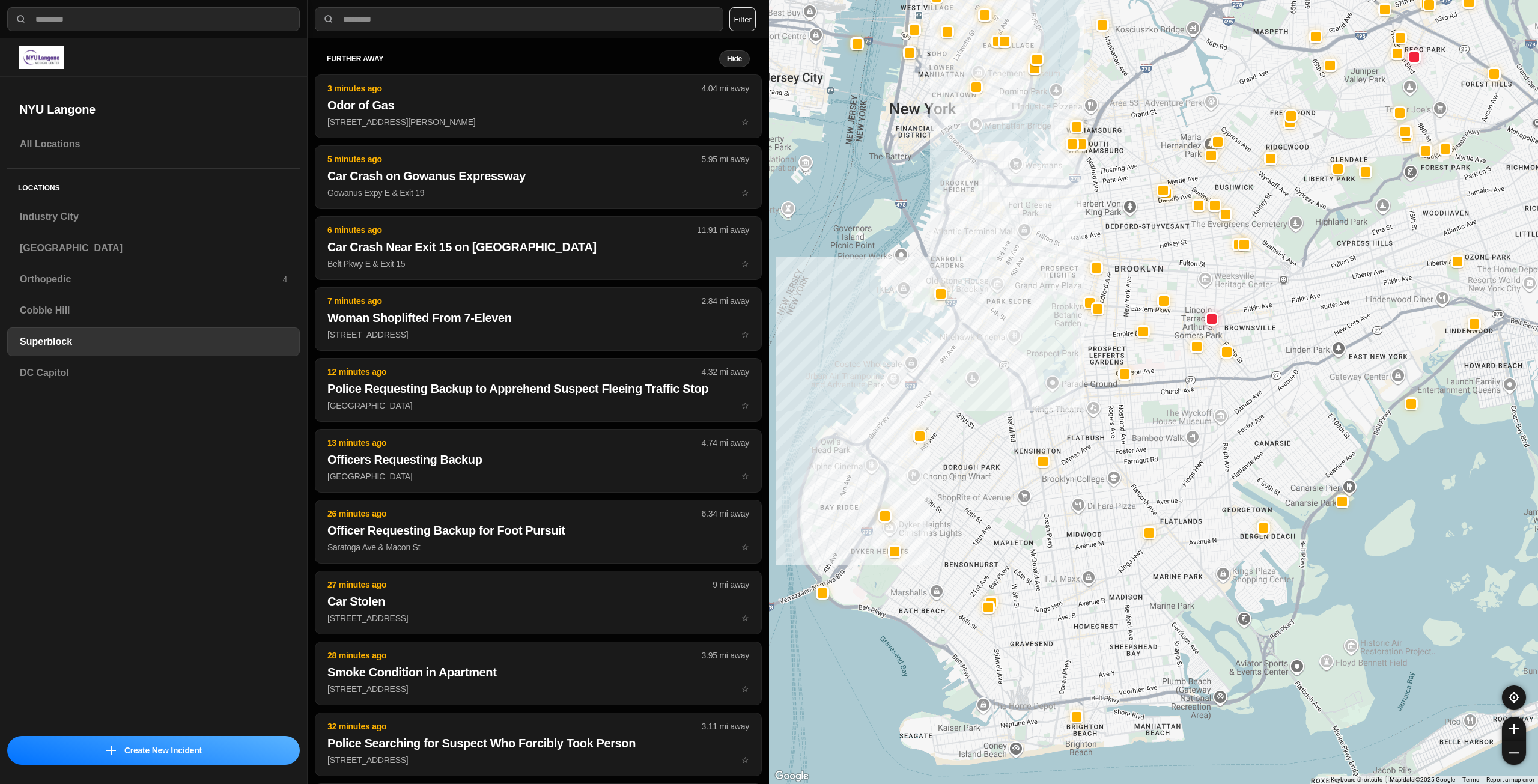
click at [1113, 430] on div at bounding box center [1154, 392] width 769 height 784
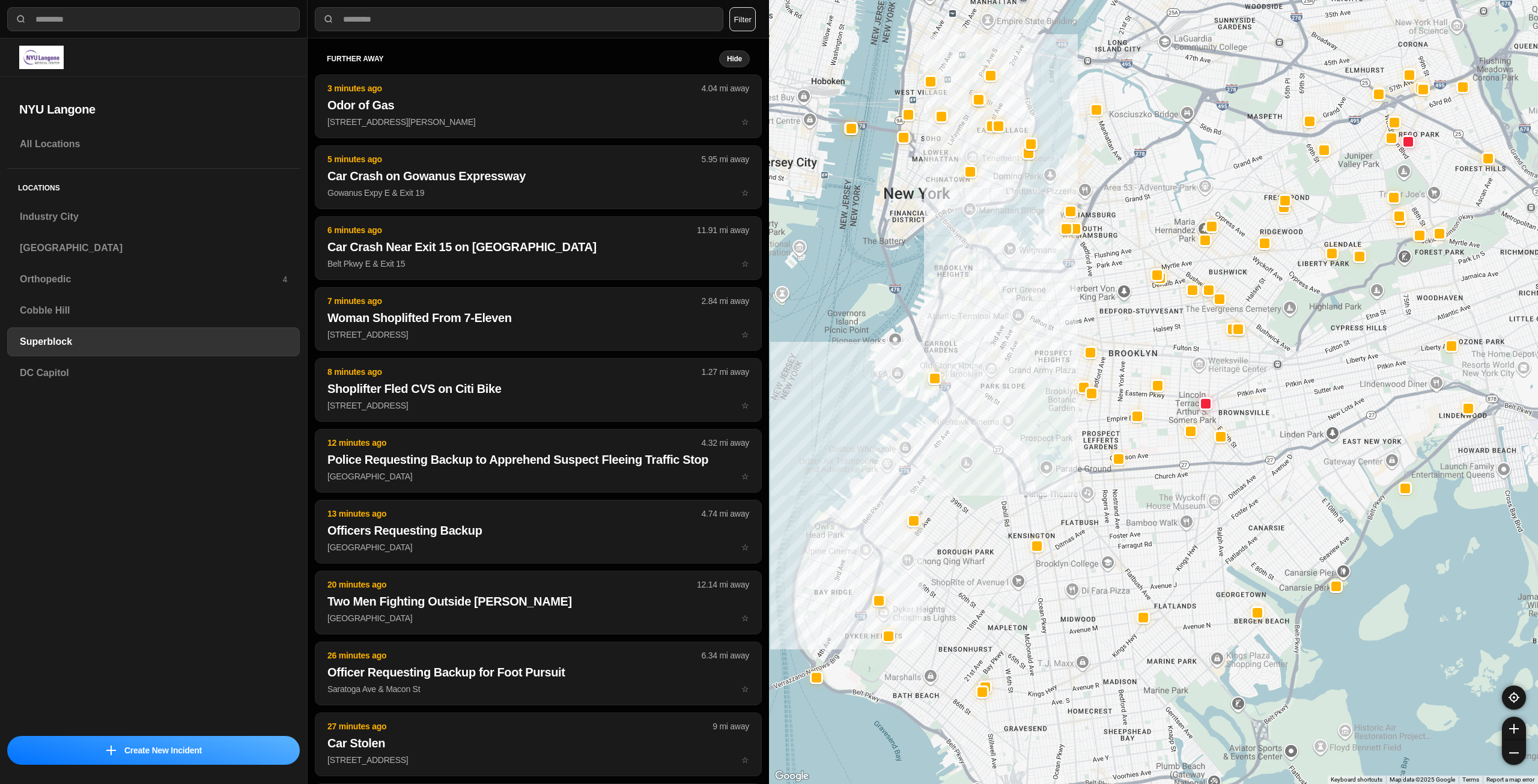
drag, startPoint x: 895, startPoint y: 346, endPoint x: 899, endPoint y: 386, distance: 40.2
click at [896, 386] on div at bounding box center [1154, 392] width 769 height 784
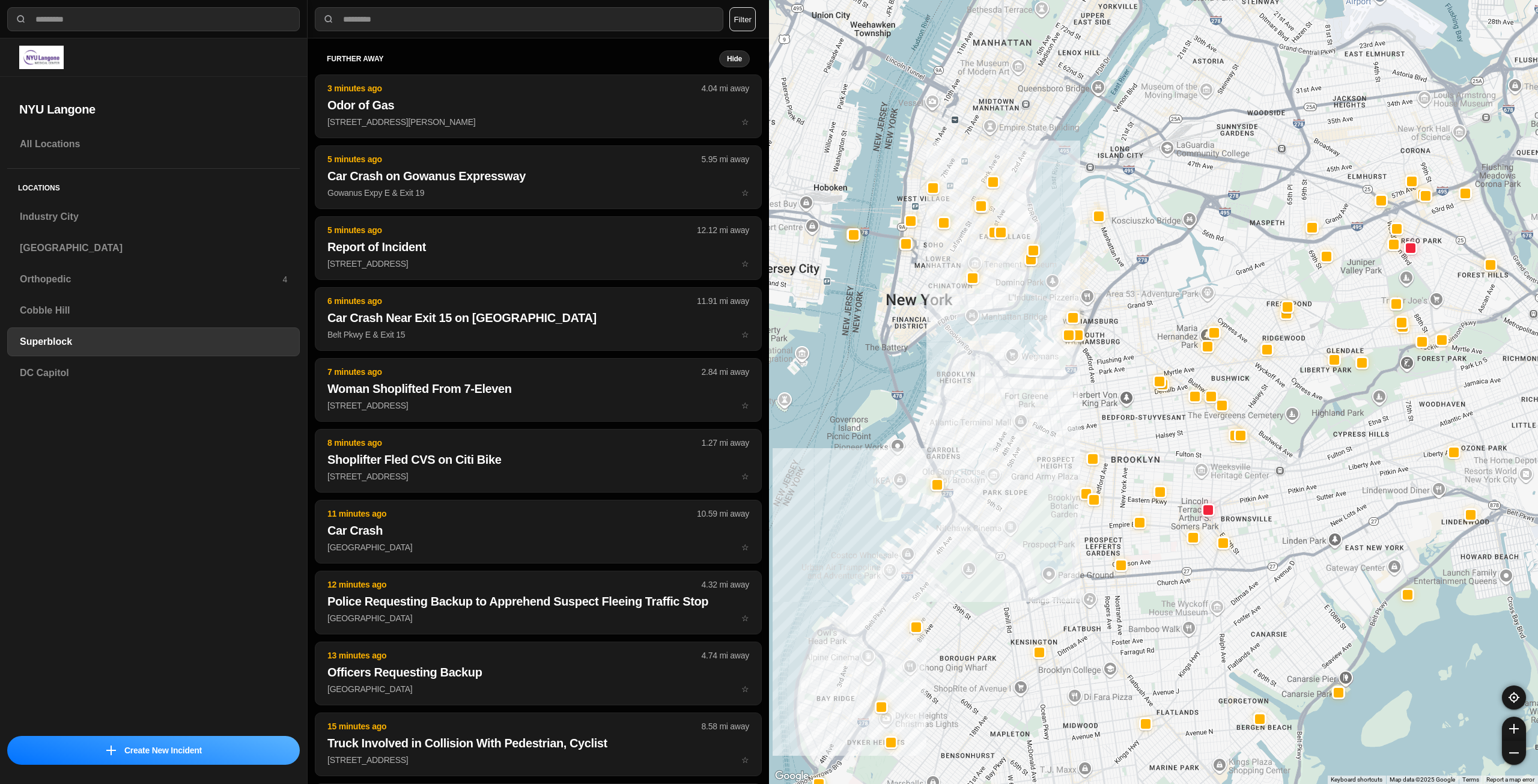
drag, startPoint x: 948, startPoint y: 390, endPoint x: 960, endPoint y: 430, distance: 41.8
click at [960, 430] on div at bounding box center [1154, 392] width 769 height 784
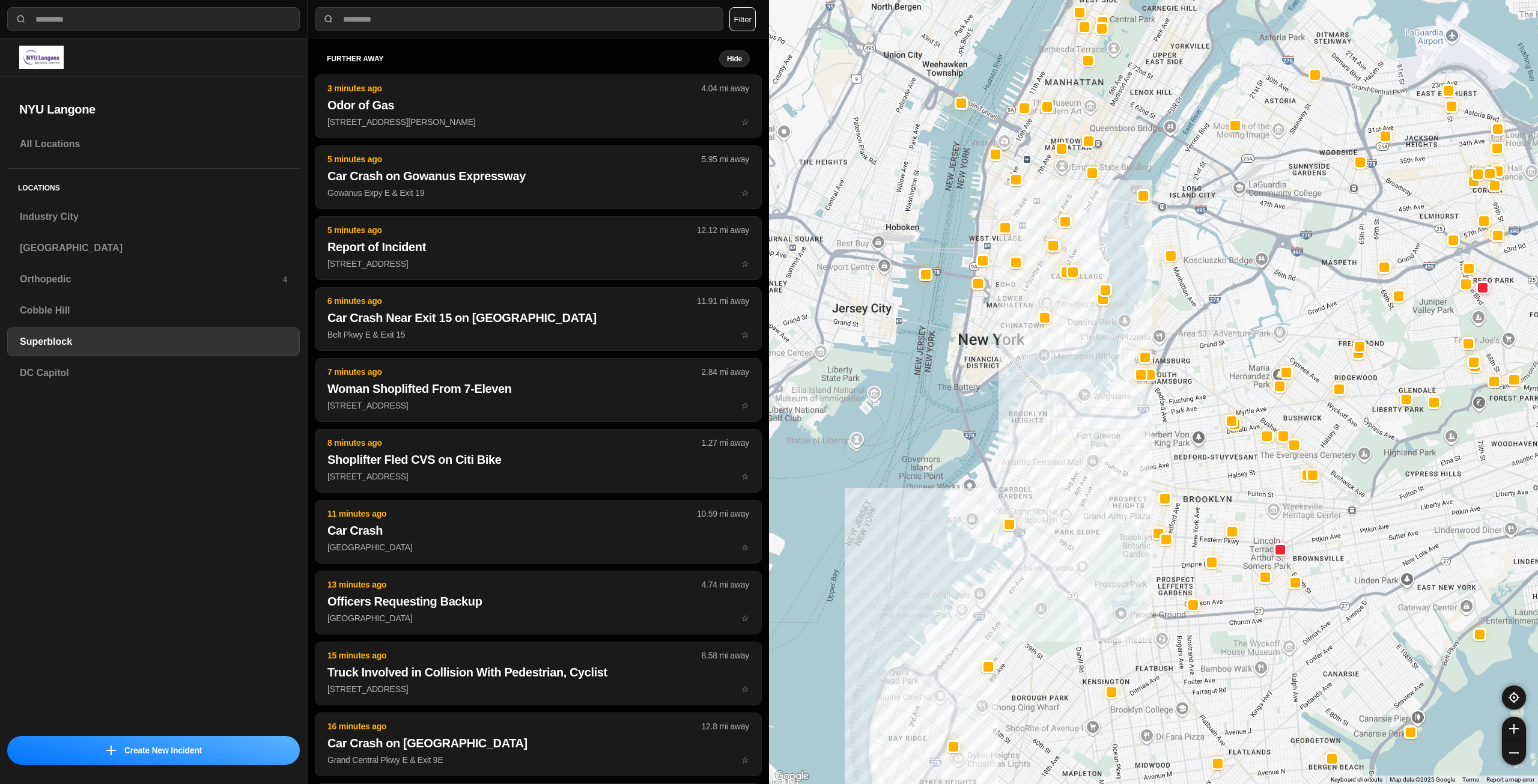
drag, startPoint x: 1124, startPoint y: 417, endPoint x: 1105, endPoint y: 405, distance: 22.5
click at [1105, 405] on div at bounding box center [1154, 392] width 769 height 784
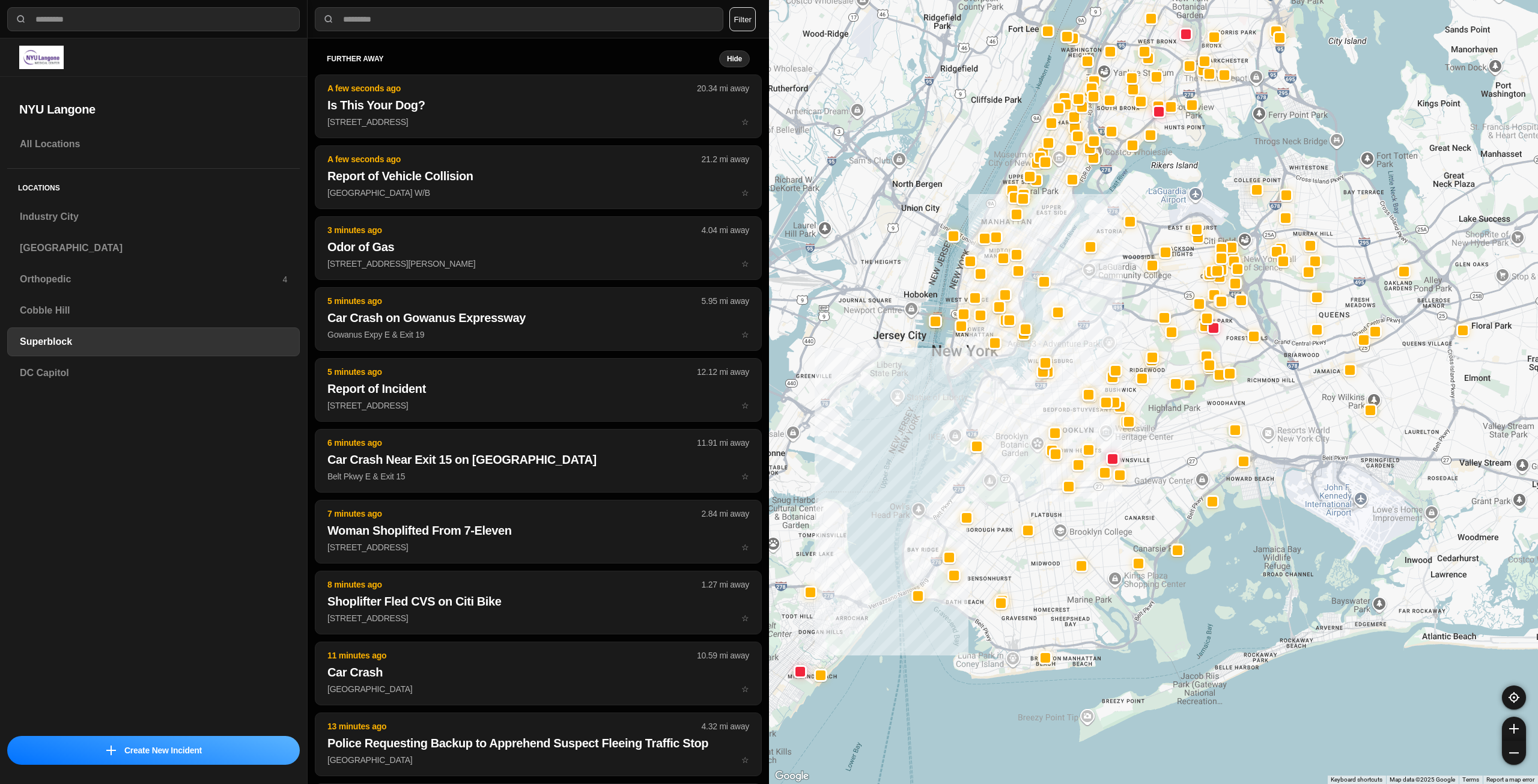
drag, startPoint x: 1108, startPoint y: 605, endPoint x: 1170, endPoint y: 574, distance: 69.3
click at [1168, 574] on div at bounding box center [1154, 392] width 769 height 784
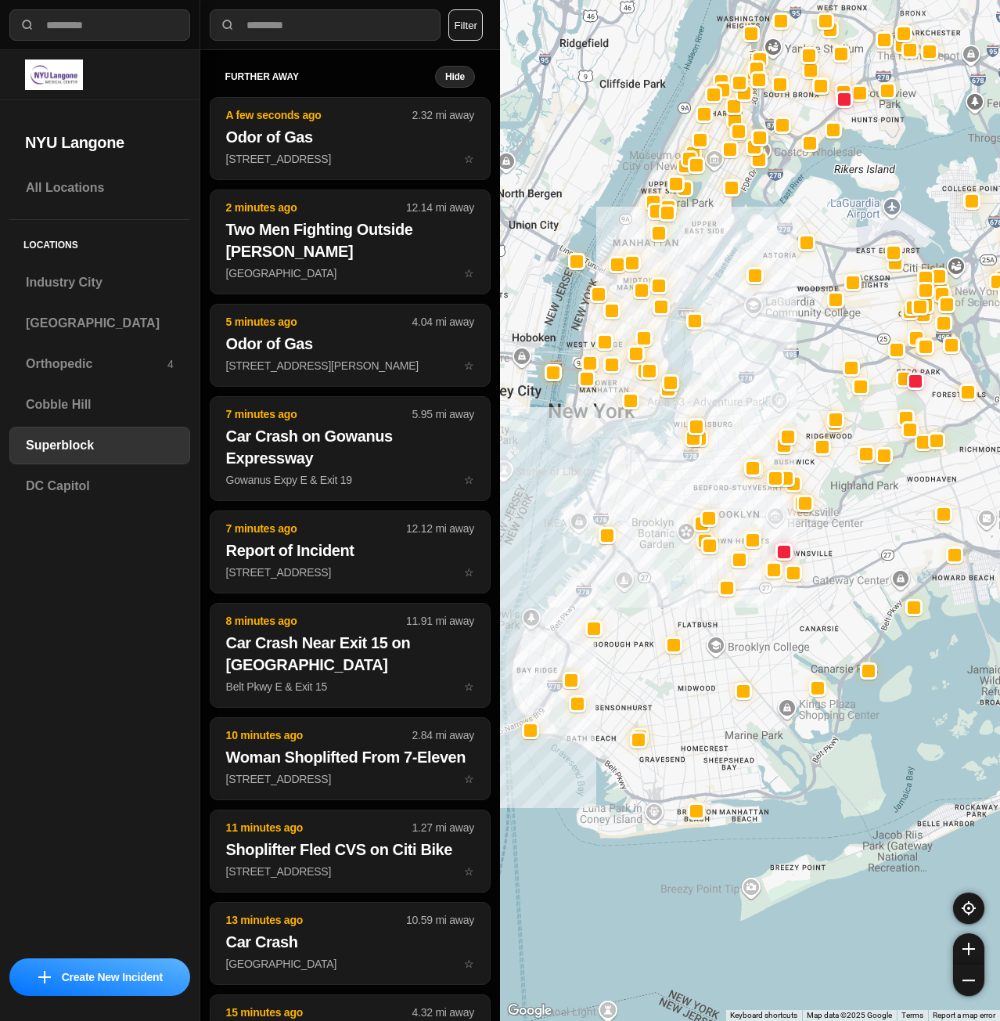
select select "*"
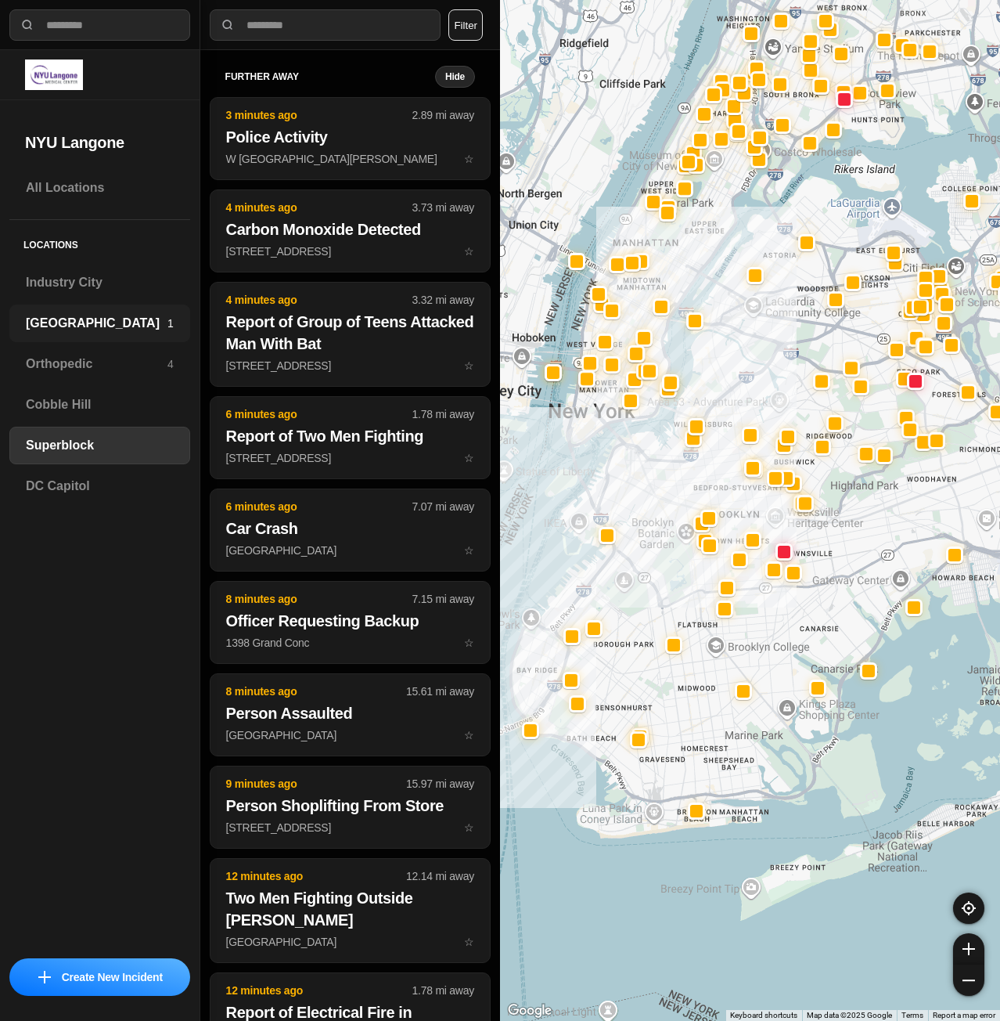
click at [74, 332] on h3 "[GEOGRAPHIC_DATA]" at bounding box center [97, 323] width 142 height 19
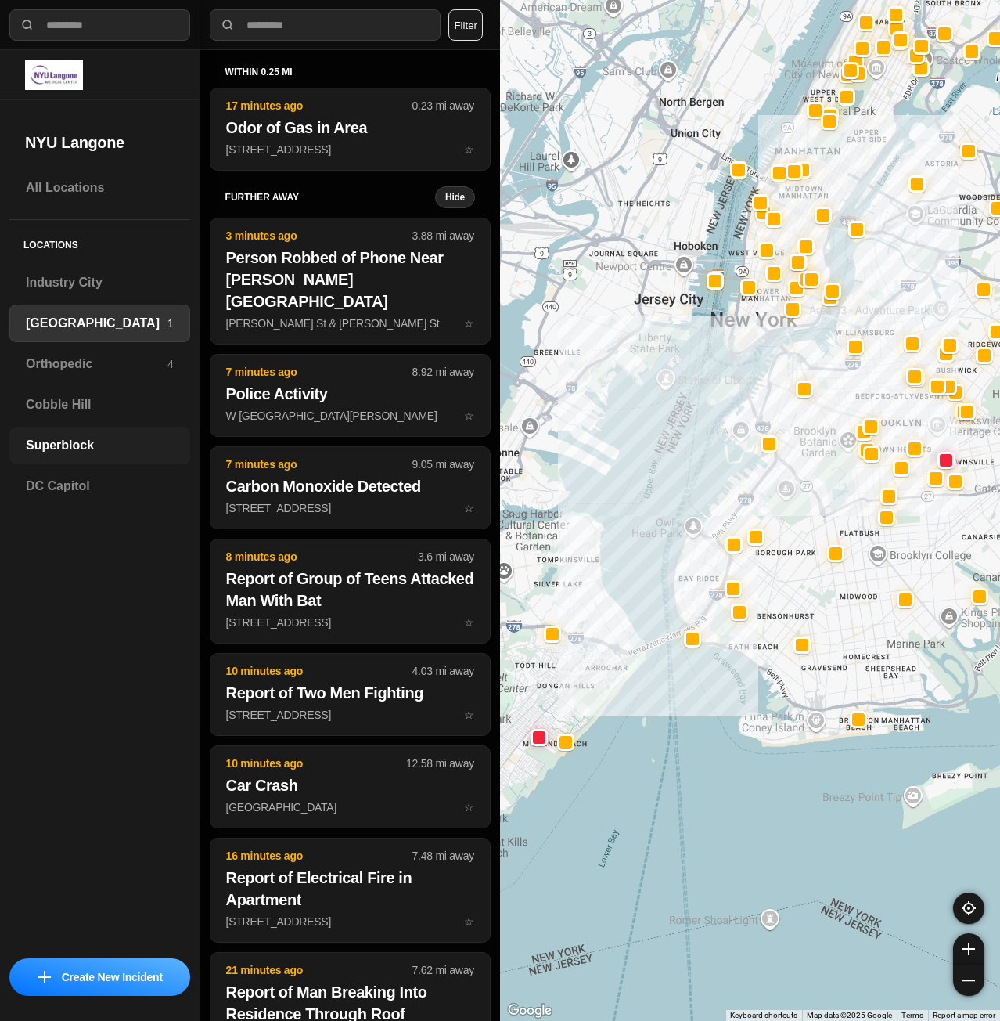
click at [134, 442] on h3 "Superblock" at bounding box center [100, 445] width 148 height 19
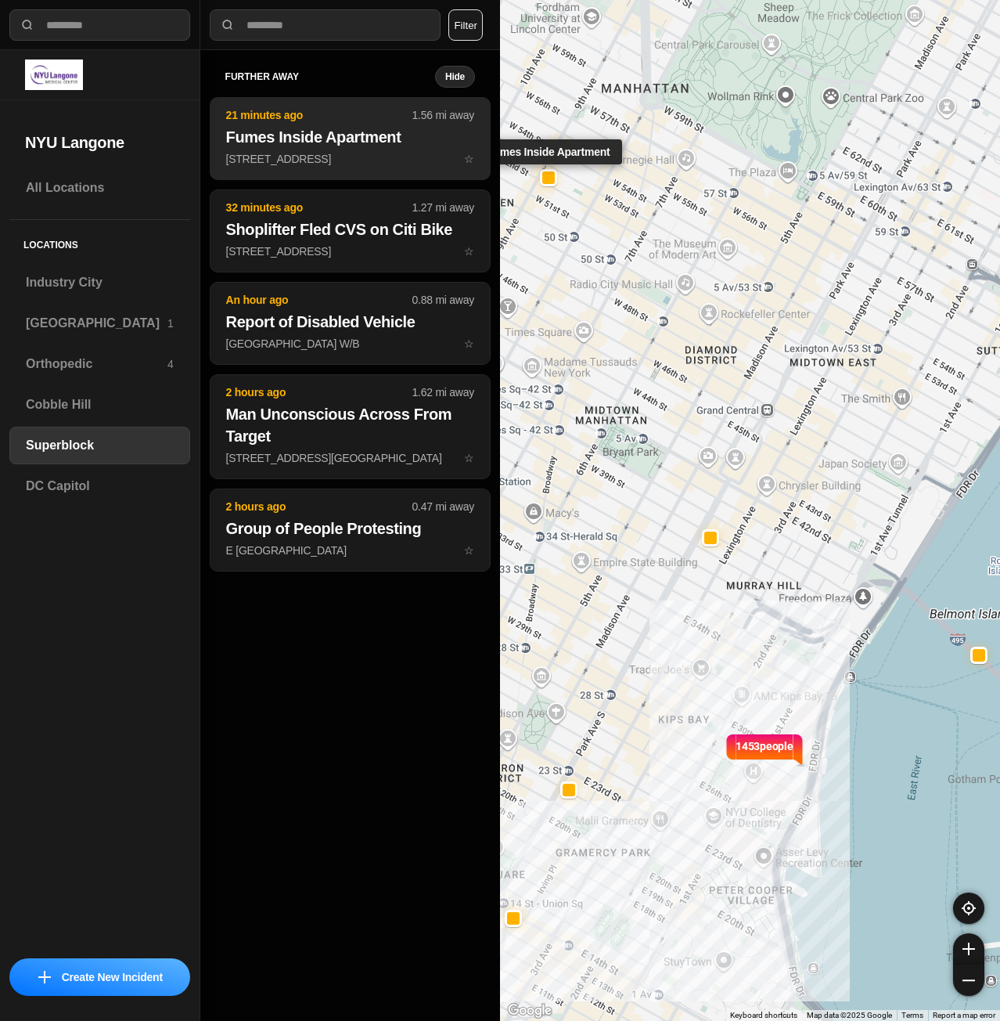
click at [370, 168] on button "21 minutes ago 1.56 mi away Fumes Inside Apartment [STREET_ADDRESS] ☆" at bounding box center [350, 138] width 281 height 83
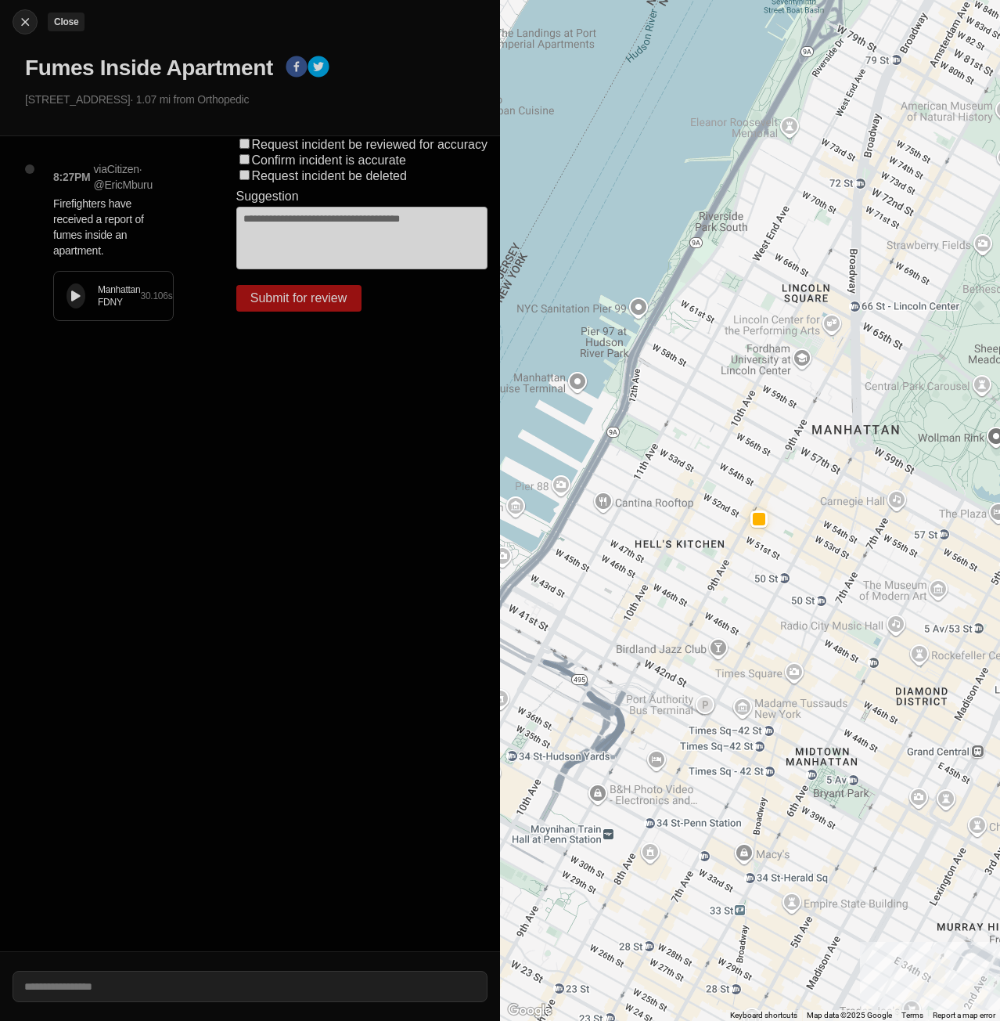
click at [24, 23] on img at bounding box center [25, 22] width 16 height 16
select select "*"
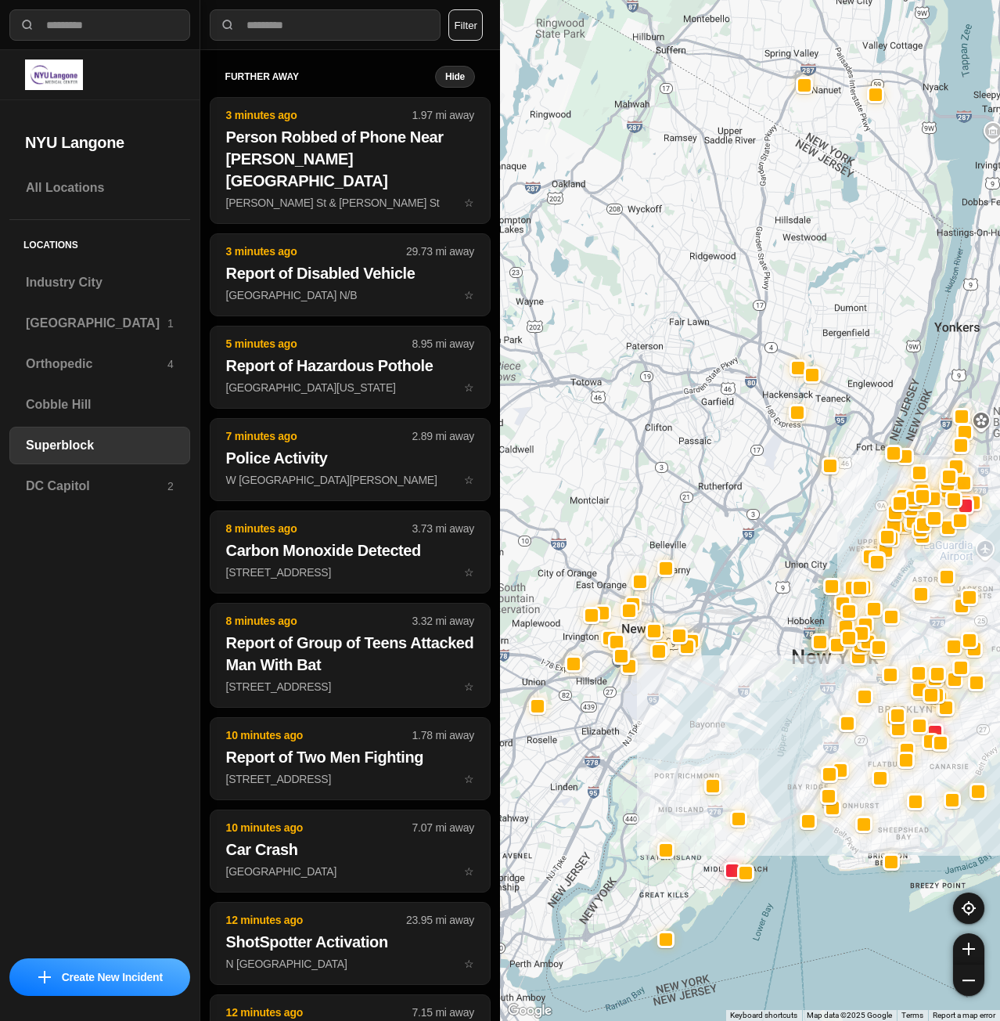
drag, startPoint x: 928, startPoint y: 888, endPoint x: 868, endPoint y: 765, distance: 136.9
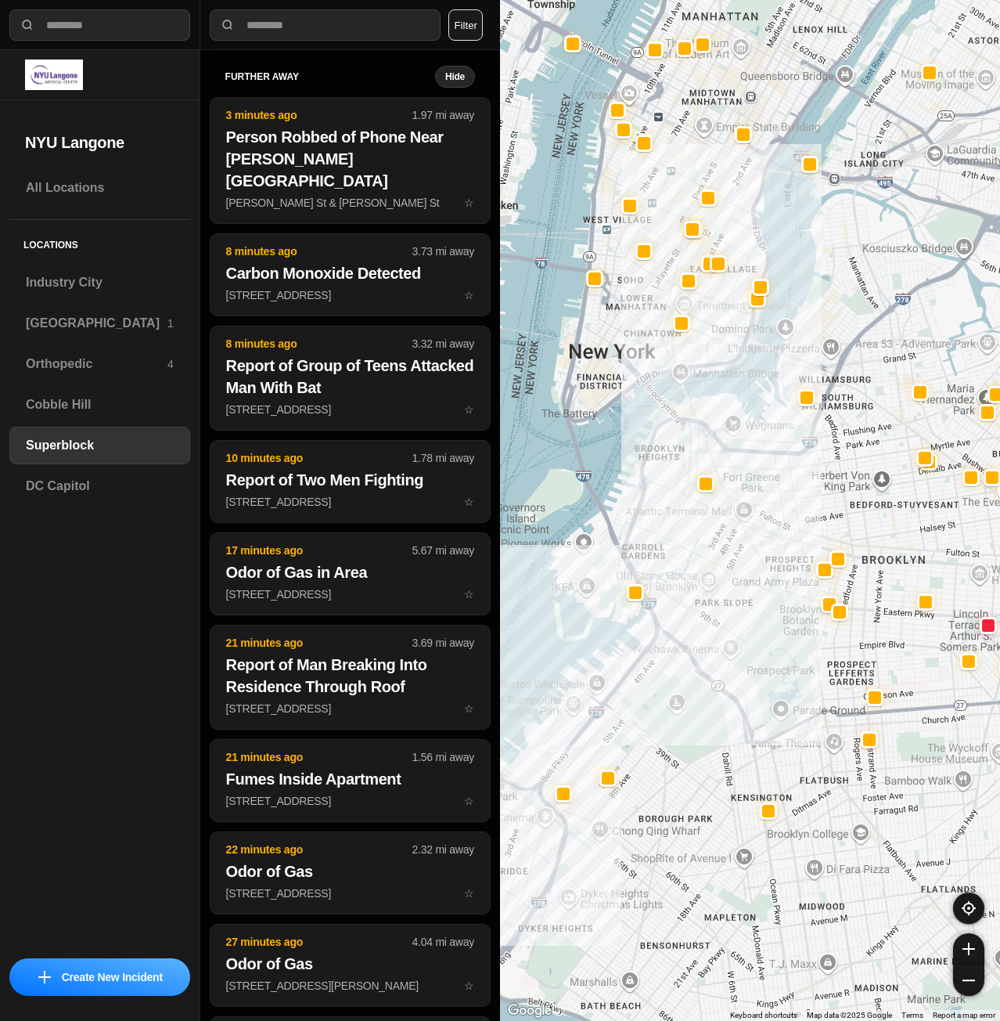
drag, startPoint x: 873, startPoint y: 829, endPoint x: 949, endPoint y: 515, distance: 323.0
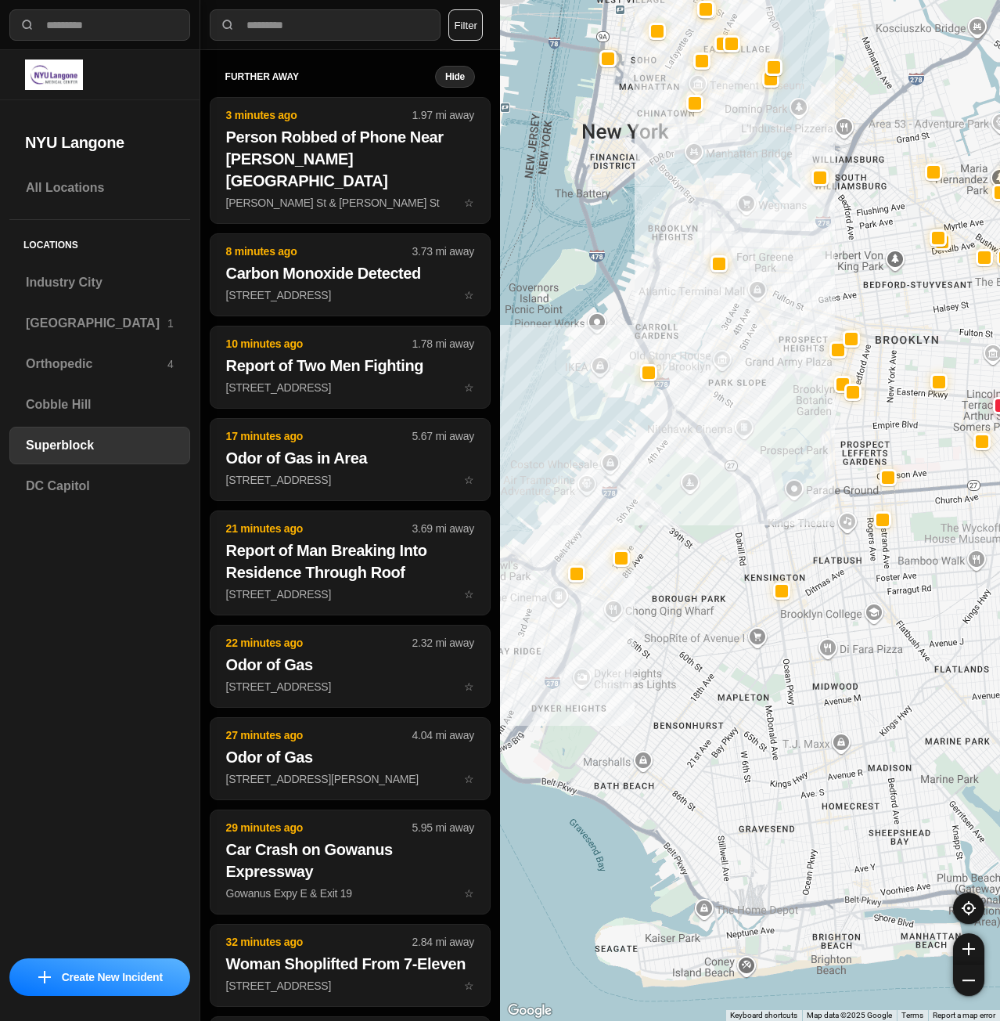
drag, startPoint x: 925, startPoint y: 623, endPoint x: 850, endPoint y: 593, distance: 81.1
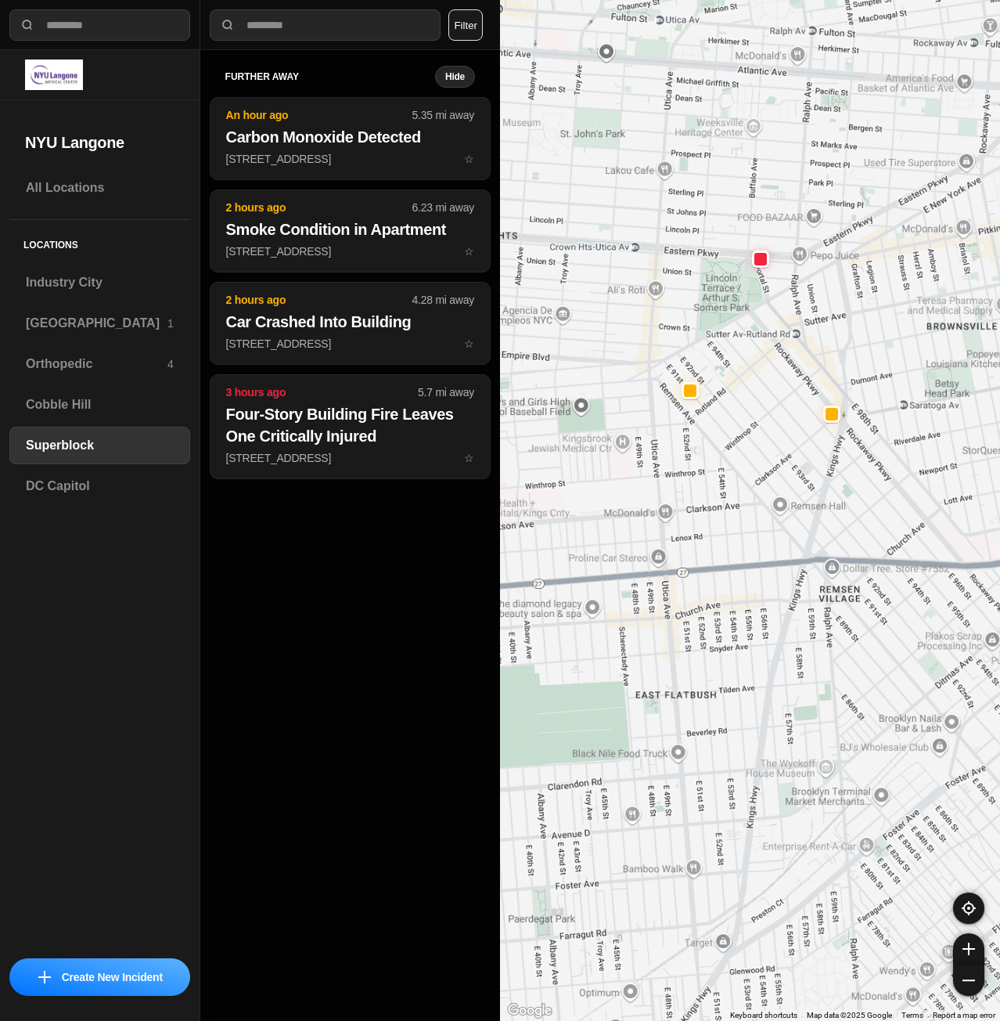
drag, startPoint x: 918, startPoint y: 546, endPoint x: 782, endPoint y: 733, distance: 230.8
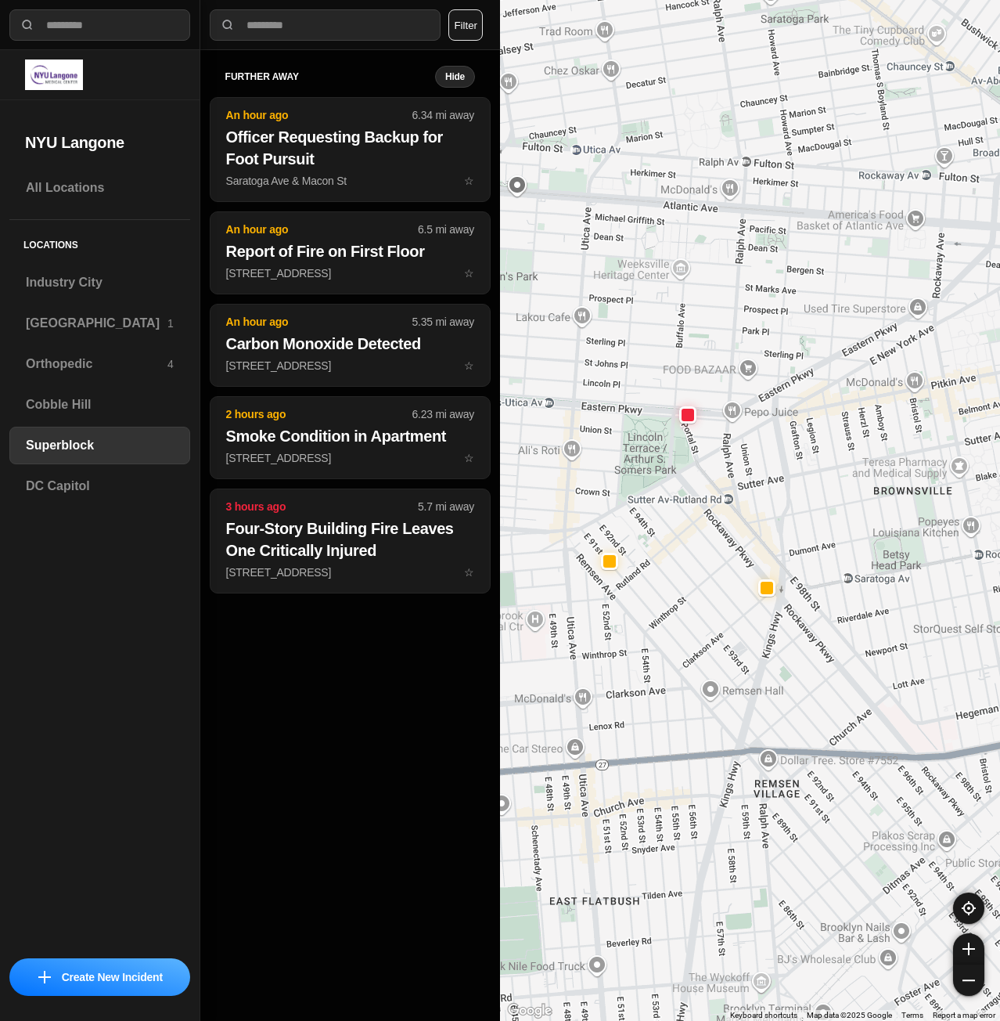
drag, startPoint x: 862, startPoint y: 473, endPoint x: 788, endPoint y: 654, distance: 195.2
click at [788, 654] on div "1453 people" at bounding box center [750, 510] width 500 height 1021
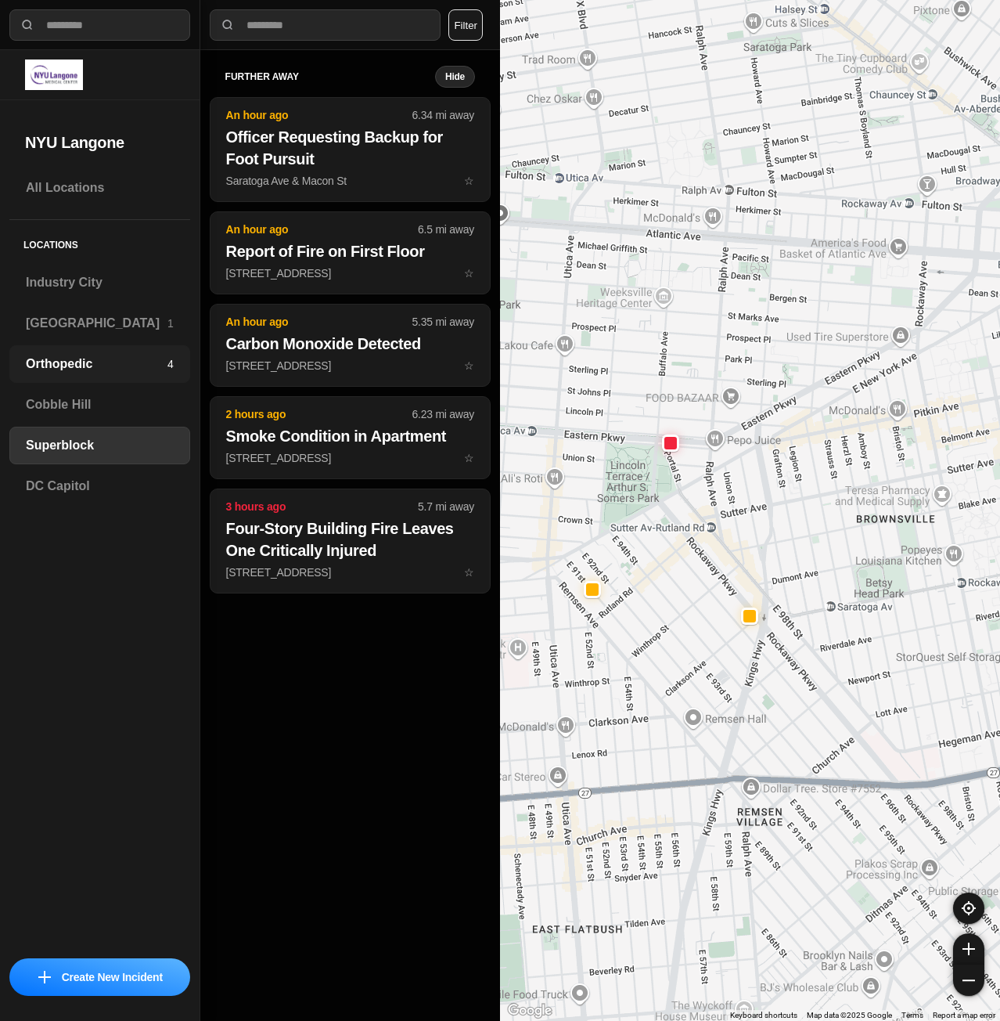
click at [96, 367] on h3 "Orthopedic" at bounding box center [97, 364] width 142 height 19
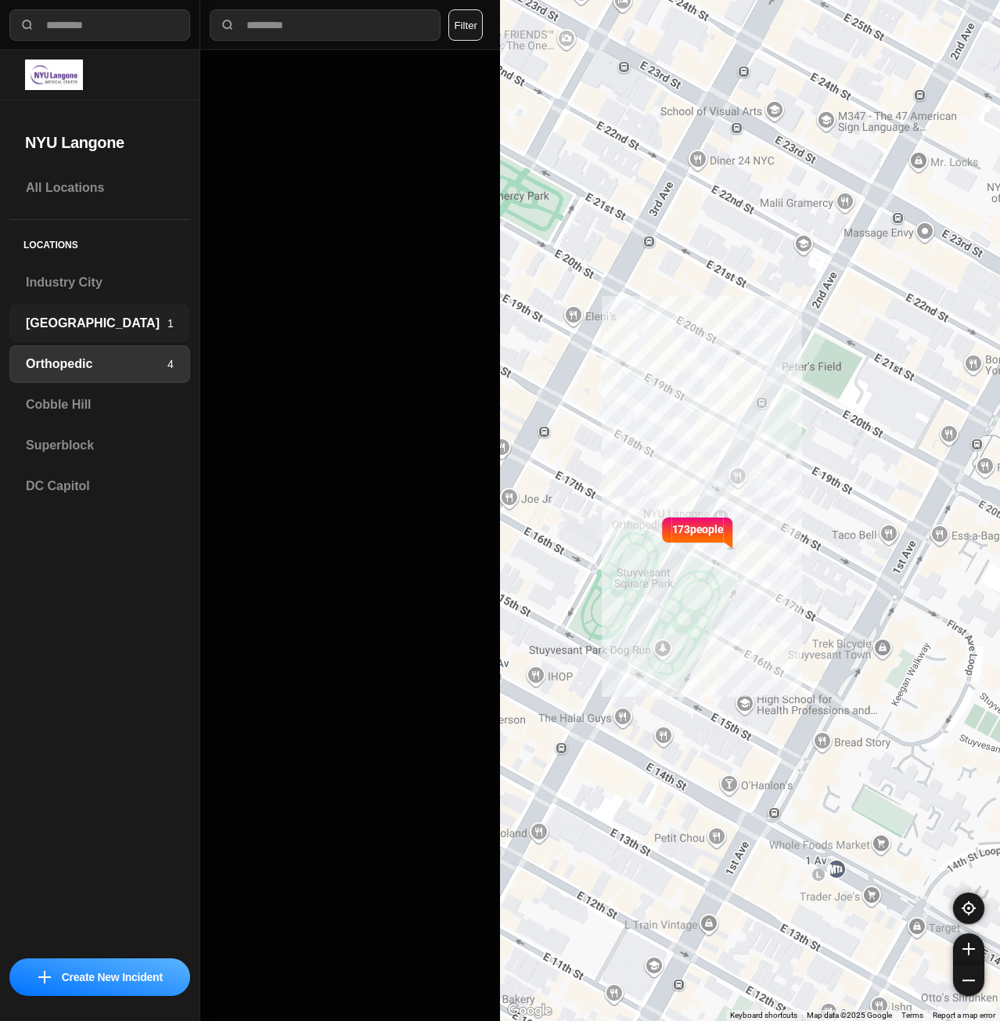
click at [85, 337] on div "Brooklyn 1" at bounding box center [99, 324] width 181 height 38
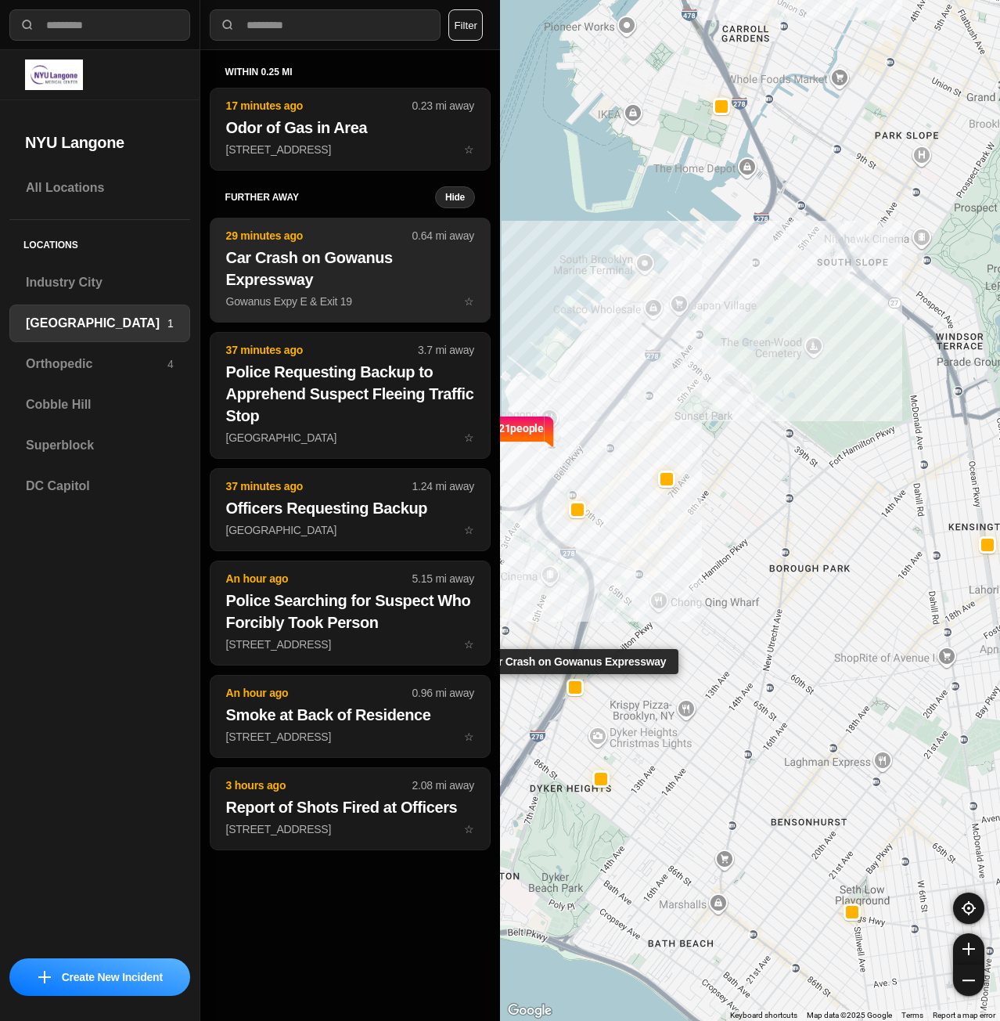
click at [383, 309] on button "29 minutes ago 0.64 mi away Car Crash on Gowanus Expressway Gowanus Expy E & Ex…" at bounding box center [350, 270] width 281 height 105
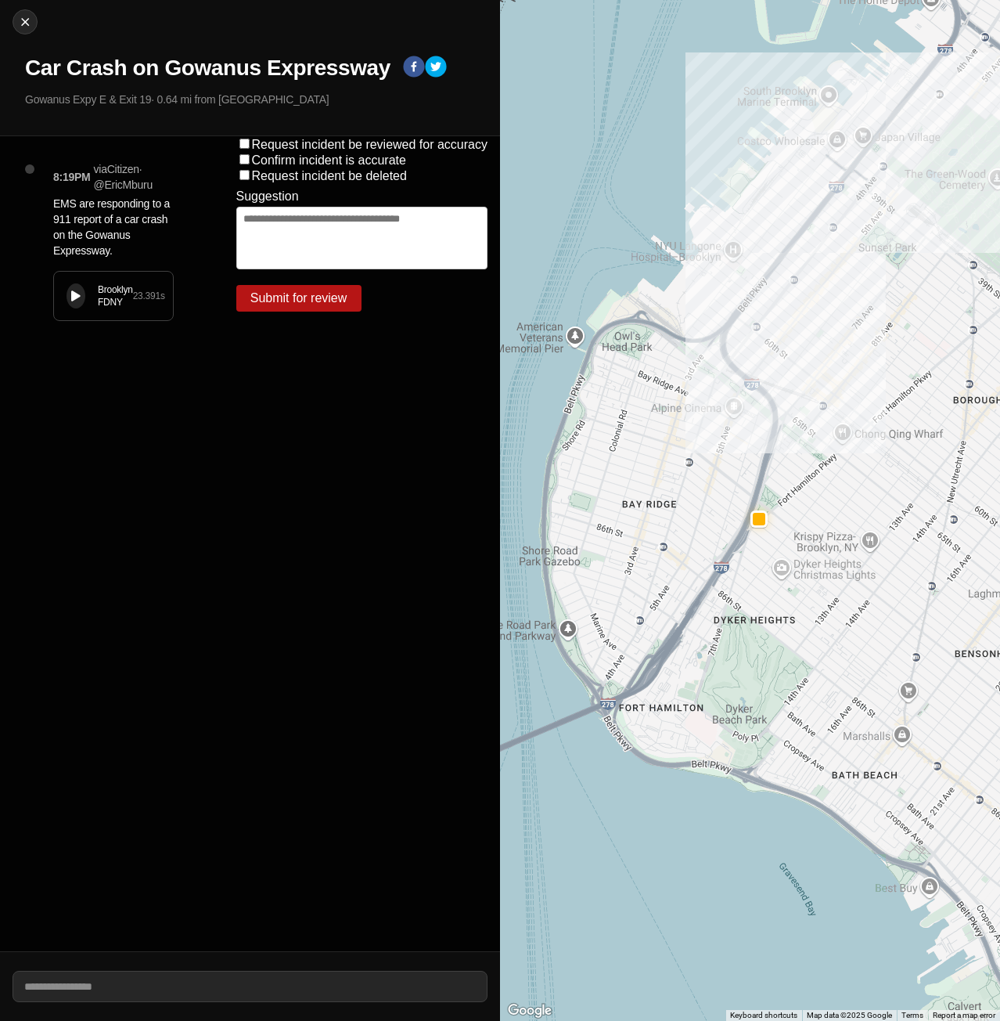
click at [106, 302] on div "Brooklyn FDNY" at bounding box center [115, 295] width 35 height 25
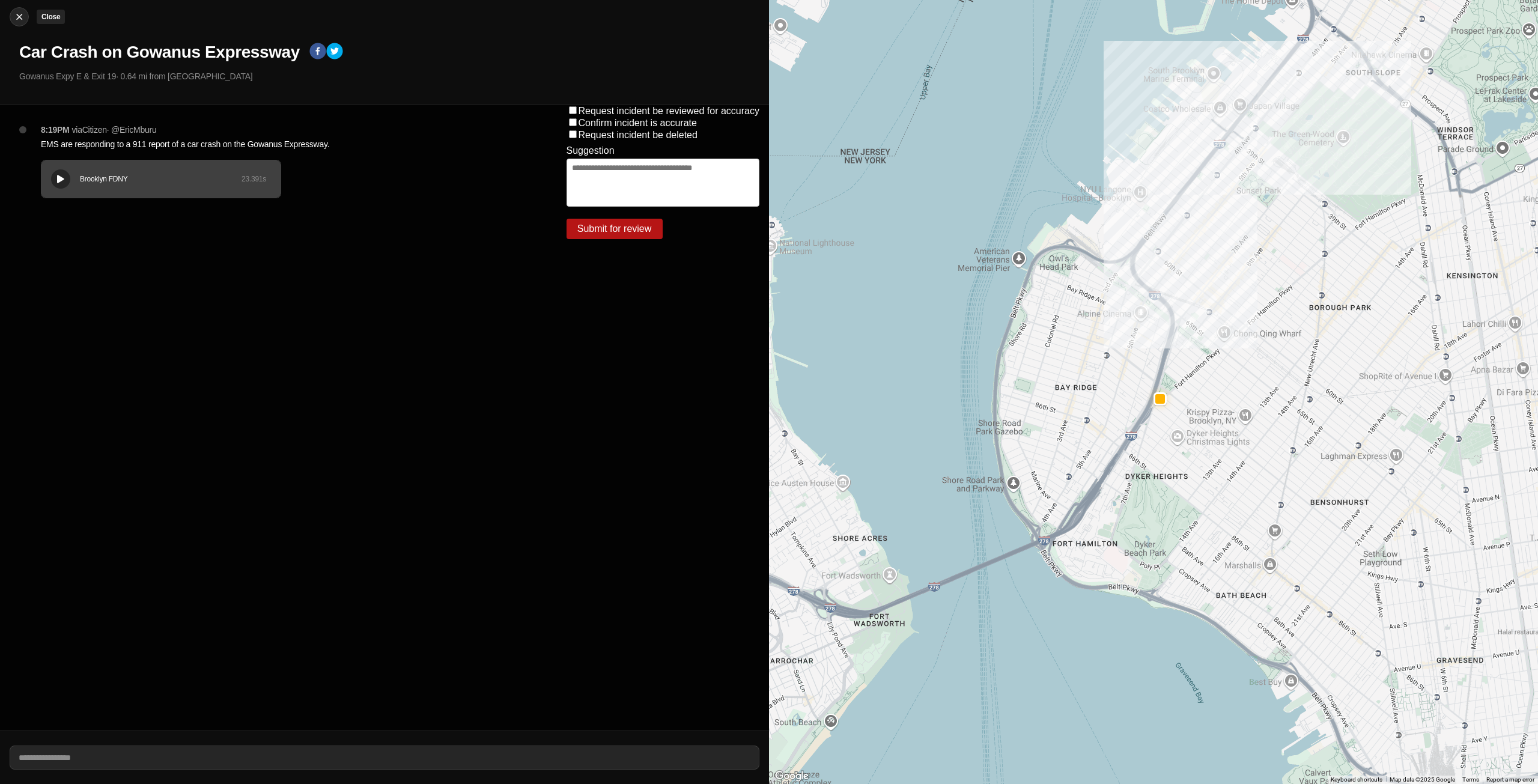
click at [25, 24] on button "Close" at bounding box center [19, 16] width 19 height 19
select select "*"
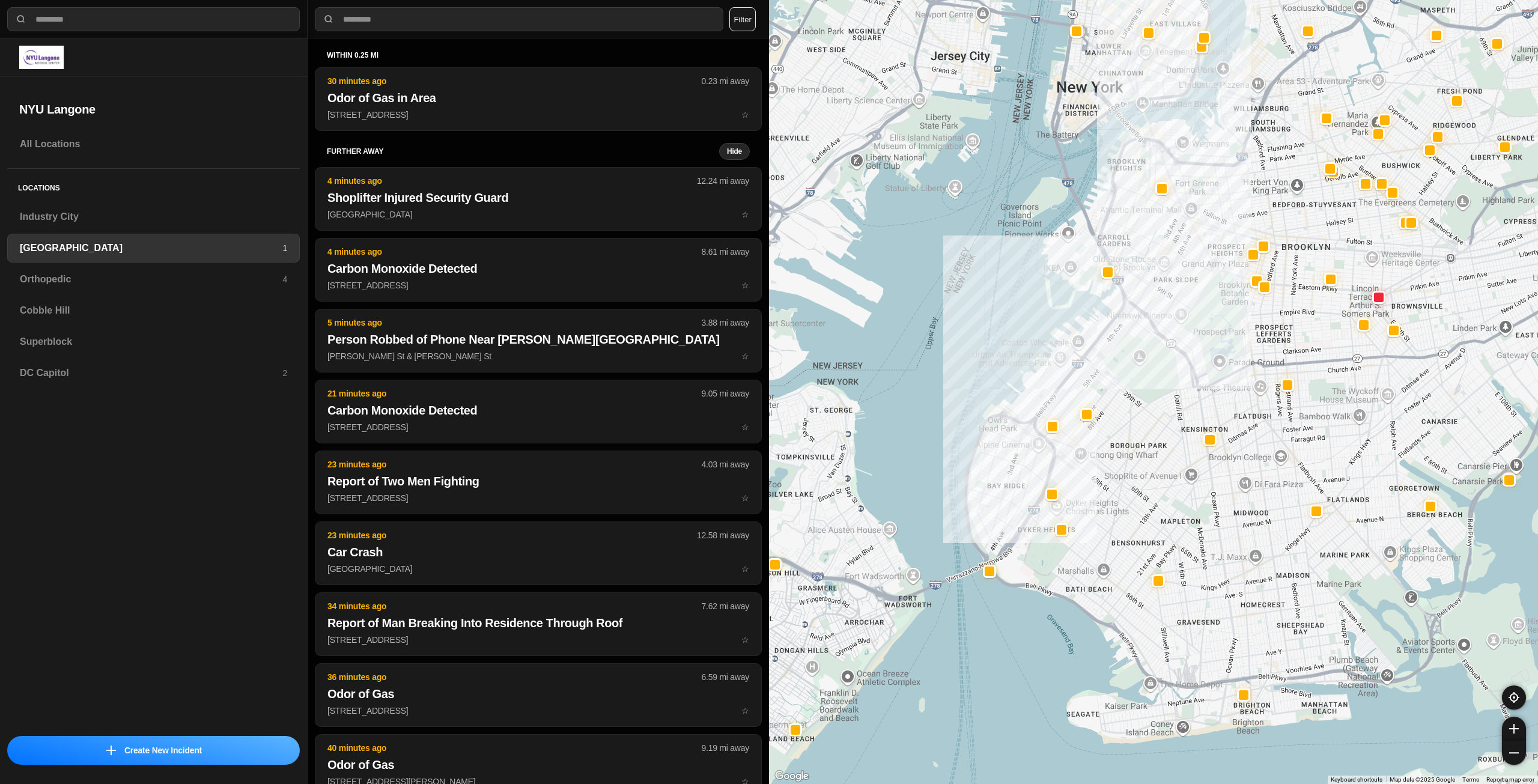
drag, startPoint x: 1258, startPoint y: 363, endPoint x: 1181, endPoint y: 438, distance: 107.5
click at [767, 454] on div at bounding box center [1154, 392] width 769 height 784
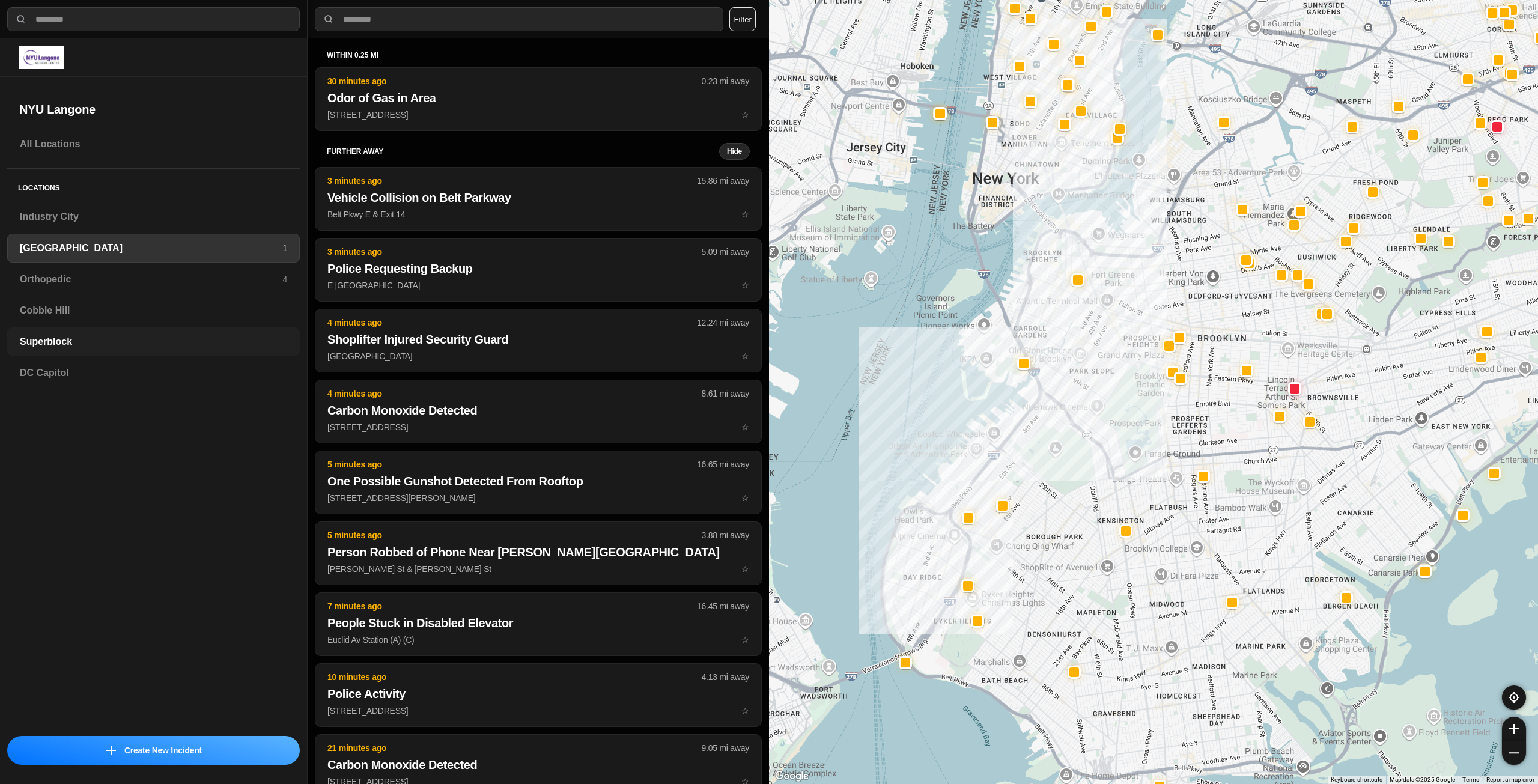
click at [107, 347] on h3 "Superblock" at bounding box center [153, 341] width 267 height 15
